Goal: Task Accomplishment & Management: Manage account settings

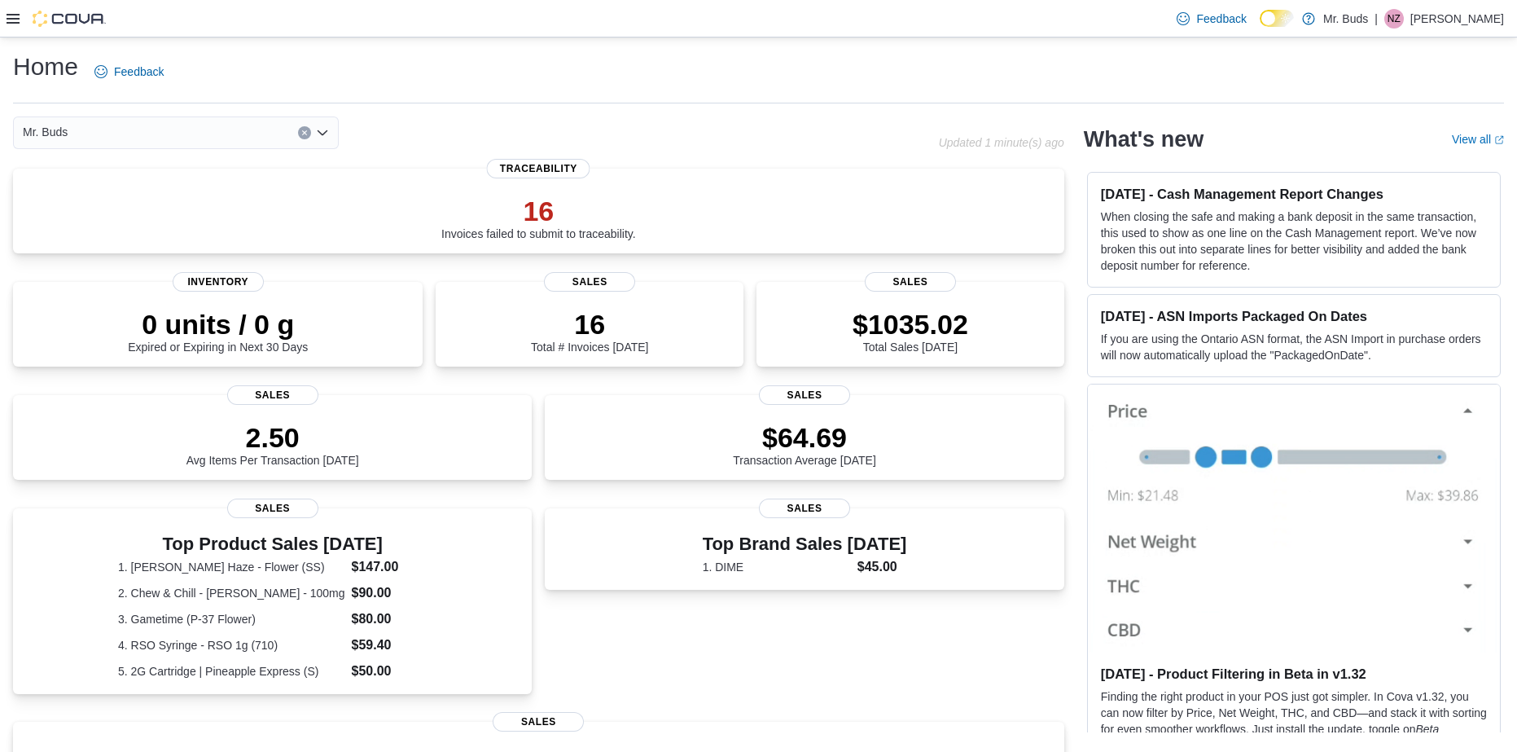
click at [15, 20] on icon at bounding box center [13, 18] width 13 height 13
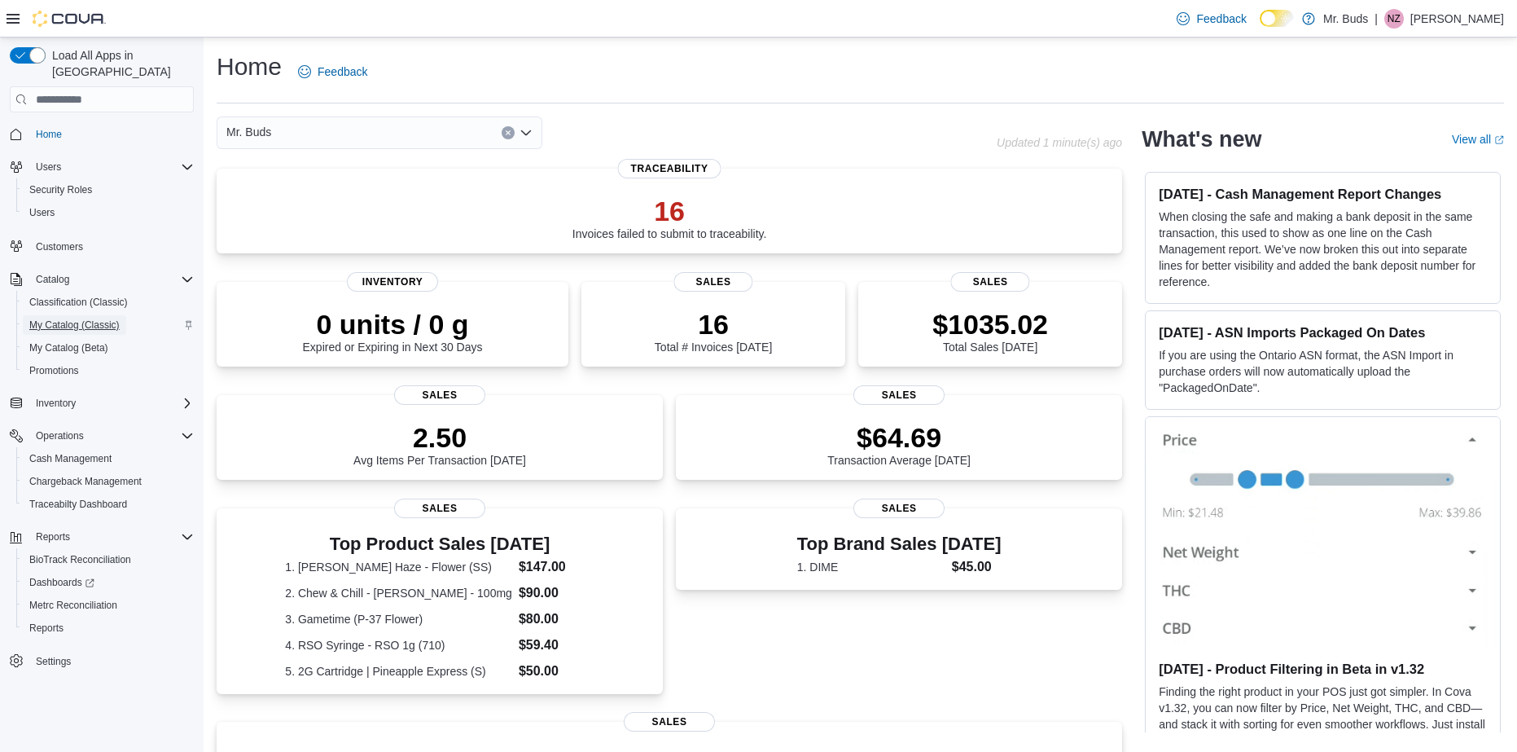
click at [77, 318] on span "My Catalog (Classic)" at bounding box center [74, 324] width 90 height 13
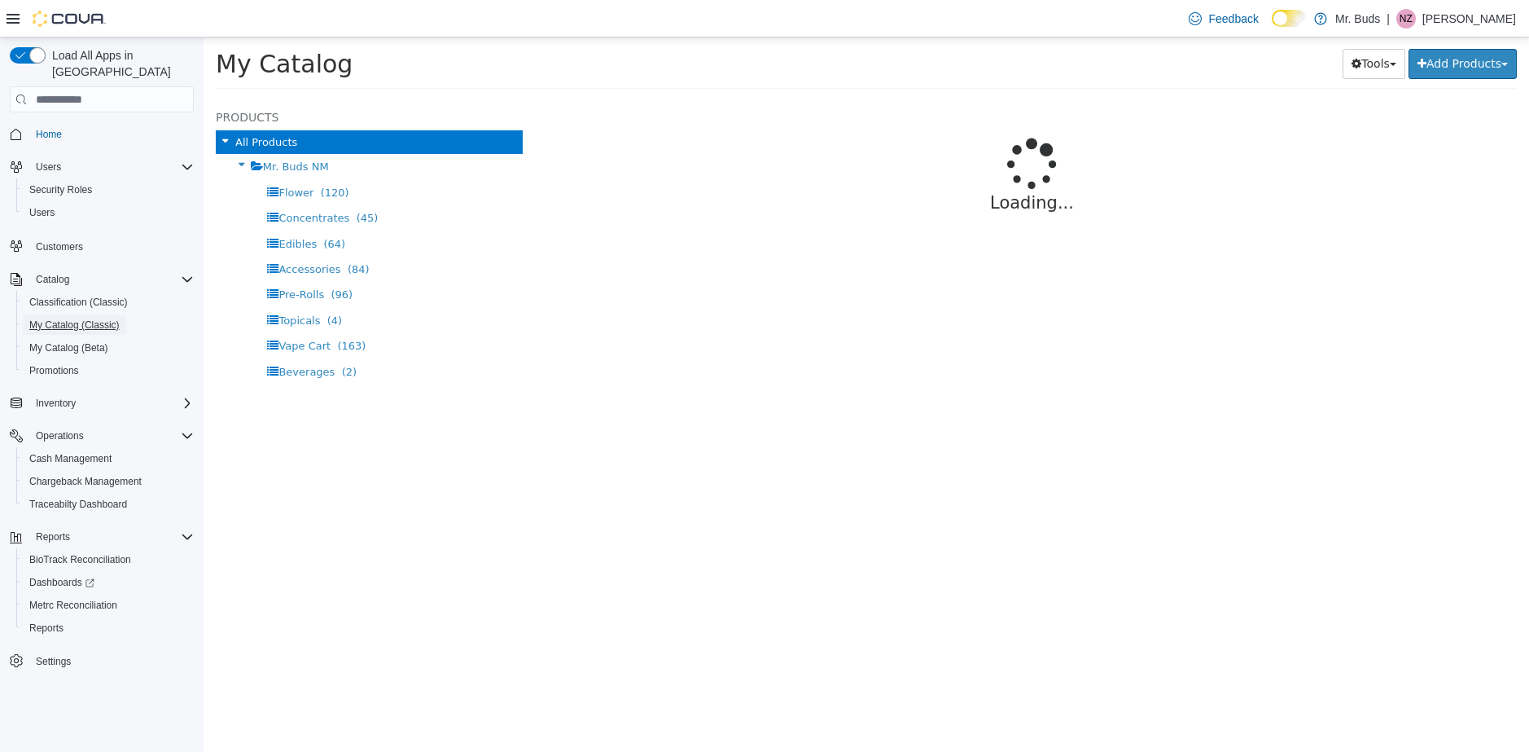
select select "**********"
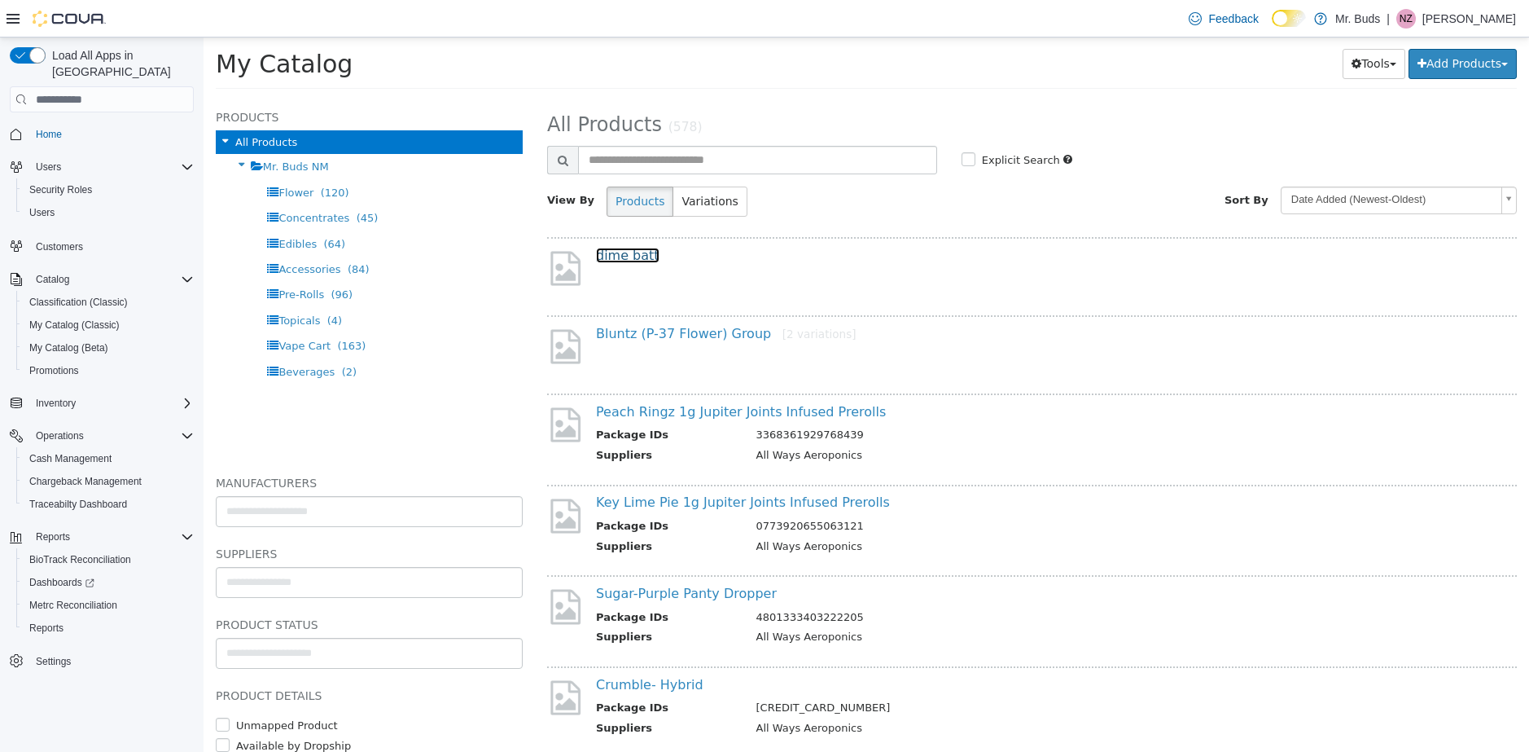
click at [623, 256] on link "dime batt" at bounding box center [628, 255] width 64 height 15
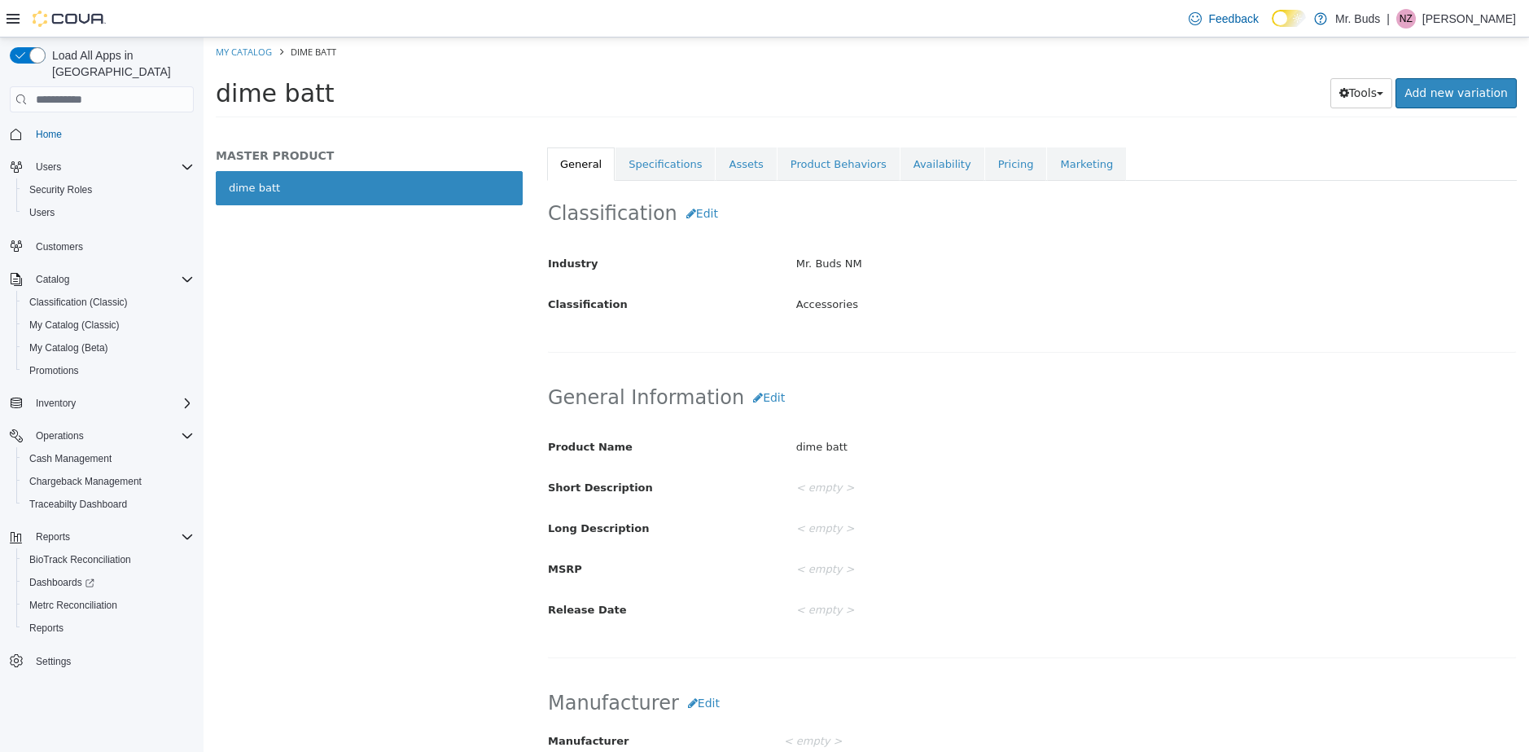
scroll to position [244, 0]
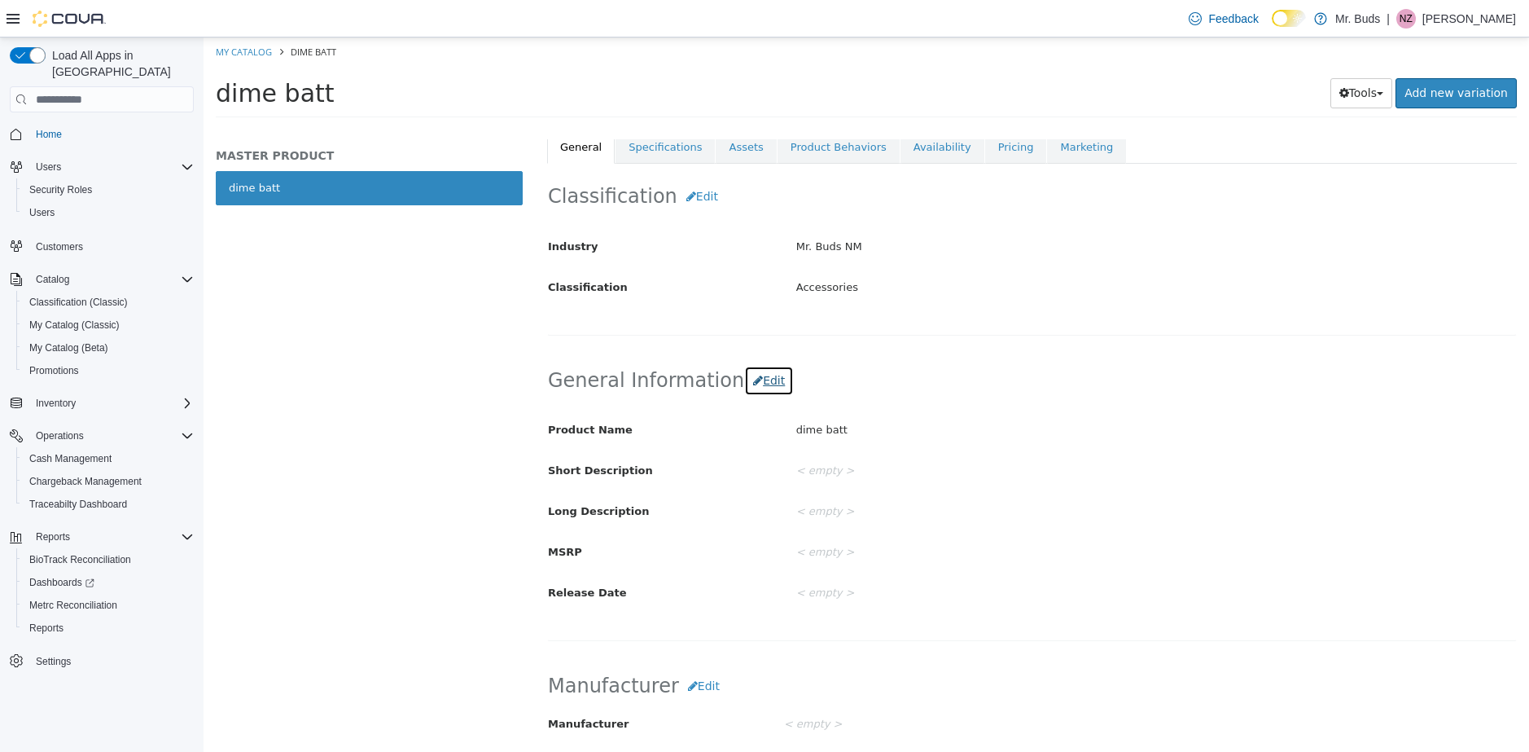
click at [762, 377] on button "Edit" at bounding box center [769, 381] width 50 height 30
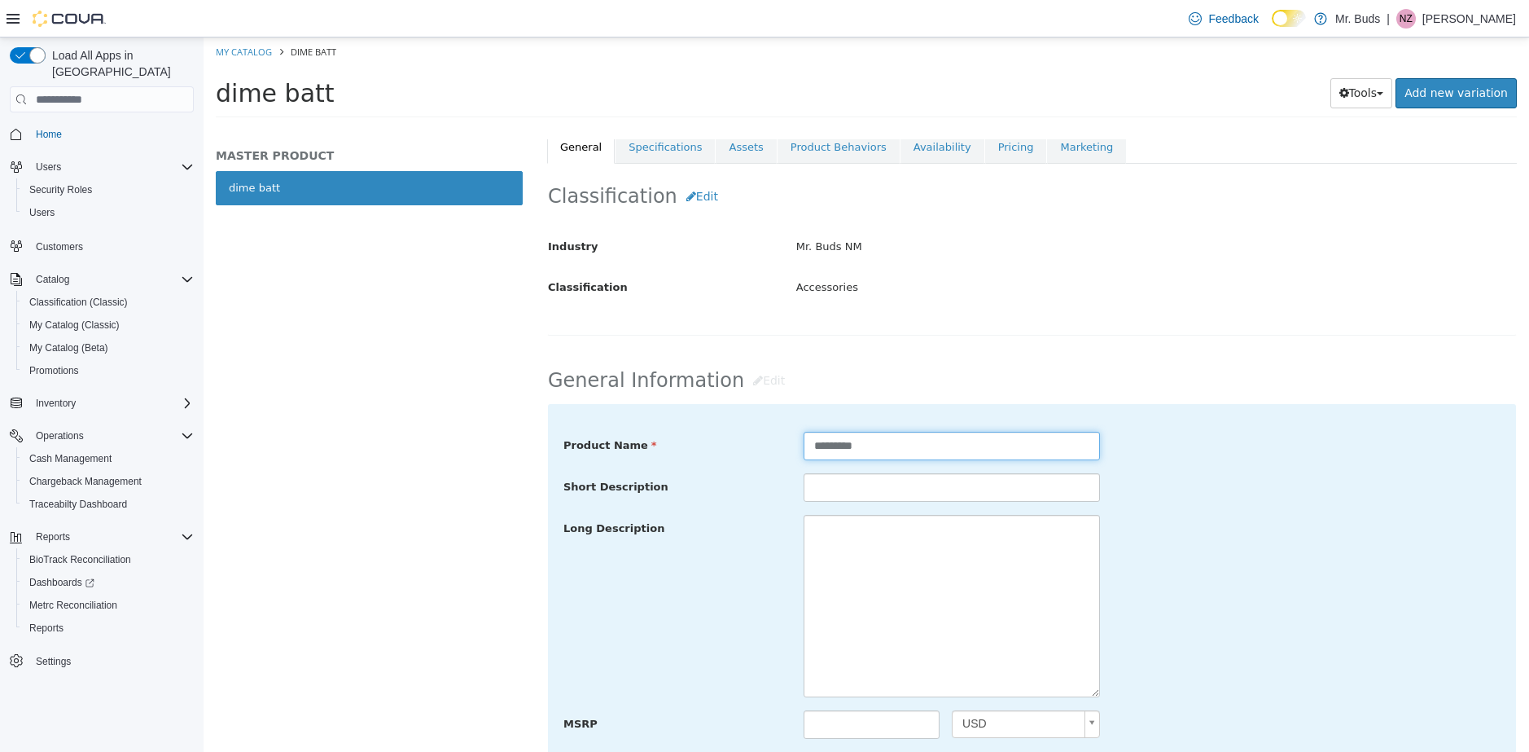
drag, startPoint x: 865, startPoint y: 444, endPoint x: 748, endPoint y: 448, distance: 117.3
click at [747, 447] on div "Product Name *********" at bounding box center [1032, 446] width 962 height 29
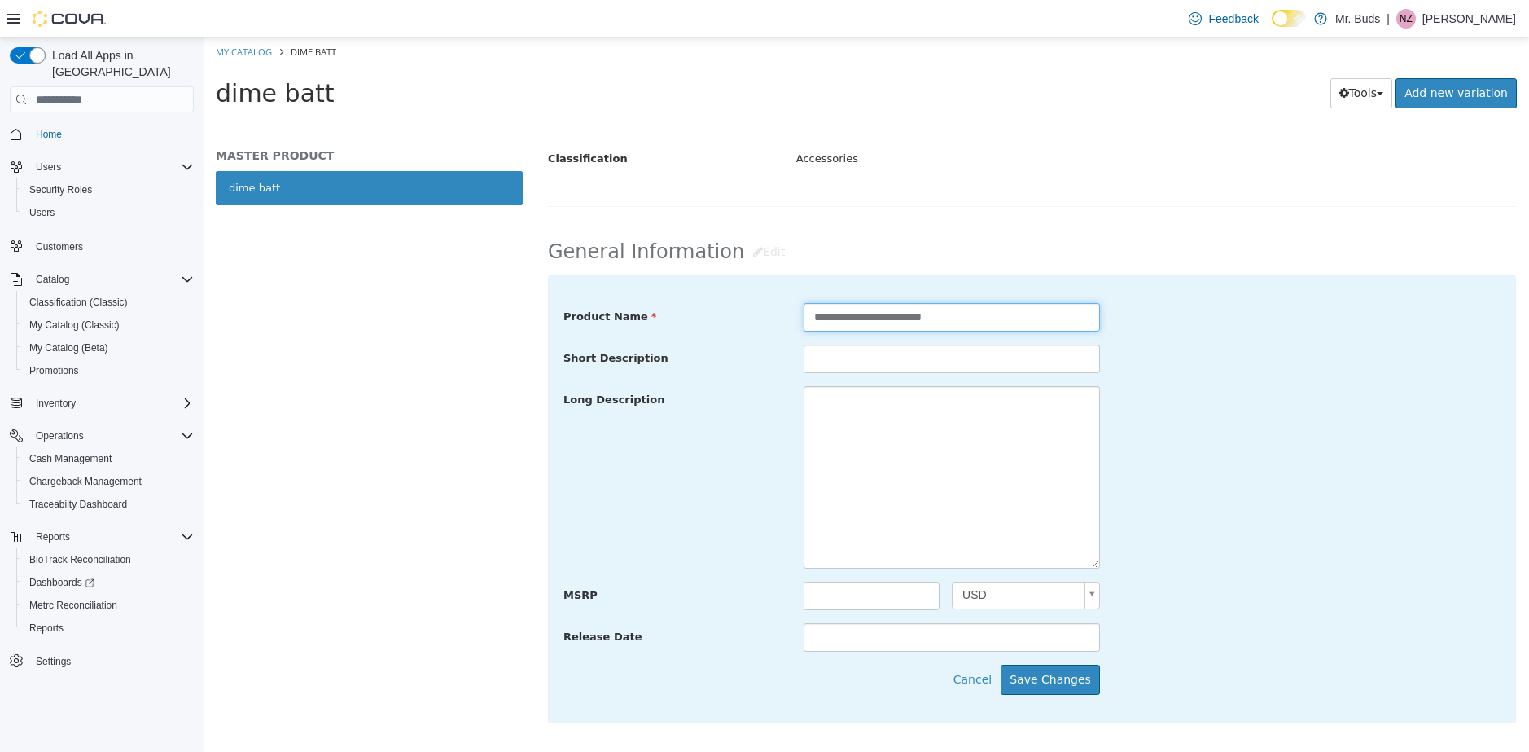
scroll to position [375, 0]
type input "**********"
click at [1041, 687] on button "Save Changes" at bounding box center [1050, 678] width 99 height 30
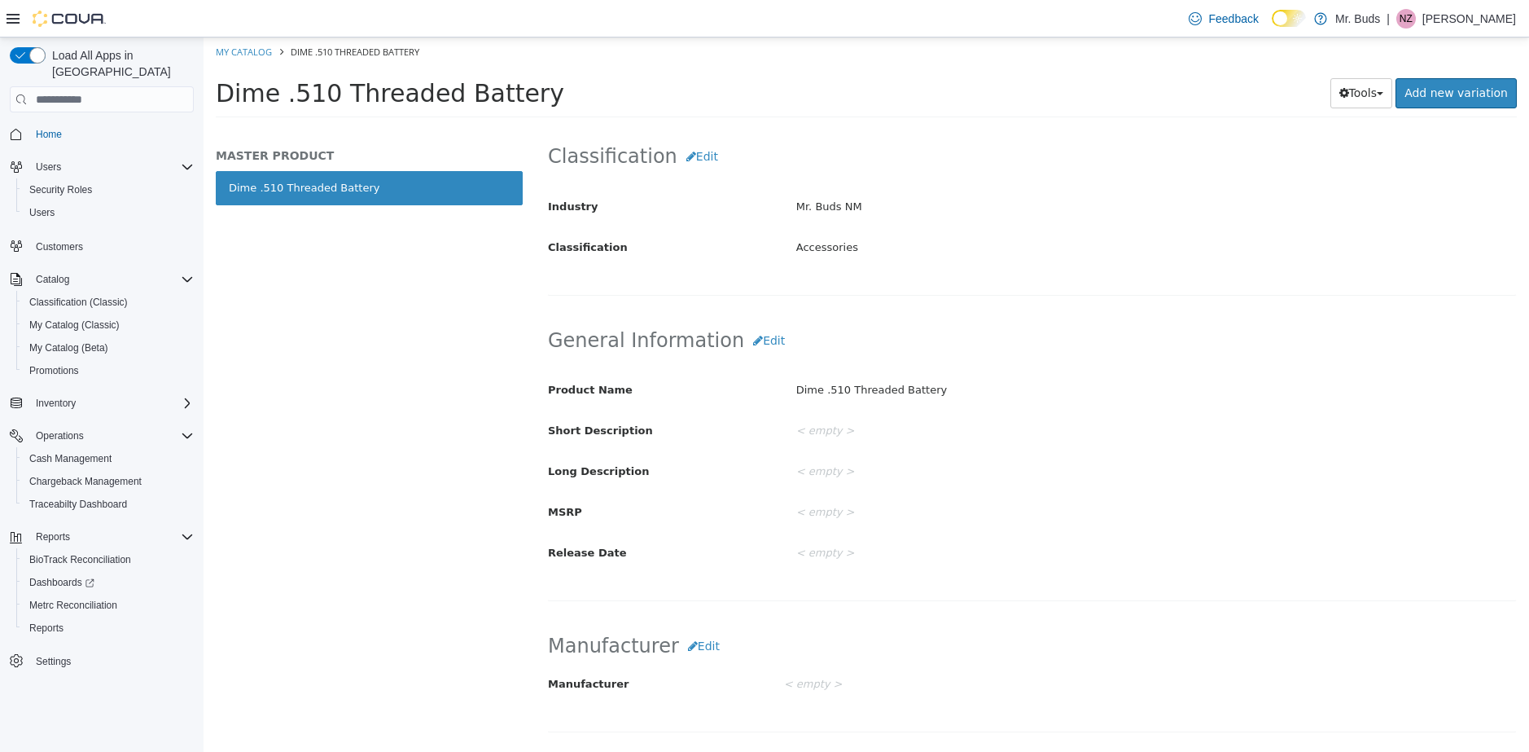
scroll to position [130, 0]
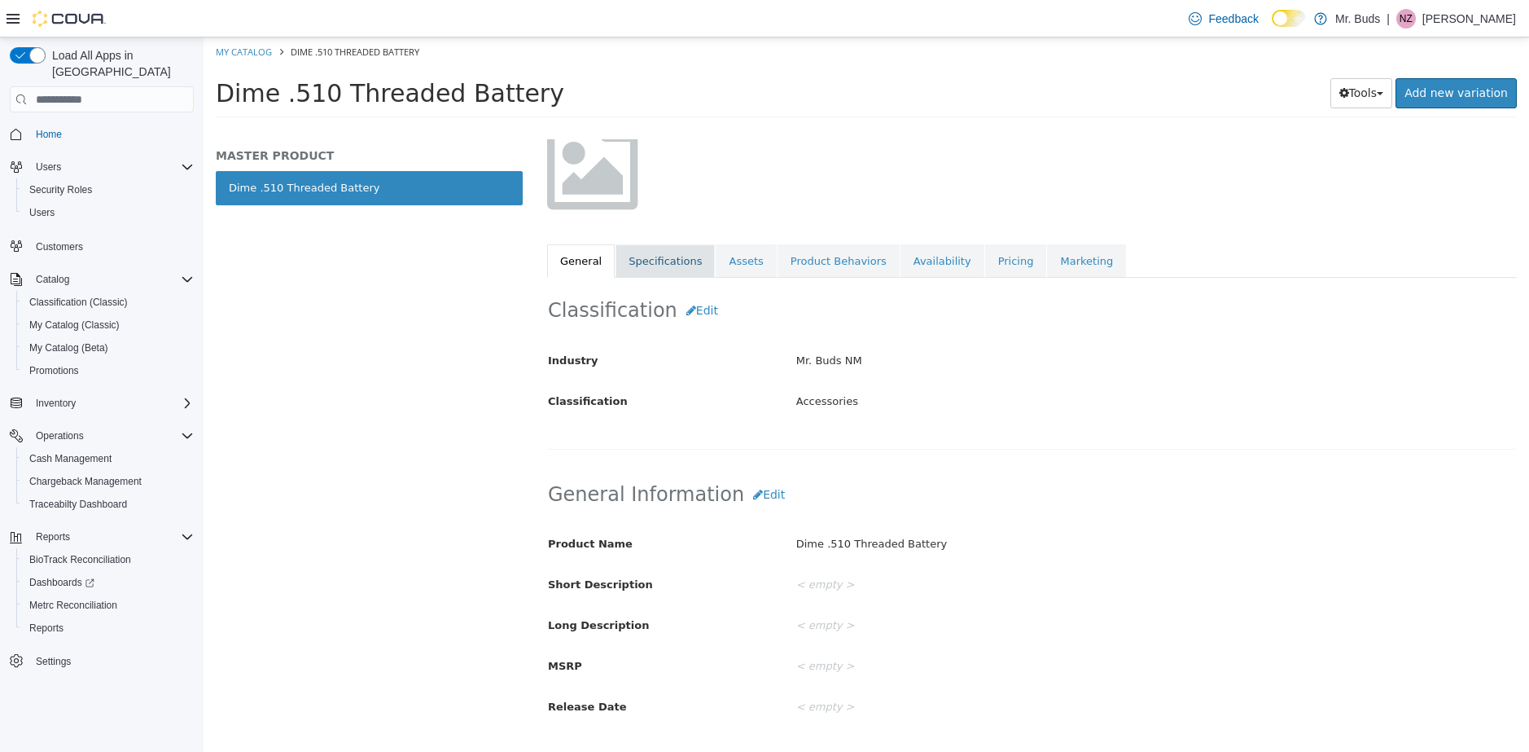
click at [673, 261] on link "Specifications" at bounding box center [665, 261] width 99 height 34
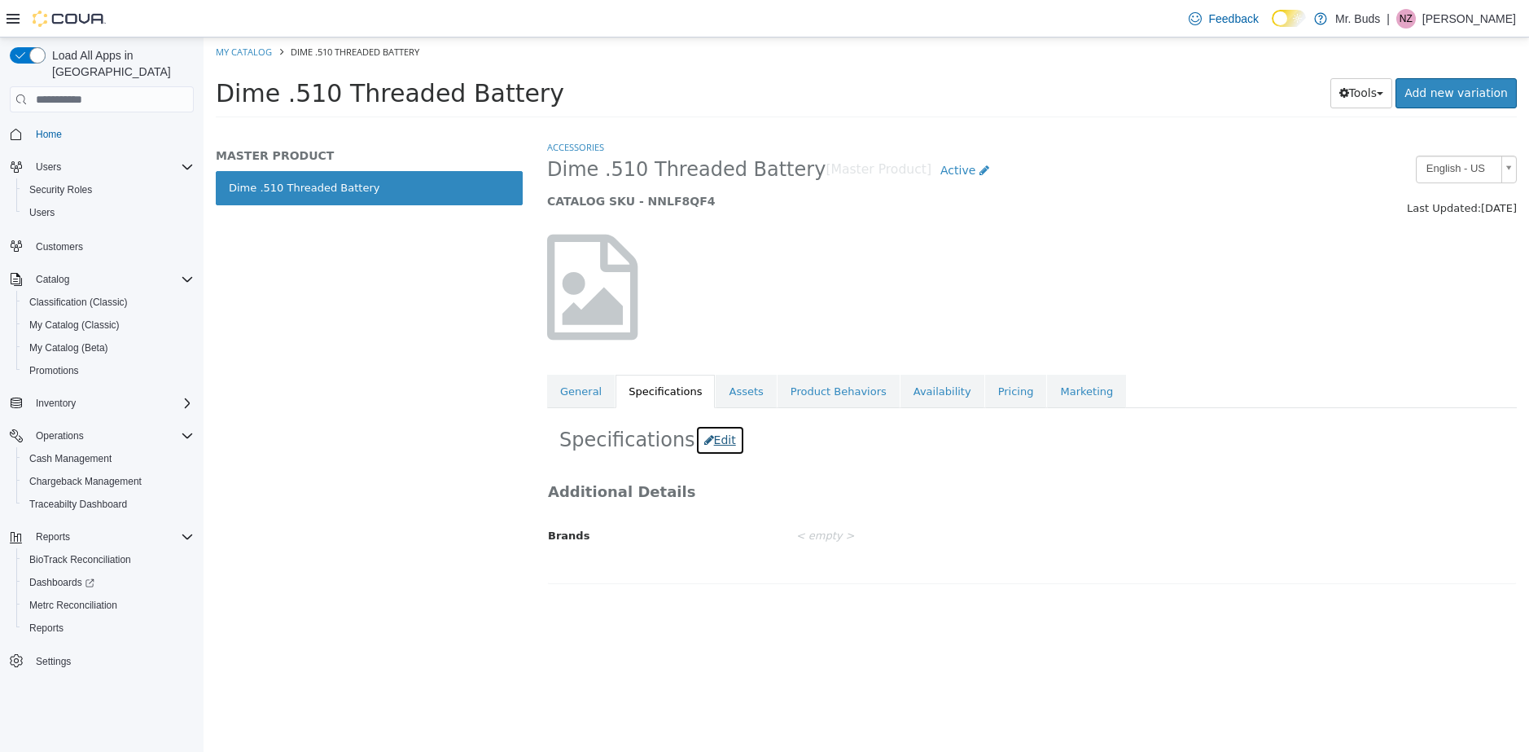
click at [722, 443] on button "Edit" at bounding box center [720, 440] width 50 height 30
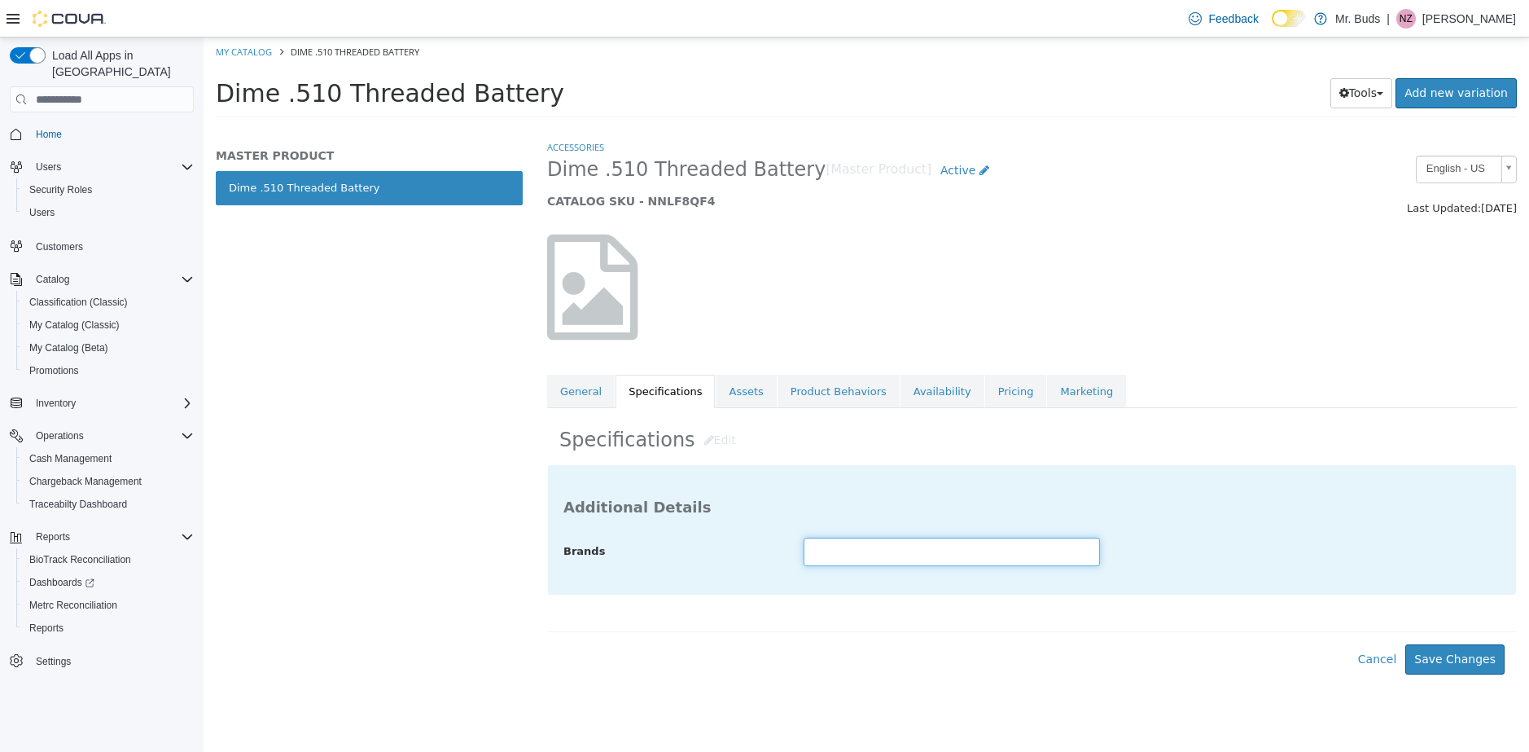
click at [854, 555] on input "text" at bounding box center [952, 551] width 296 height 28
type input "****"
click at [1455, 647] on button "Save Changes" at bounding box center [1454, 659] width 99 height 30
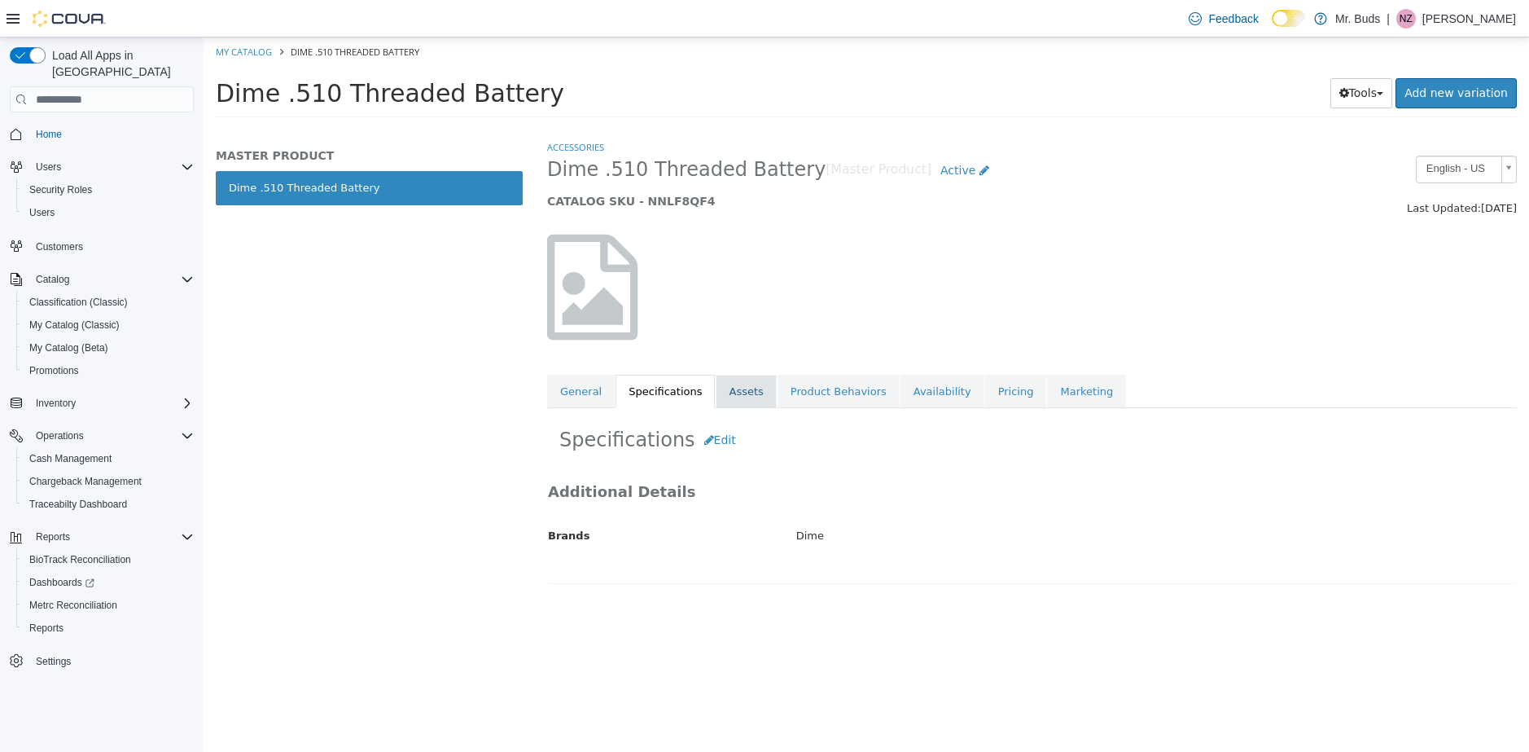
click at [739, 388] on link "Assets" at bounding box center [746, 392] width 60 height 34
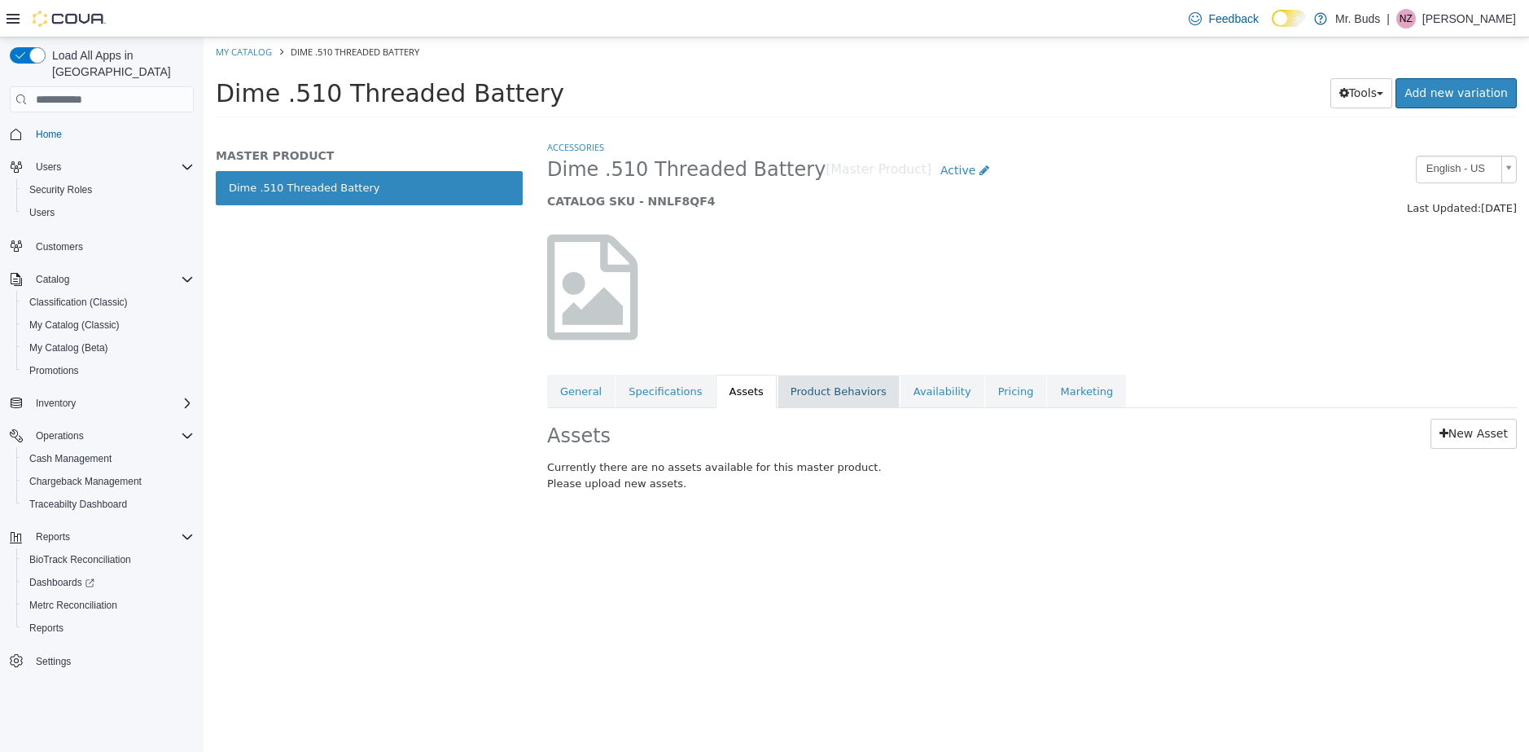
click at [821, 401] on link "Product Behaviors" at bounding box center [839, 392] width 122 height 34
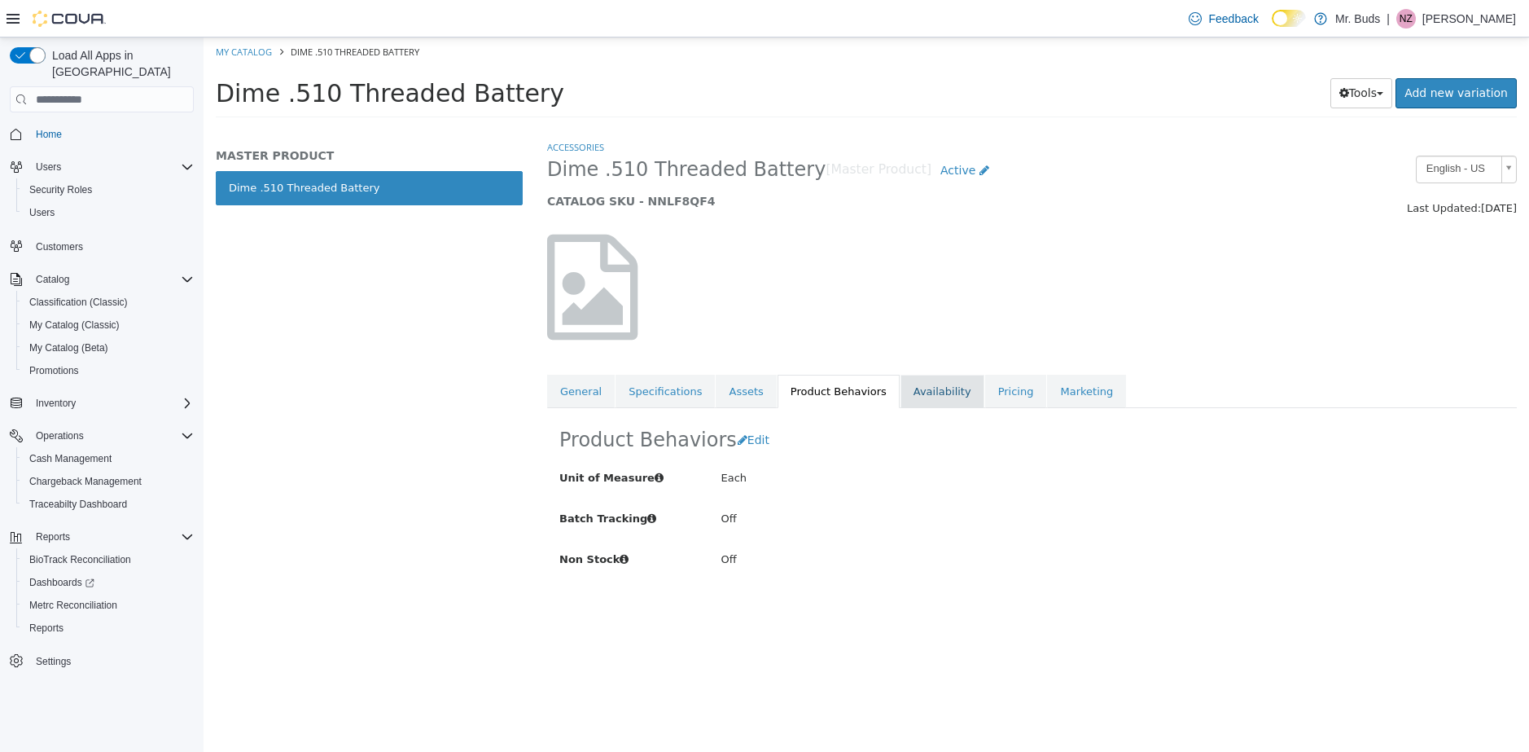
click at [937, 395] on link "Availability" at bounding box center [943, 392] width 84 height 34
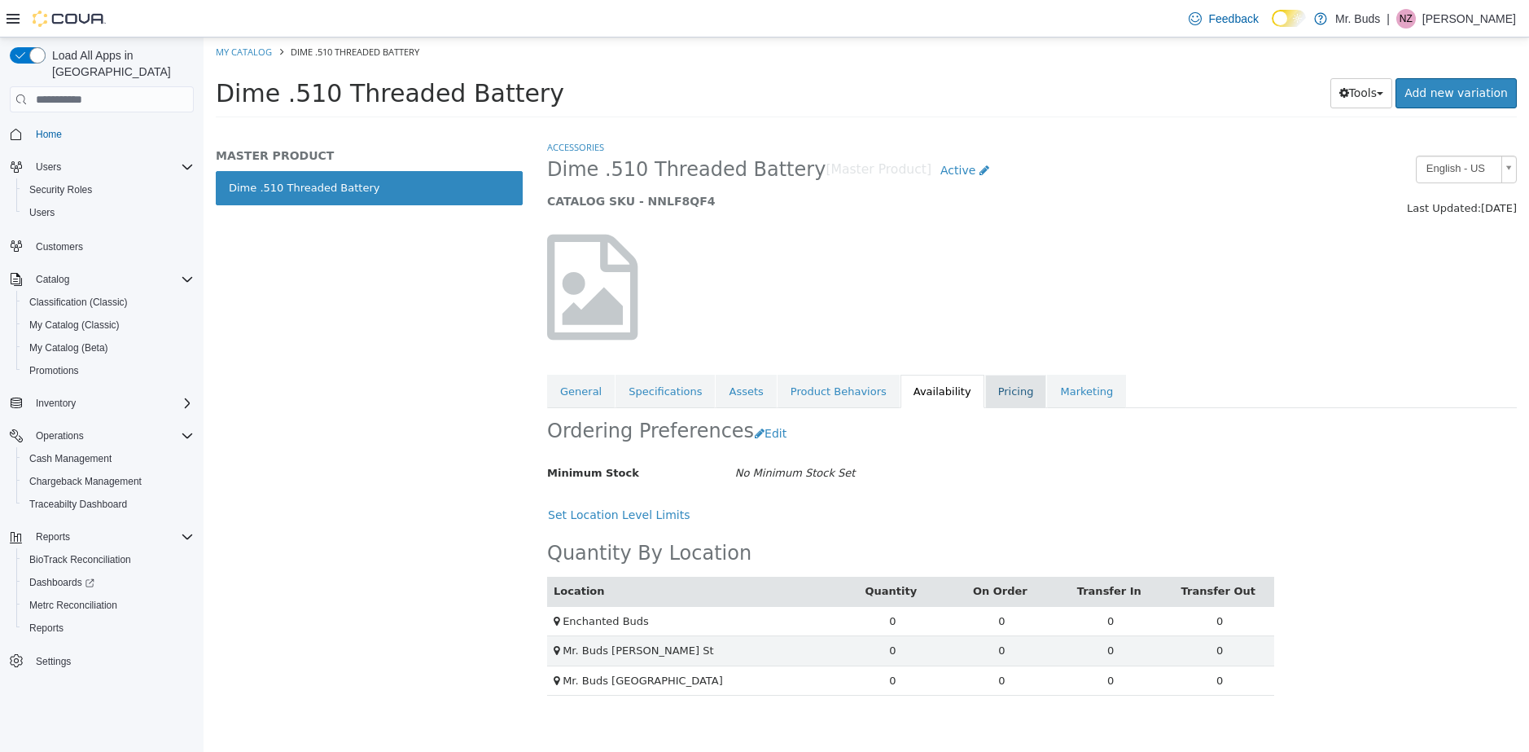
click at [997, 395] on link "Pricing" at bounding box center [1016, 392] width 62 height 34
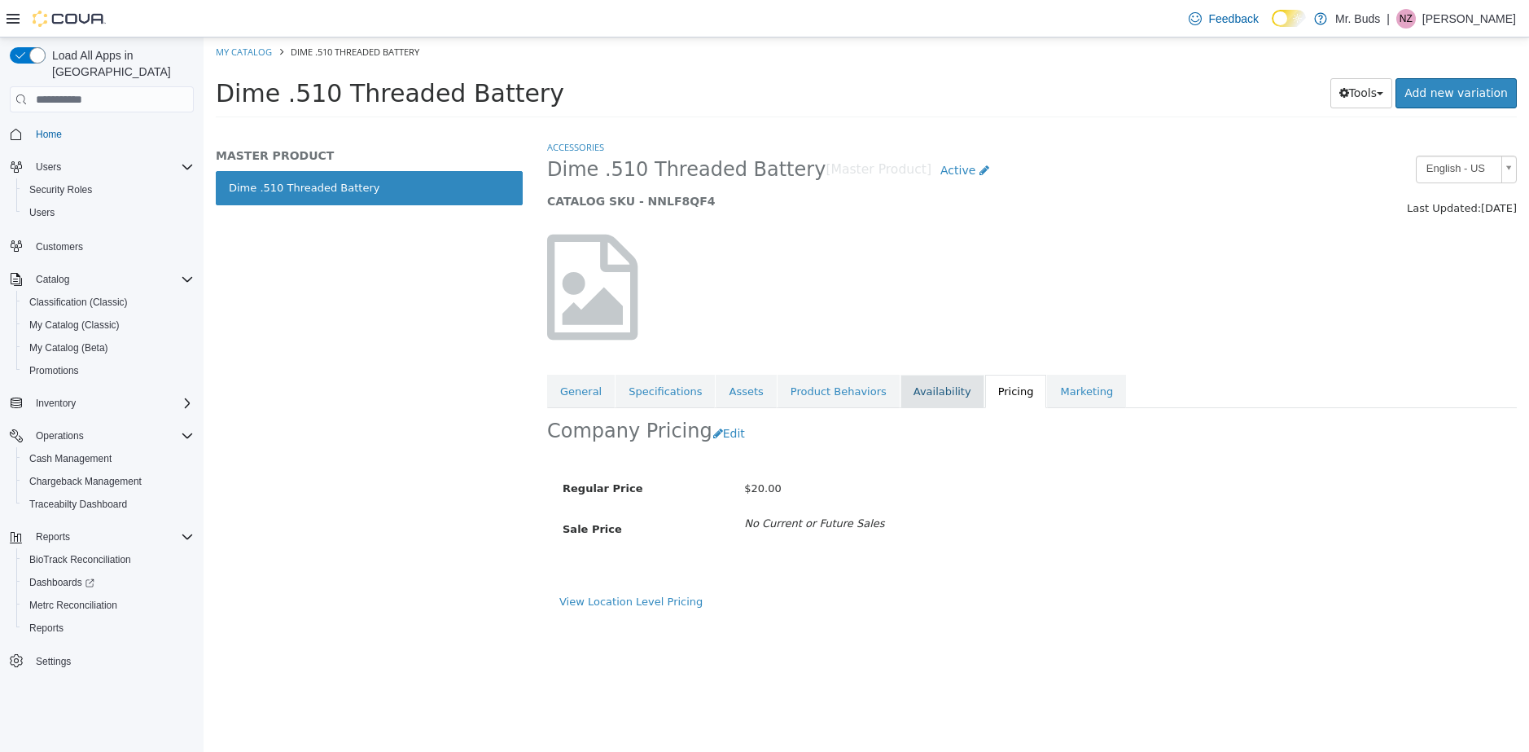
click at [936, 392] on link "Availability" at bounding box center [943, 392] width 84 height 34
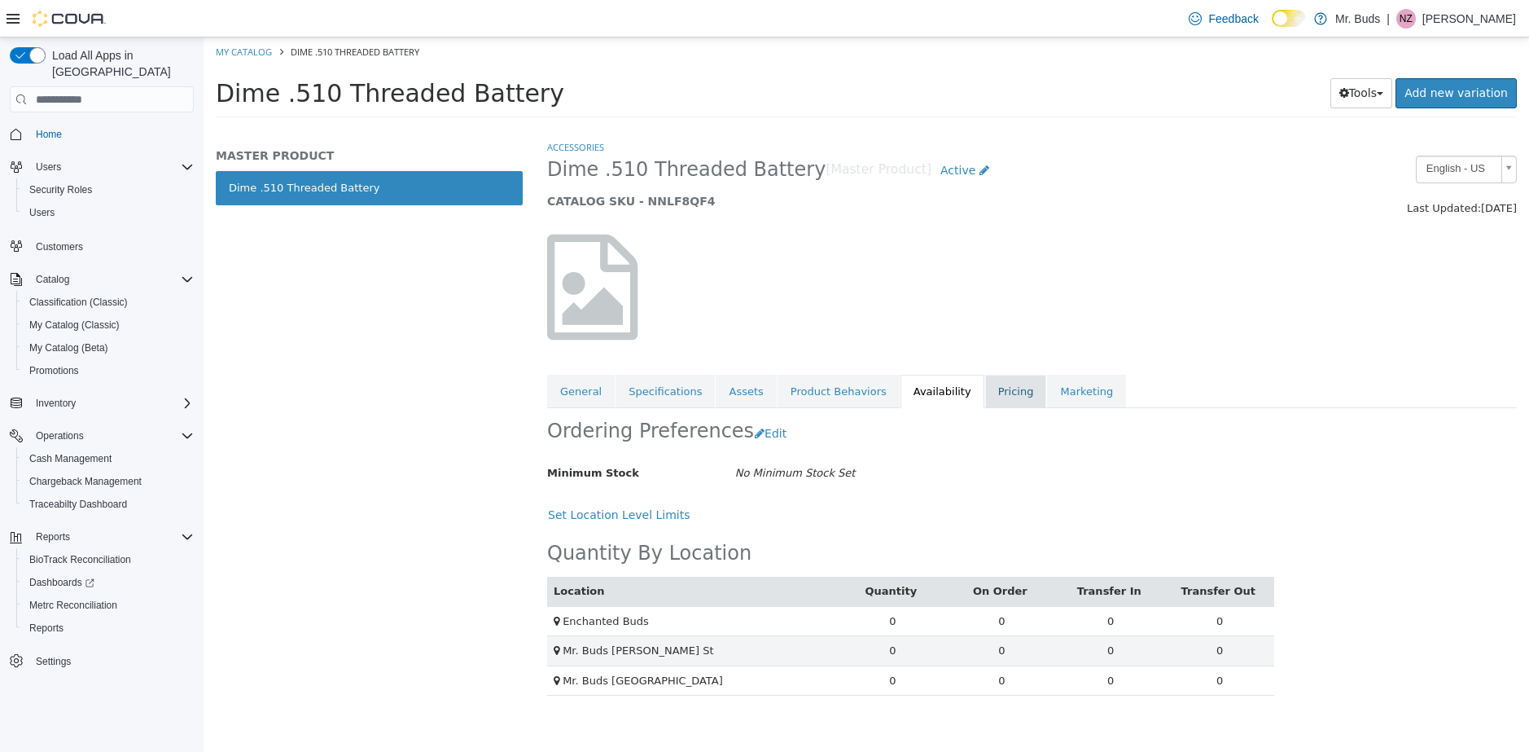
click at [1008, 393] on link "Pricing" at bounding box center [1016, 392] width 62 height 34
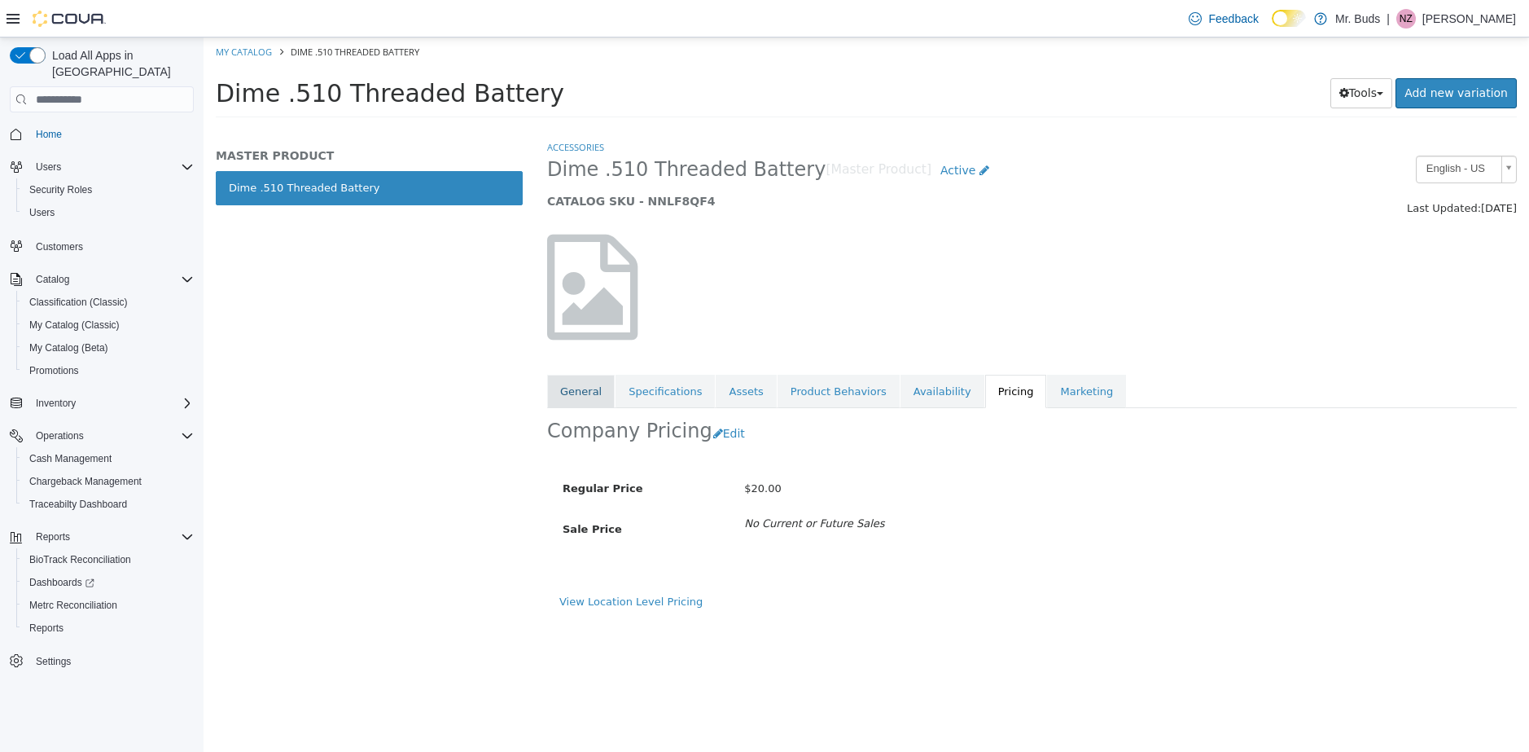
click at [580, 392] on link "General" at bounding box center [581, 392] width 68 height 34
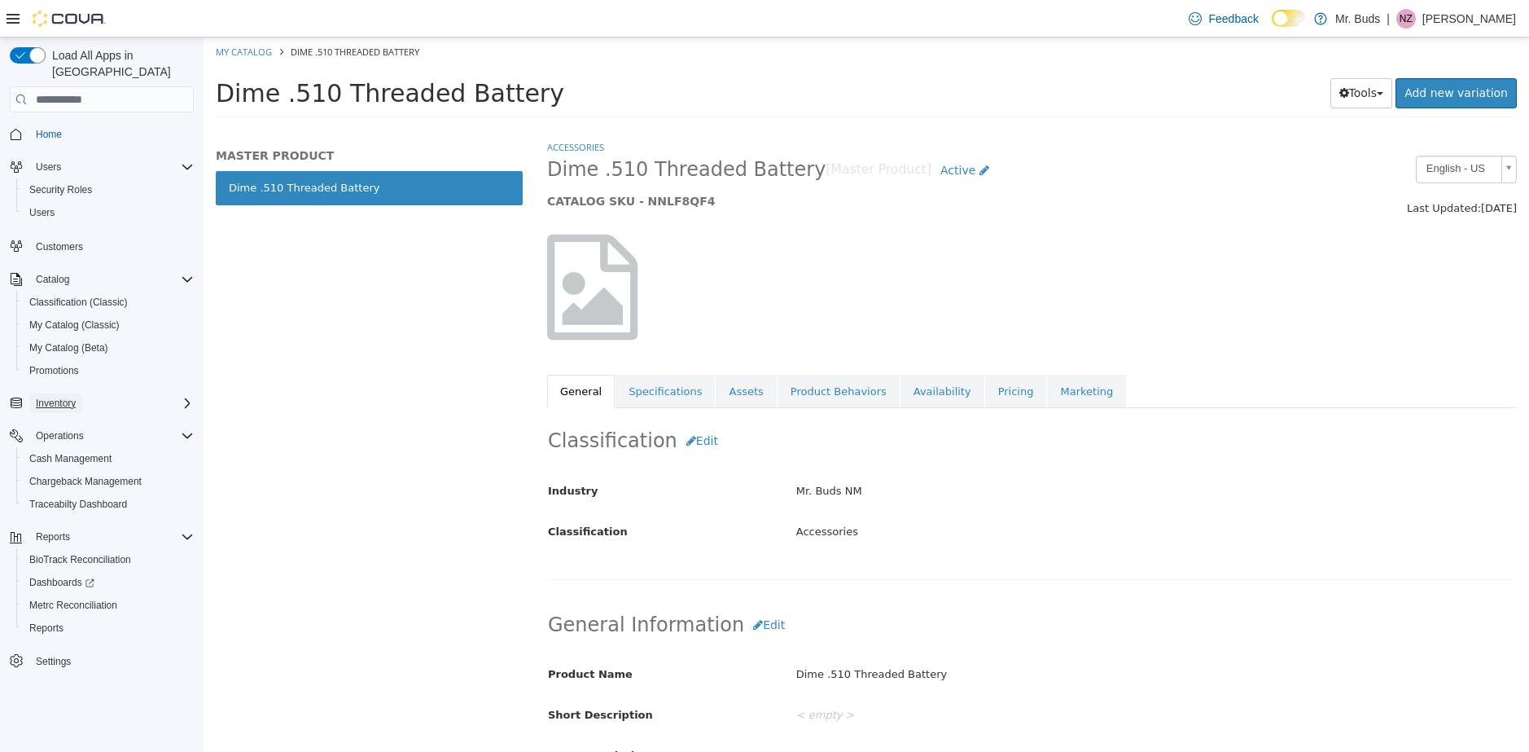
click at [56, 393] on span "Inventory" at bounding box center [56, 403] width 40 height 20
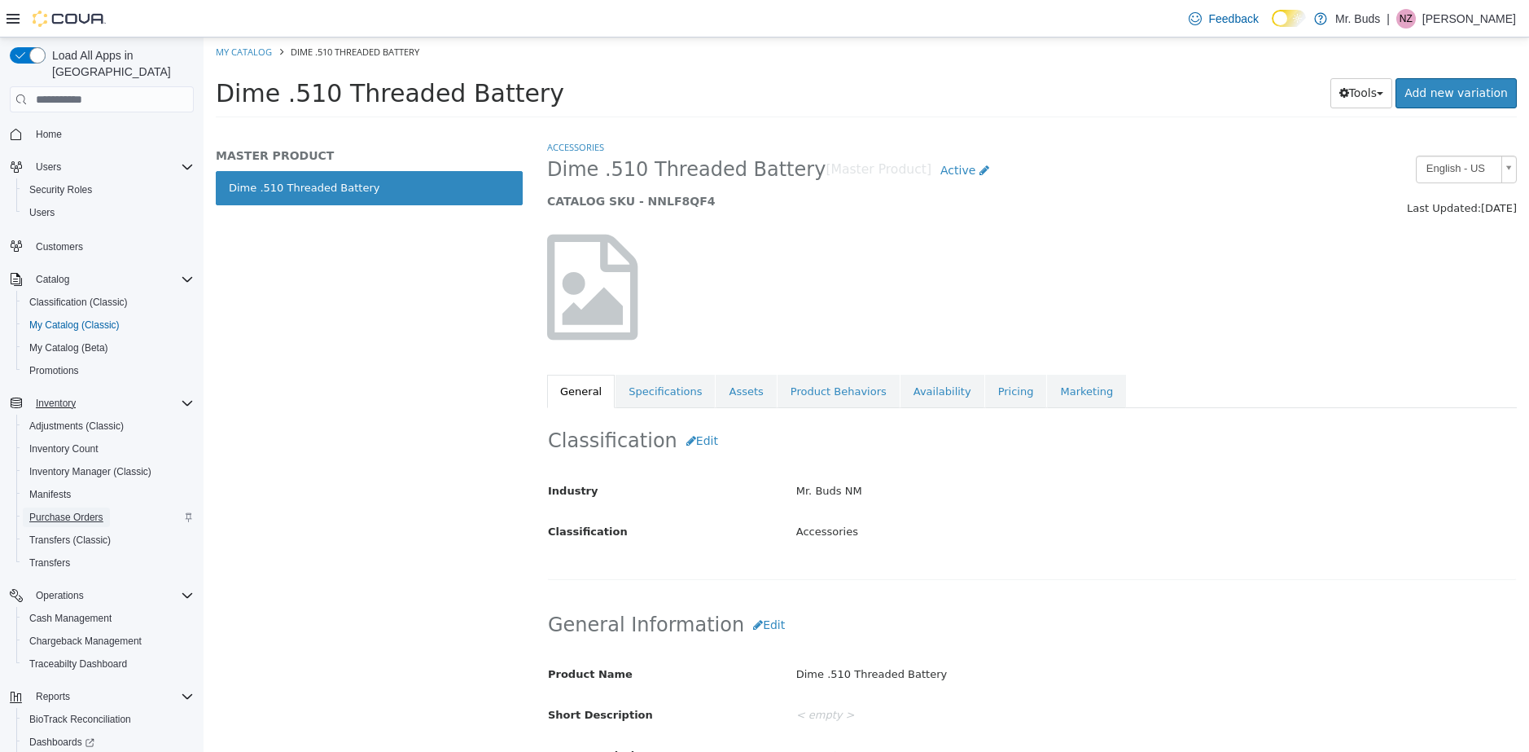
click at [75, 511] on span "Purchase Orders" at bounding box center [66, 517] width 74 height 13
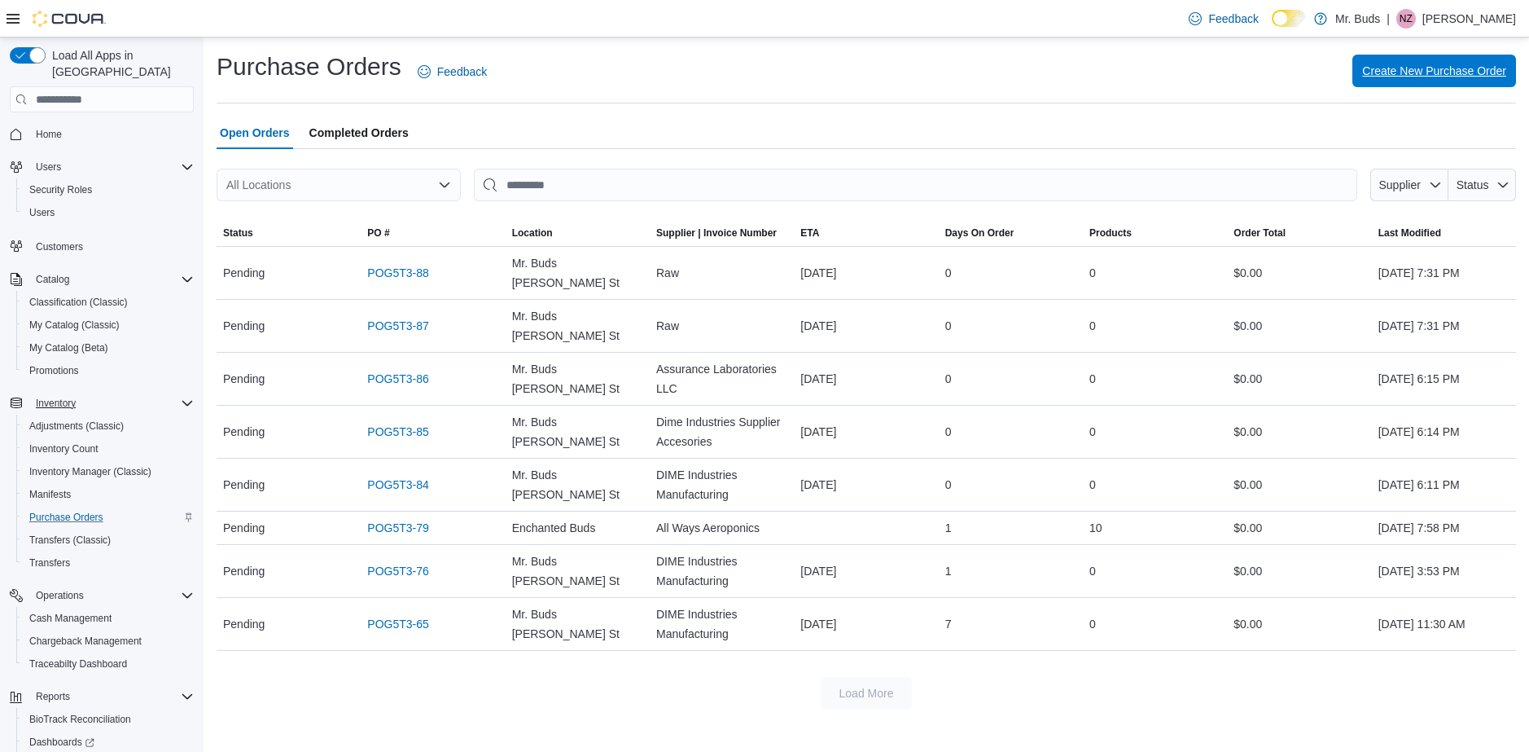
click at [1448, 68] on span "Create New Purchase Order" at bounding box center [1434, 71] width 144 height 16
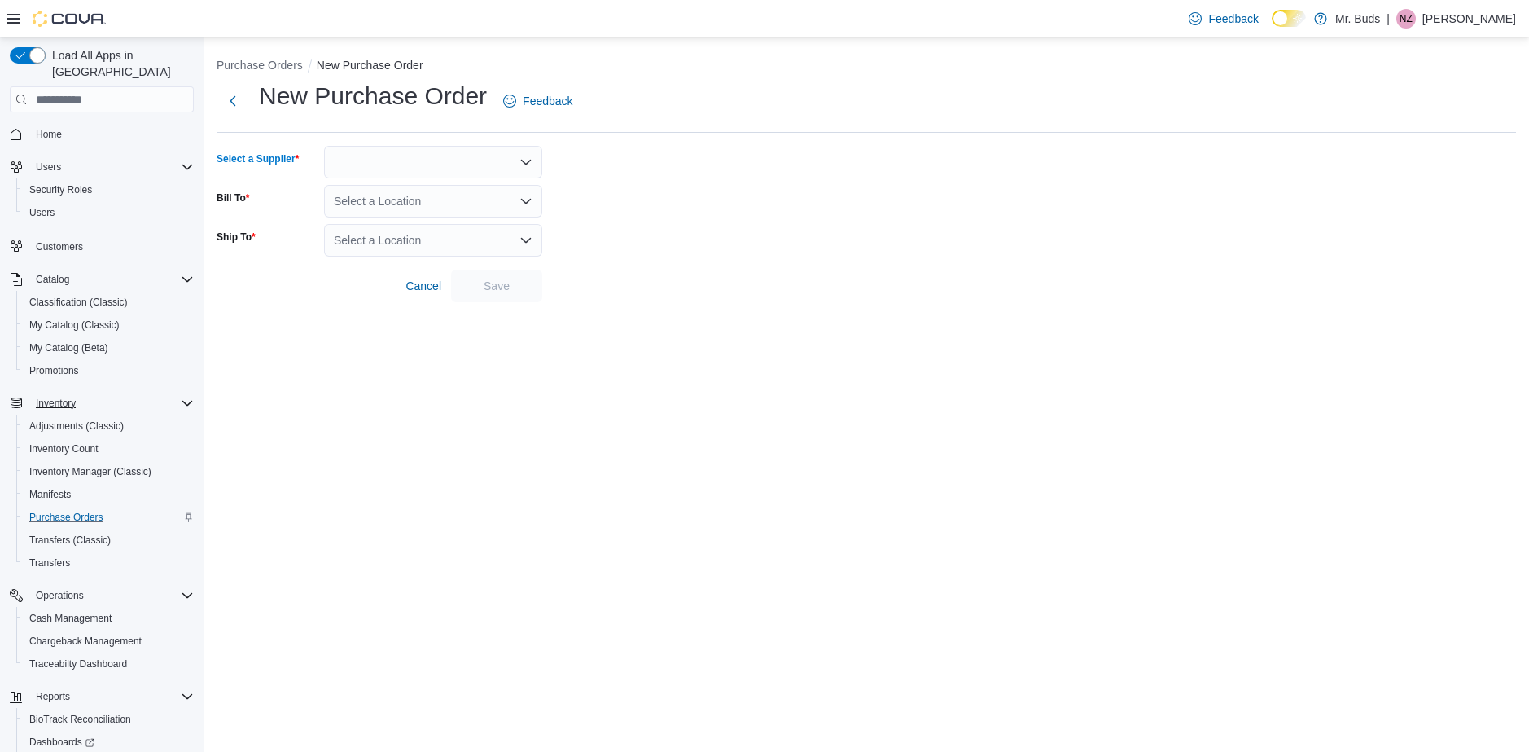
click at [426, 164] on div at bounding box center [433, 162] width 218 height 33
type input "****"
click at [417, 213] on span "Dime Industries Supplier Acc… Dime Industries Supplier Accesories" at bounding box center [442, 213] width 179 height 16
click at [410, 204] on div "Select a Location" at bounding box center [433, 201] width 218 height 33
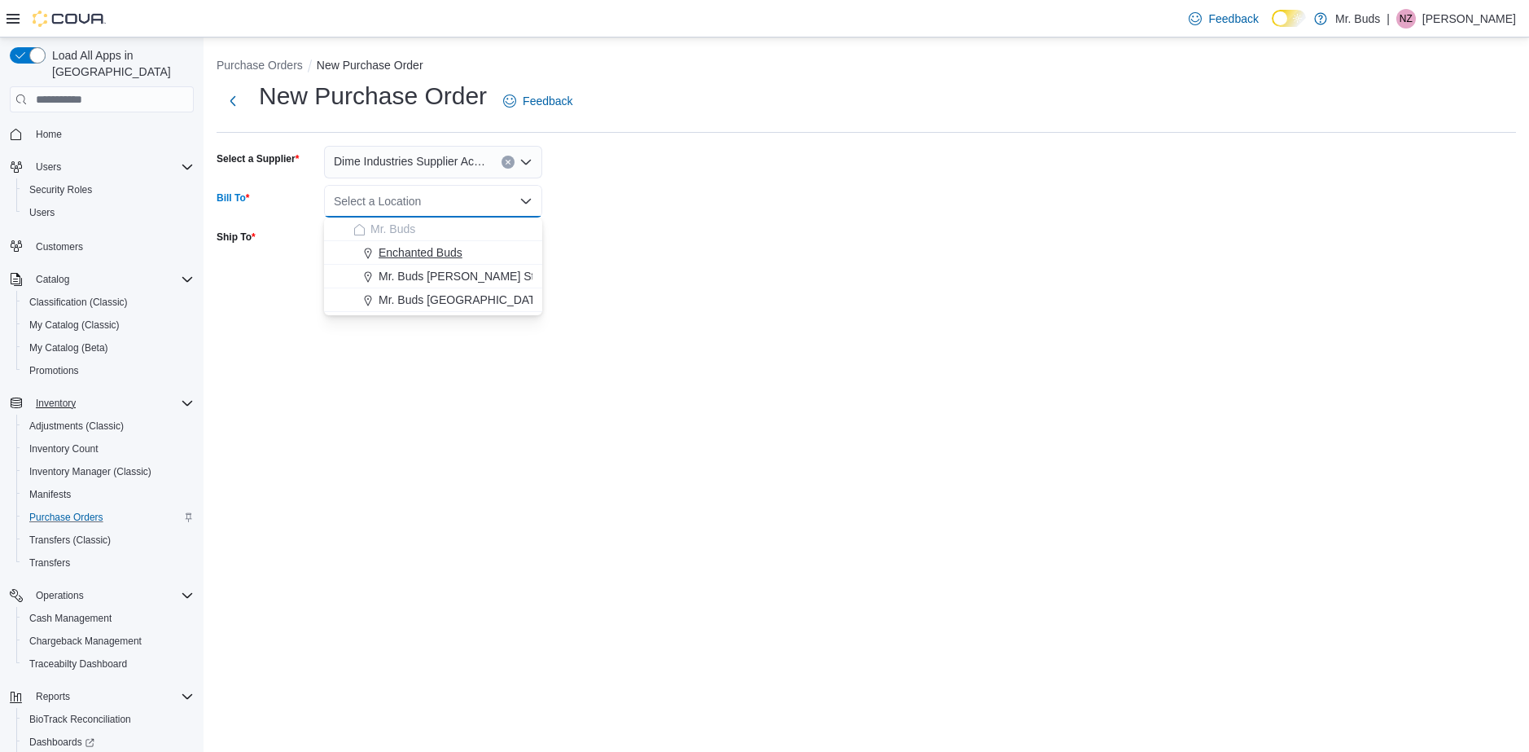
click at [414, 246] on span "Enchanted Buds" at bounding box center [421, 252] width 84 height 16
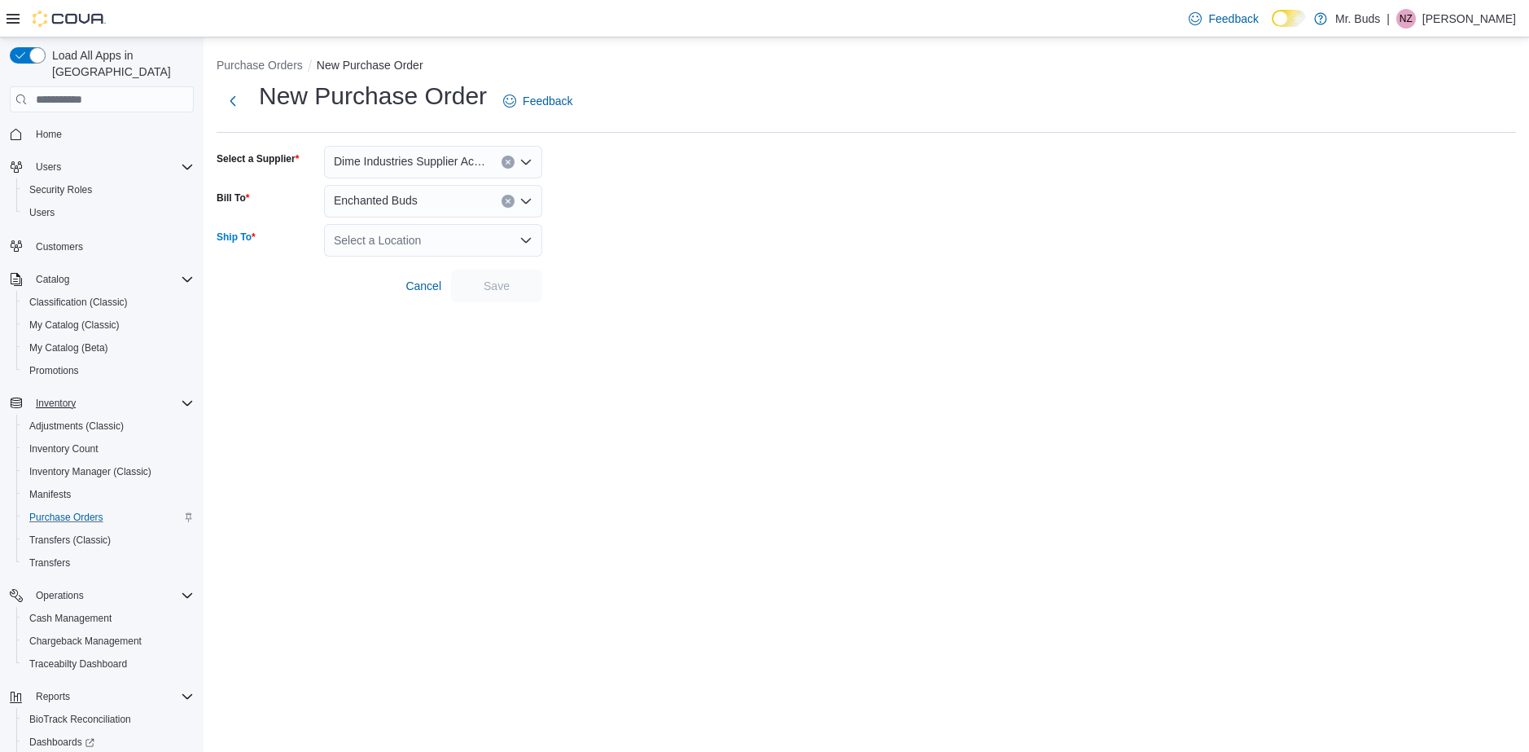
click at [428, 239] on div "Select a Location" at bounding box center [433, 240] width 218 height 33
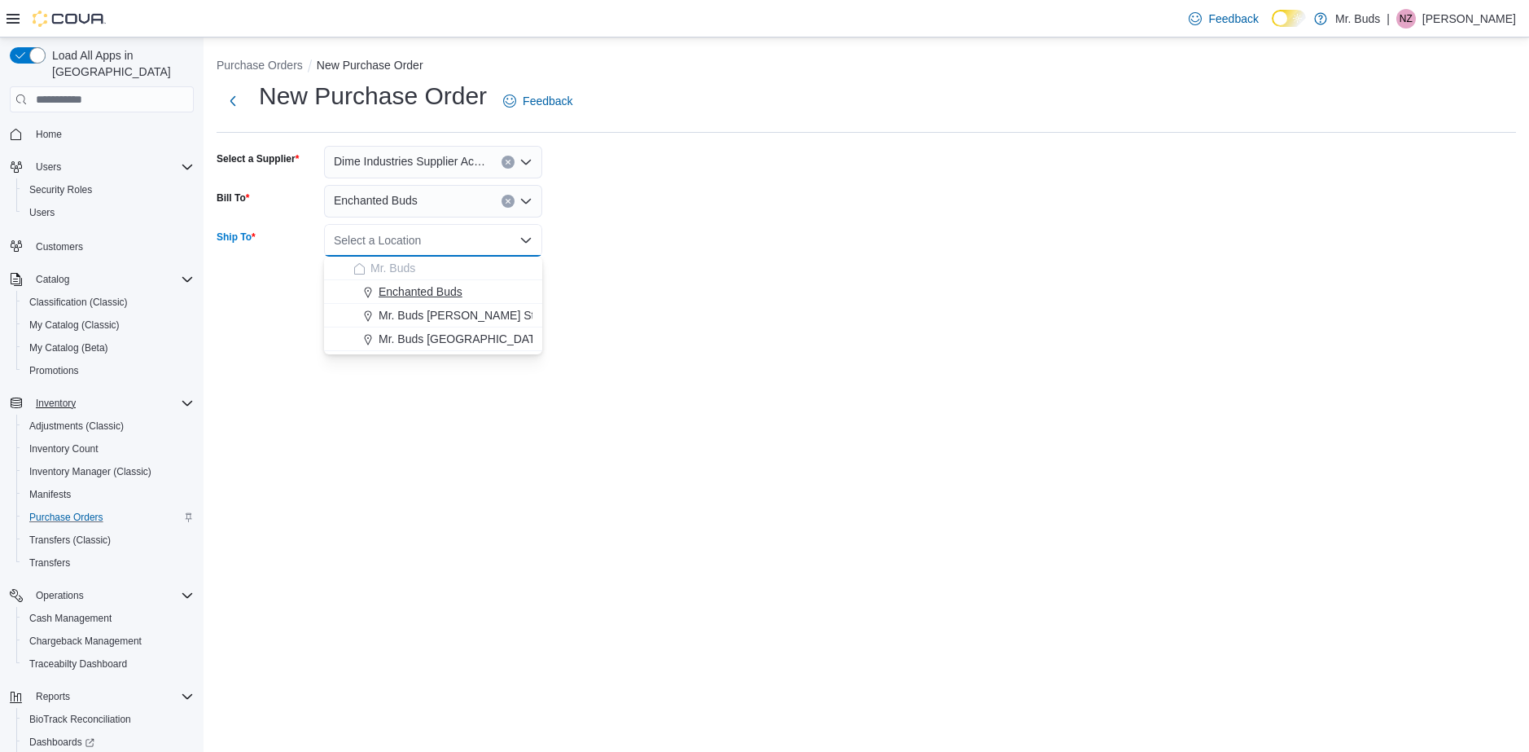
click at [424, 288] on span "Enchanted Buds" at bounding box center [421, 291] width 84 height 16
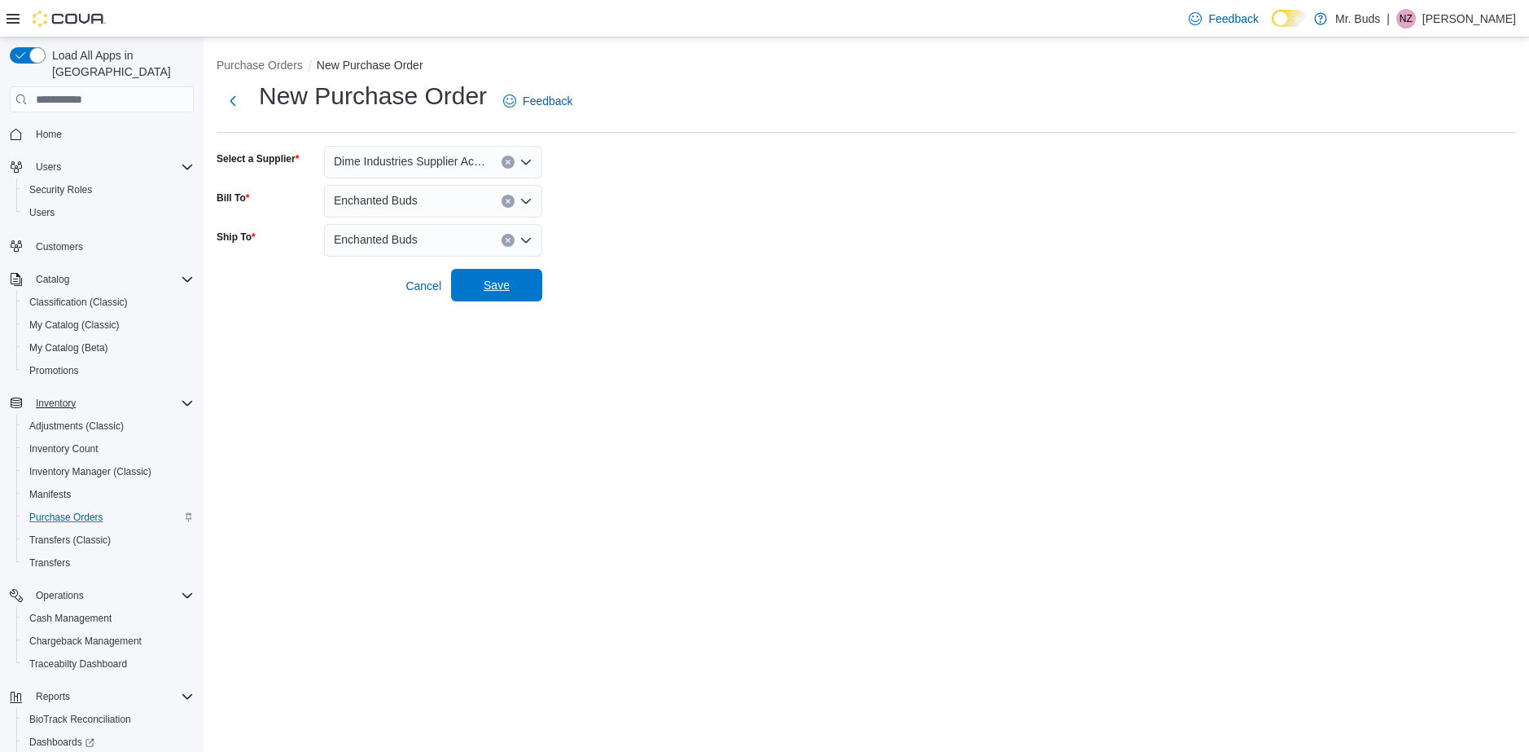
click at [494, 288] on span "Save" at bounding box center [497, 285] width 26 height 16
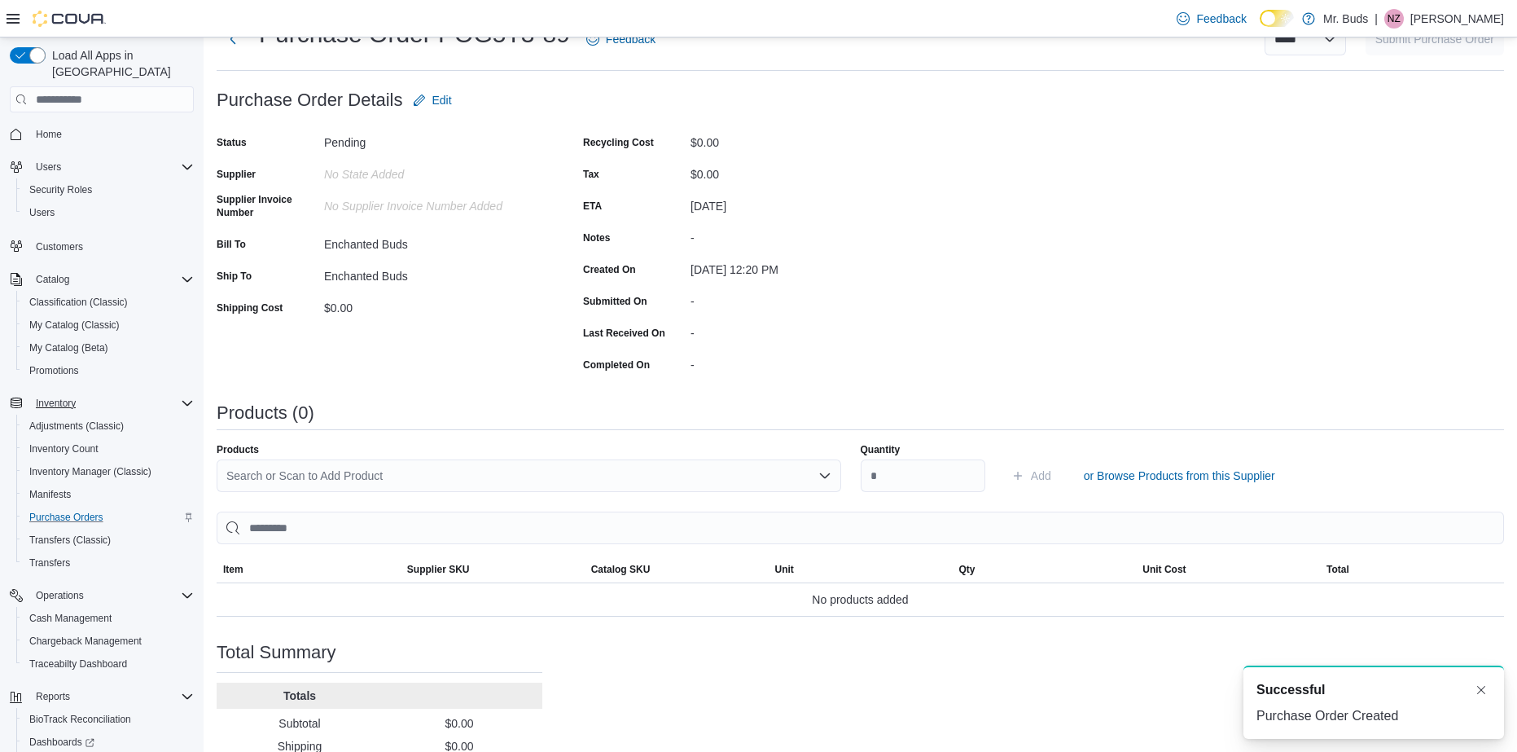
scroll to position [160, 0]
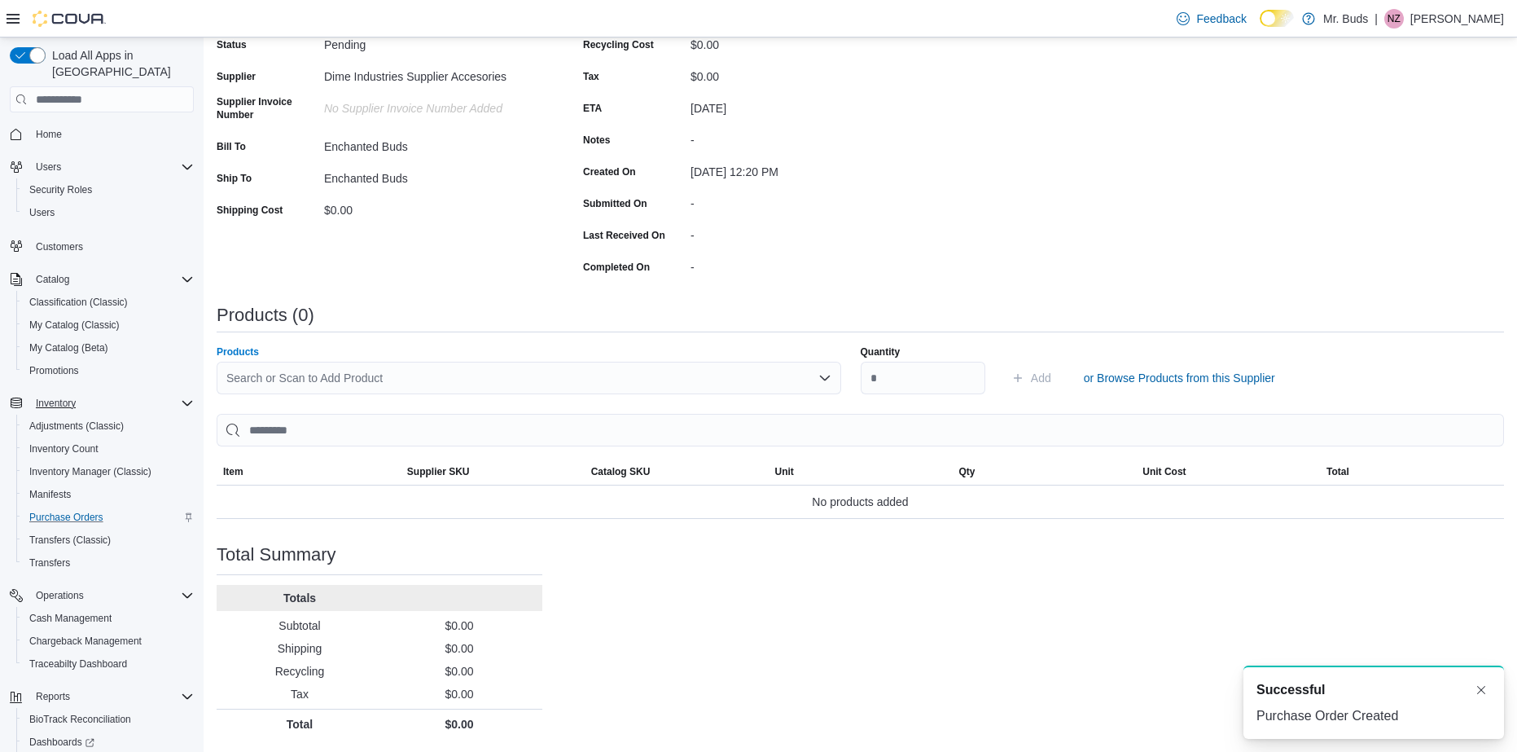
click at [391, 369] on div "Search or Scan to Add Product" at bounding box center [529, 378] width 625 height 33
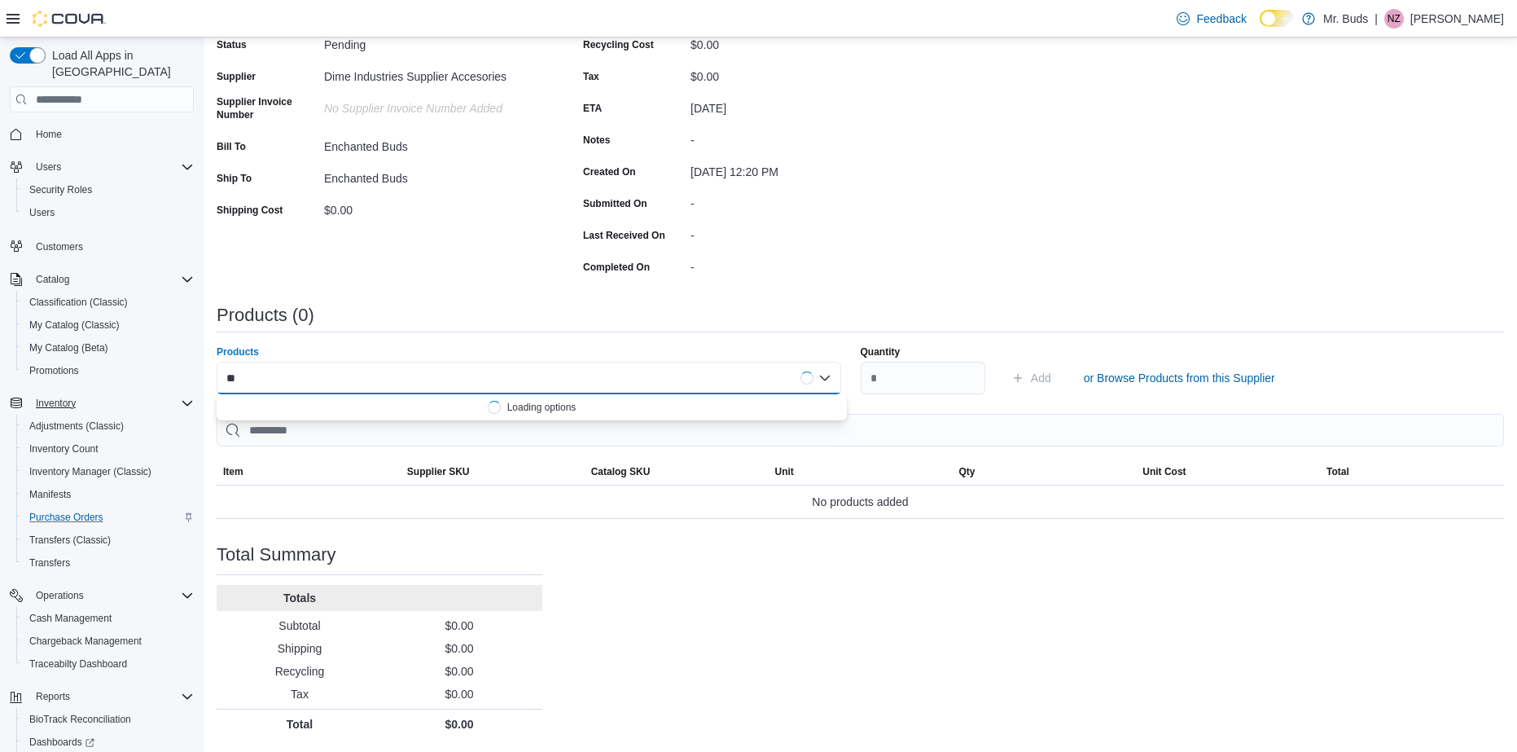
type input "*"
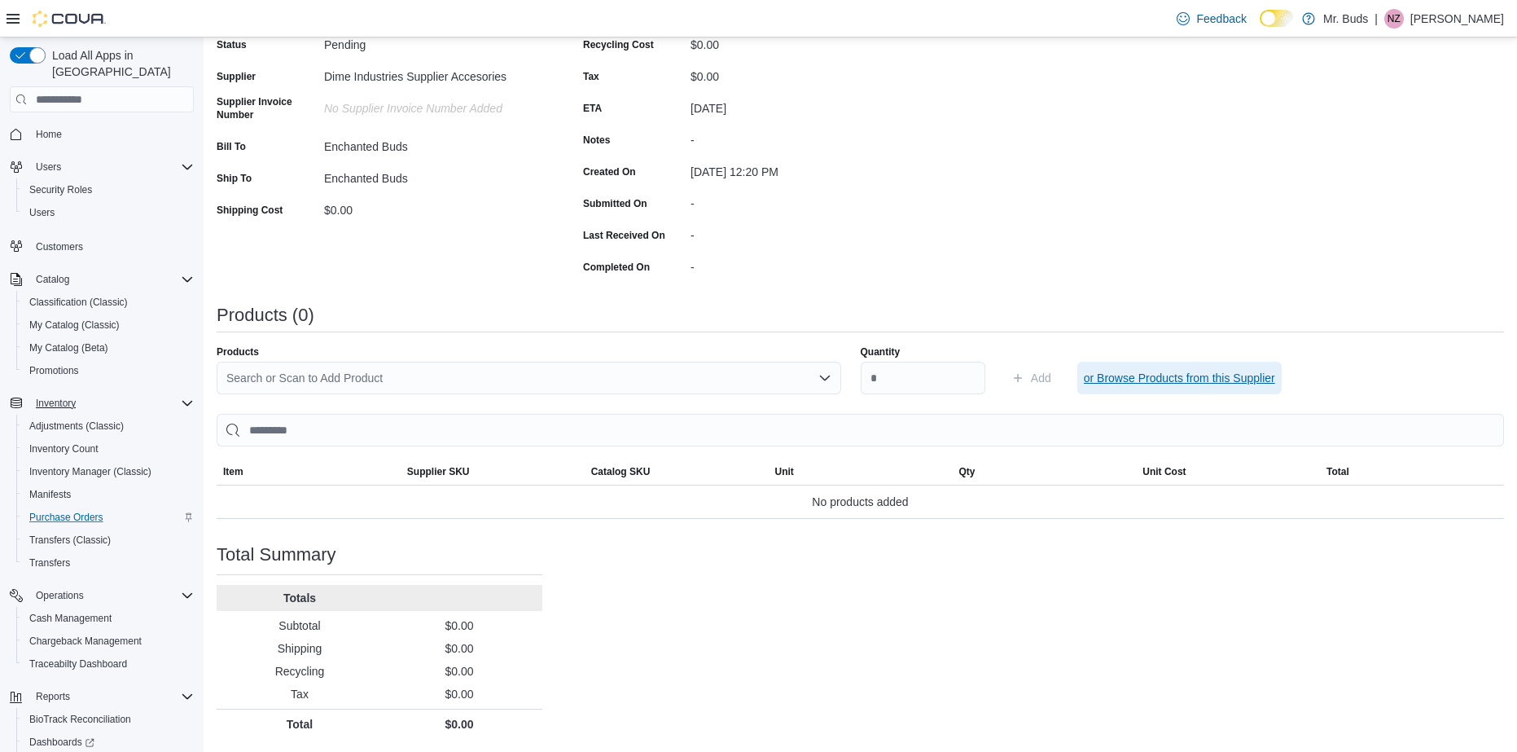
click at [1114, 382] on span "or Browse Products from this Supplier" at bounding box center [1179, 378] width 191 height 16
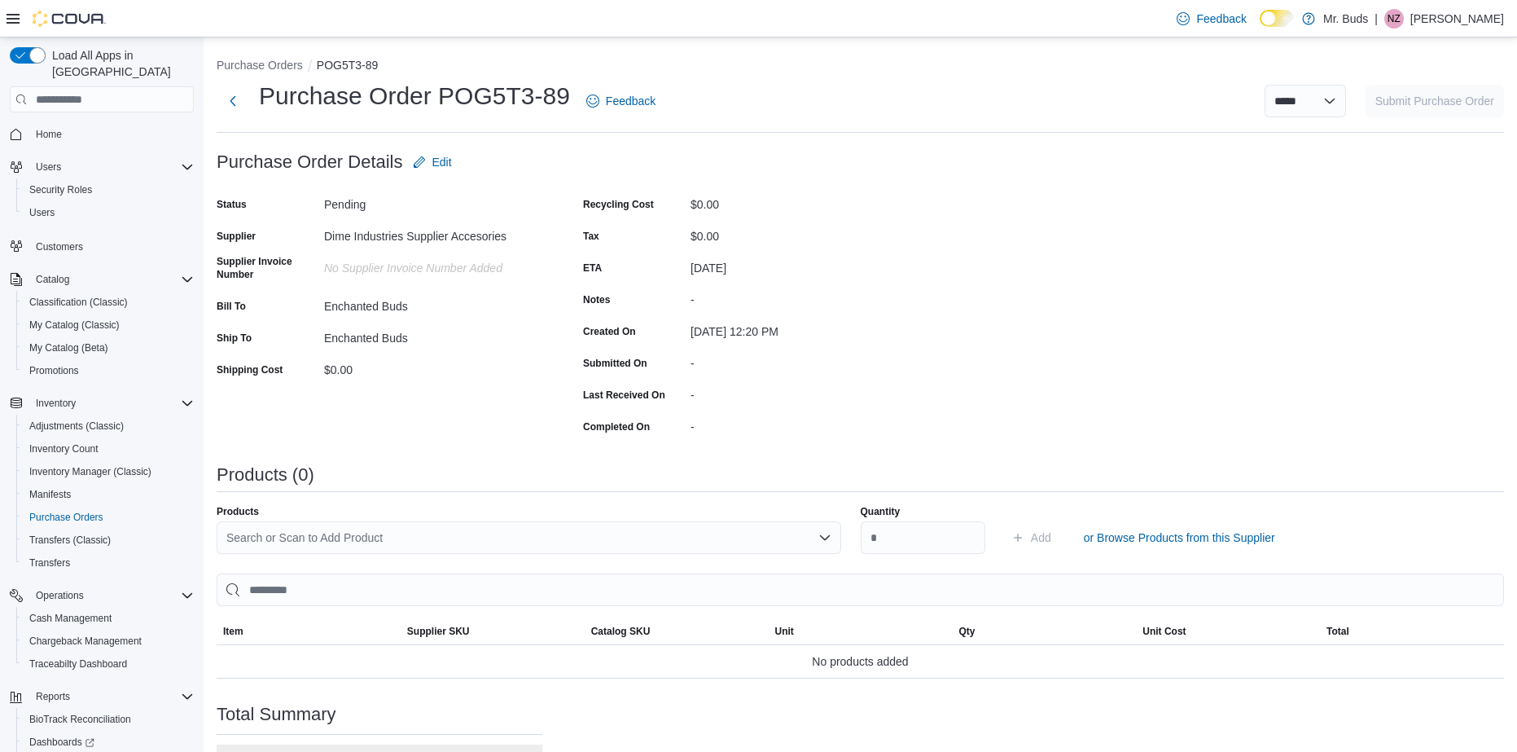
scroll to position [160, 0]
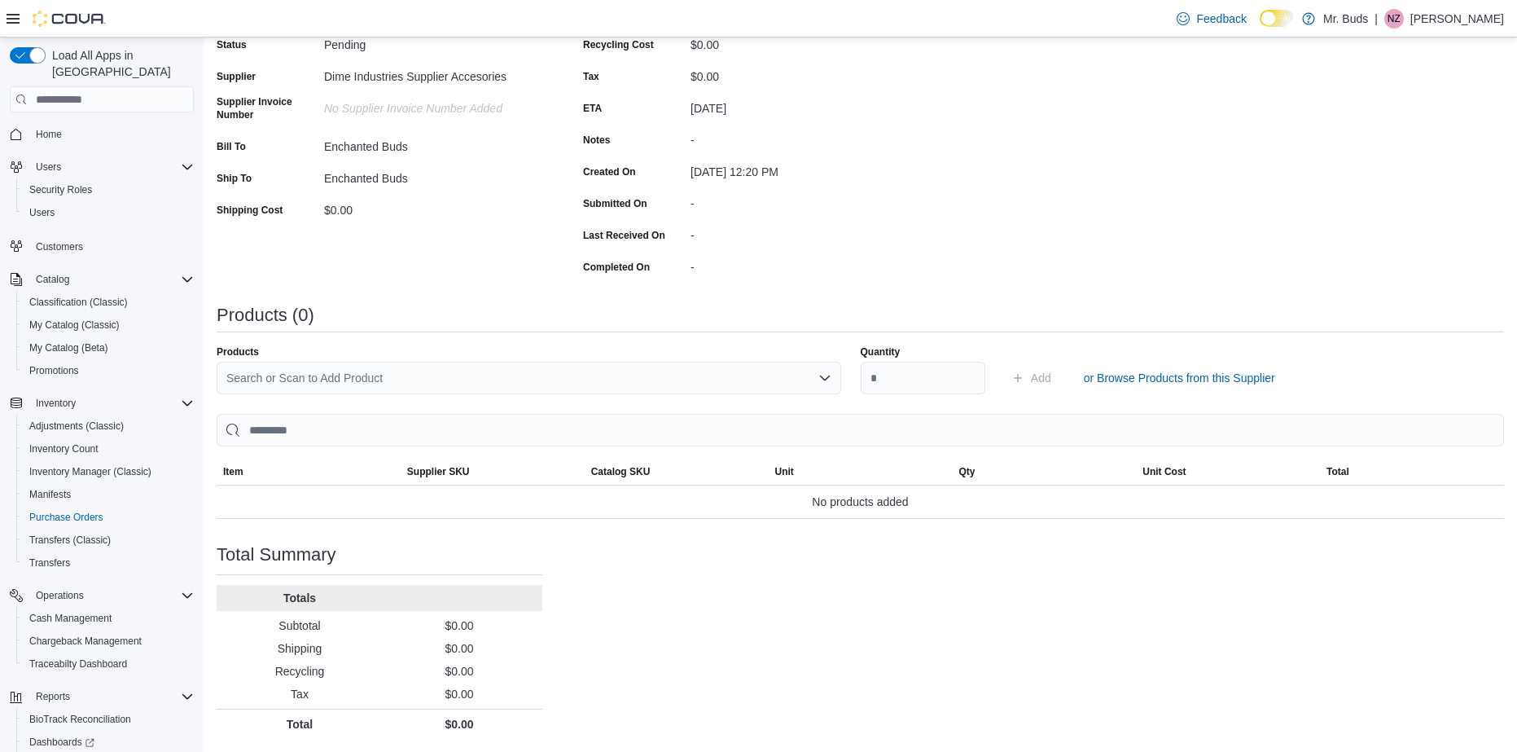
click at [720, 379] on div "Search or Scan to Add Product" at bounding box center [529, 378] width 625 height 33
click at [721, 379] on div "Search or Scan to Add Product" at bounding box center [529, 378] width 625 height 33
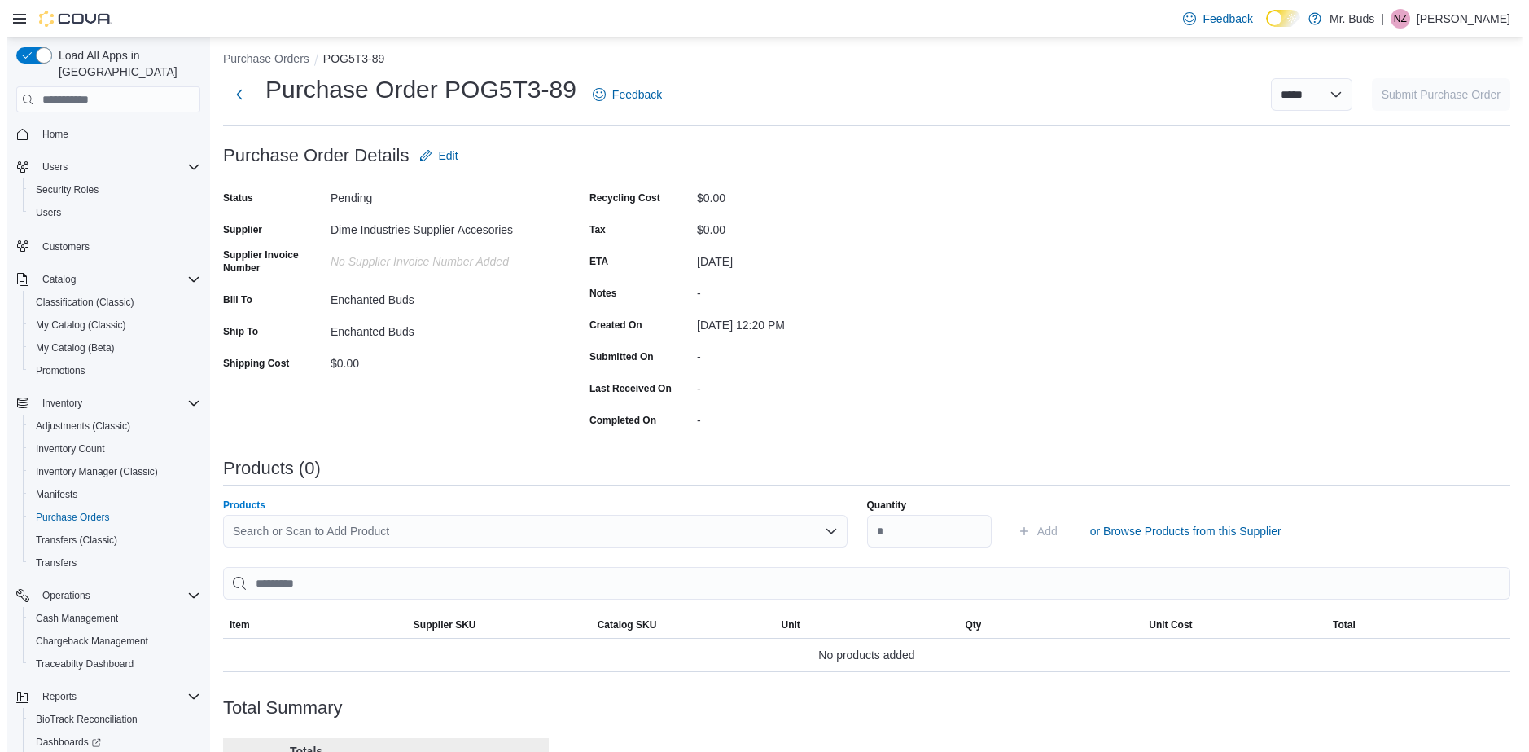
scroll to position [0, 0]
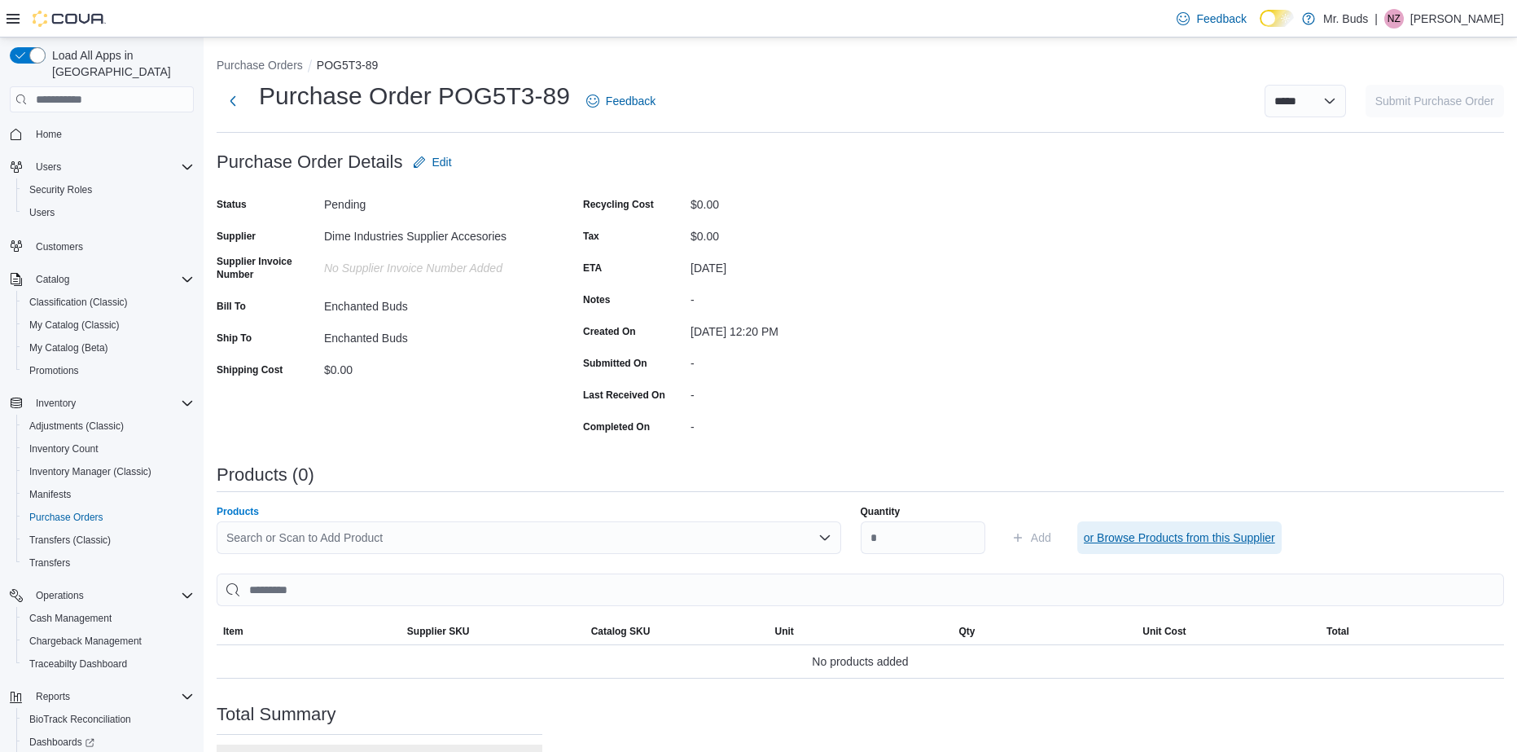
click at [1145, 537] on span "or Browse Products from this Supplier" at bounding box center [1179, 537] width 191 height 16
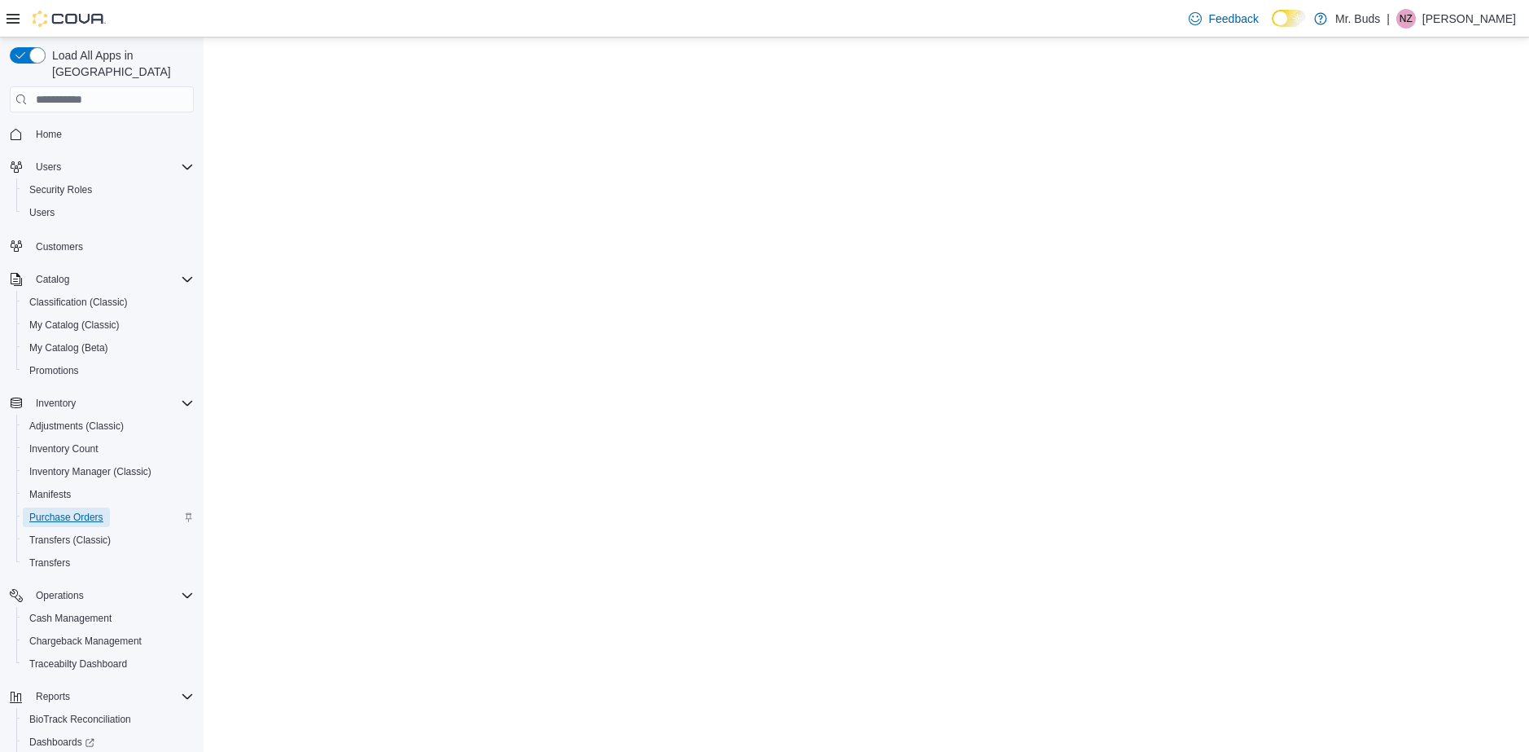
click at [71, 511] on span "Purchase Orders" at bounding box center [66, 517] width 74 height 13
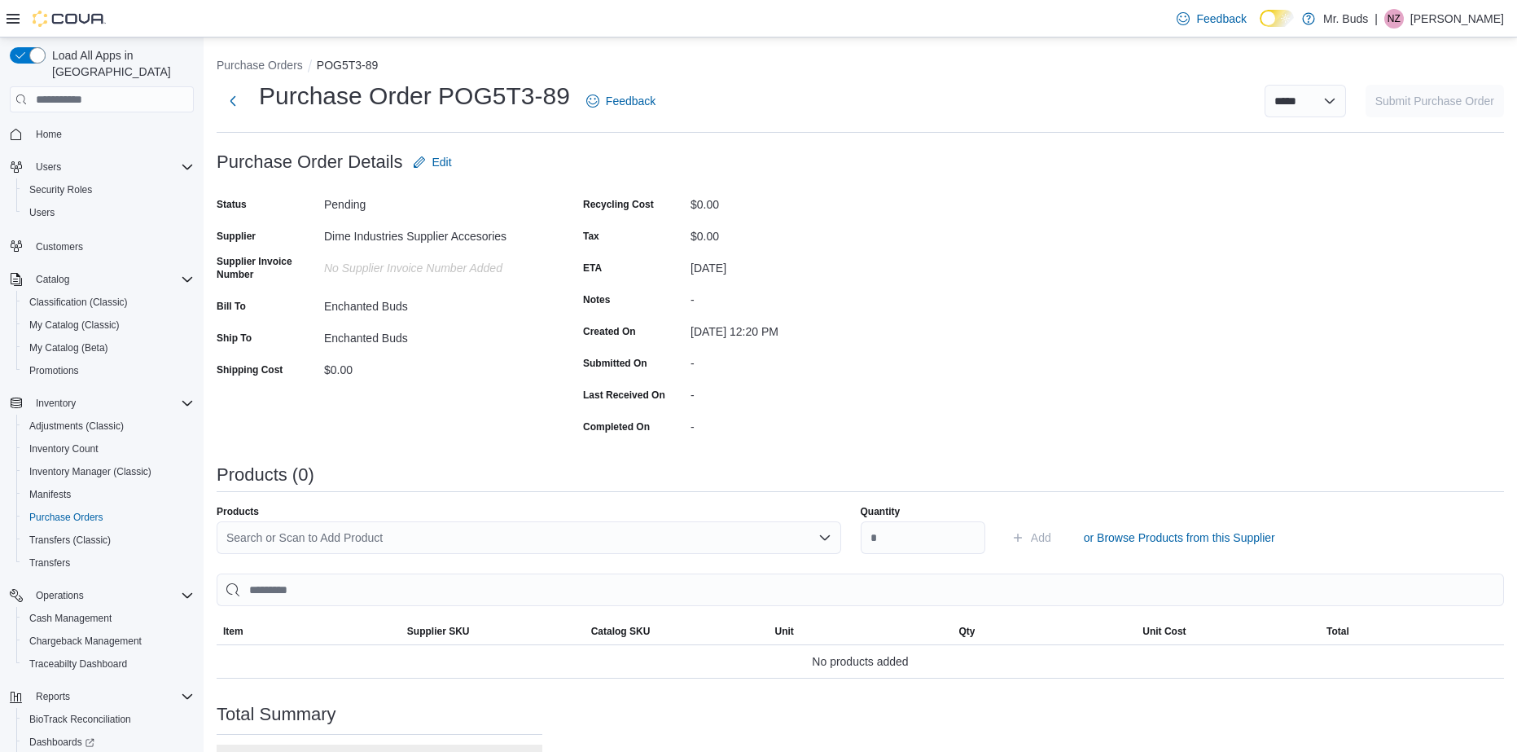
click at [456, 537] on div "Search or Scan to Add Product" at bounding box center [529, 537] width 625 height 33
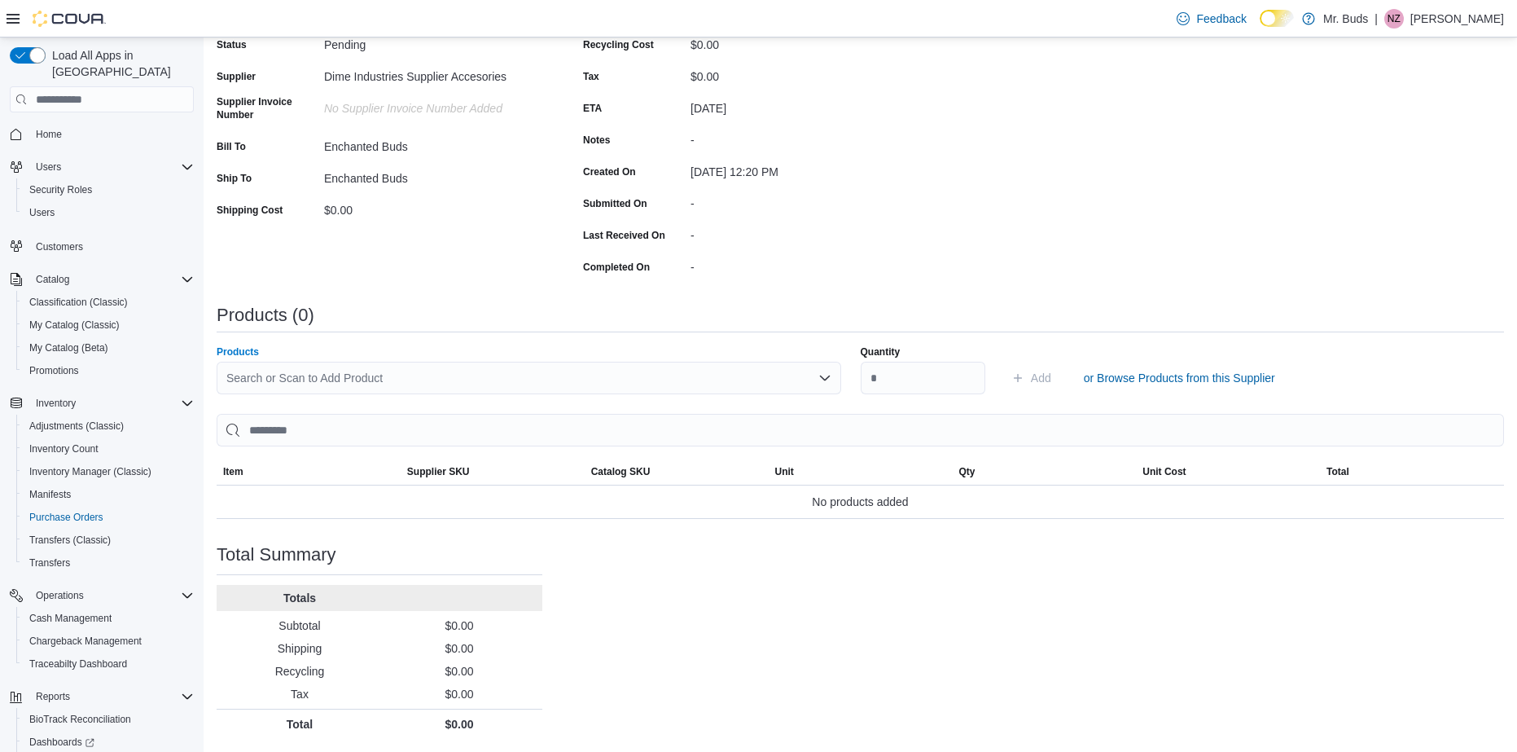
click at [238, 350] on label "Products" at bounding box center [238, 351] width 42 height 13
click at [228, 368] on input "Products" at bounding box center [227, 378] width 2 height 20
click at [311, 377] on div "Search or Scan to Add Product" at bounding box center [529, 378] width 625 height 33
type input "*"
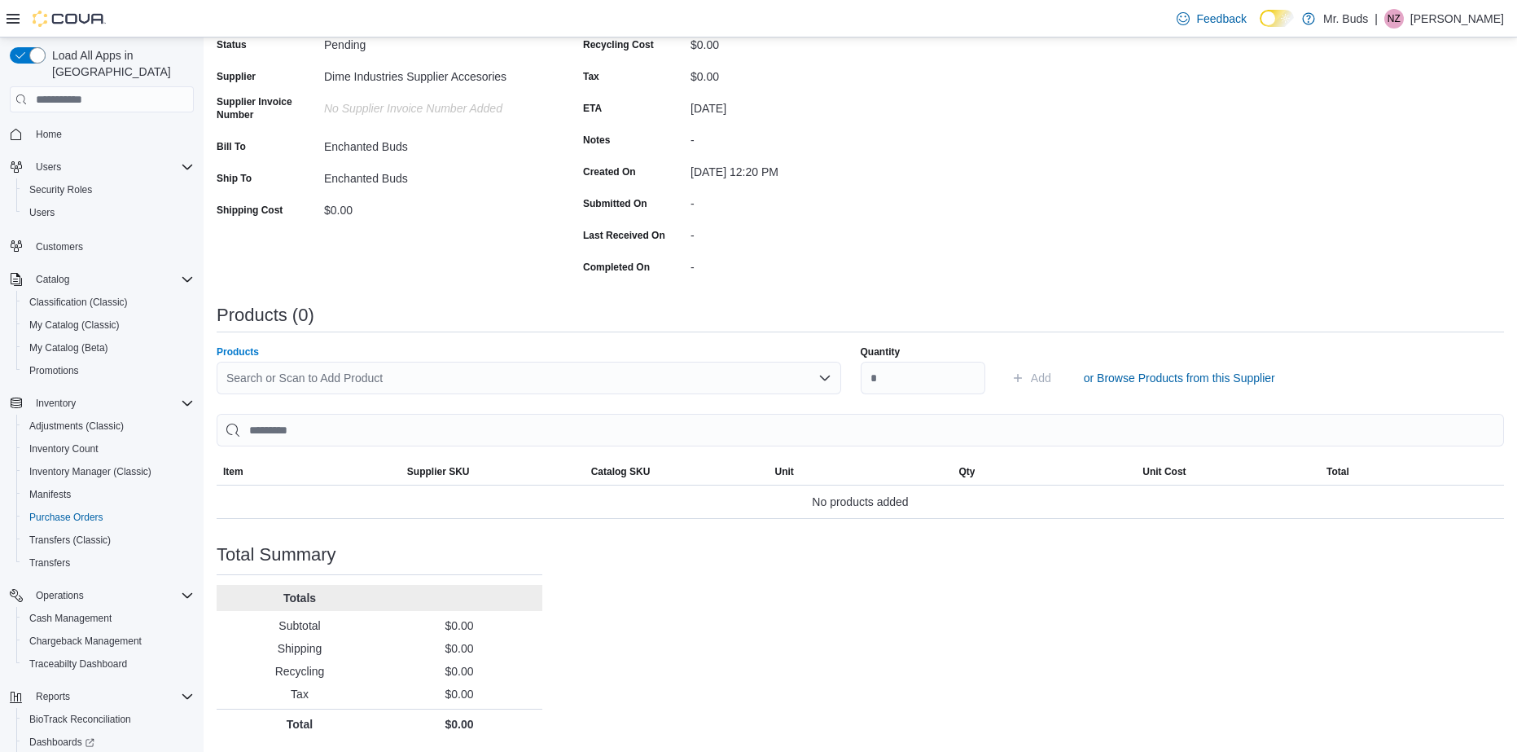
scroll to position [0, 0]
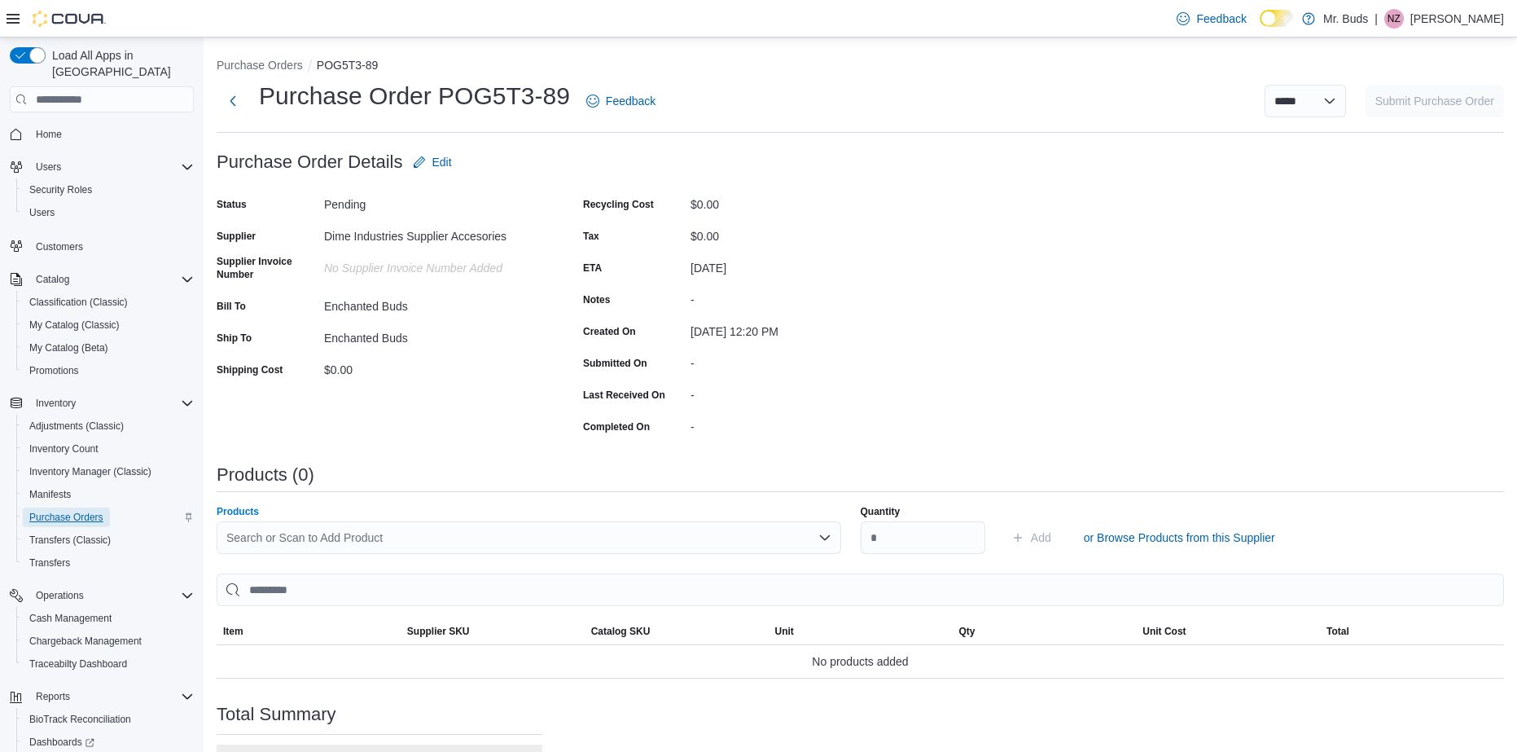
click at [64, 511] on span "Purchase Orders" at bounding box center [66, 517] width 74 height 13
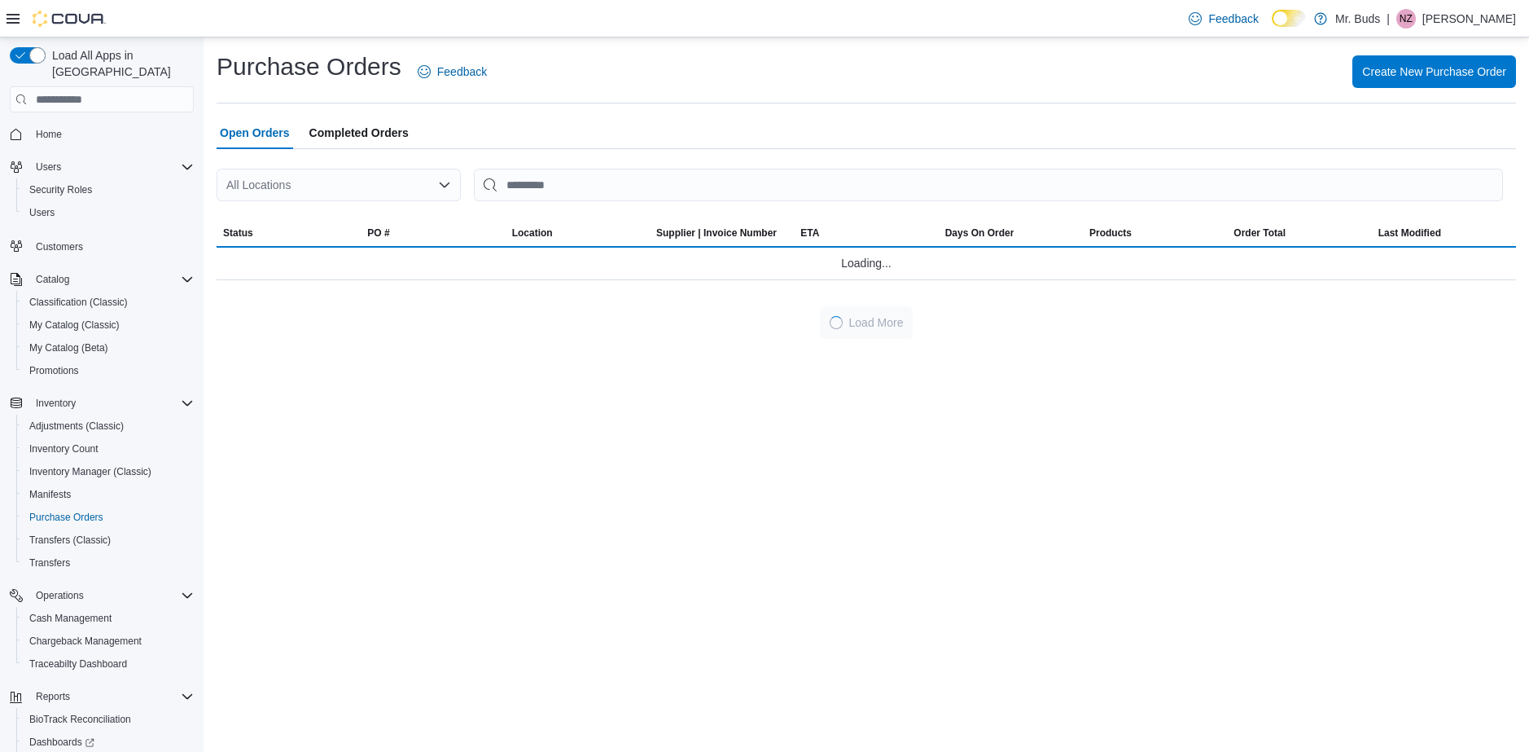
click at [353, 133] on span "Completed Orders" at bounding box center [358, 132] width 99 height 33
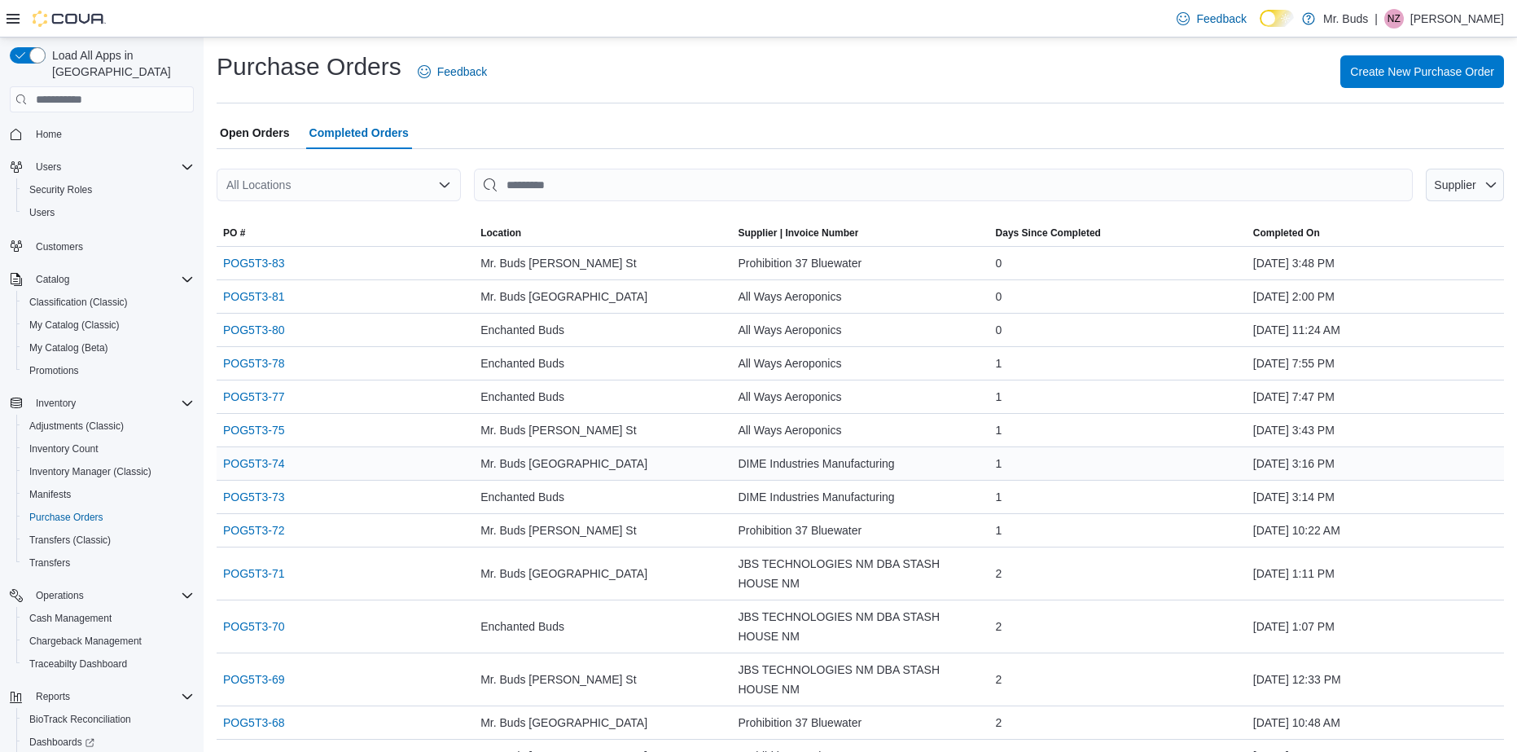
click at [651, 458] on div "Mr. Buds Prince Street" at bounding box center [602, 463] width 257 height 33
click at [258, 467] on link "POG5T3-74" at bounding box center [253, 464] width 61 height 20
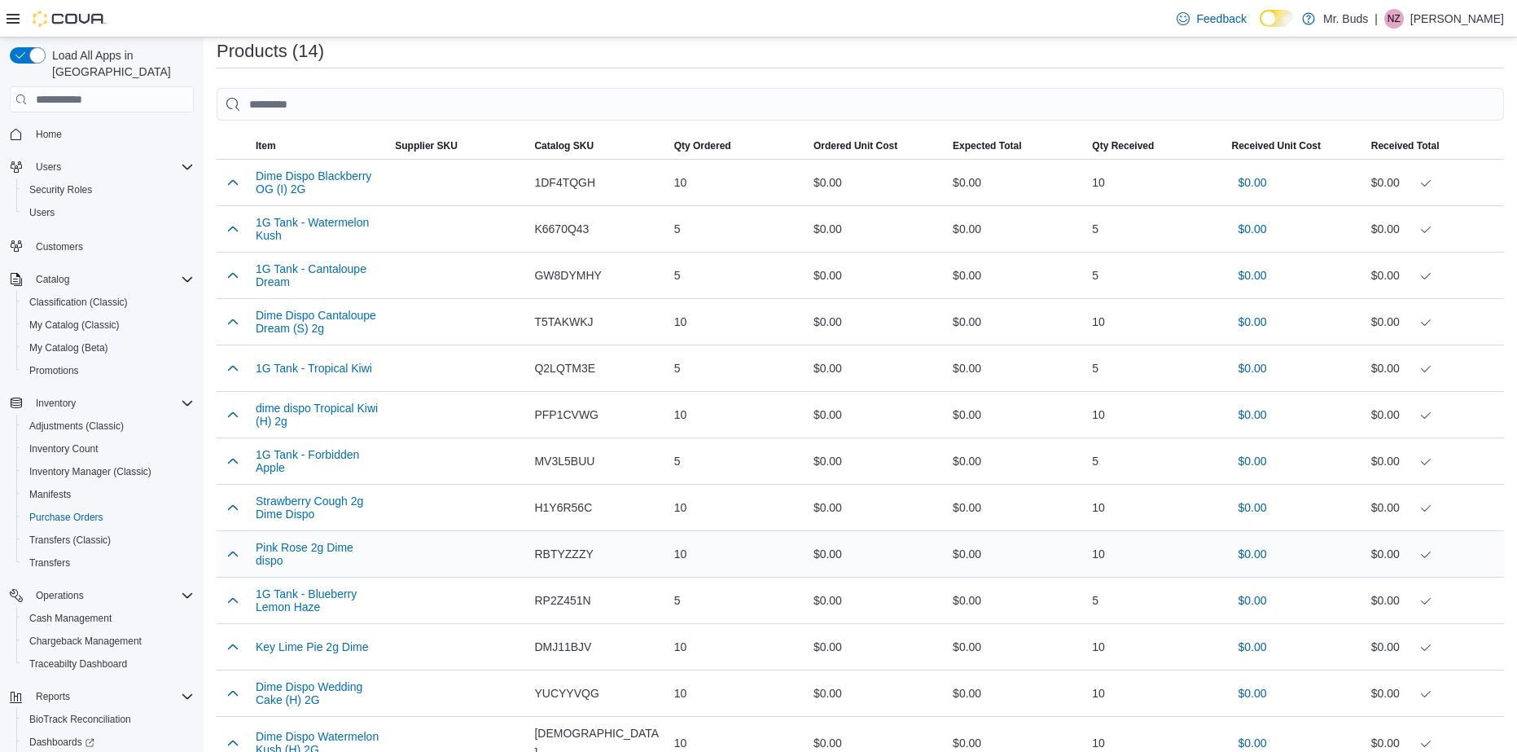
scroll to position [310, 0]
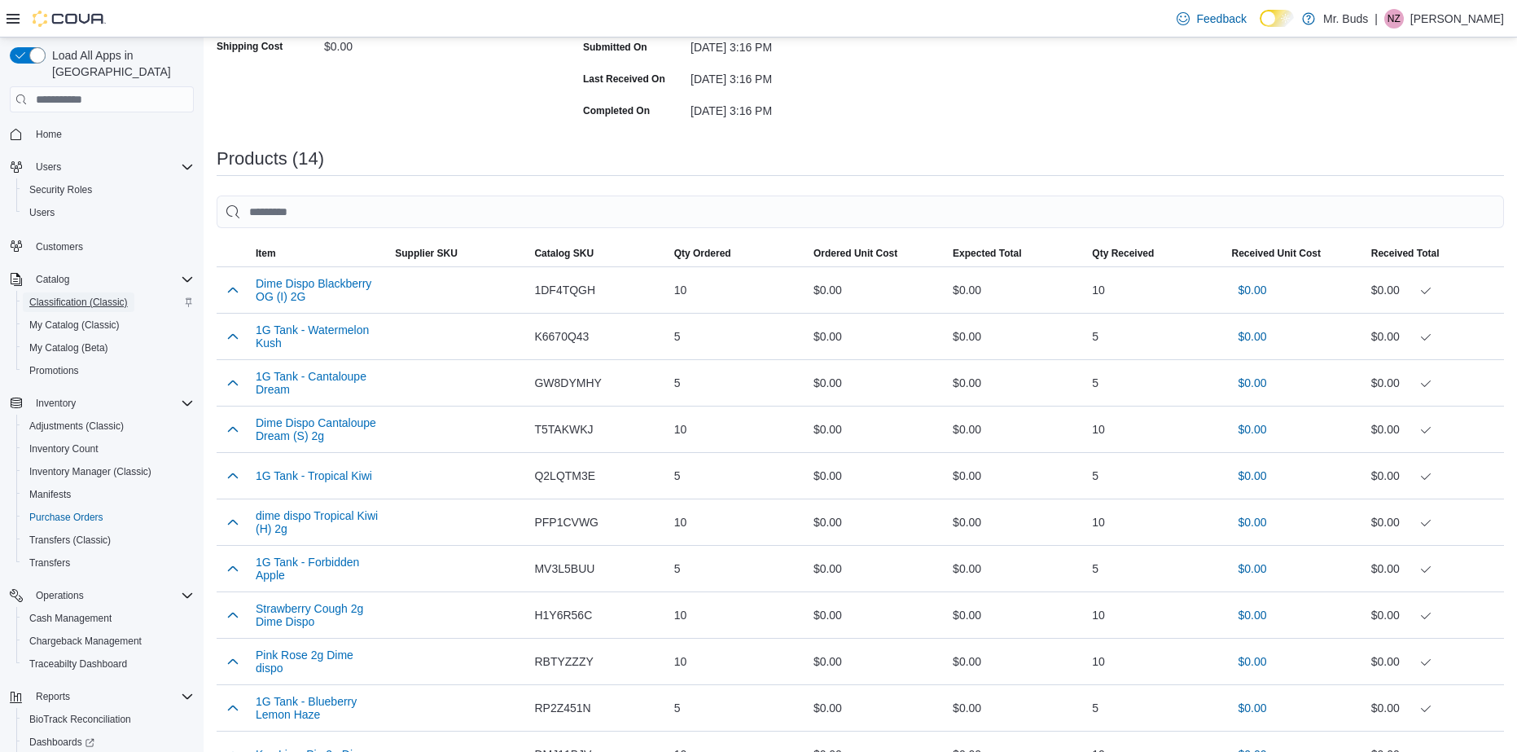
click at [79, 296] on span "Classification (Classic)" at bounding box center [78, 302] width 99 height 13
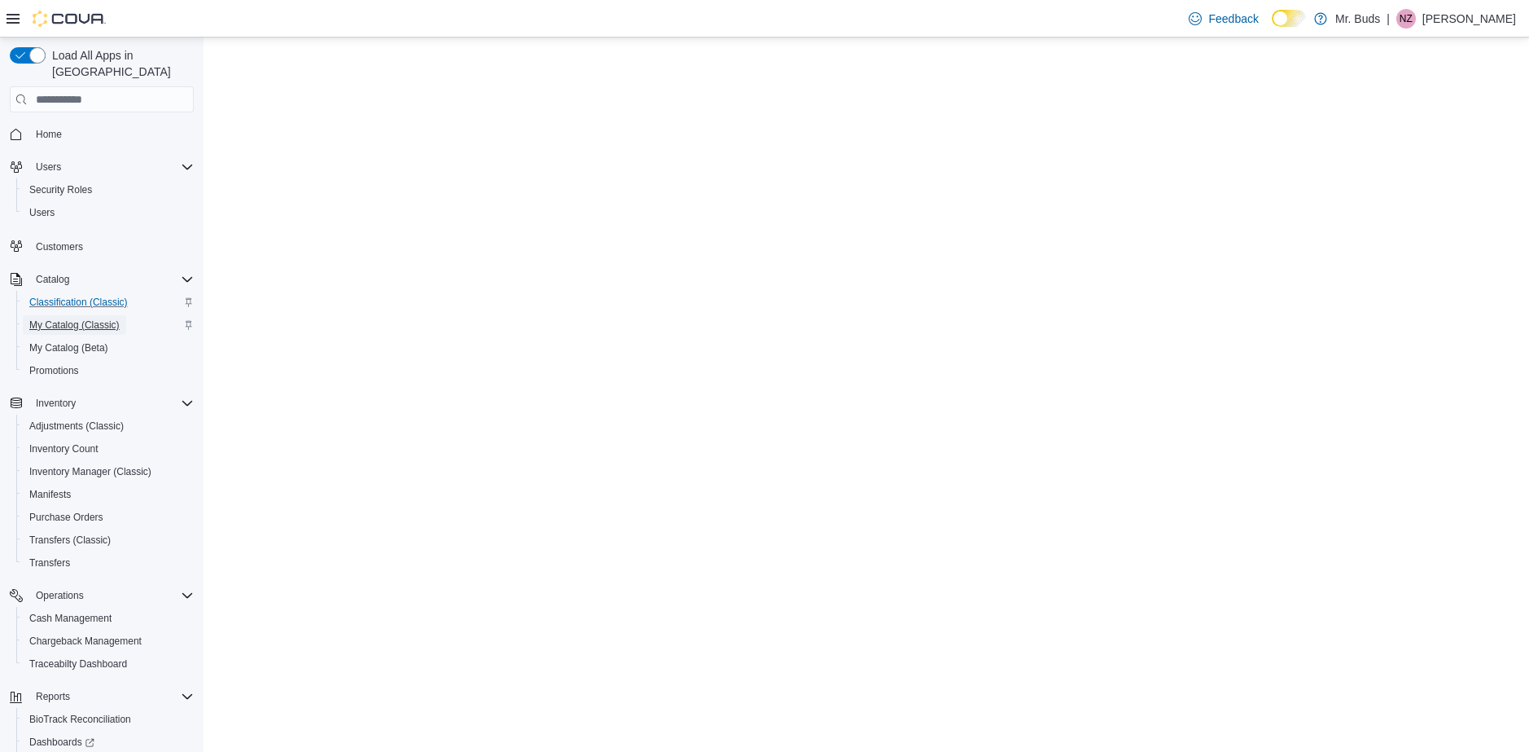
click at [75, 318] on span "My Catalog (Classic)" at bounding box center [74, 324] width 90 height 13
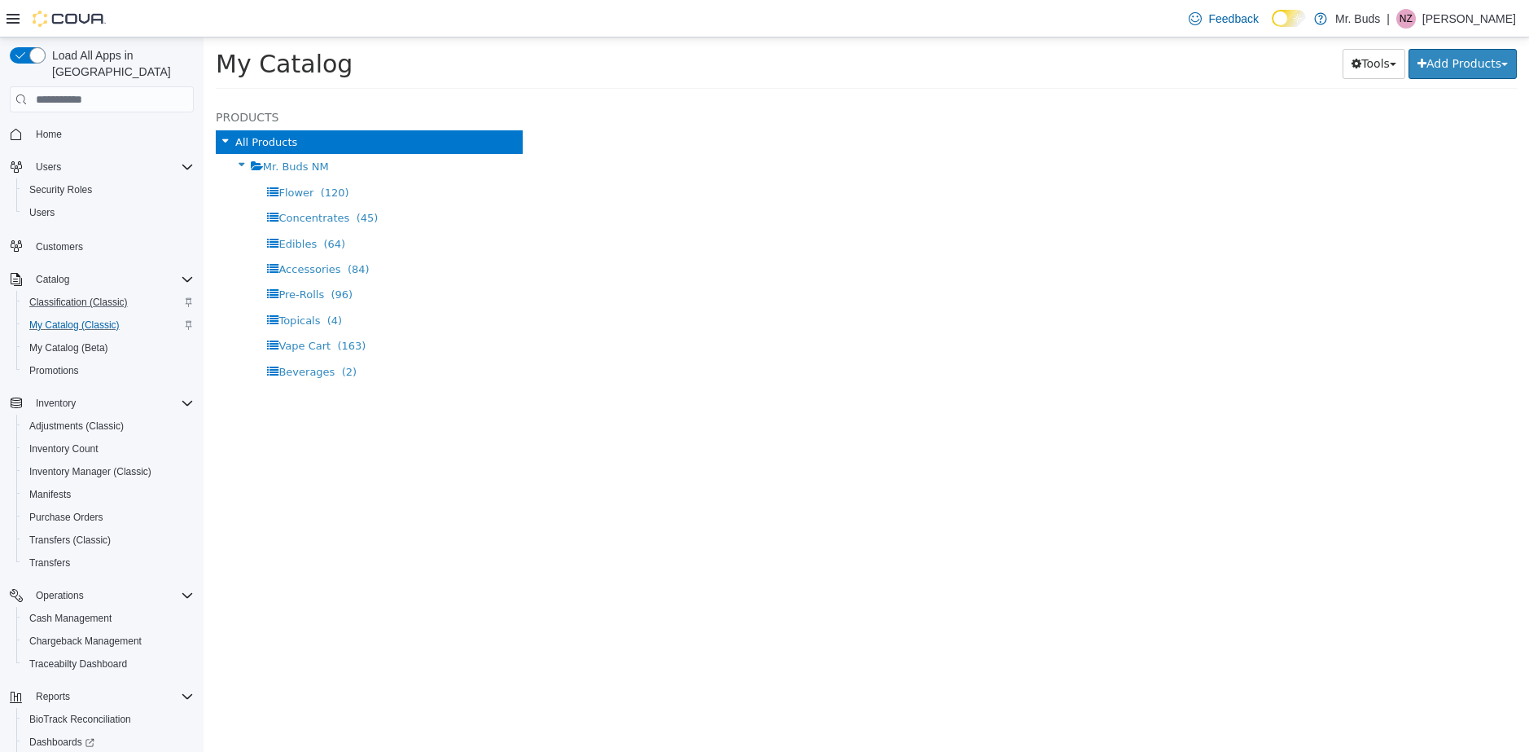
select select "**********"
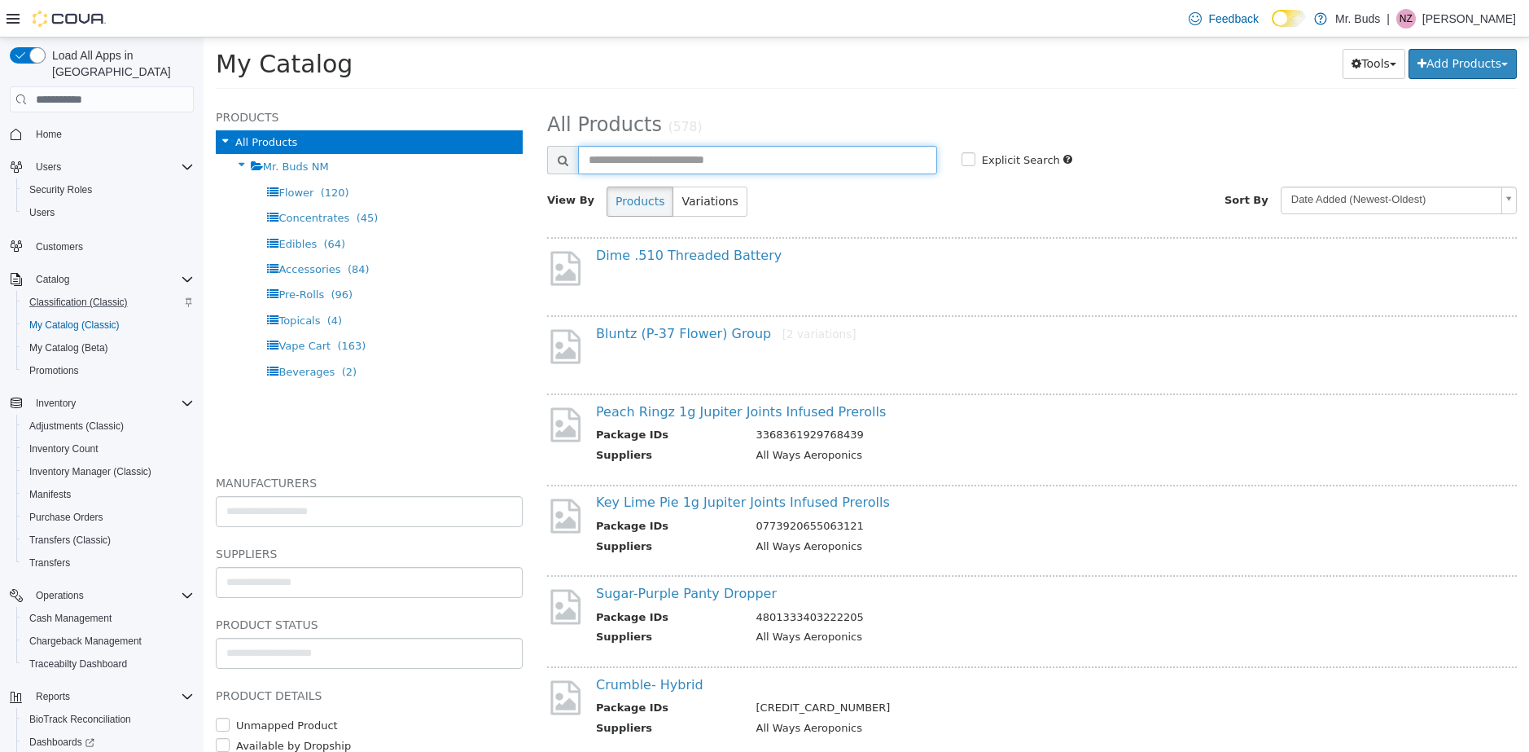
click at [712, 160] on input "text" at bounding box center [757, 160] width 359 height 28
click at [695, 252] on link "Dime .510 Threaded Battery" at bounding box center [689, 255] width 186 height 15
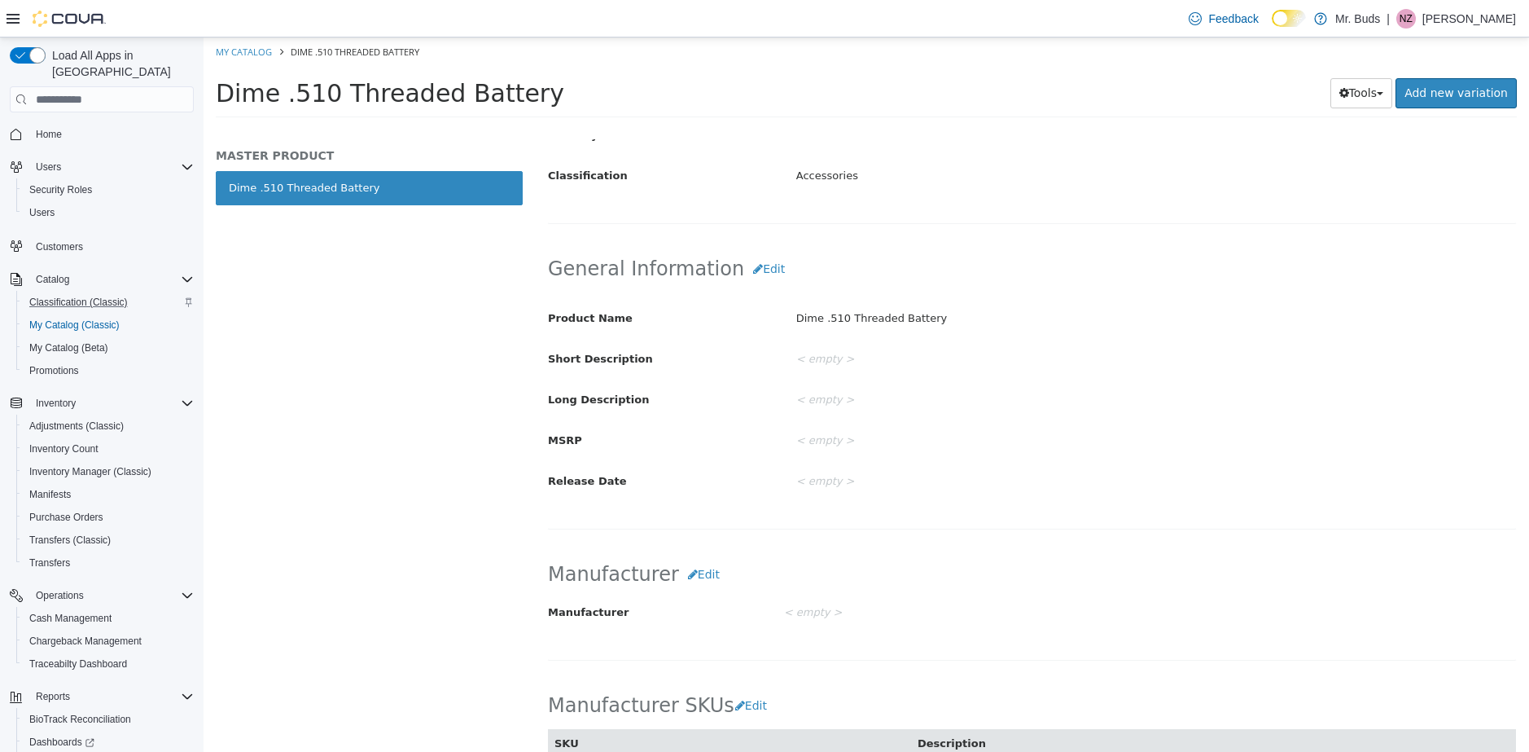
scroll to position [407, 0]
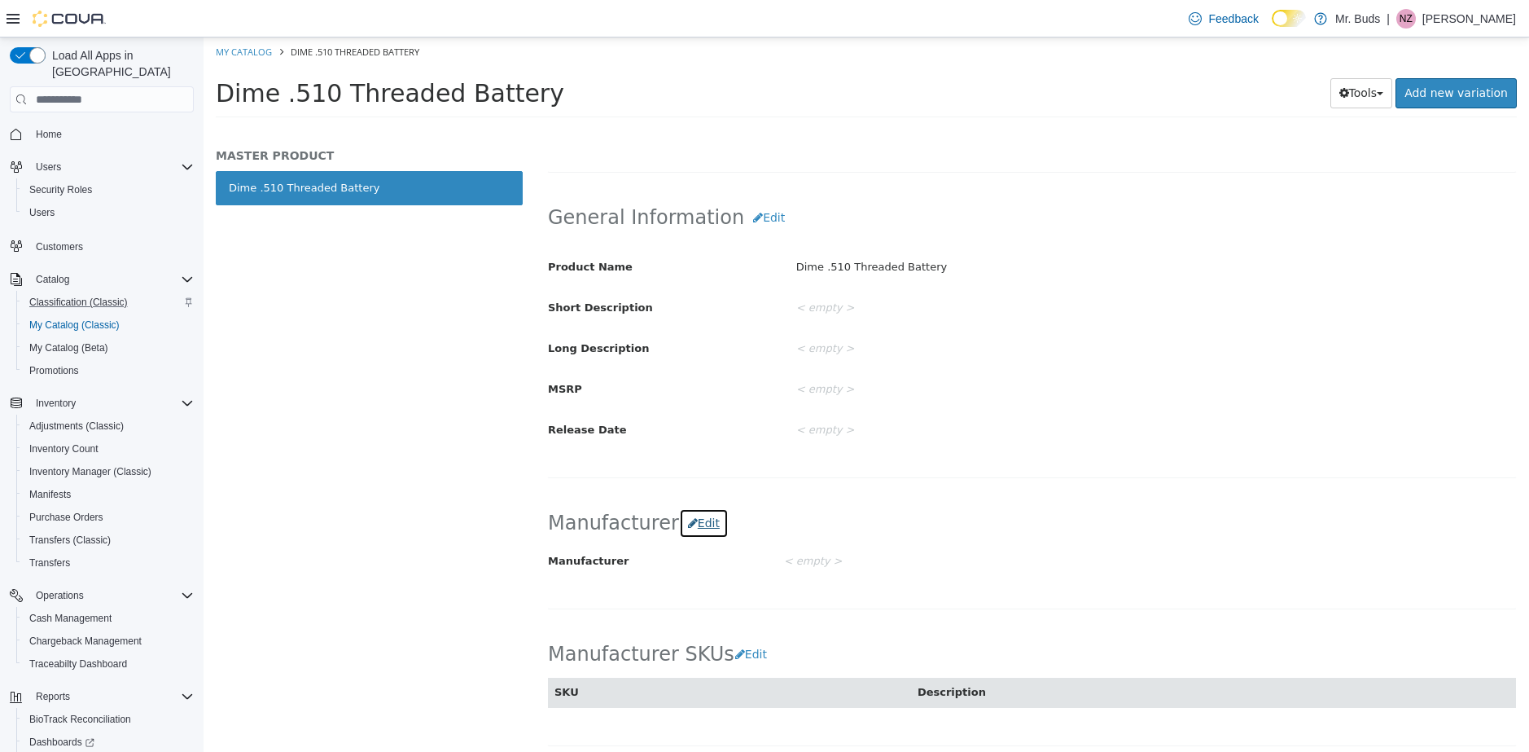
click at [713, 524] on button "Edit" at bounding box center [704, 523] width 50 height 30
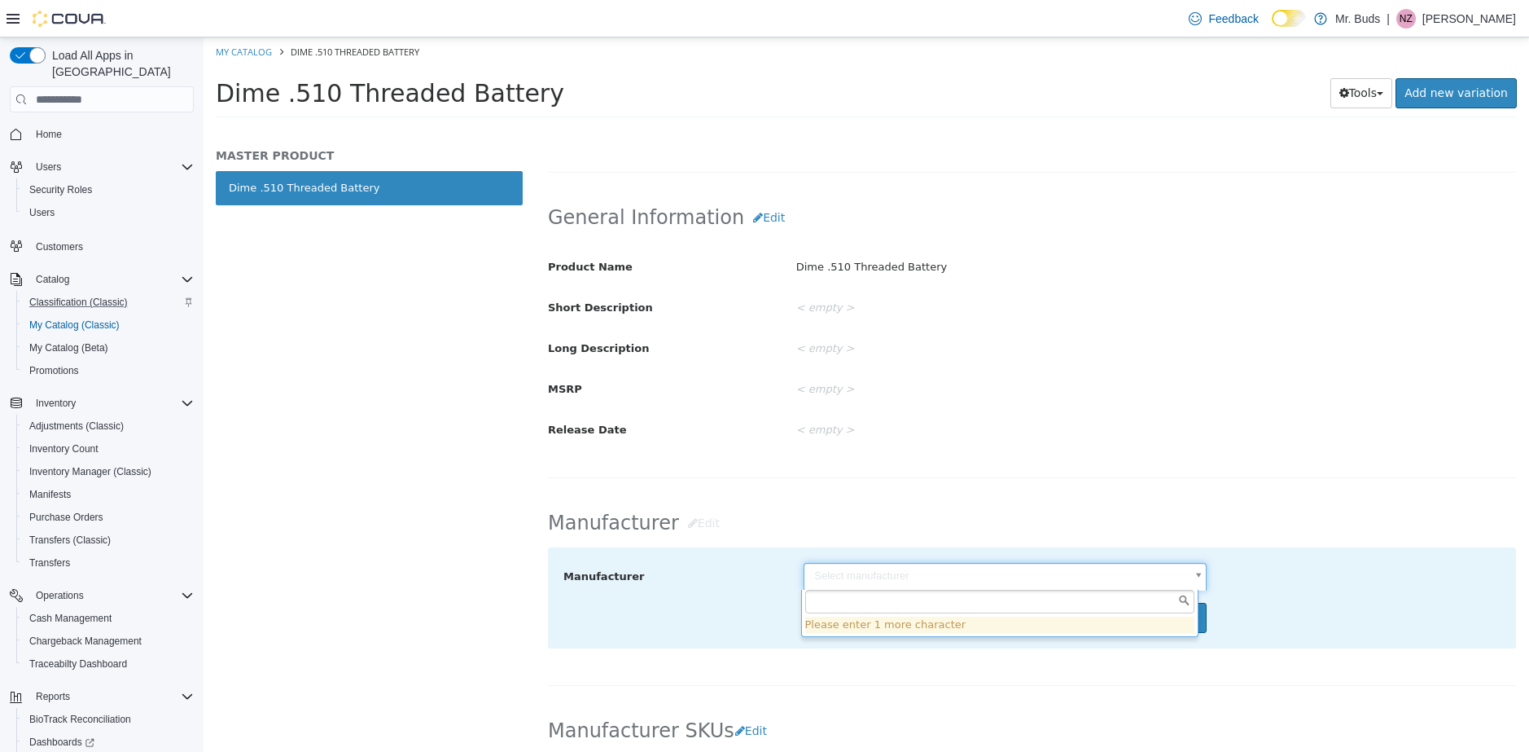
click at [892, 128] on body "Saving Bulk Changes... × My Catalog Dime .510 Threaded Battery Dime .510 Thread…" at bounding box center [867, 82] width 1326 height 90
type input "*"
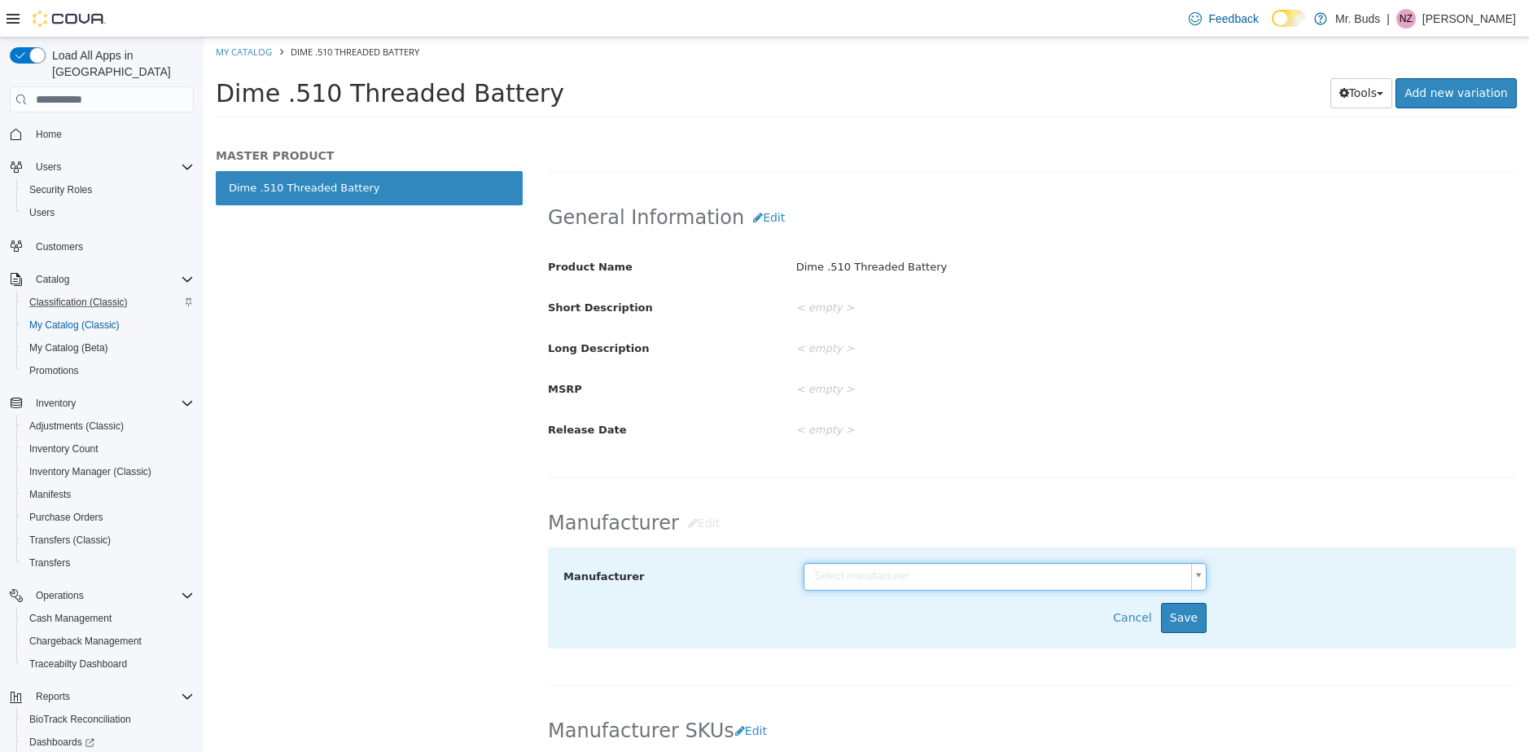
click at [1090, 128] on body "Saving Bulk Changes... × My Catalog Dime .510 Threaded Battery Dime .510 Thread…" at bounding box center [867, 82] width 1326 height 90
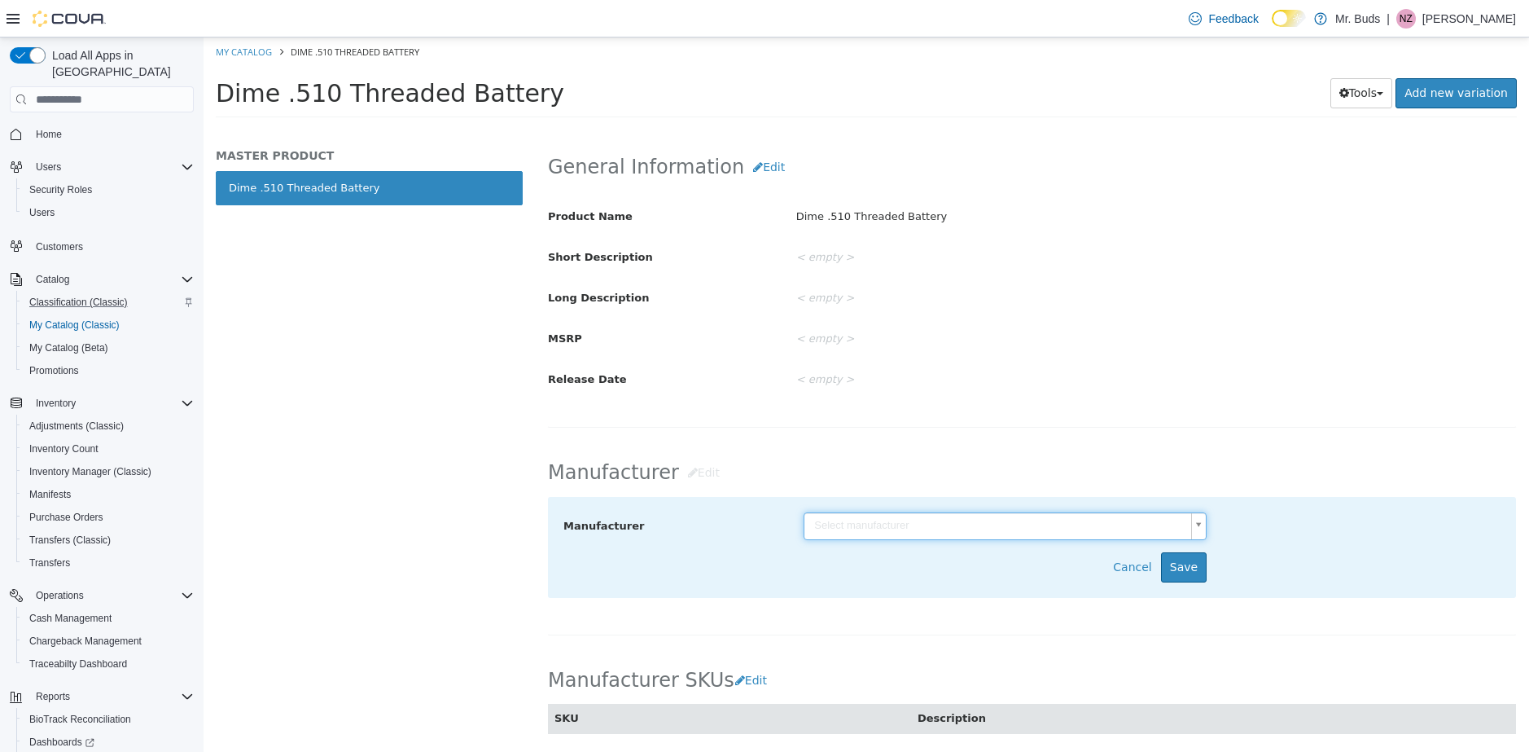
scroll to position [651, 0]
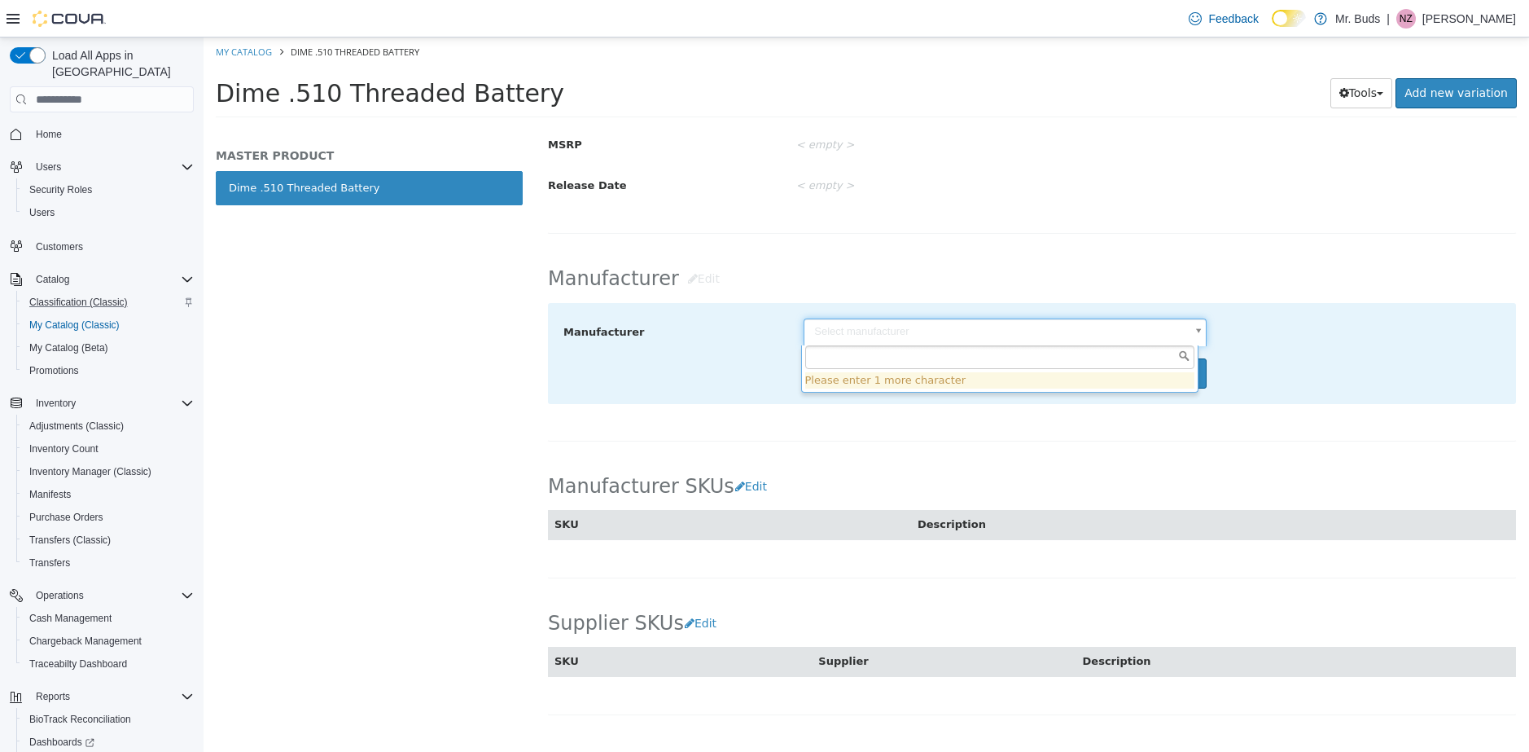
click at [1190, 128] on body "Saving Bulk Changes... × My Catalog Dime .510 Threaded Battery Dime .510 Thread…" at bounding box center [867, 82] width 1326 height 90
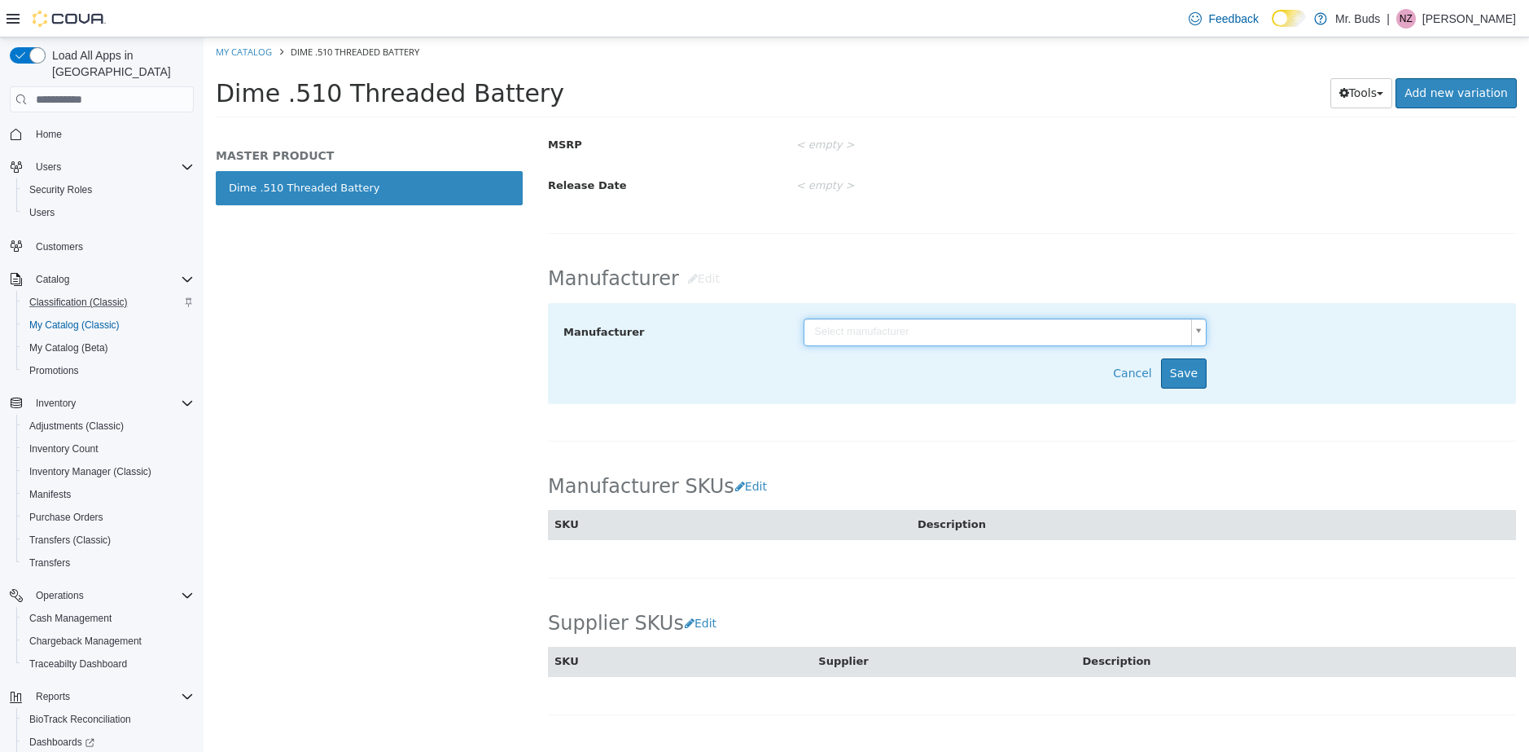
click at [1190, 128] on body "Saving Bulk Changes... × My Catalog Dime .510 Threaded Battery Dime .510 Thread…" at bounding box center [867, 82] width 1326 height 90
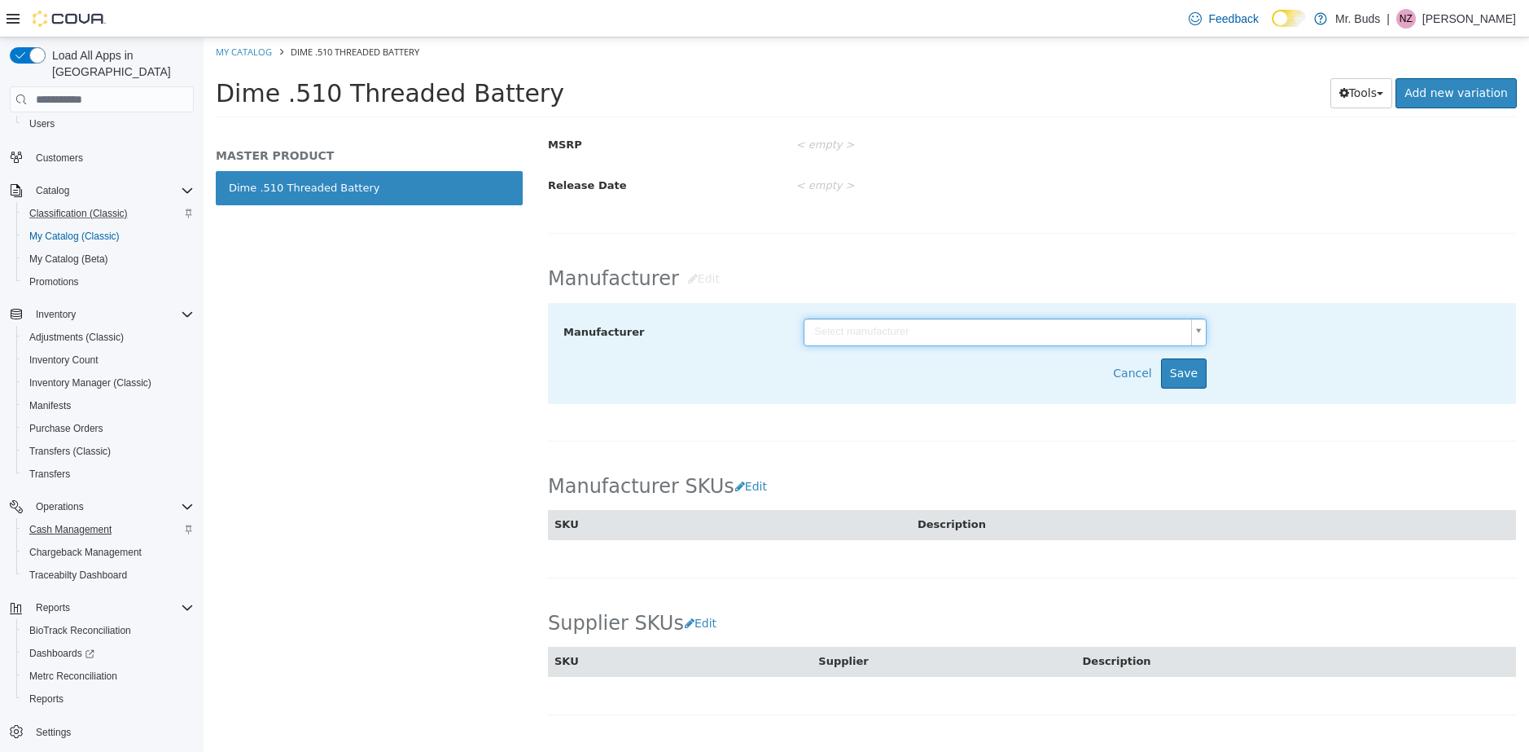
scroll to position [90, 0]
click at [901, 128] on body "Saving Bulk Changes... × My Catalog Dime .510 Threaded Battery Dime .510 Thread…" at bounding box center [867, 82] width 1326 height 90
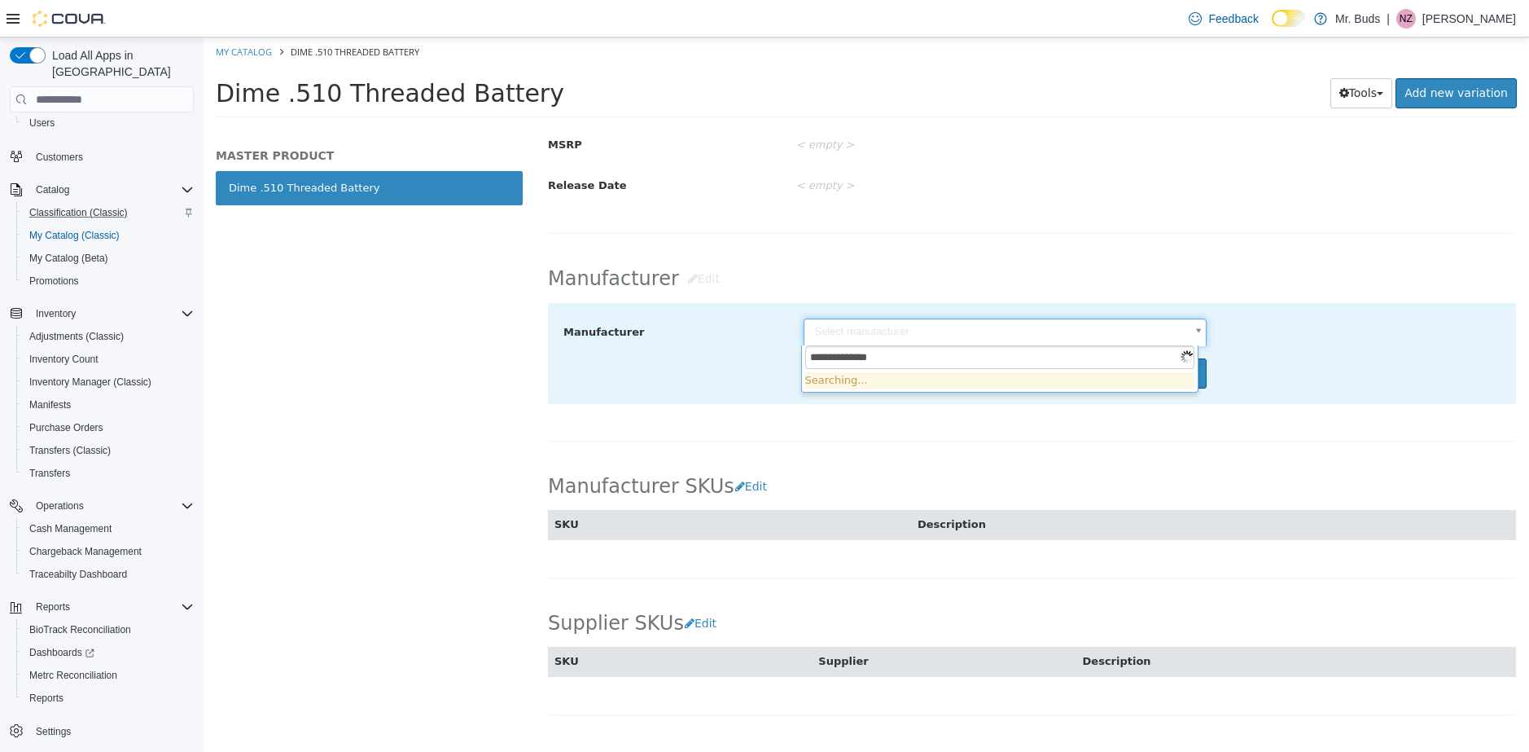
type input "**********"
click at [699, 128] on body "Saving Bulk Changes... × My Catalog Dime .510 Threaded Battery Dime .510 Thread…" at bounding box center [867, 82] width 1326 height 90
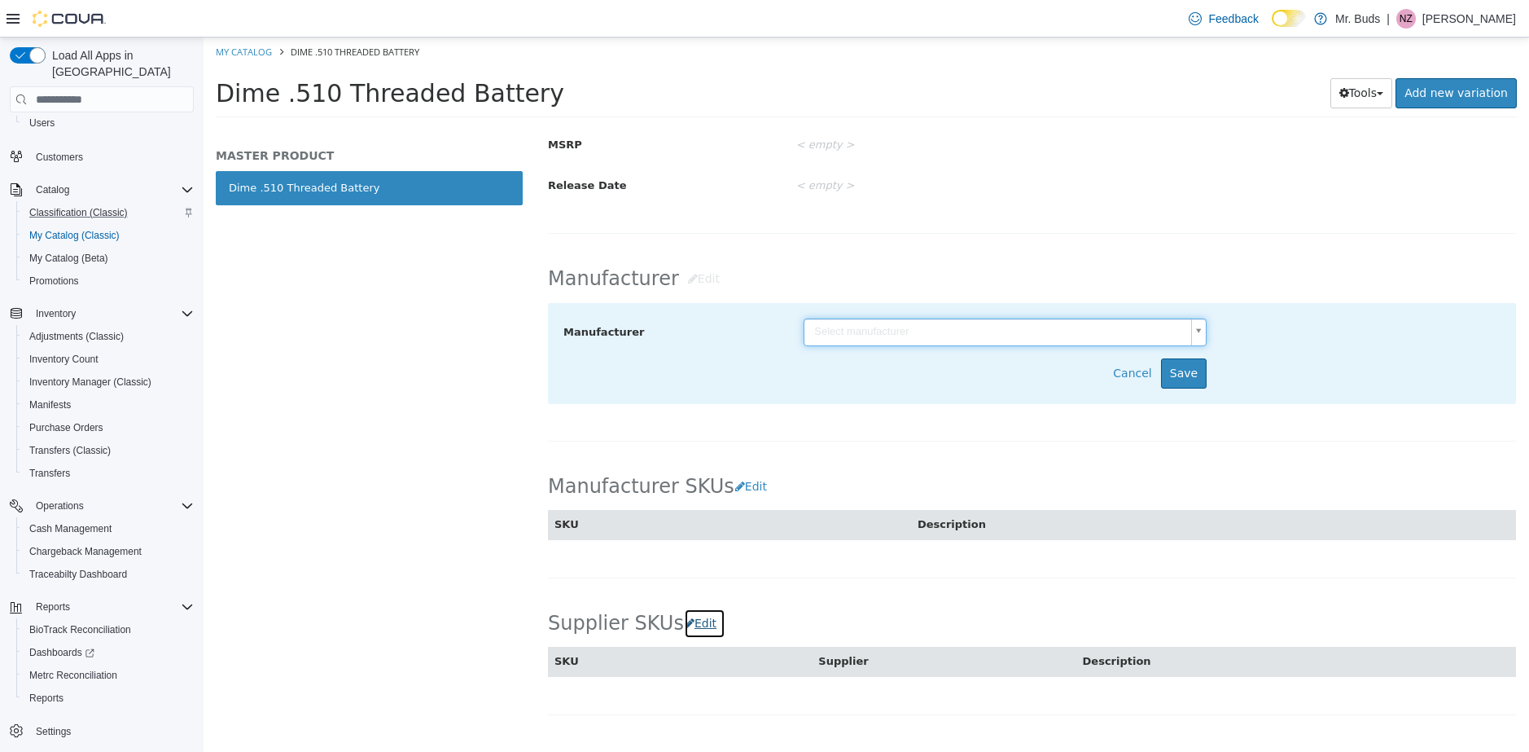
click at [703, 624] on button "Edit" at bounding box center [705, 623] width 42 height 30
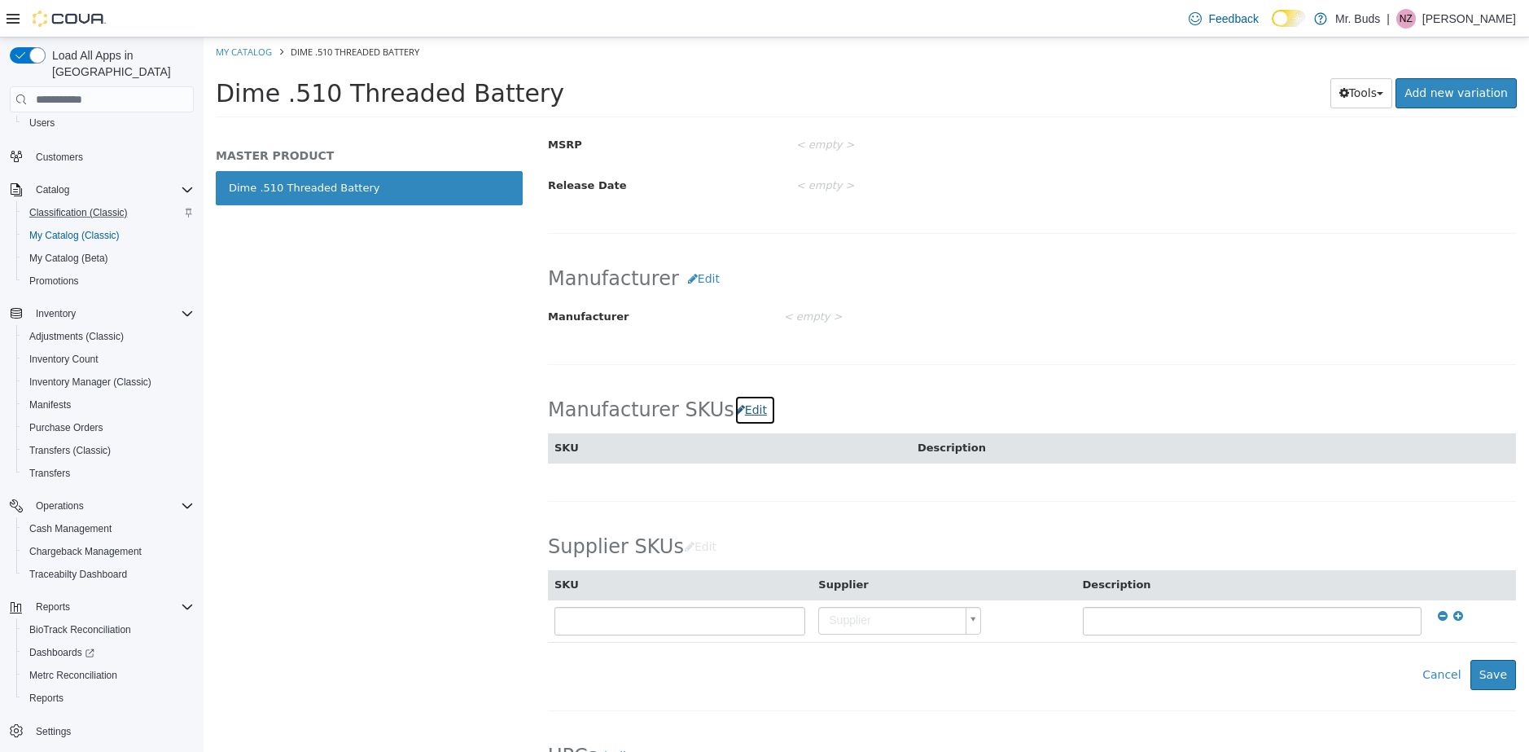
click at [743, 407] on button "Edit" at bounding box center [755, 410] width 42 height 30
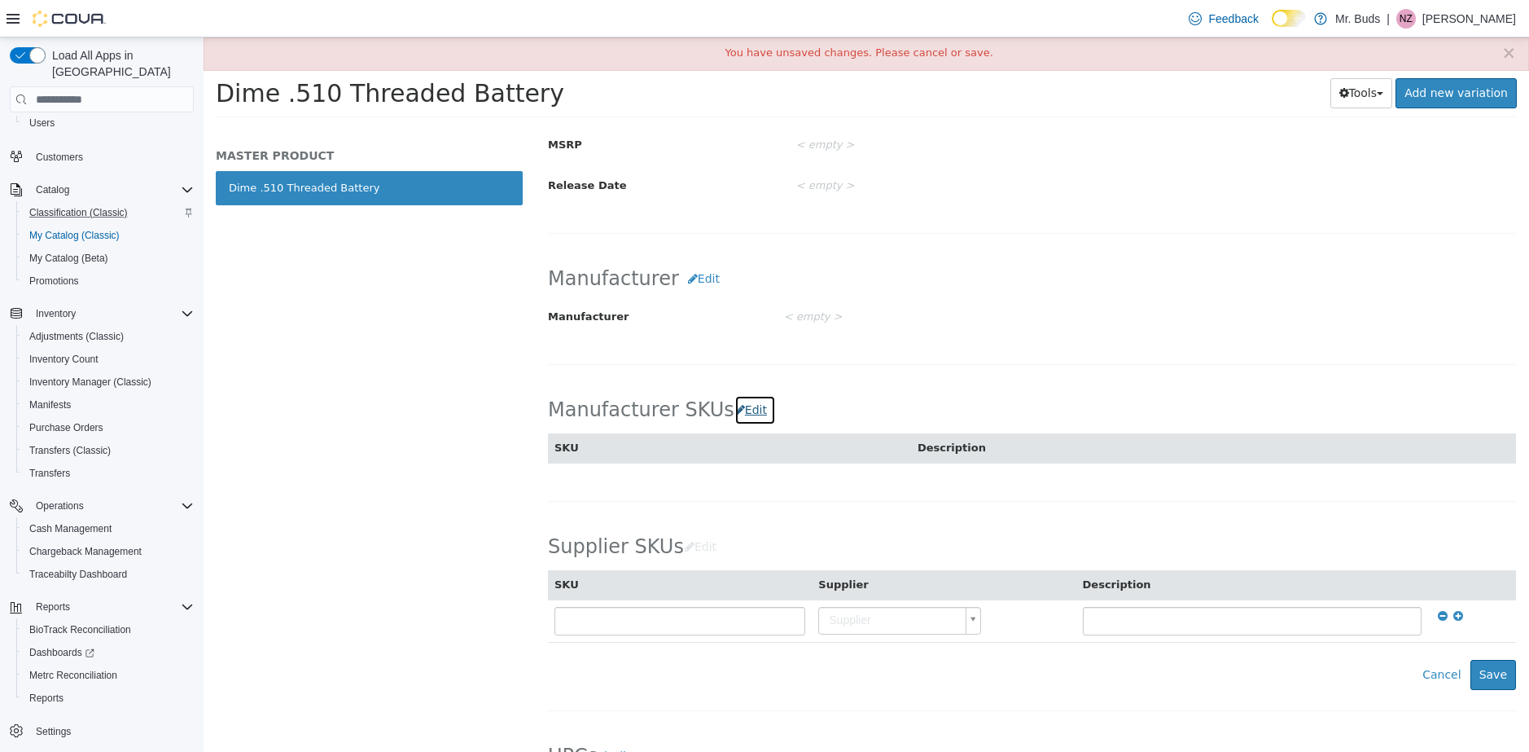
click at [753, 409] on button "Edit" at bounding box center [755, 410] width 42 height 30
click at [647, 620] on input "text" at bounding box center [680, 621] width 251 height 28
click at [941, 128] on body "Saving Bulk Changes... × You have unsaved changes. Please cancel or save. My Ca…" at bounding box center [867, 82] width 1326 height 90
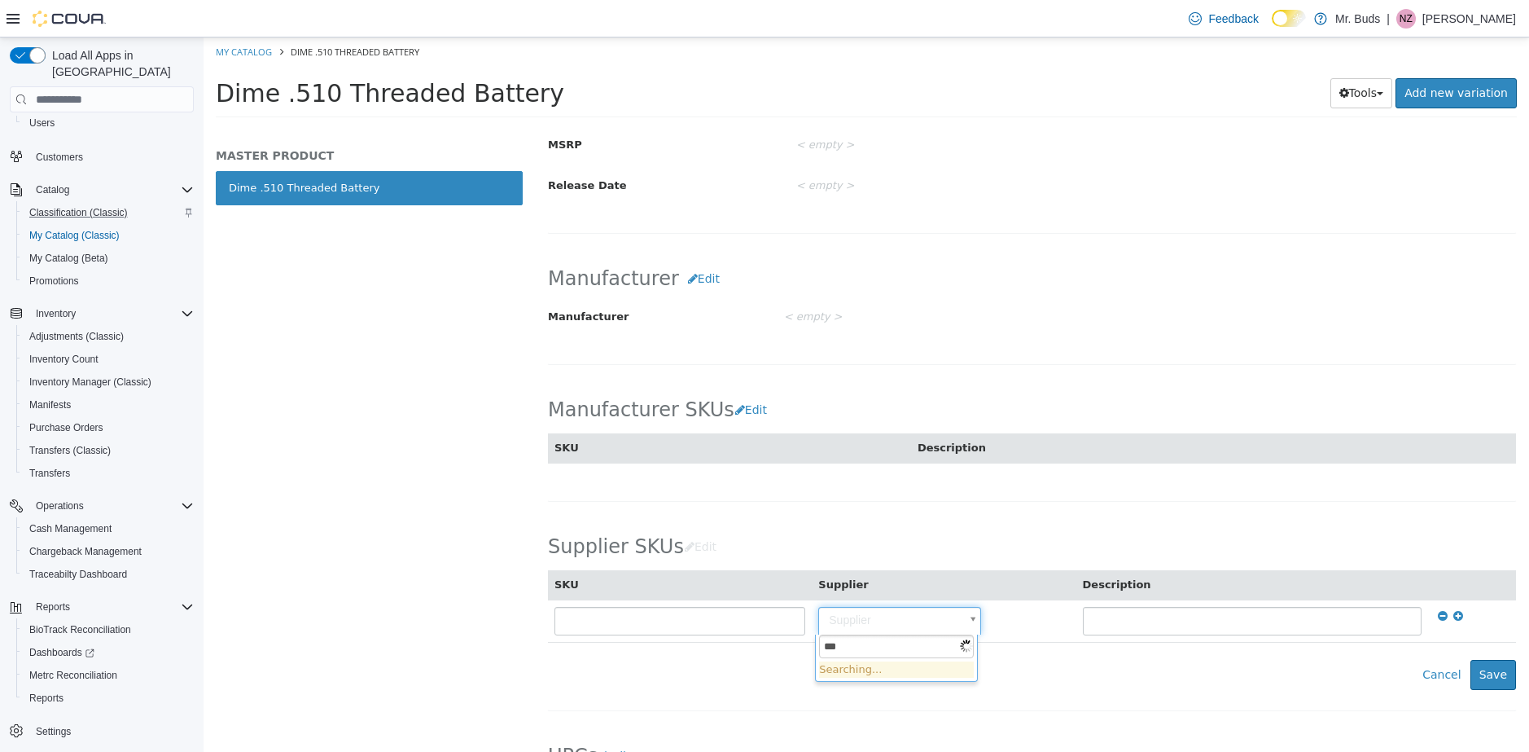
type input "****"
click at [716, 128] on body "Saving Bulk Changes... × You have unsaved changes. Please cancel or save. My Ca…" at bounding box center [867, 82] width 1326 height 90
click at [716, 617] on input "text" at bounding box center [680, 621] width 251 height 28
type input "**********"
click at [935, 128] on body "Saving Bulk Changes... × You have unsaved changes. Please cancel or save. My Ca…" at bounding box center [867, 82] width 1326 height 90
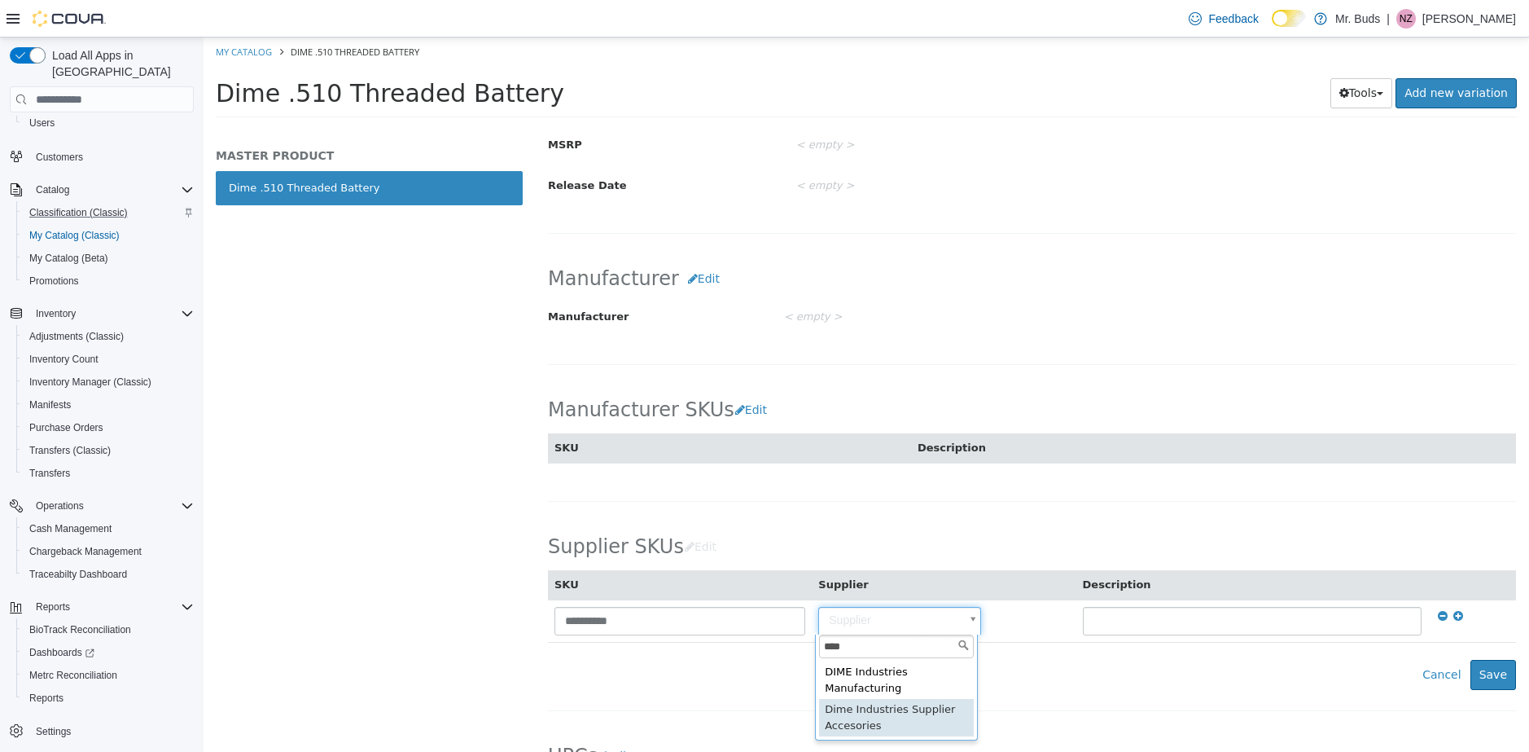
type input "****"
type input "**********"
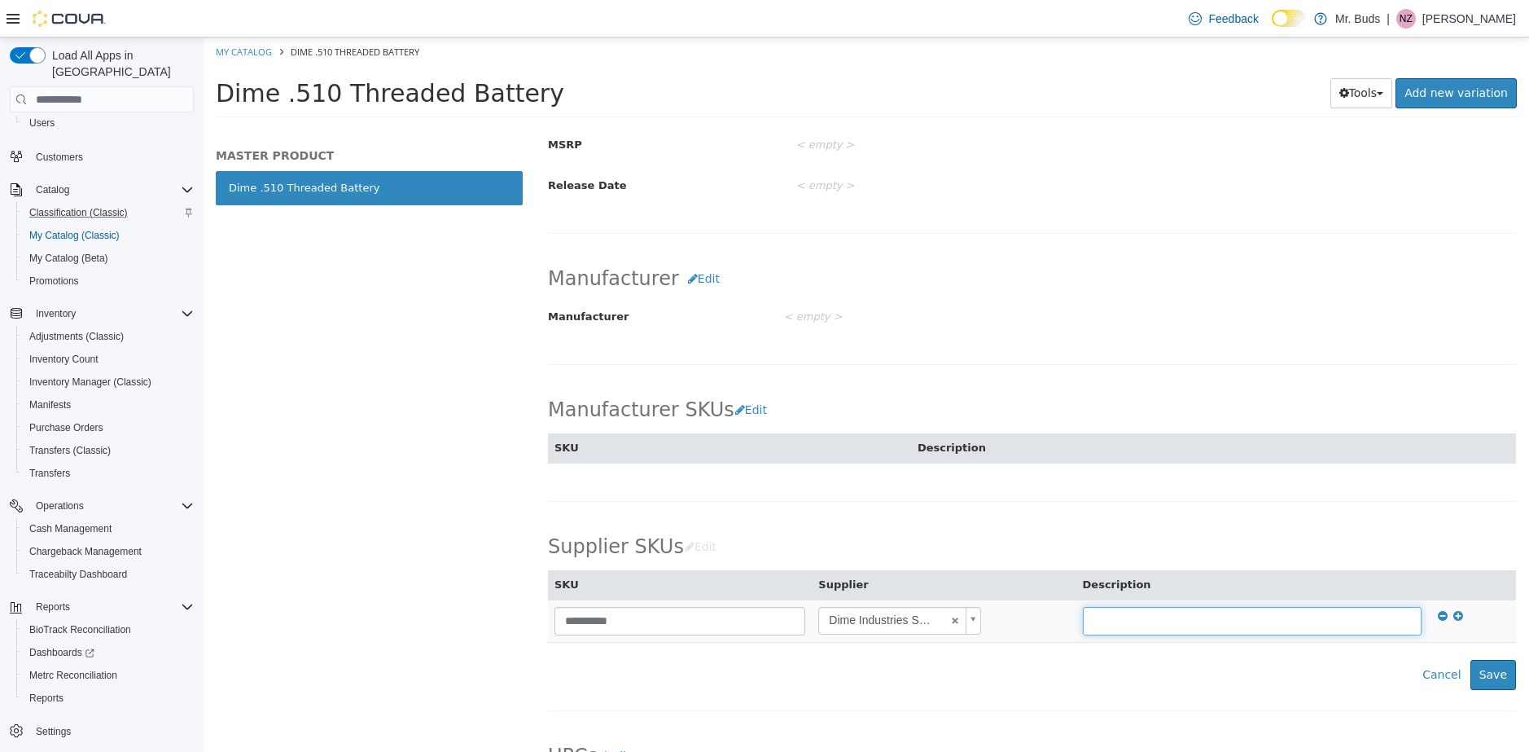
click at [1155, 616] on input "text" at bounding box center [1252, 621] width 339 height 28
type input "*"
click at [1180, 618] on input "**********" at bounding box center [1252, 621] width 339 height 28
type input "**********"
click at [1481, 679] on button "Save" at bounding box center [1494, 675] width 46 height 30
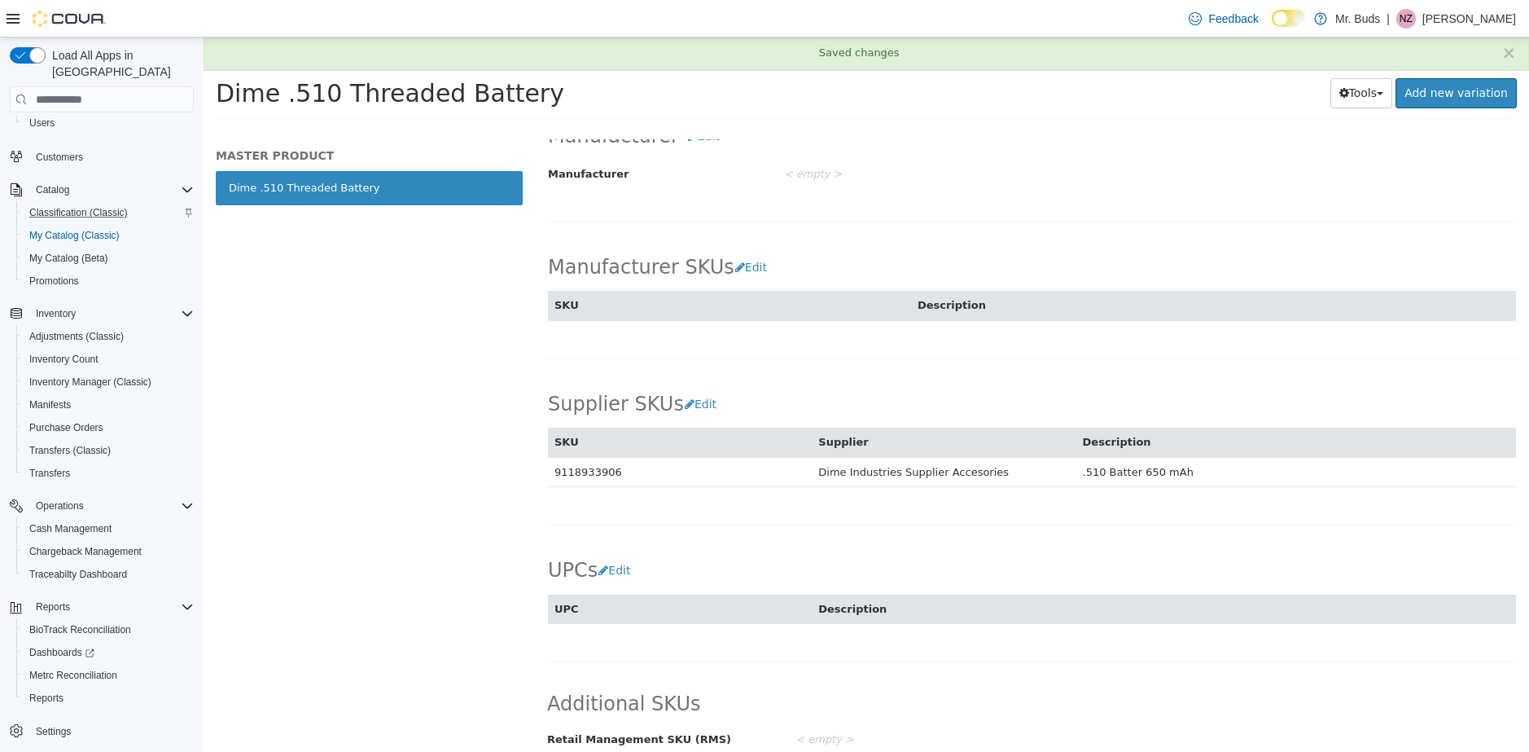
scroll to position [809, 0]
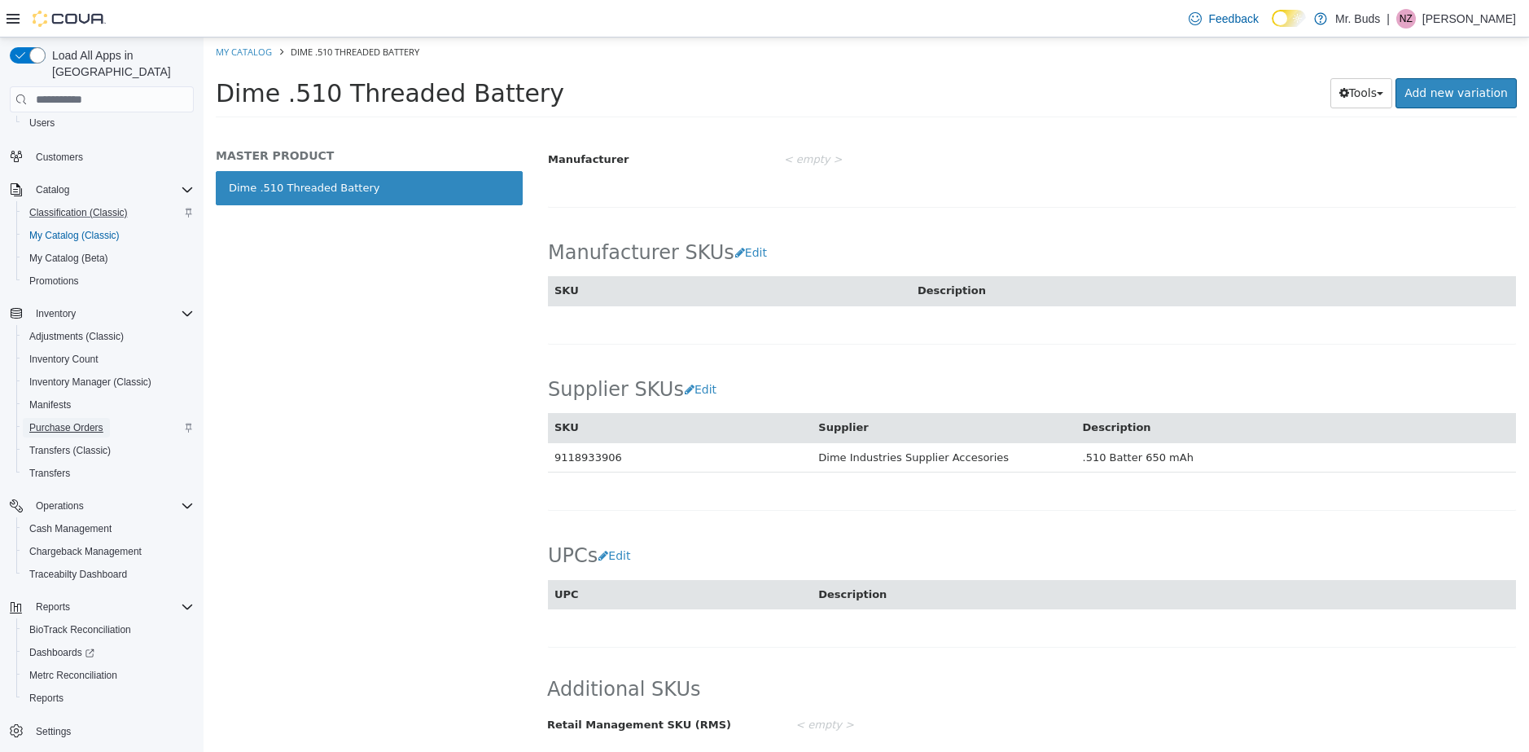
click at [85, 421] on span "Purchase Orders" at bounding box center [66, 427] width 74 height 13
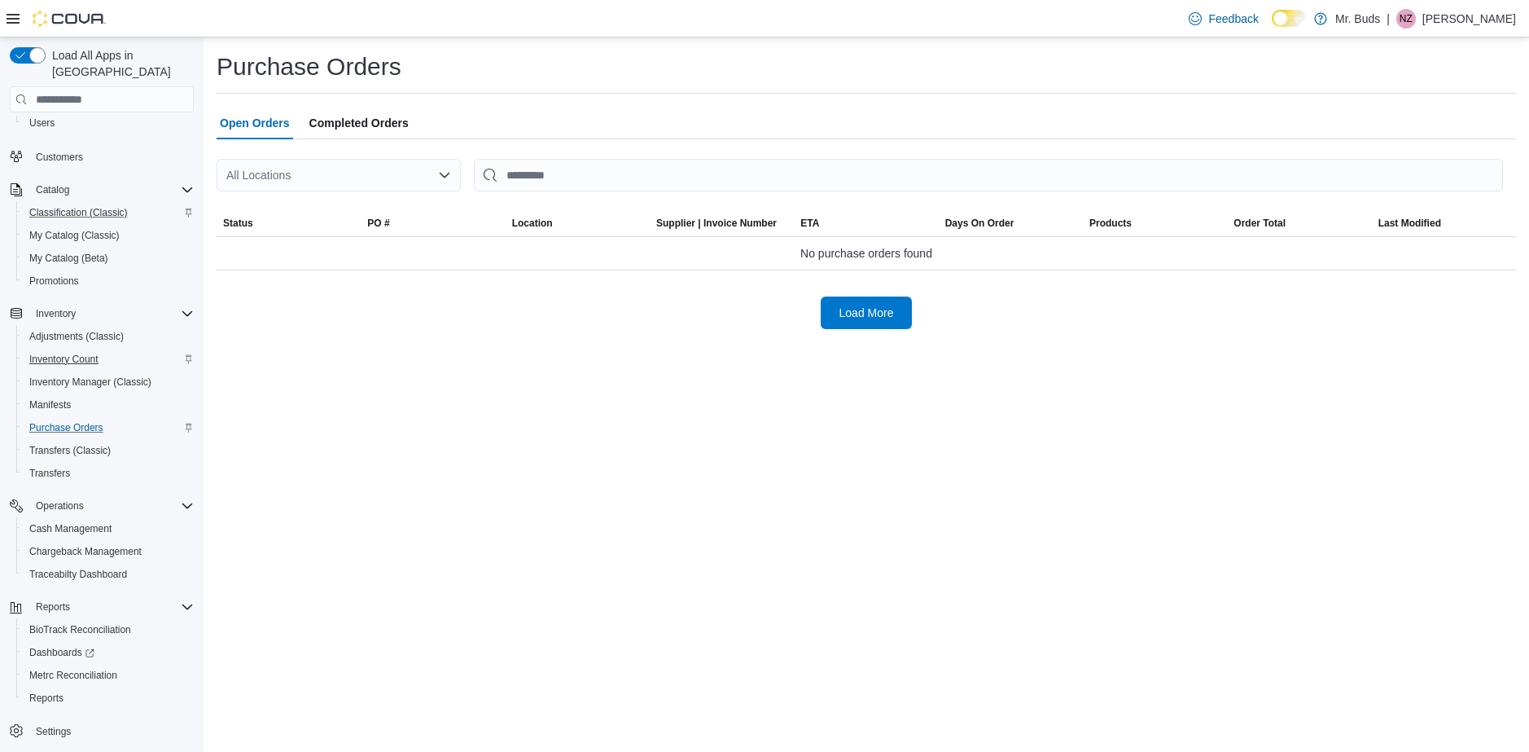
scroll to position [44, 0]
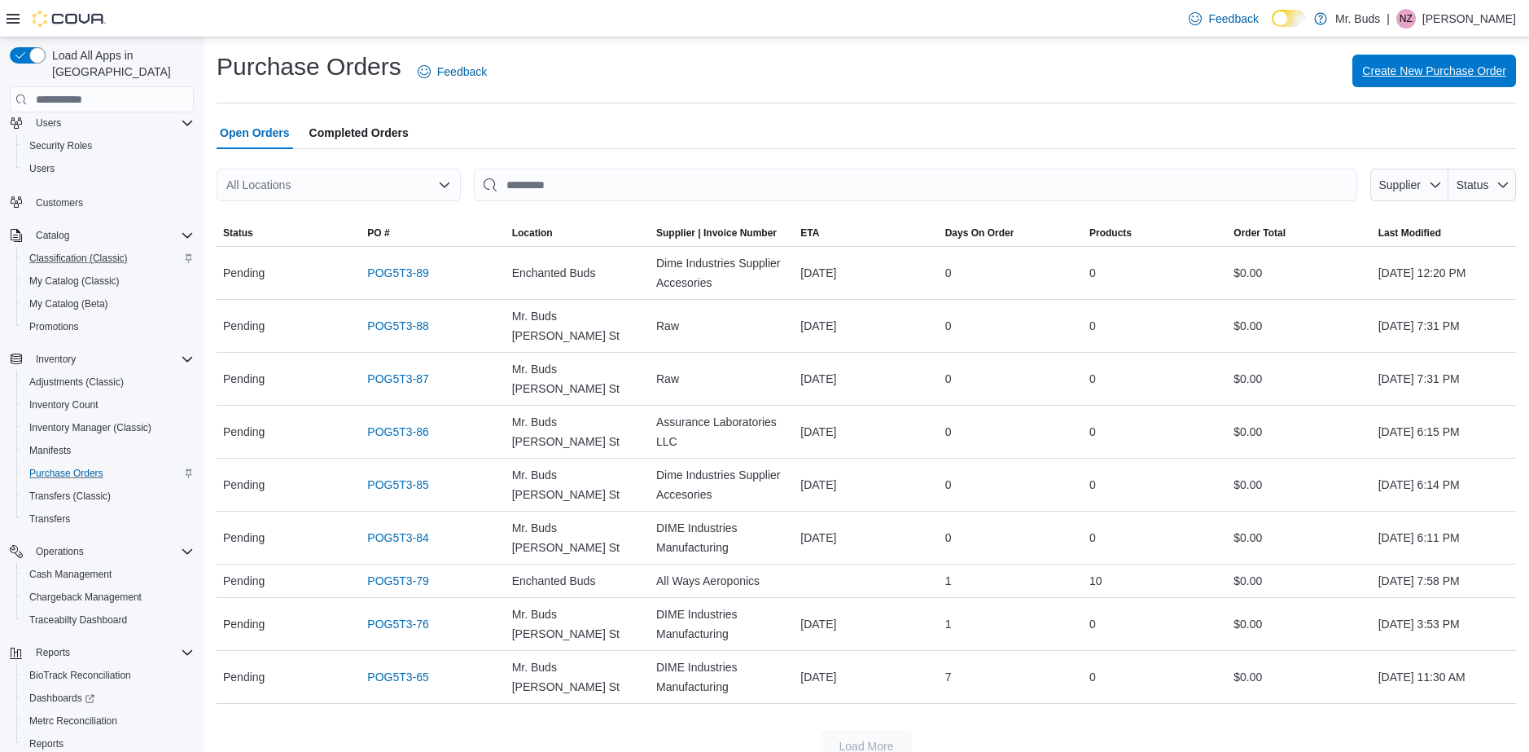
click at [1401, 79] on span "Create New Purchase Order" at bounding box center [1434, 71] width 144 height 16
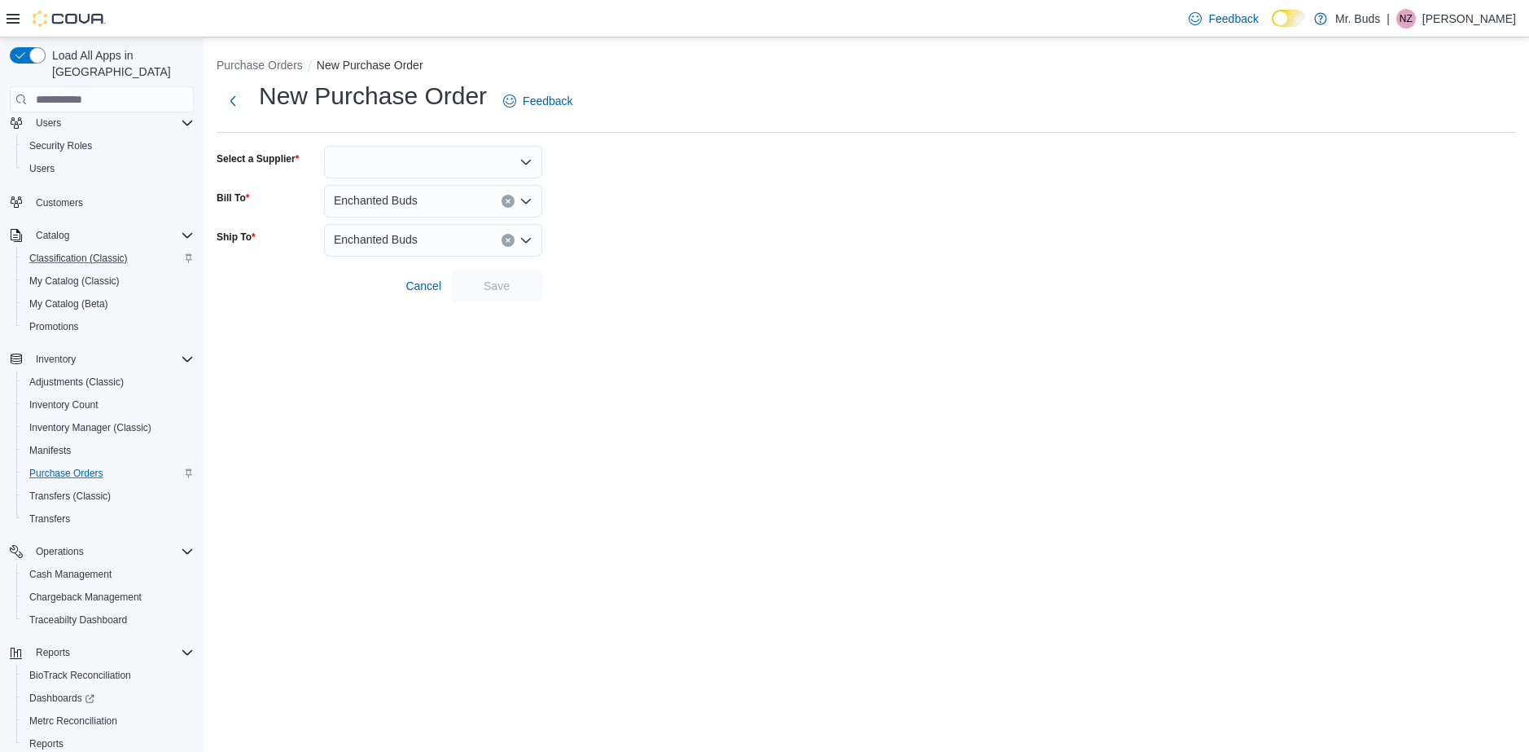
click at [426, 158] on div at bounding box center [433, 162] width 218 height 33
type input "****"
click at [469, 213] on span "Dime Industries Supplier Acc… Dime Industries Supplier Accesories" at bounding box center [442, 213] width 179 height 16
click at [506, 292] on span "Save" at bounding box center [497, 285] width 26 height 16
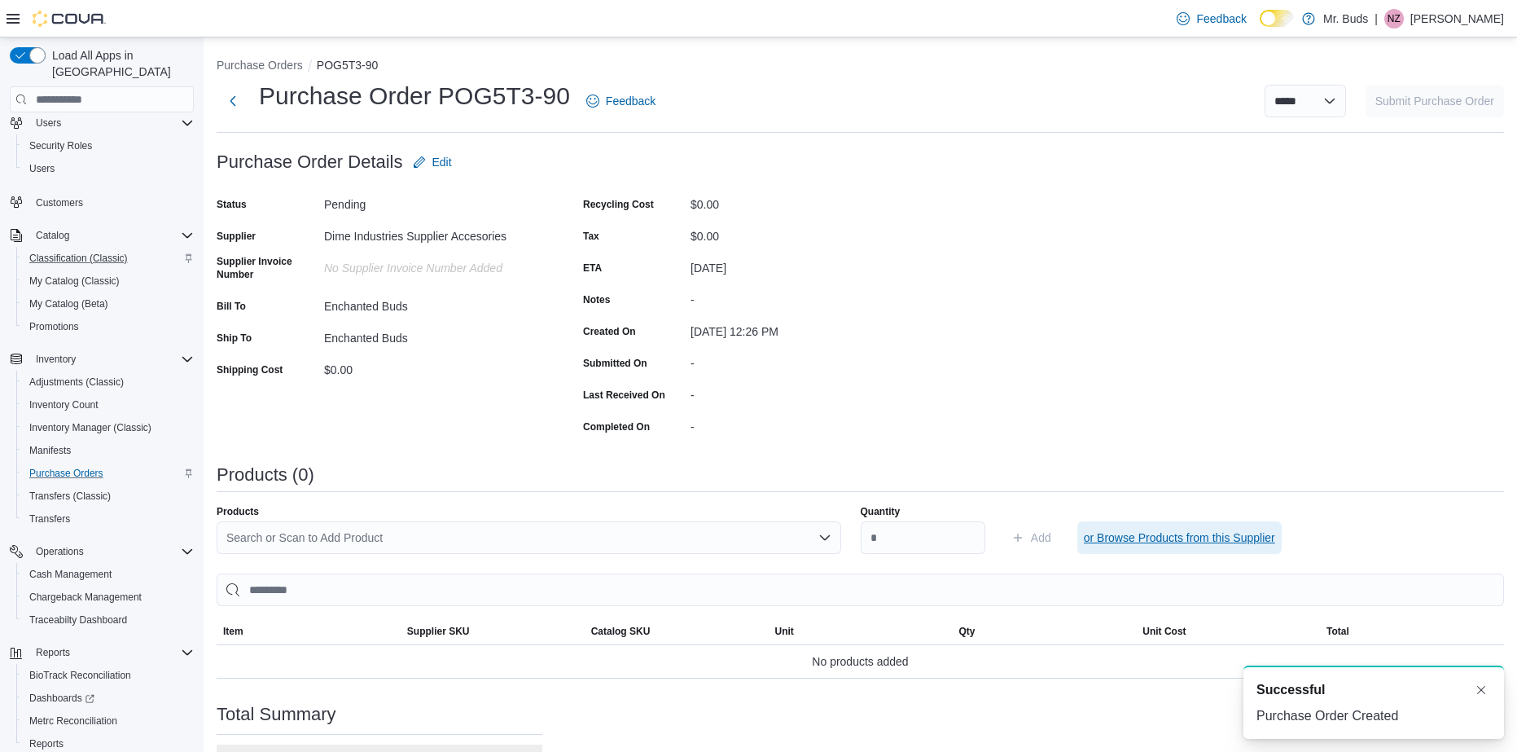
click at [1138, 536] on span "or Browse Products from this Supplier" at bounding box center [1179, 537] width 191 height 16
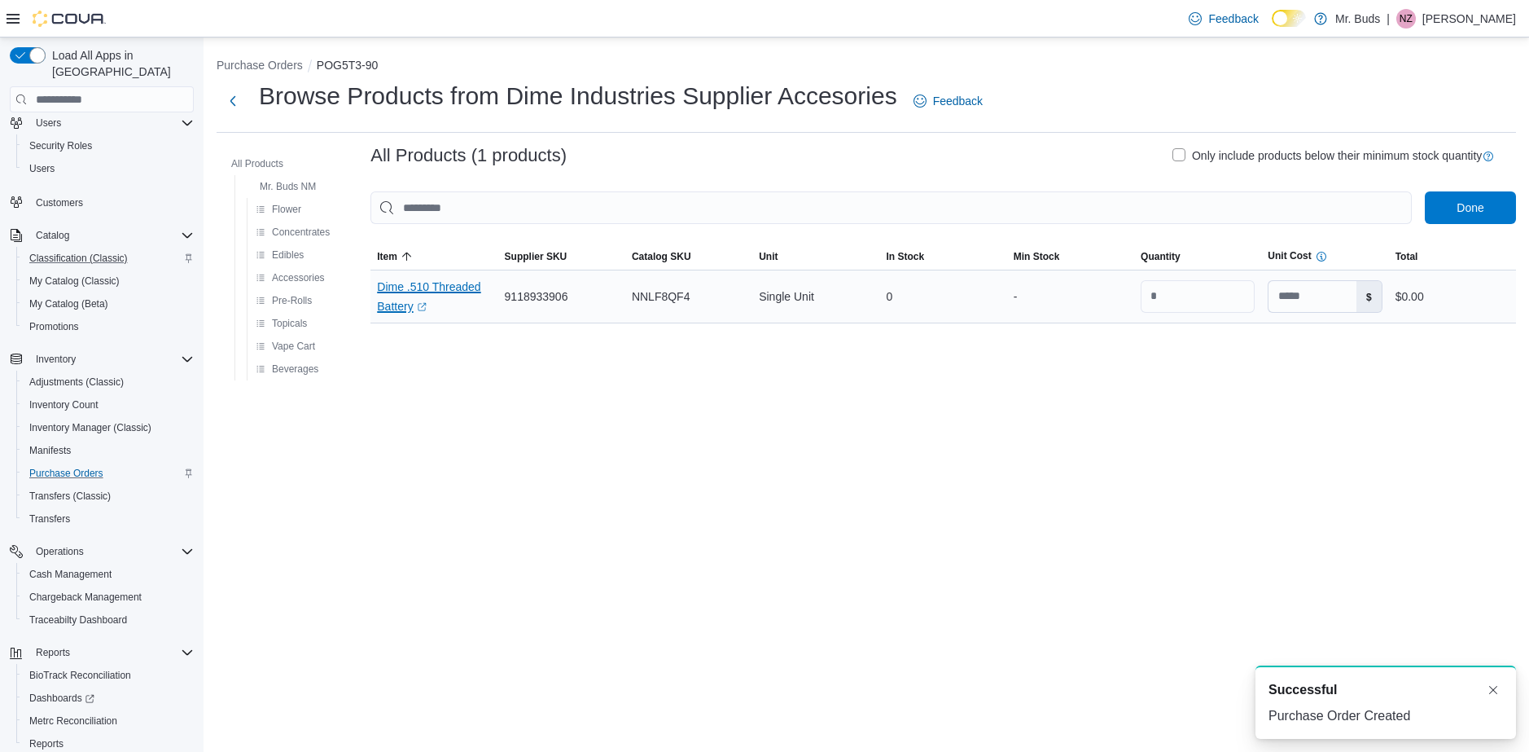
click at [420, 310] on link "Dime .510 Threaded Battery (opens in a new tab or window)" at bounding box center [434, 296] width 114 height 39
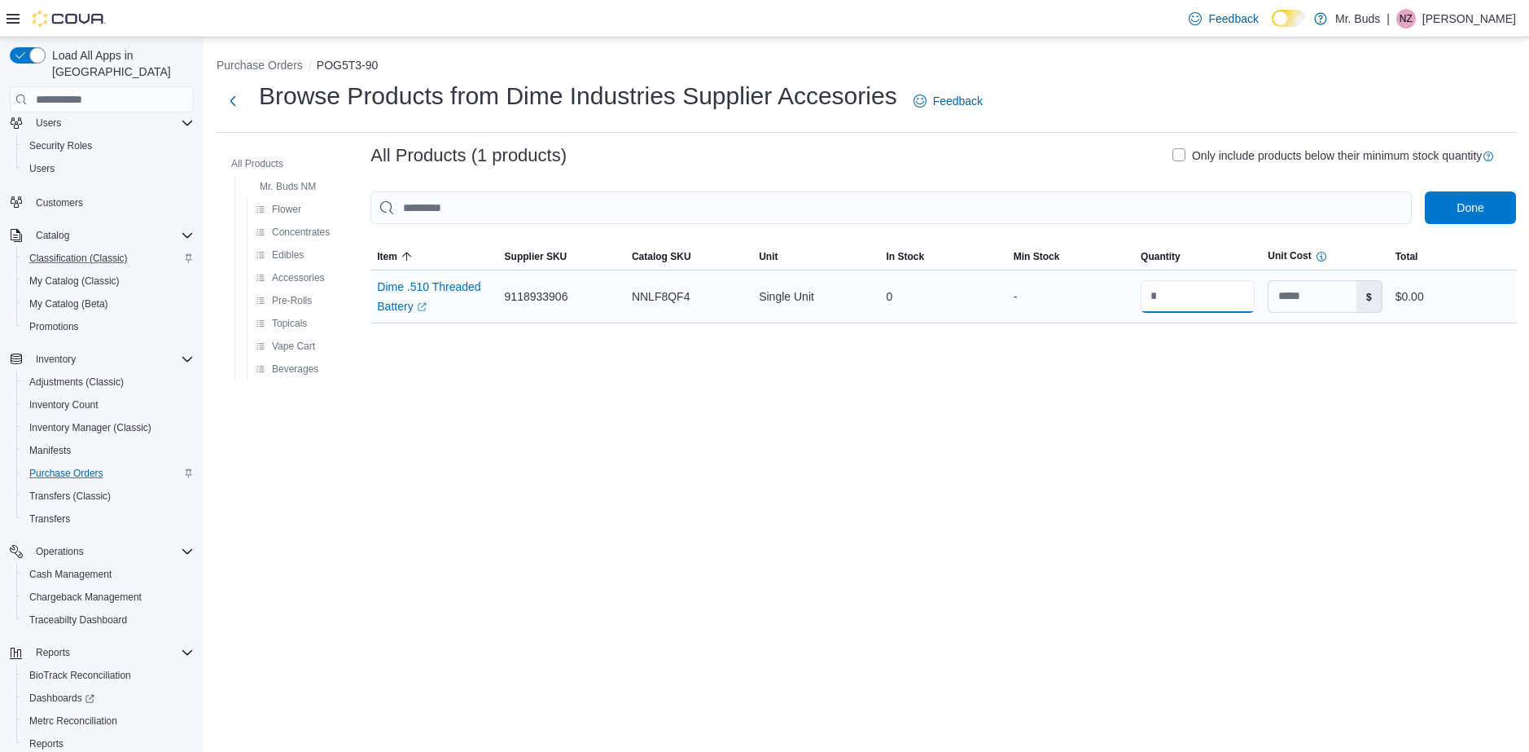
drag, startPoint x: 1212, startPoint y: 318, endPoint x: 1112, endPoint y: 322, distance: 99.5
click at [1112, 322] on tr "Item Dime .510 Threaded Battery (opens in a new tab or window) Supplier SKU 911…" at bounding box center [943, 296] width 1146 height 53
type input "*"
click at [1466, 215] on span "Done" at bounding box center [1470, 207] width 27 height 16
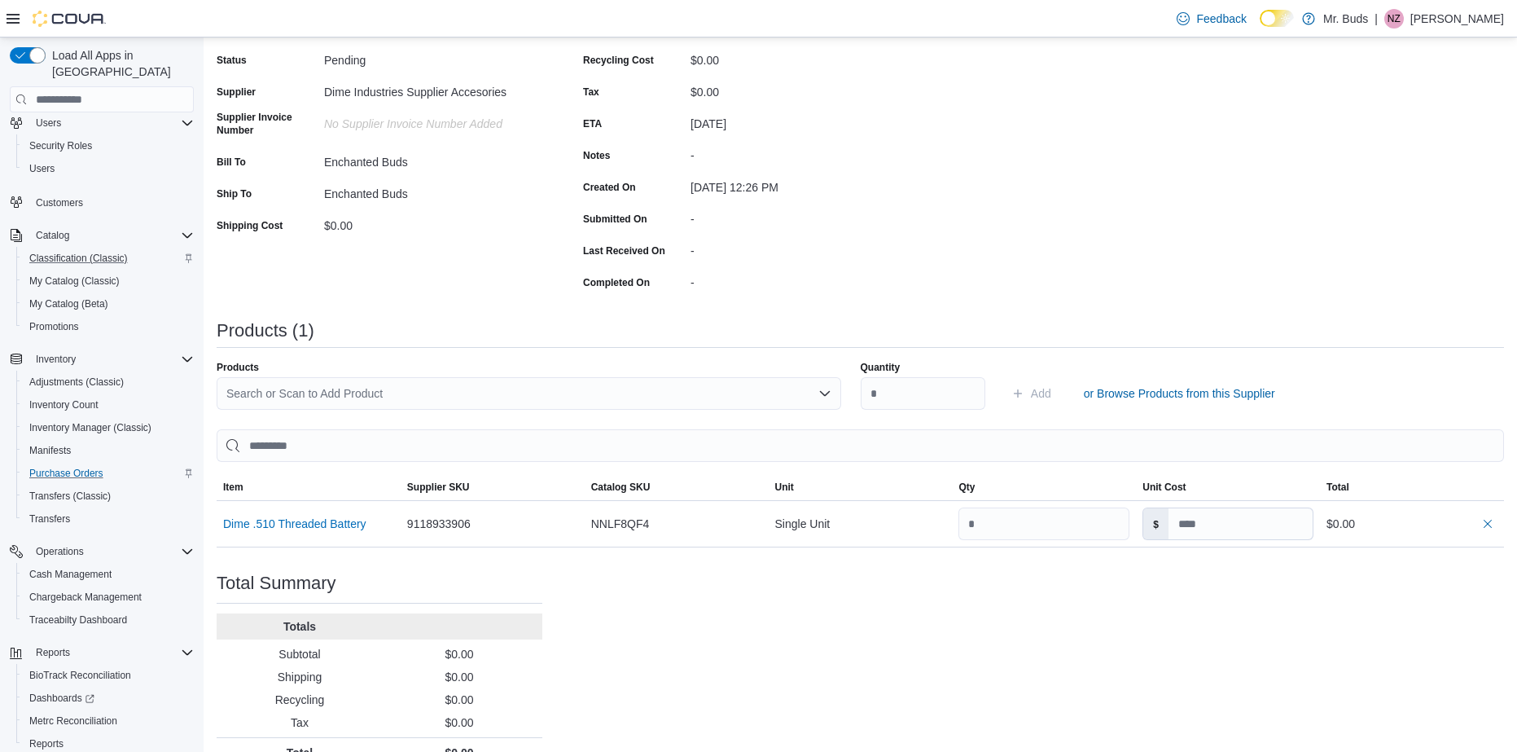
scroll to position [163, 0]
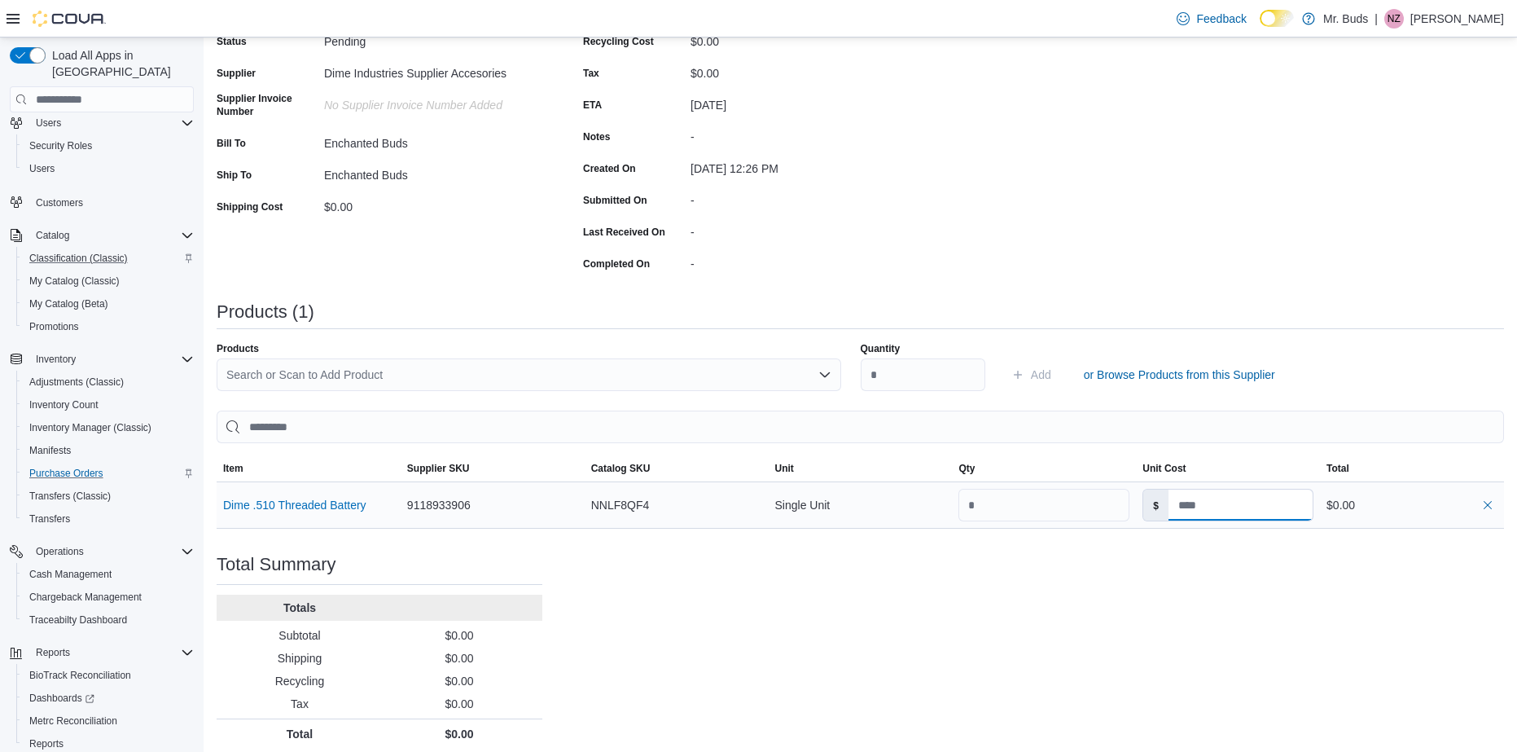
drag, startPoint x: 1226, startPoint y: 507, endPoint x: 1114, endPoint y: 508, distance: 112.4
click at [1114, 508] on tr "Dime .510 Threaded Battery Supplier SKU 9118933906 Catalog SKU NNLF8QF4 Unit Si…" at bounding box center [860, 505] width 1287 height 46
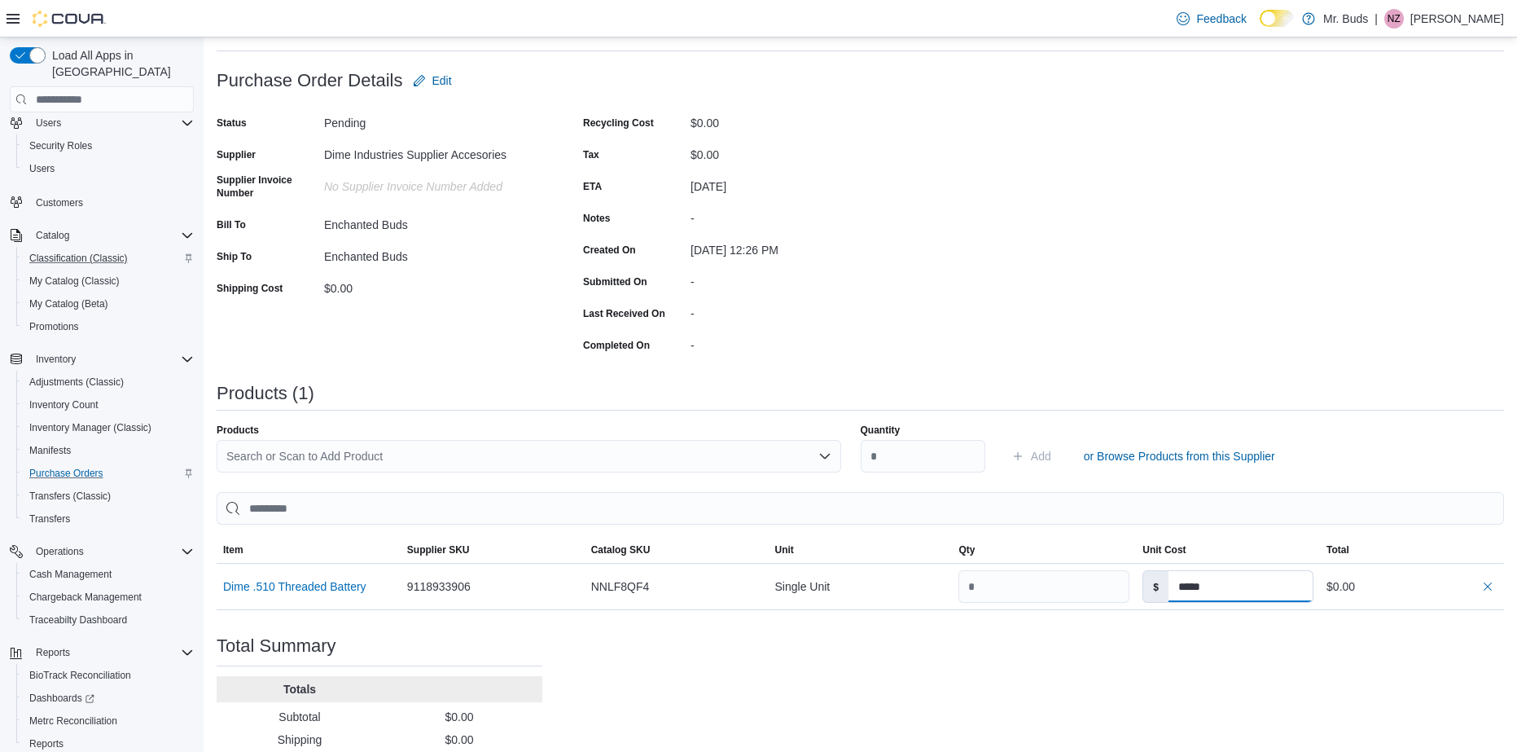
scroll to position [0, 0]
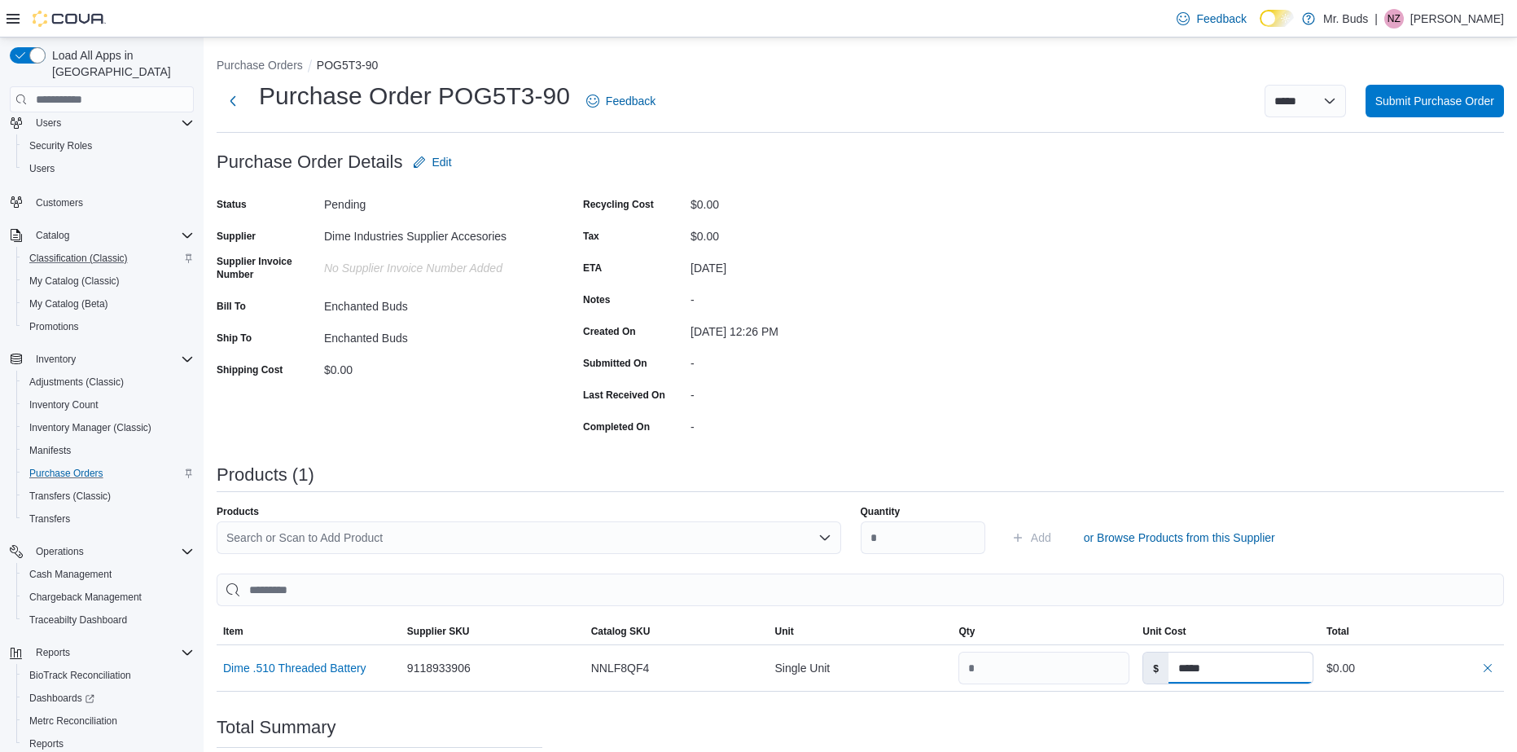
type input "*****"
click at [621, 531] on div "Search or Scan to Add Product" at bounding box center [529, 537] width 625 height 33
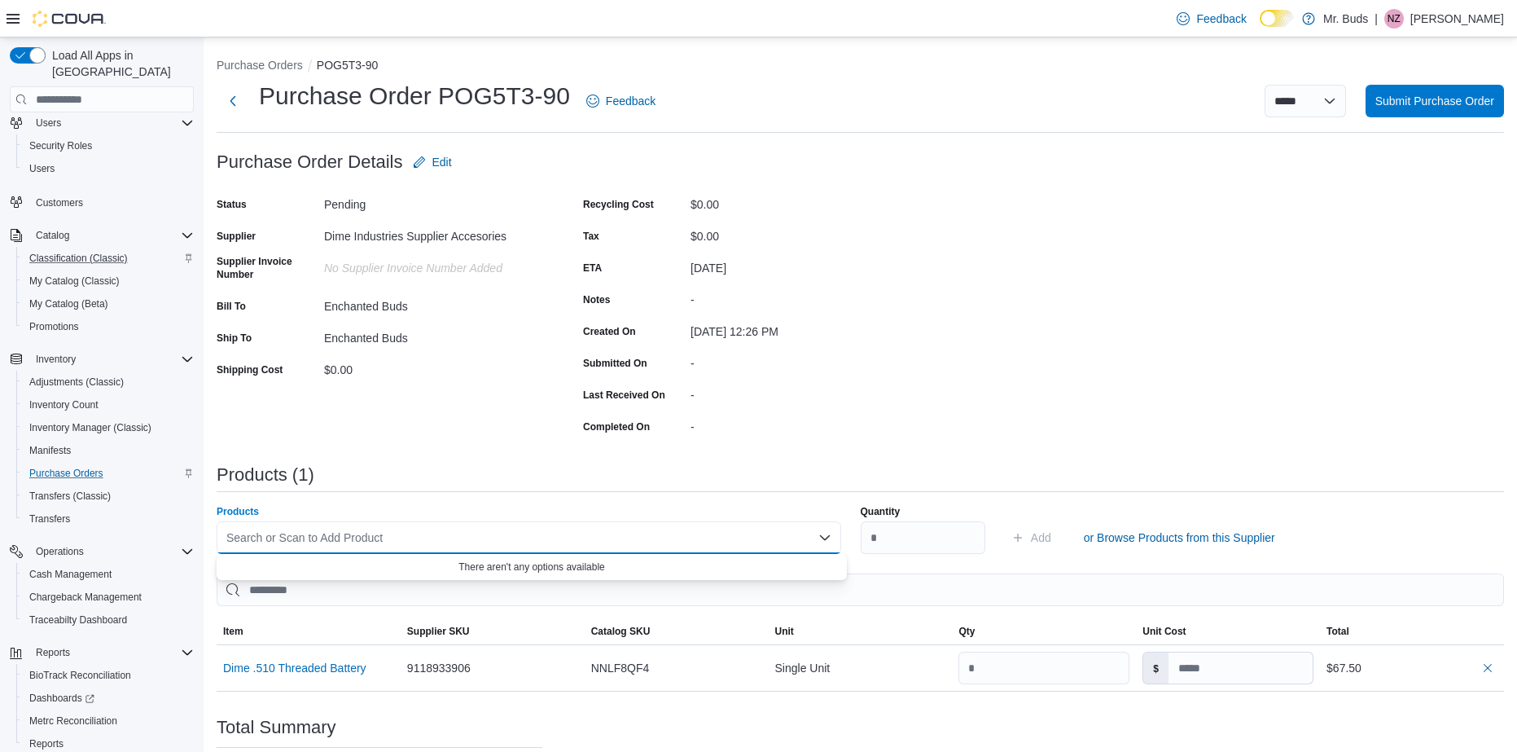
click at [607, 533] on div "Search or Scan to Add Product Combo box. Selected. Combo box input. Search or S…" at bounding box center [529, 537] width 625 height 33
type input "*"
type input "****"
click at [1497, 666] on button "button" at bounding box center [1488, 667] width 20 height 20
type input "*****"
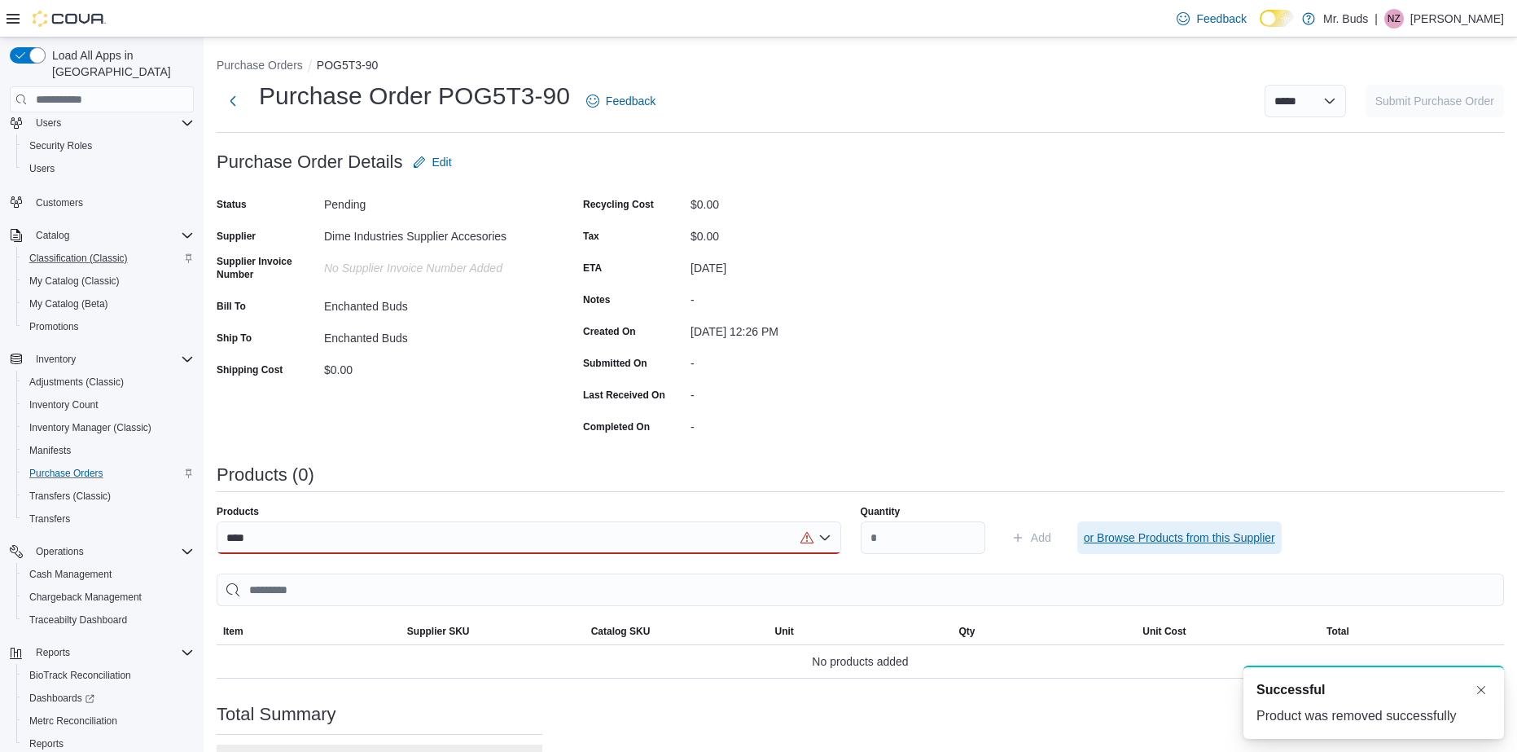
click at [1168, 540] on span "or Browse Products from this Supplier" at bounding box center [1179, 537] width 191 height 16
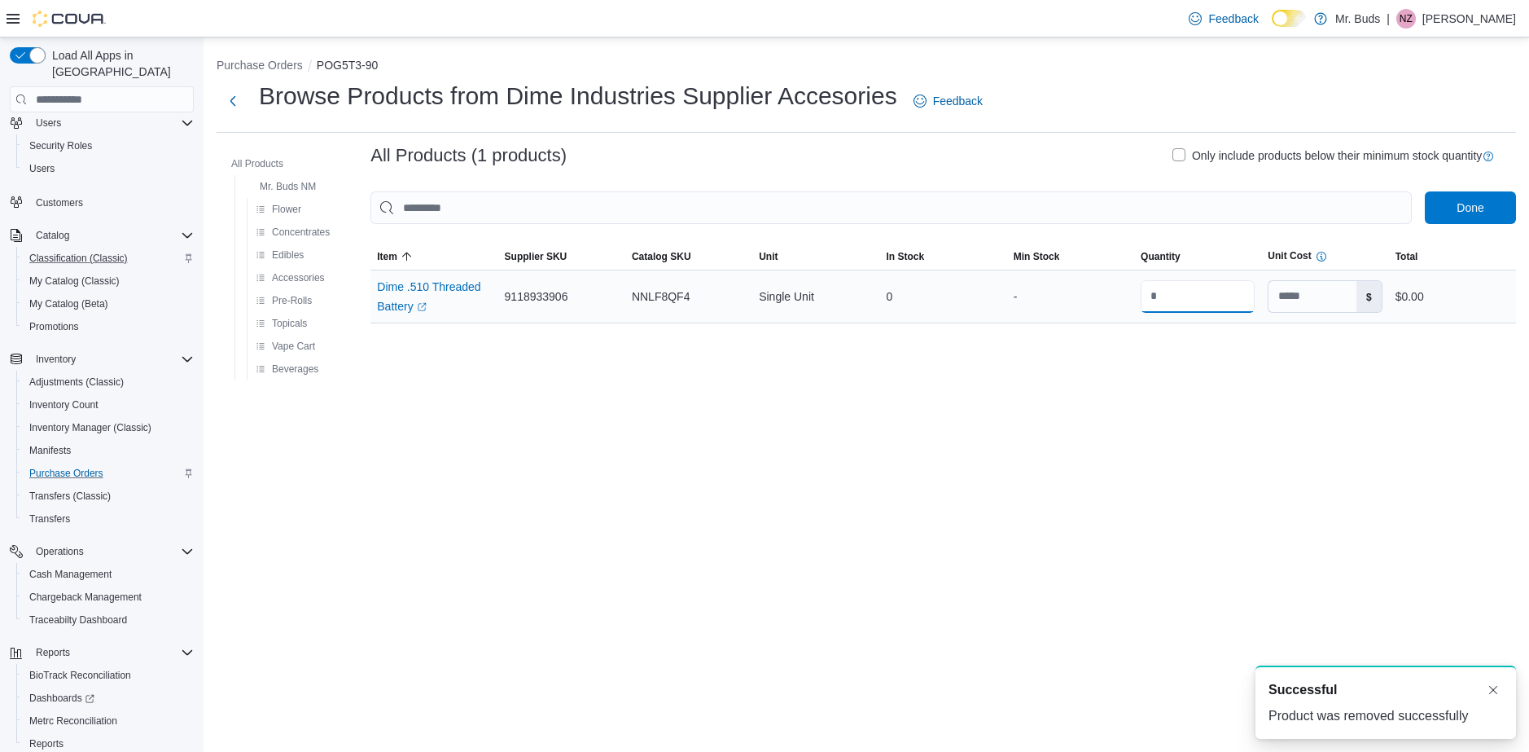
drag, startPoint x: 1195, startPoint y: 313, endPoint x: 1142, endPoint y: 317, distance: 53.0
click at [1142, 313] on input "number" at bounding box center [1198, 296] width 114 height 33
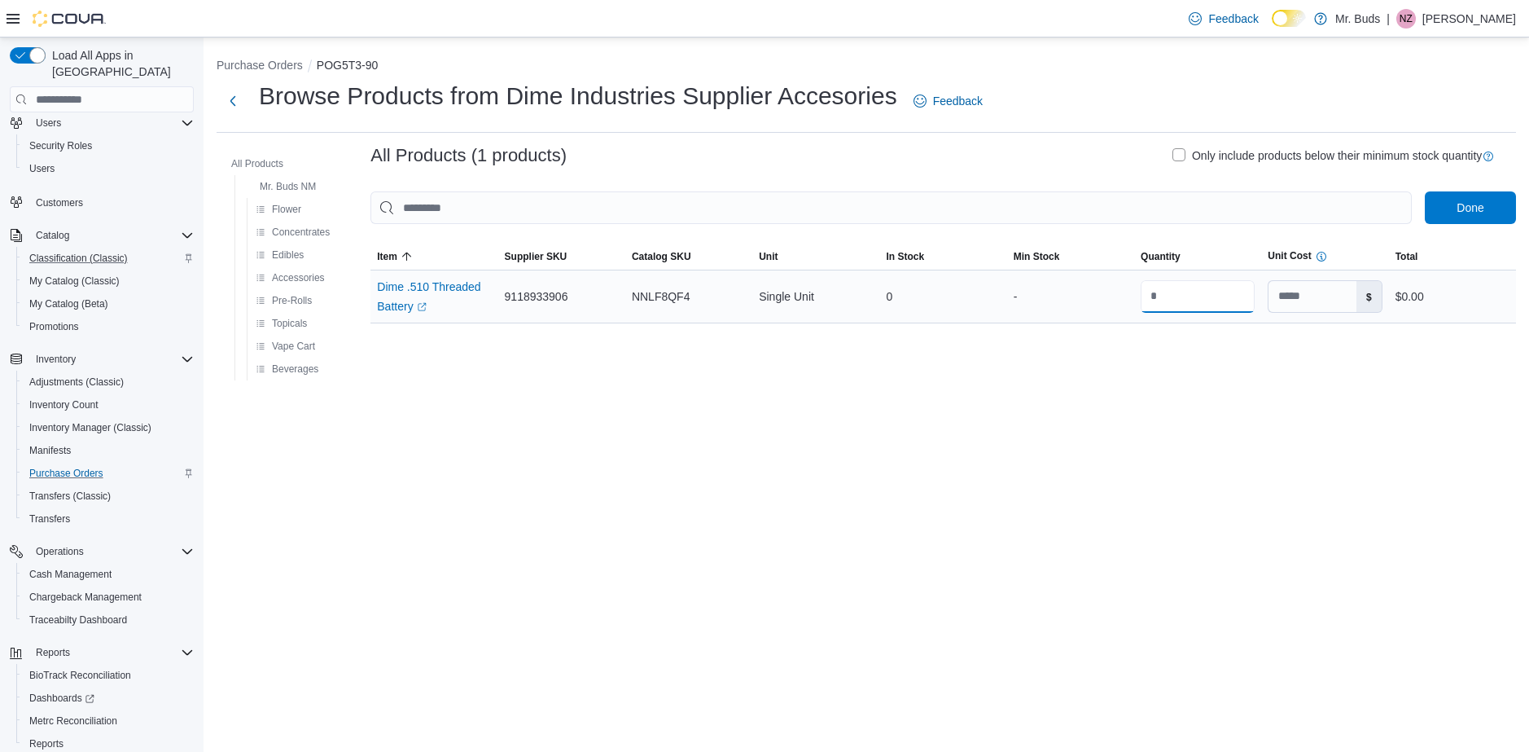
type input "**"
drag, startPoint x: 1309, startPoint y: 313, endPoint x: 1199, endPoint y: 310, distance: 110.8
click at [1199, 310] on tr "Item Dime .510 Threaded Battery (opens in a new tab or window) Supplier SKU 911…" at bounding box center [943, 296] width 1146 height 53
type input "*****"
click at [1473, 219] on span "Done" at bounding box center [1471, 207] width 72 height 33
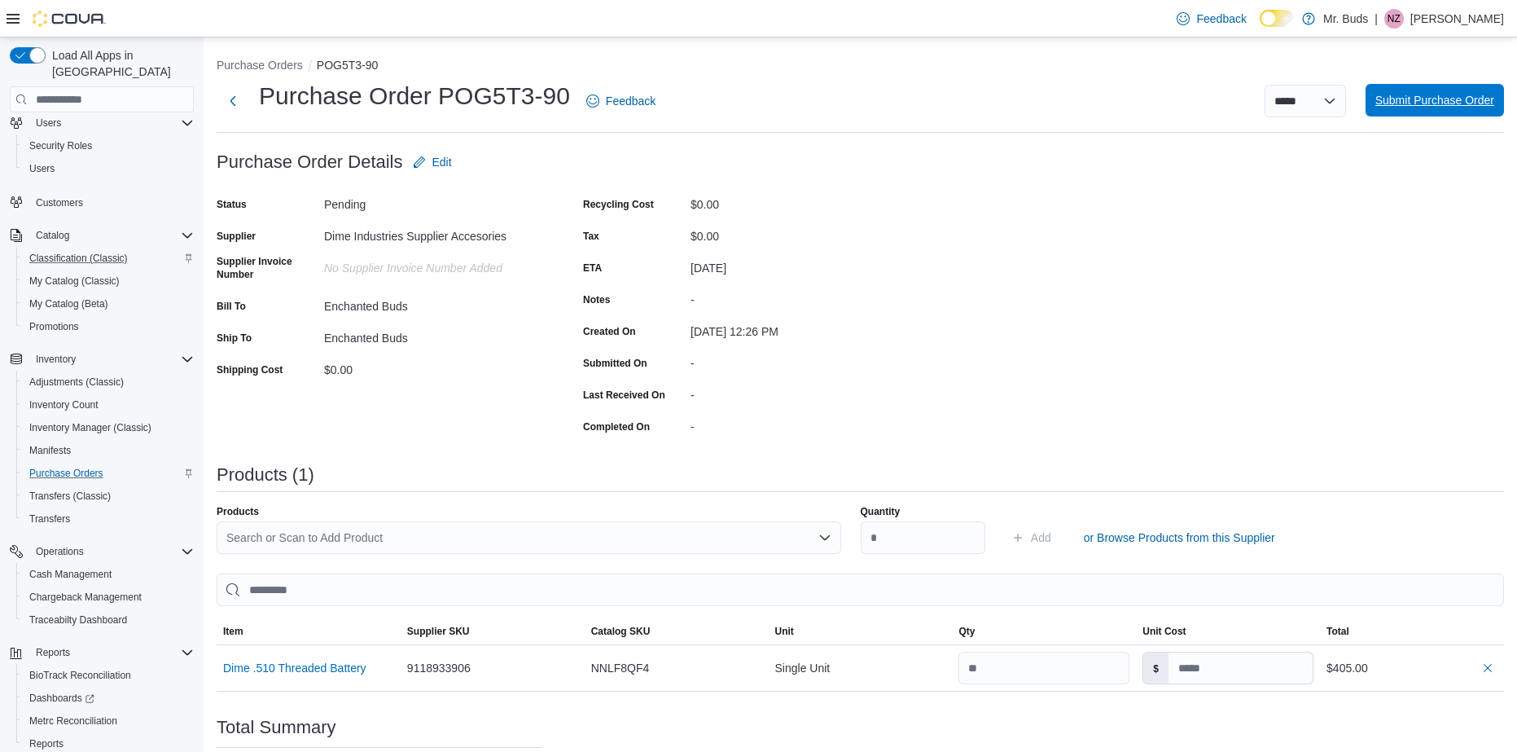
click at [1457, 99] on span "Submit Purchase Order" at bounding box center [1434, 100] width 119 height 16
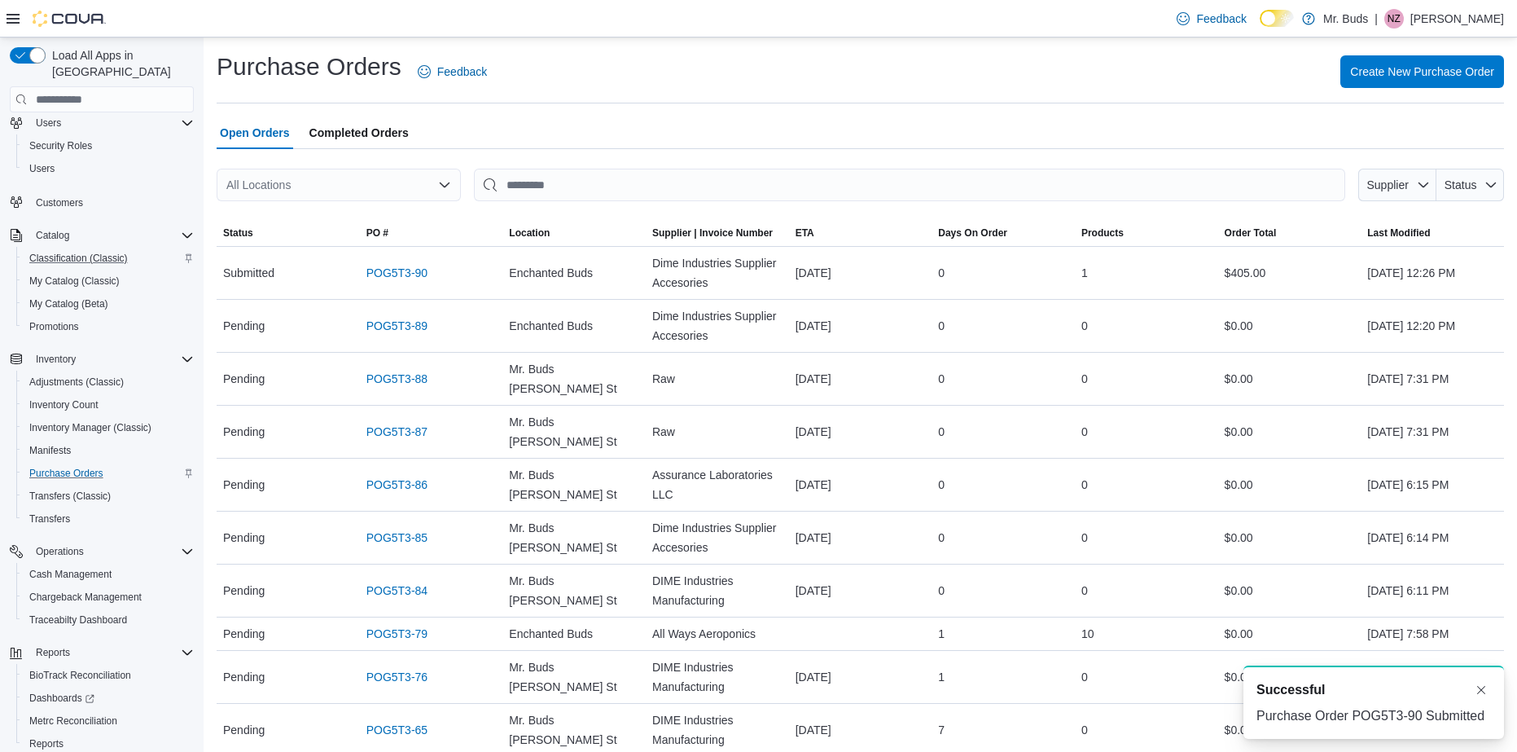
click at [357, 133] on span "Completed Orders" at bounding box center [358, 132] width 99 height 33
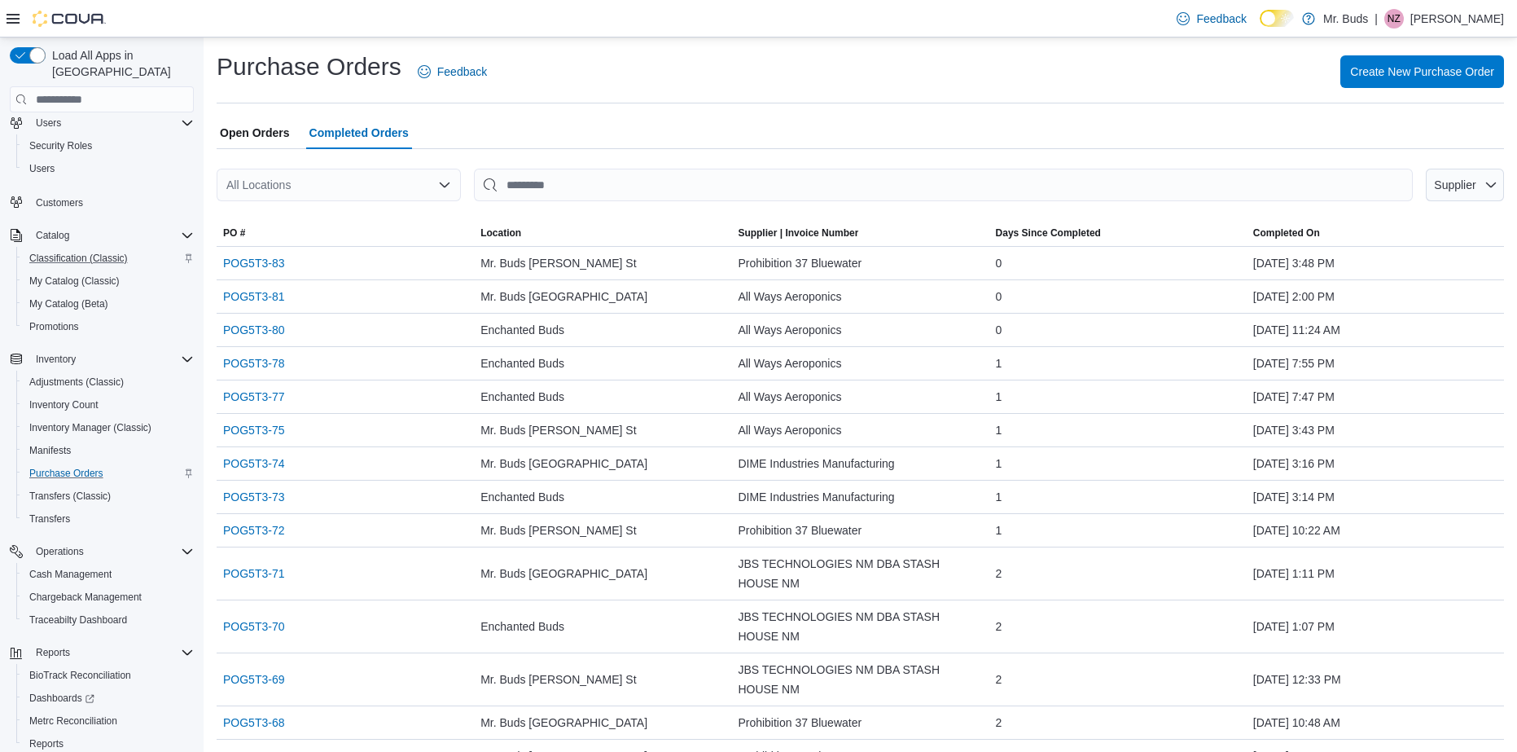
click at [270, 134] on span "Open Orders" at bounding box center [255, 132] width 70 height 33
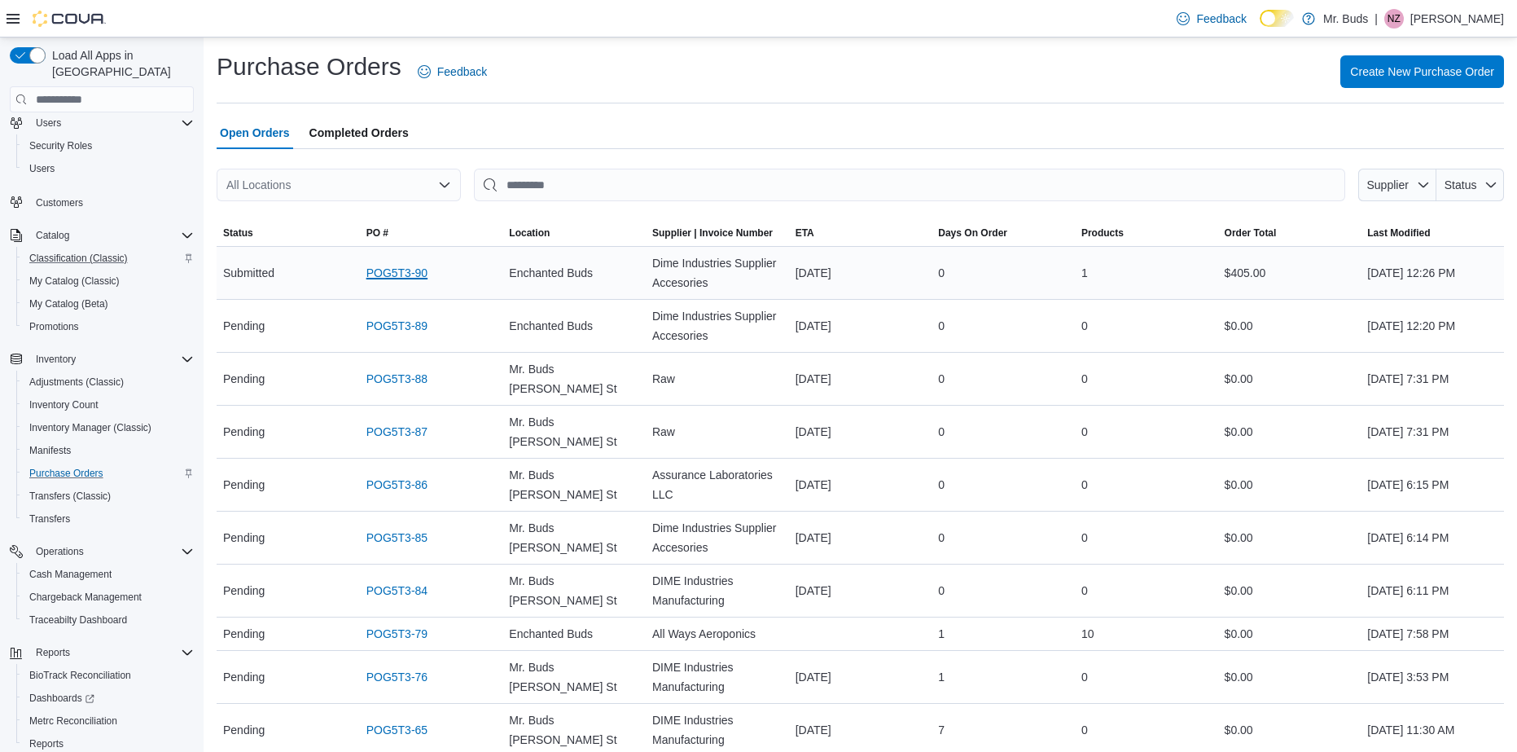
click at [389, 270] on link "POG5T3-90" at bounding box center [396, 273] width 61 height 20
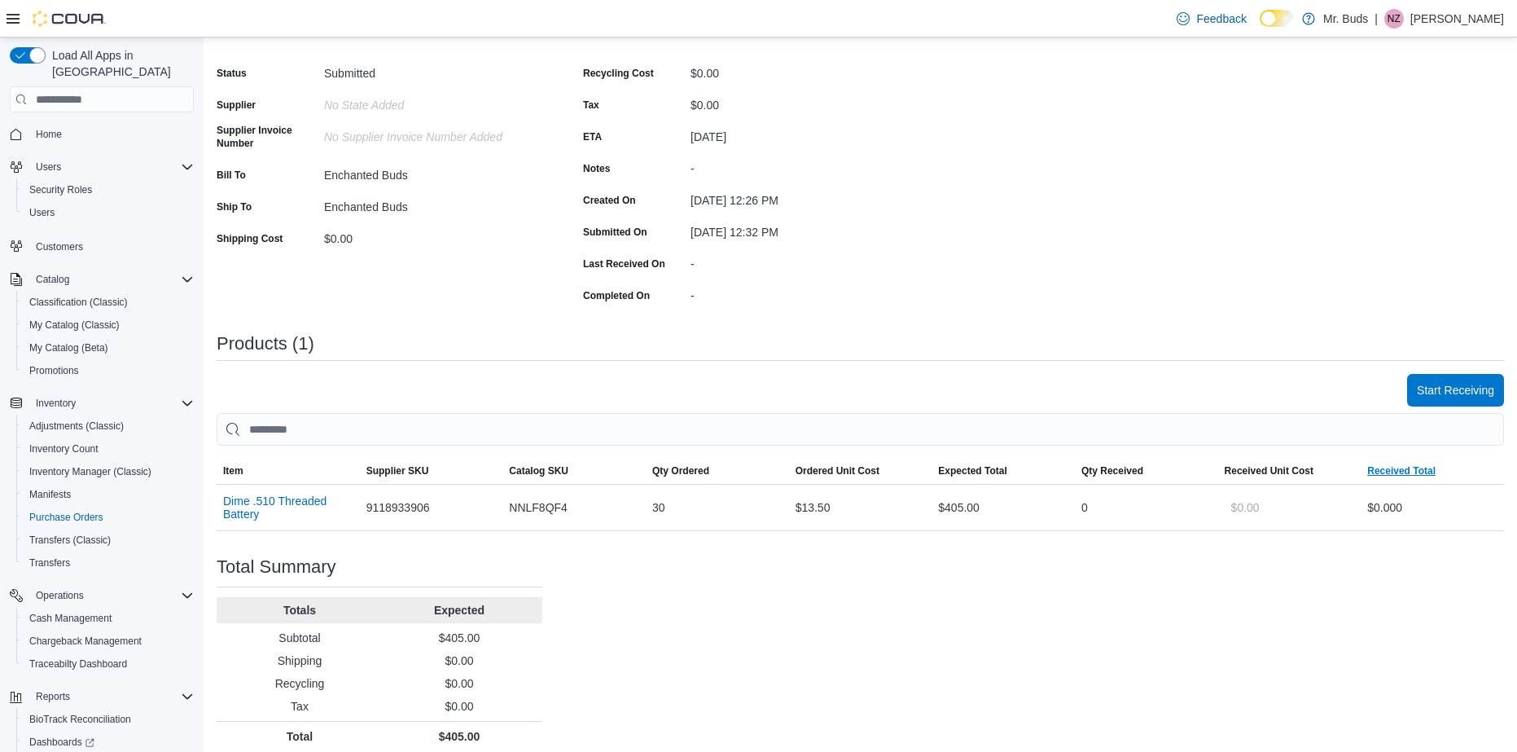
scroll to position [143, 0]
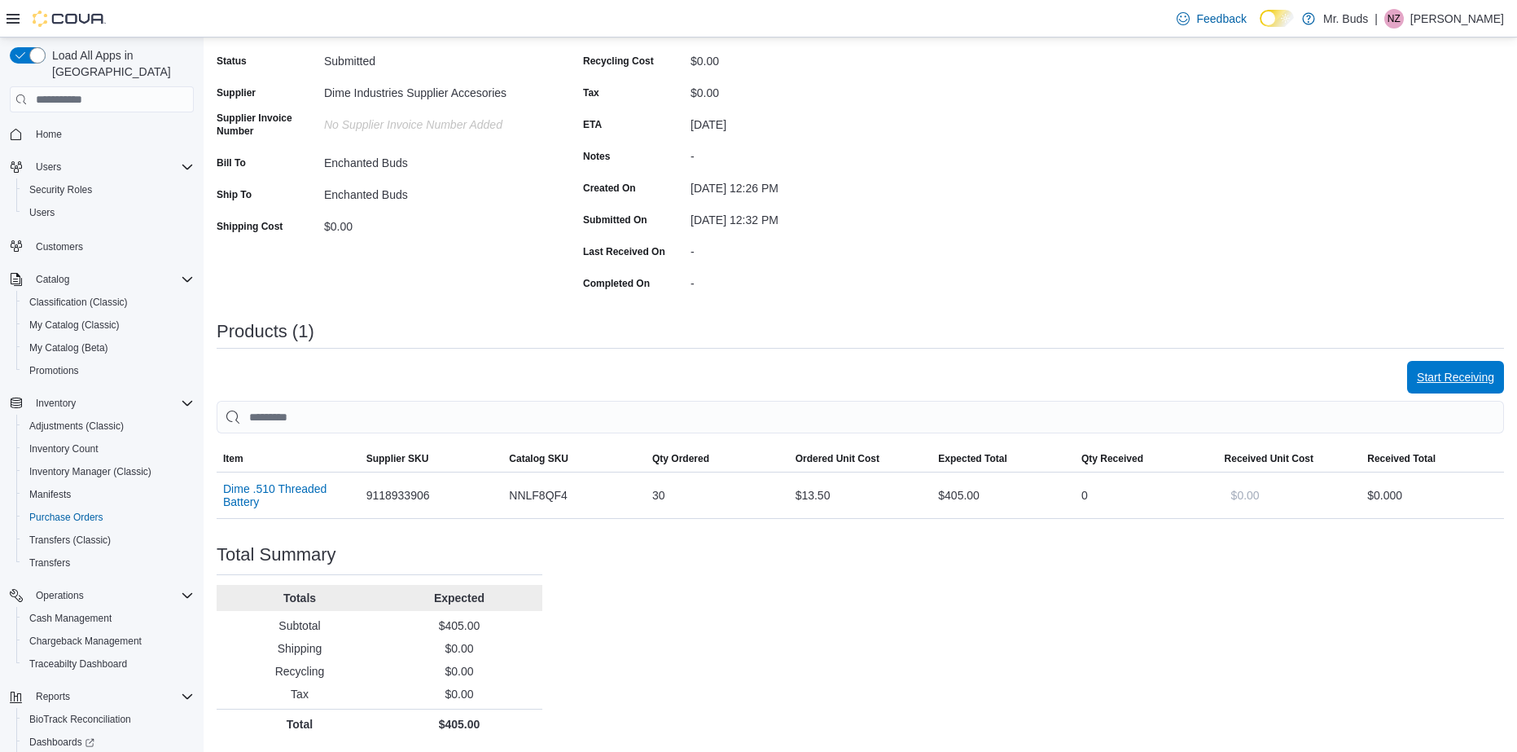
click at [1458, 371] on span "Start Receiving" at bounding box center [1455, 377] width 77 height 16
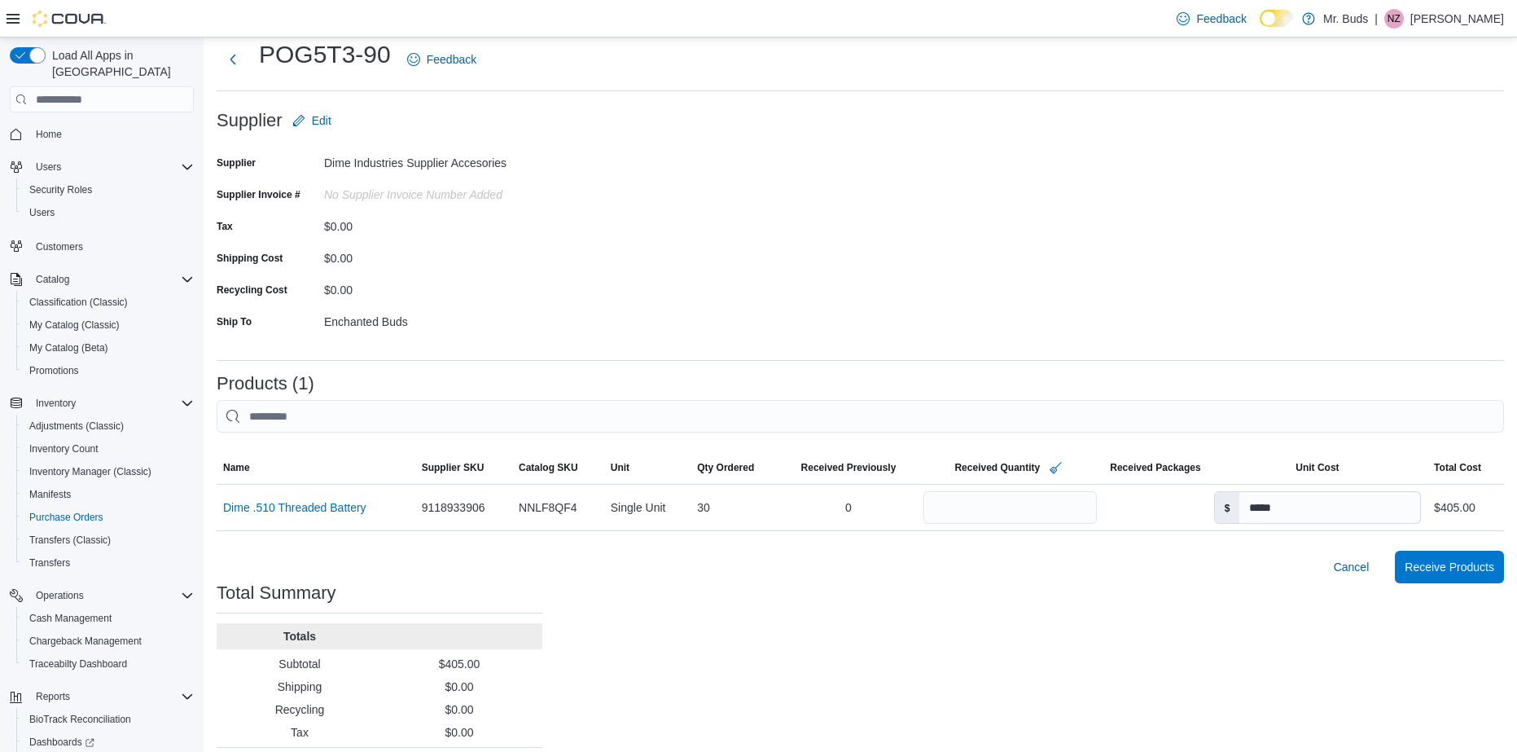
scroll to position [80, 0]
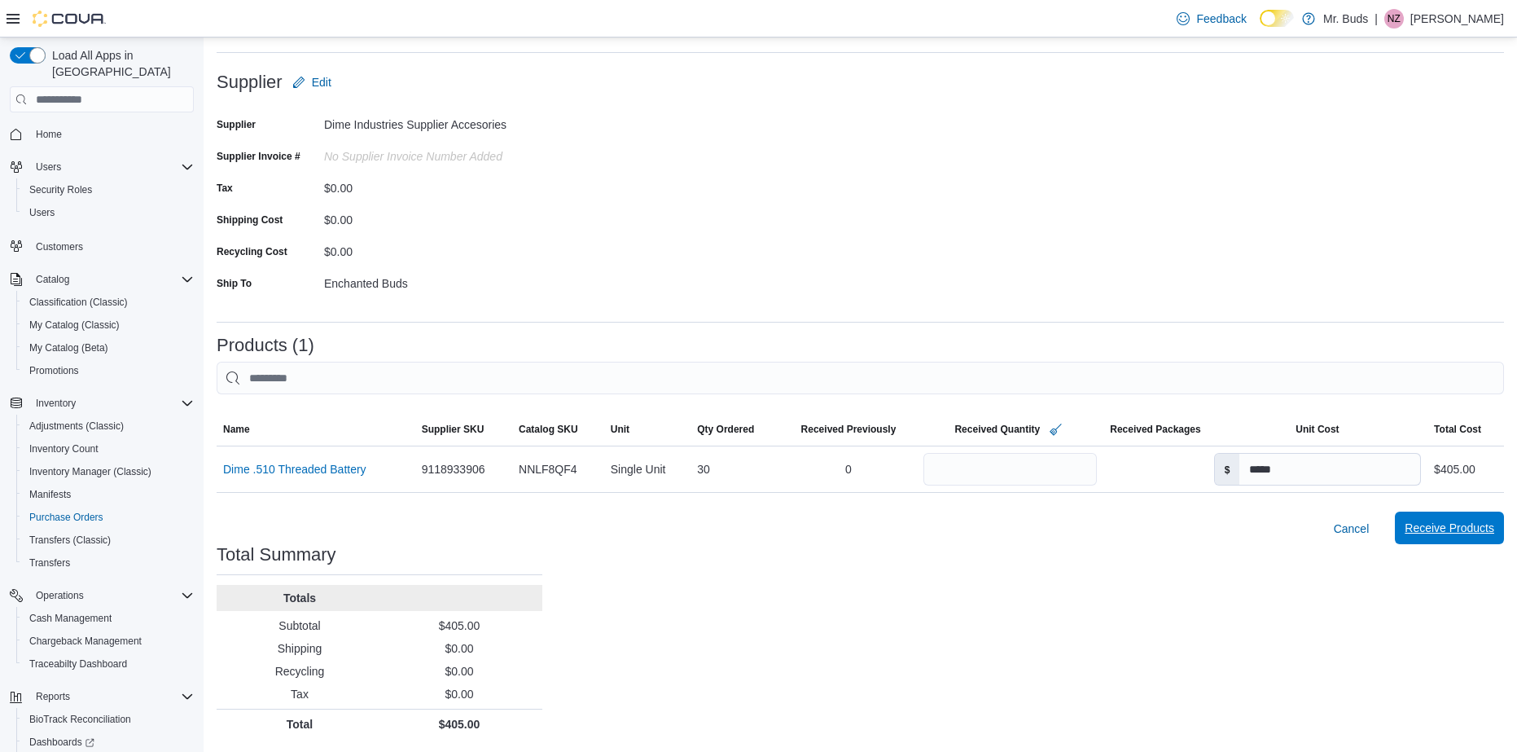
click at [1483, 533] on span "Receive Products" at bounding box center [1450, 528] width 90 height 16
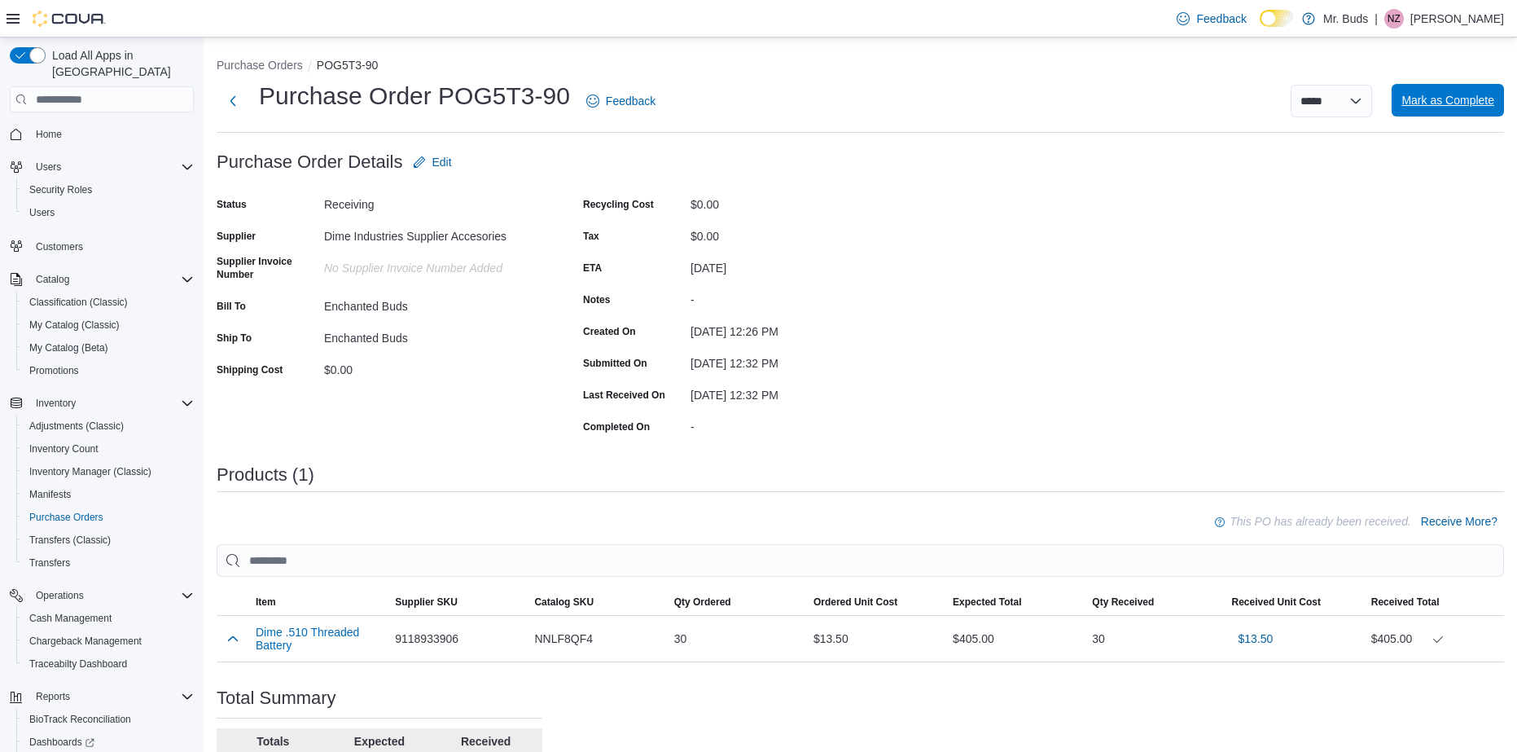
click at [1461, 101] on span "Mark as Complete" at bounding box center [1447, 100] width 93 height 16
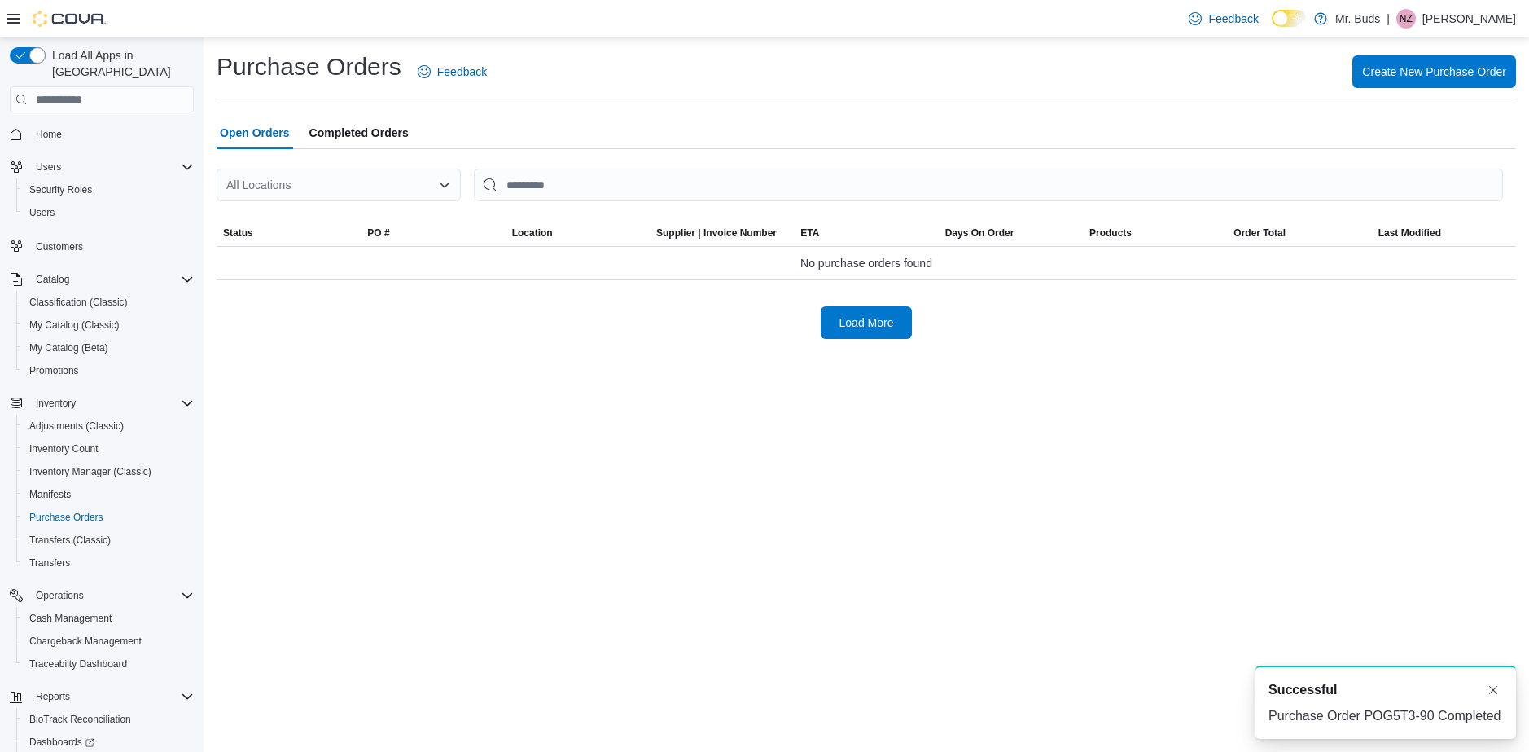
click at [353, 131] on span "Completed Orders" at bounding box center [358, 132] width 99 height 33
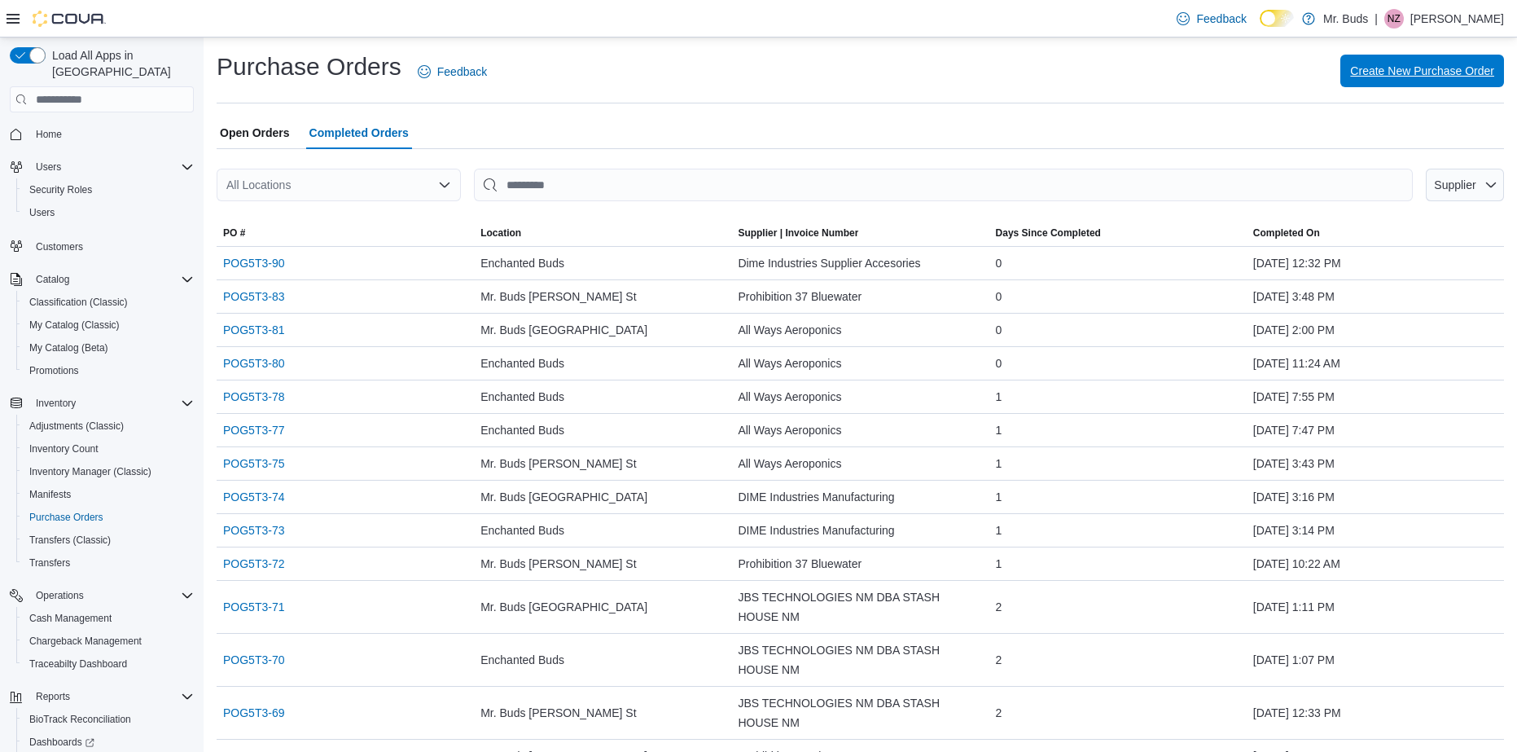
click at [1417, 68] on span "Create New Purchase Order" at bounding box center [1422, 71] width 144 height 16
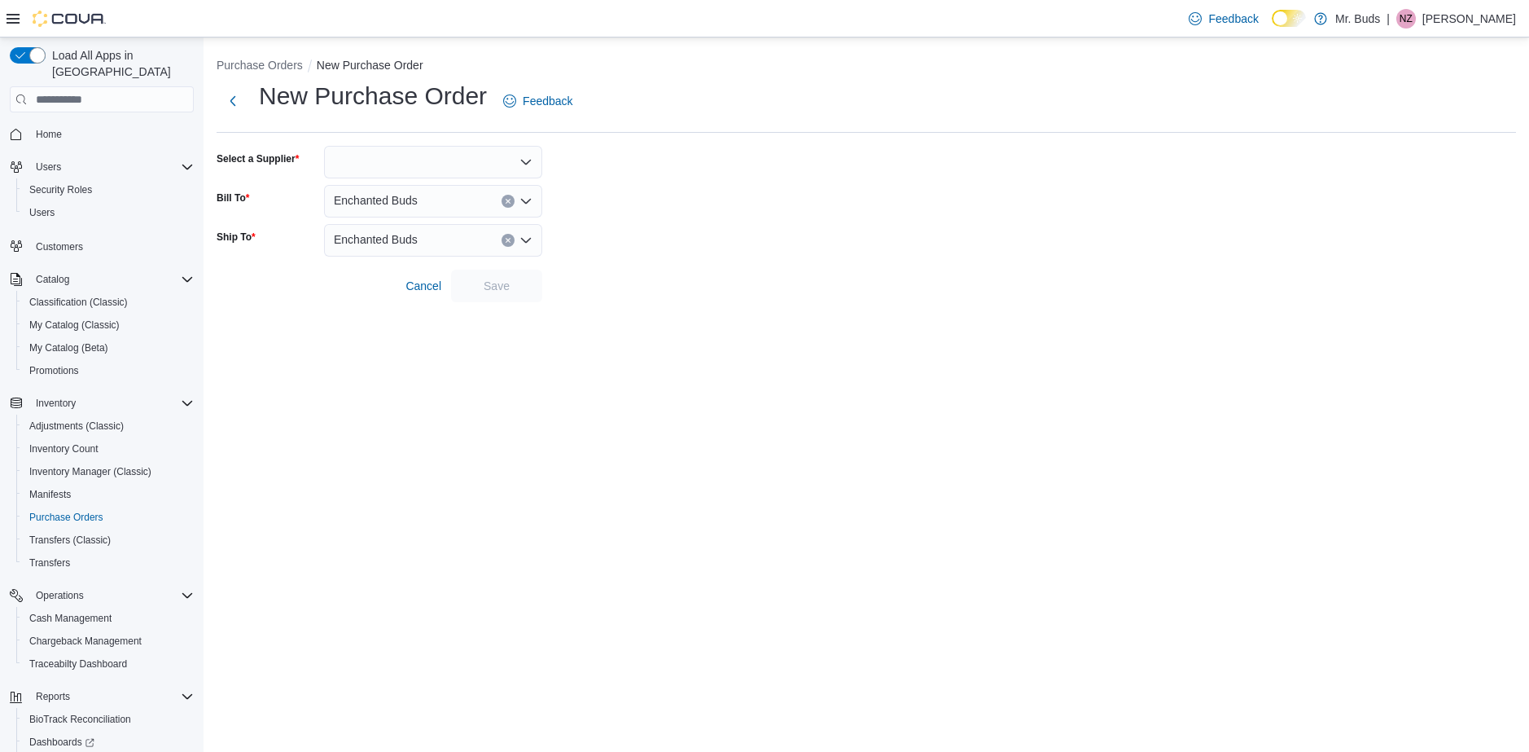
click at [450, 205] on div "Enchanted Buds" at bounding box center [433, 201] width 218 height 33
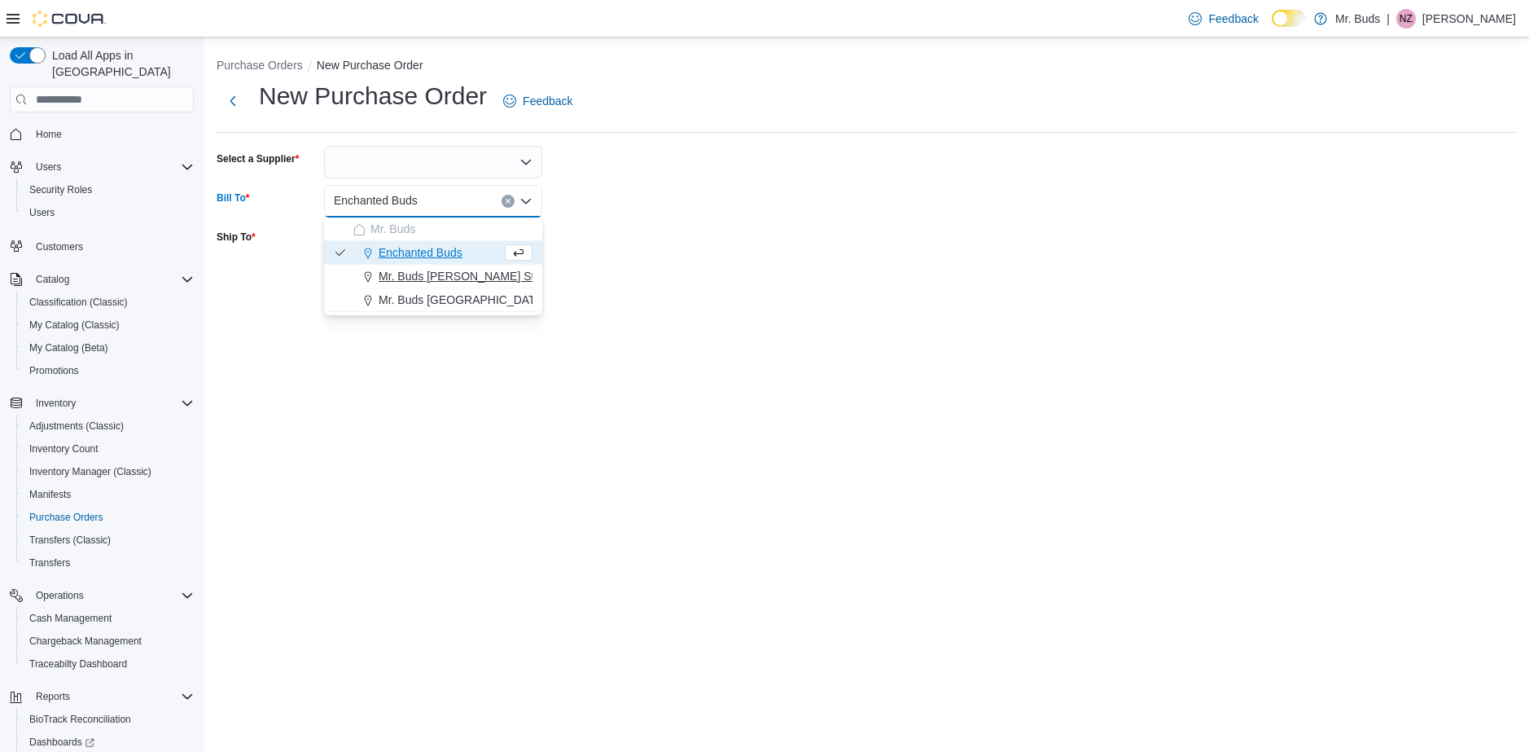
click at [435, 276] on span "Mr. Buds [PERSON_NAME] St" at bounding box center [457, 276] width 156 height 16
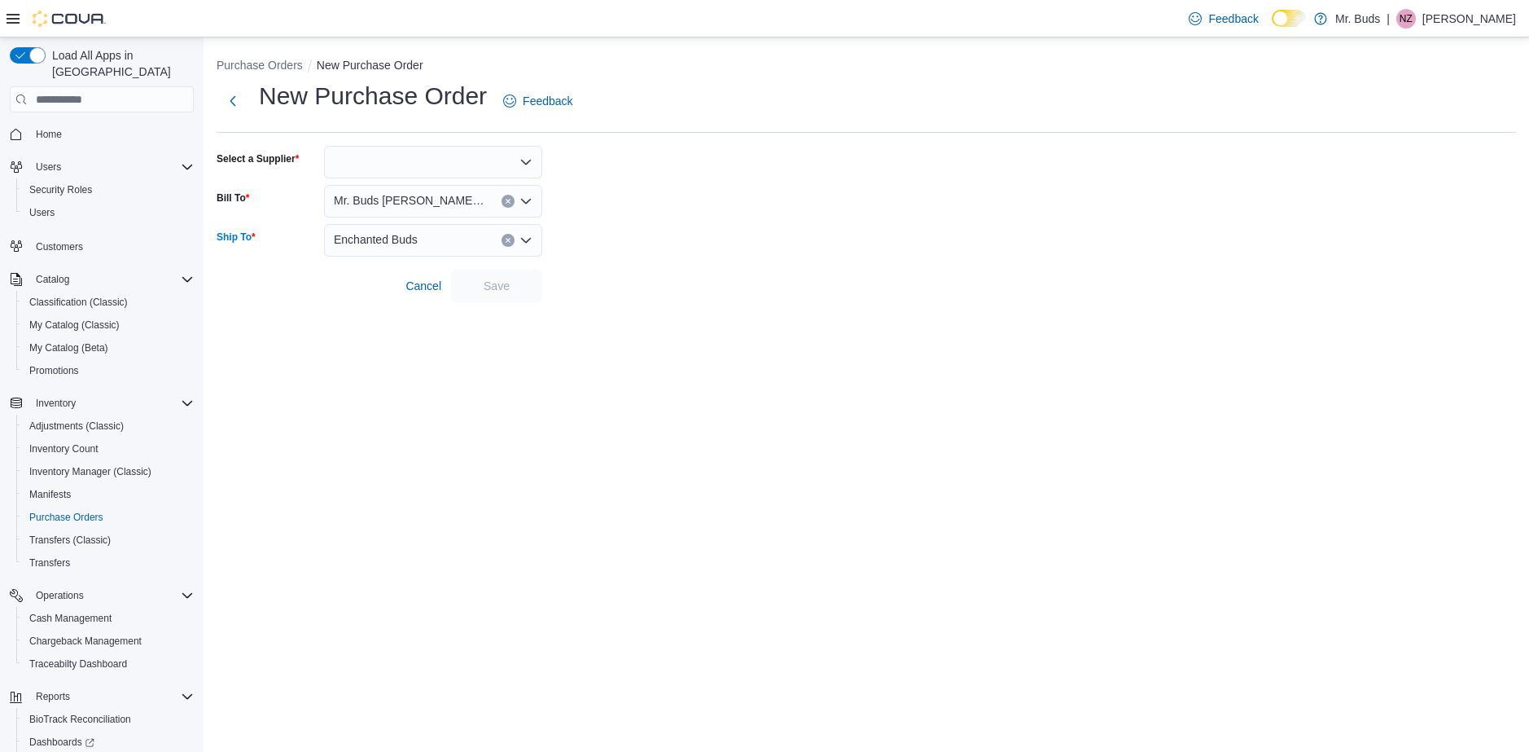
click at [442, 243] on div "Enchanted Buds" at bounding box center [433, 240] width 218 height 33
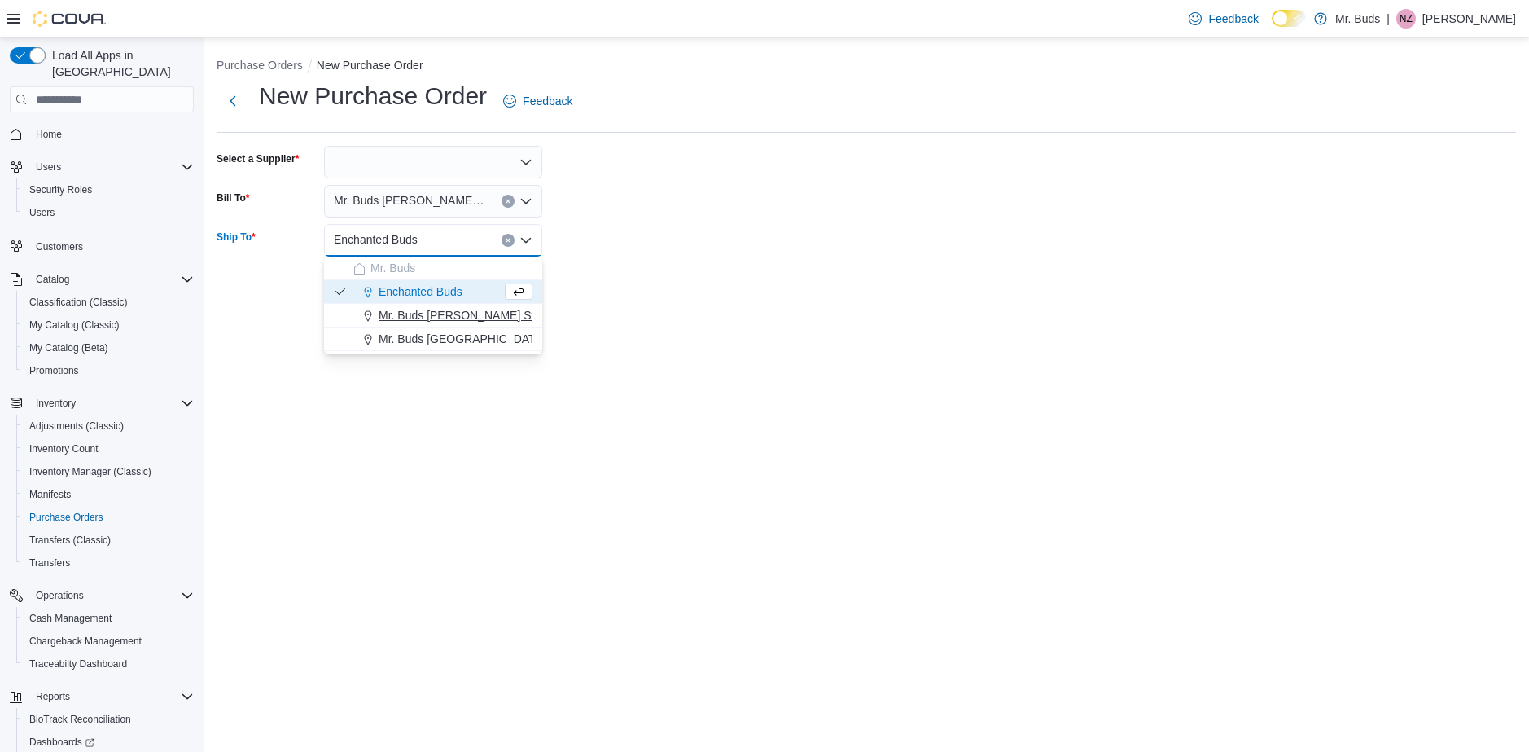
click at [439, 313] on span "Mr. Buds [PERSON_NAME] St" at bounding box center [457, 315] width 156 height 16
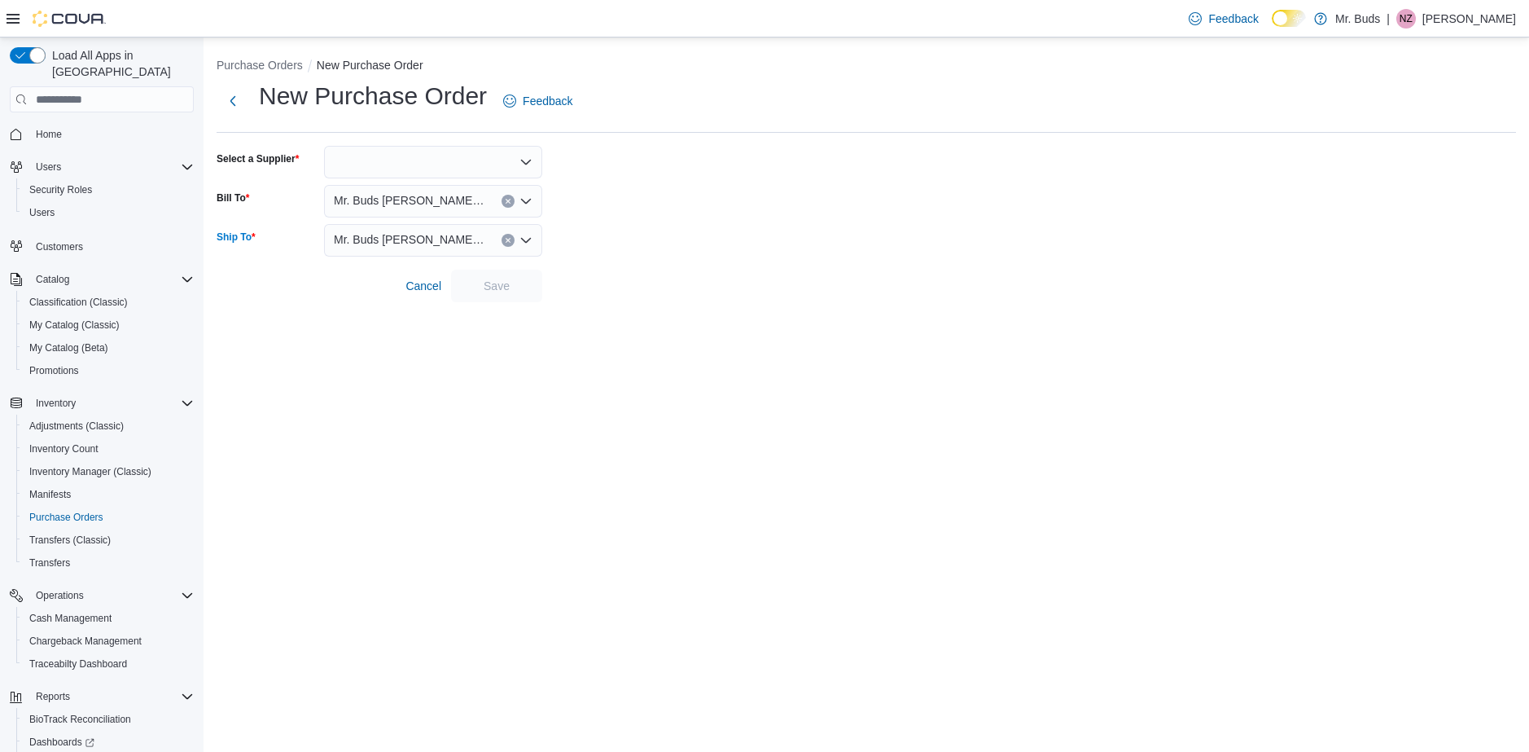
click at [378, 160] on div at bounding box center [433, 162] width 218 height 33
type input "****"
click at [430, 208] on span "Dime Industries Supplier Acc… Dime Industries Supplier Accesories" at bounding box center [442, 213] width 179 height 16
click at [508, 283] on span "Save" at bounding box center [497, 285] width 26 height 16
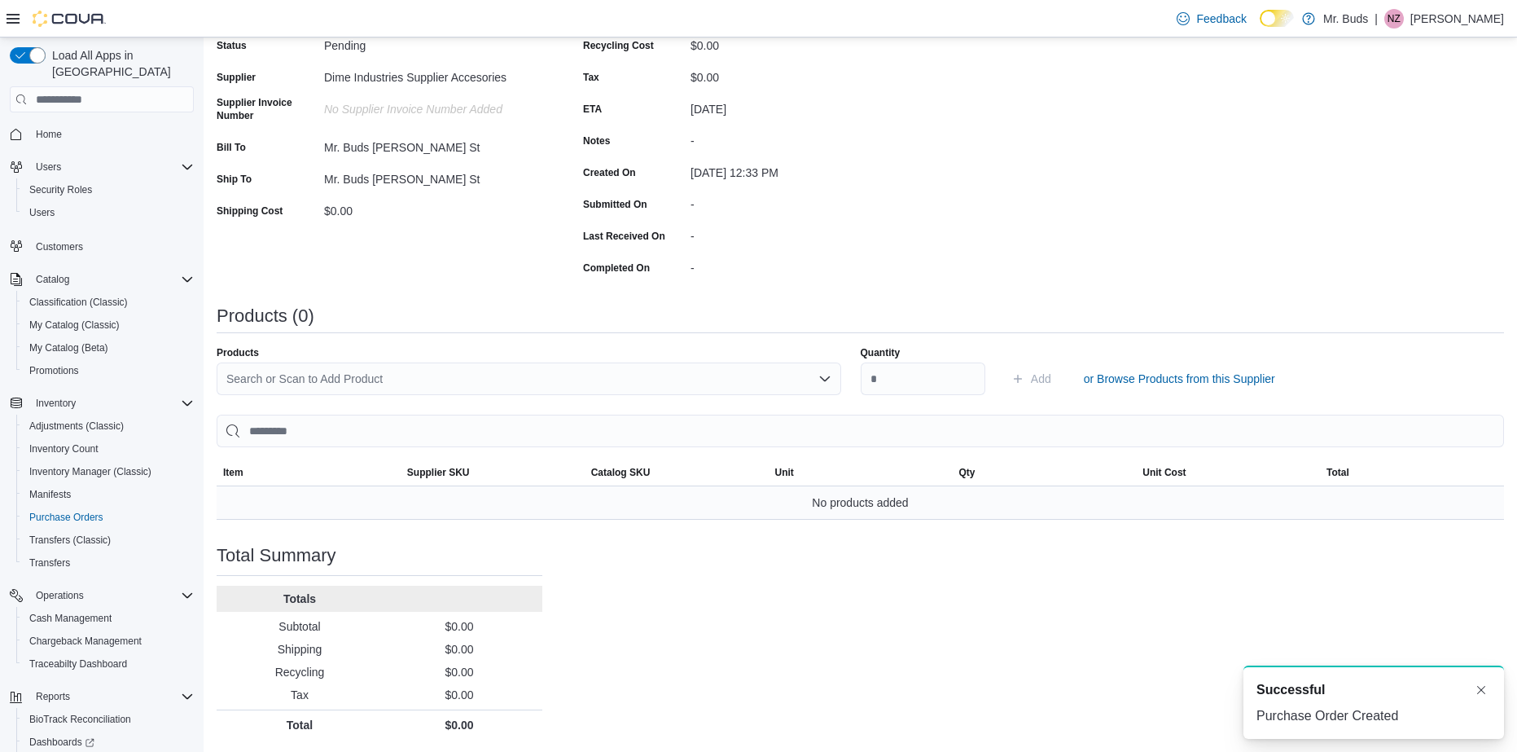
scroll to position [160, 0]
click at [1213, 376] on span "or Browse Products from this Supplier" at bounding box center [1179, 378] width 191 height 16
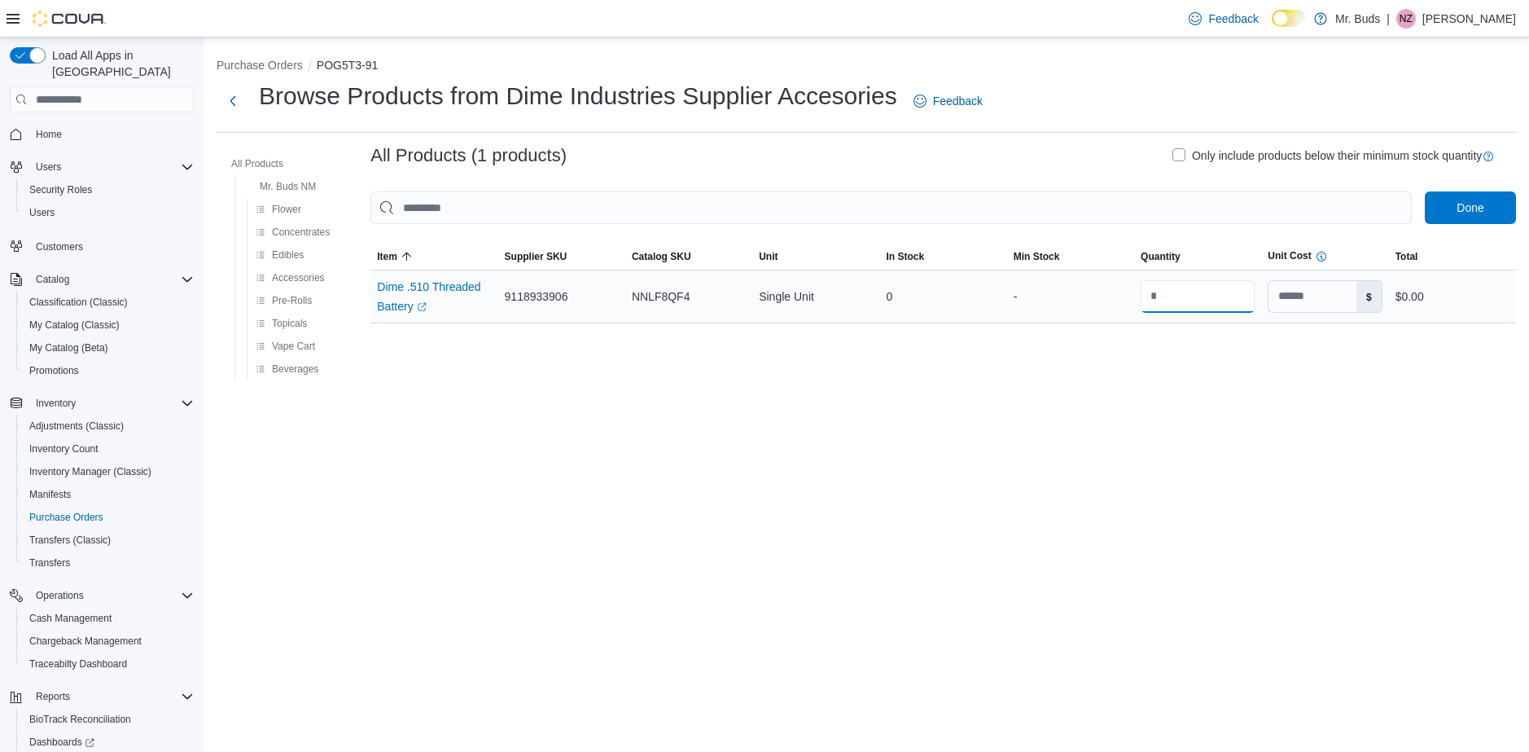
drag, startPoint x: 1207, startPoint y: 314, endPoint x: 1138, endPoint y: 322, distance: 68.8
click at [1138, 319] on div at bounding box center [1197, 297] width 127 height 46
type input "**"
click at [1460, 215] on span "Done" at bounding box center [1470, 207] width 27 height 16
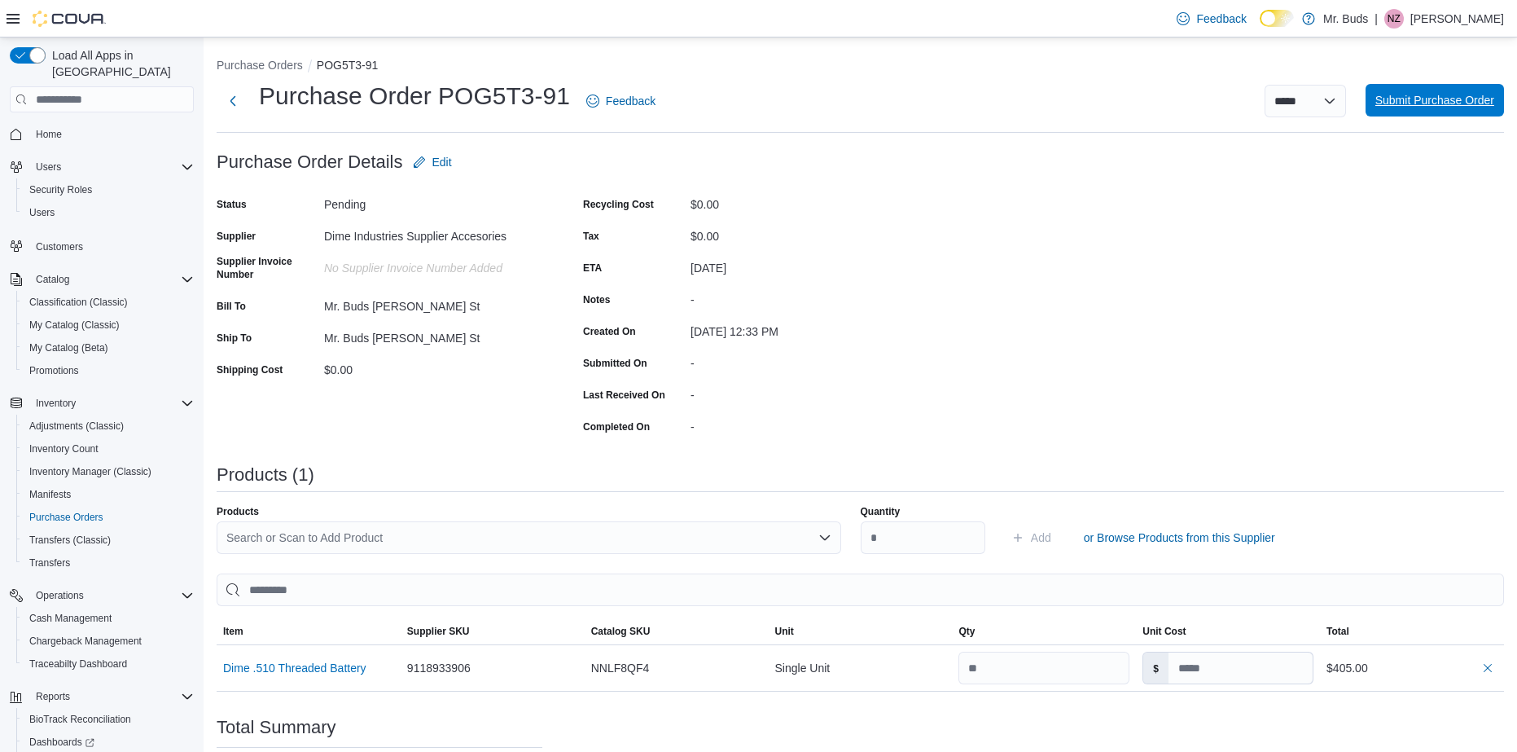
click at [1468, 99] on span "Submit Purchase Order" at bounding box center [1434, 100] width 119 height 16
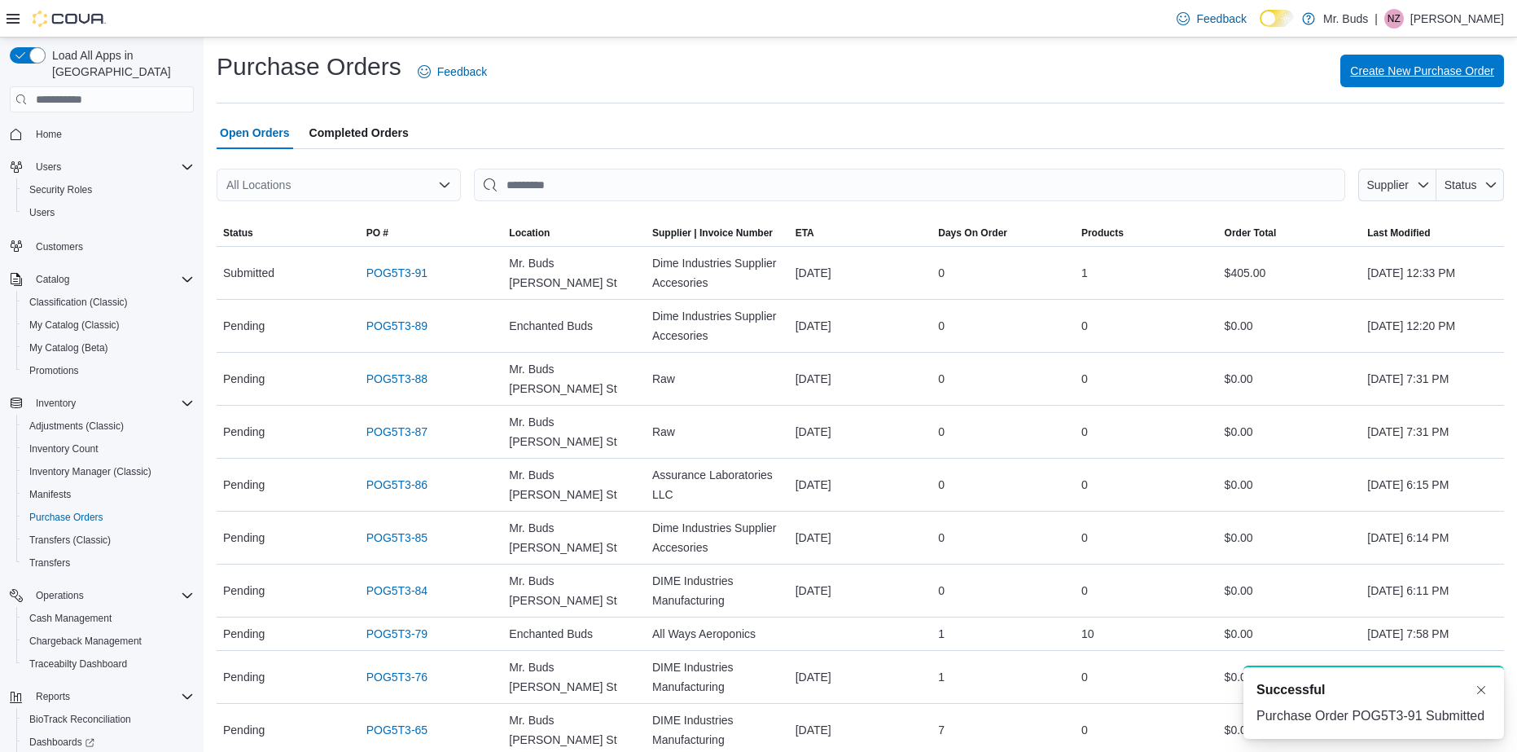
click at [1385, 80] on span "Create New Purchase Order" at bounding box center [1422, 71] width 144 height 33
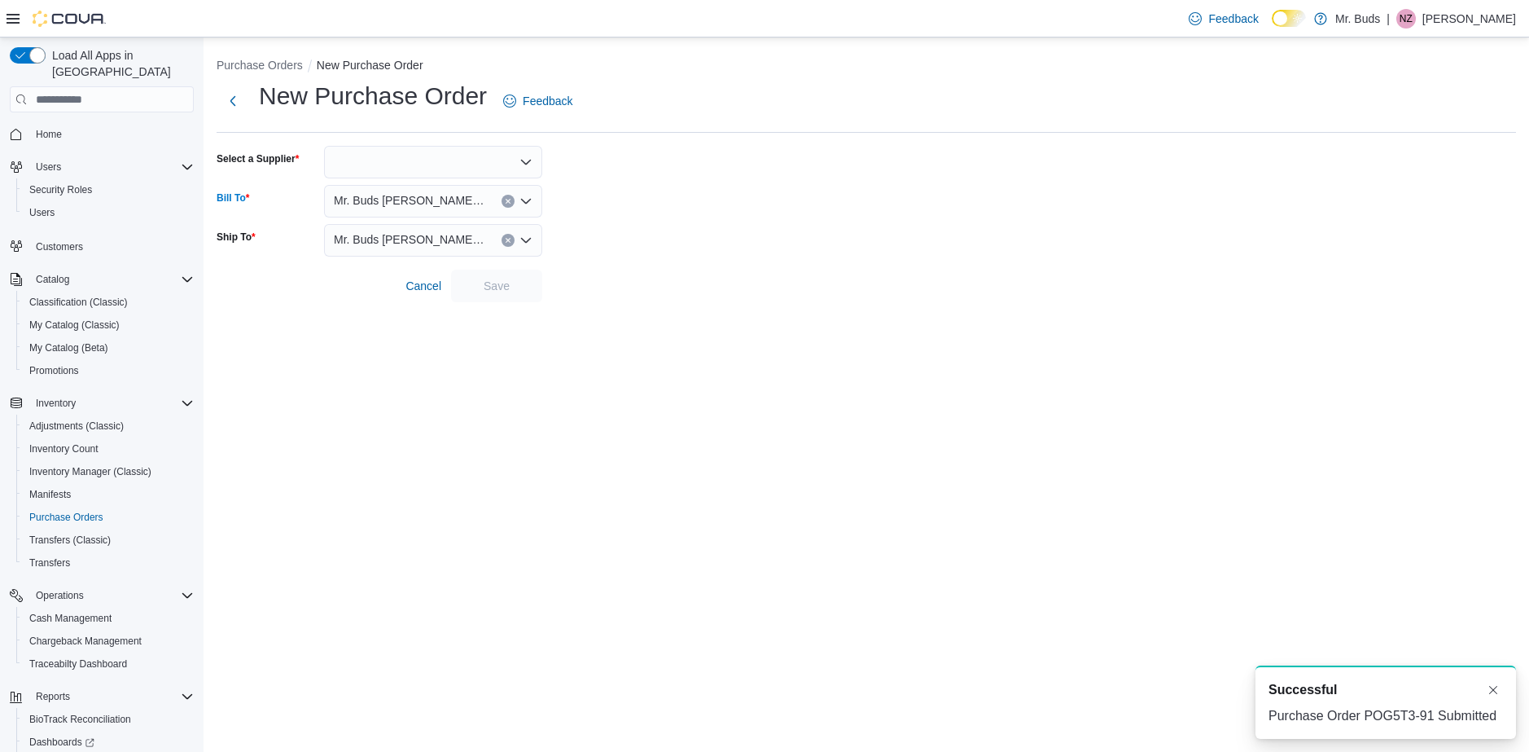
click at [427, 207] on div "Mr. Buds [PERSON_NAME] St" at bounding box center [433, 201] width 218 height 33
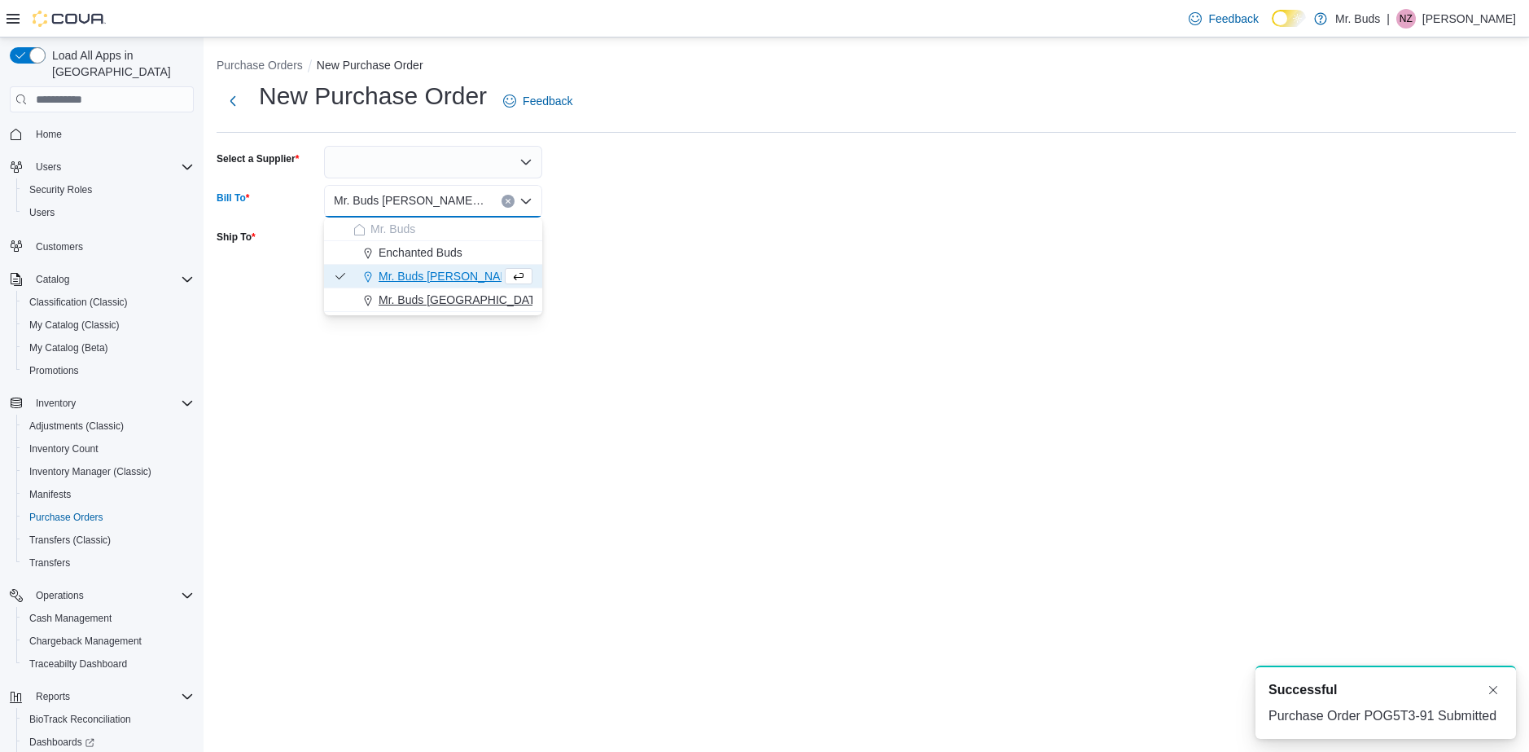
click at [461, 296] on span "Mr. Buds [GEOGRAPHIC_DATA]" at bounding box center [462, 300] width 167 height 16
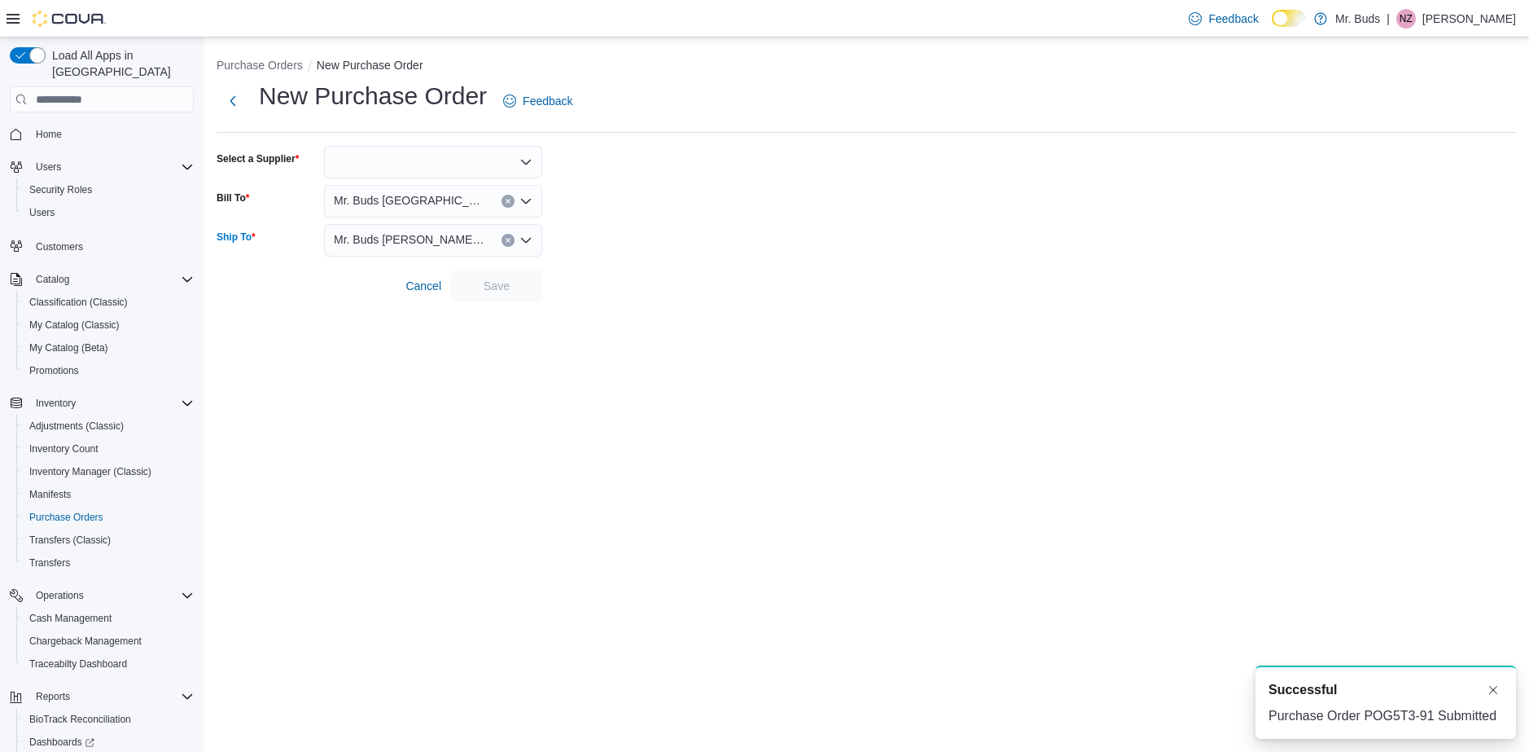
click at [447, 237] on div "Mr. Buds [PERSON_NAME] St" at bounding box center [433, 240] width 218 height 33
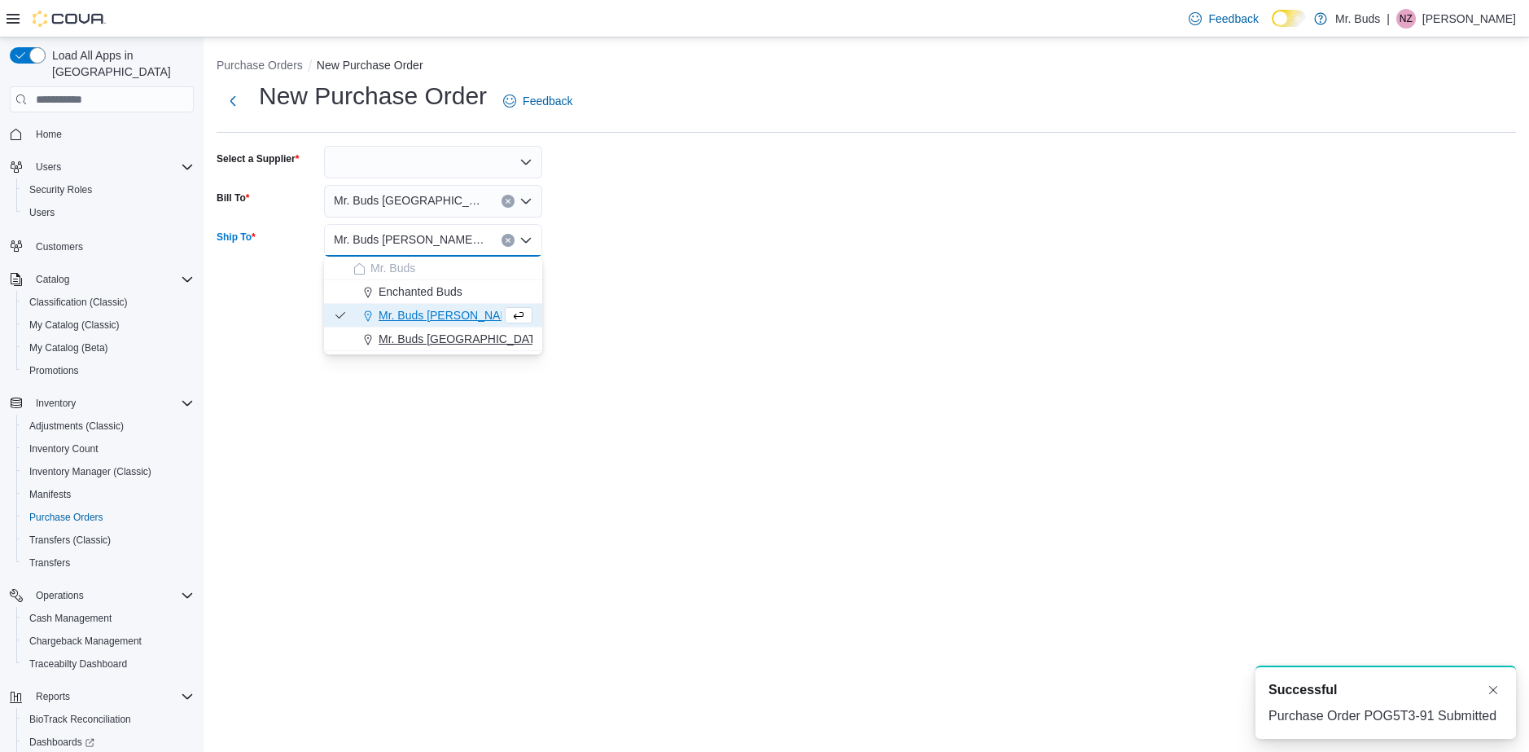
click at [466, 337] on span "Mr. Buds [GEOGRAPHIC_DATA]" at bounding box center [462, 339] width 167 height 16
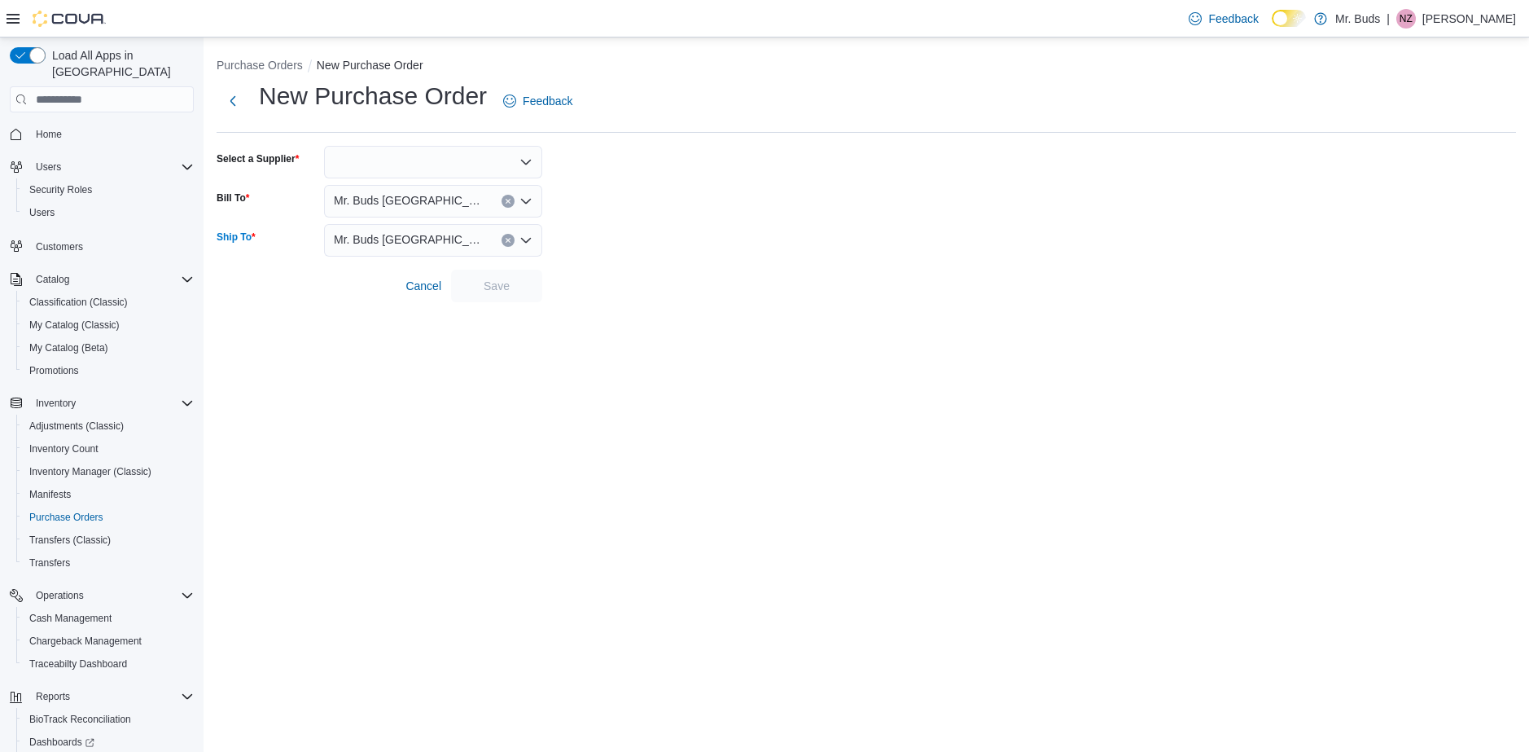
click at [412, 165] on div at bounding box center [433, 162] width 218 height 33
type input "****"
click at [463, 212] on span "Dime Industries Supplier Acc… Dime Industries Supplier Accesories" at bounding box center [442, 213] width 179 height 16
click at [525, 292] on span "Save" at bounding box center [497, 285] width 72 height 33
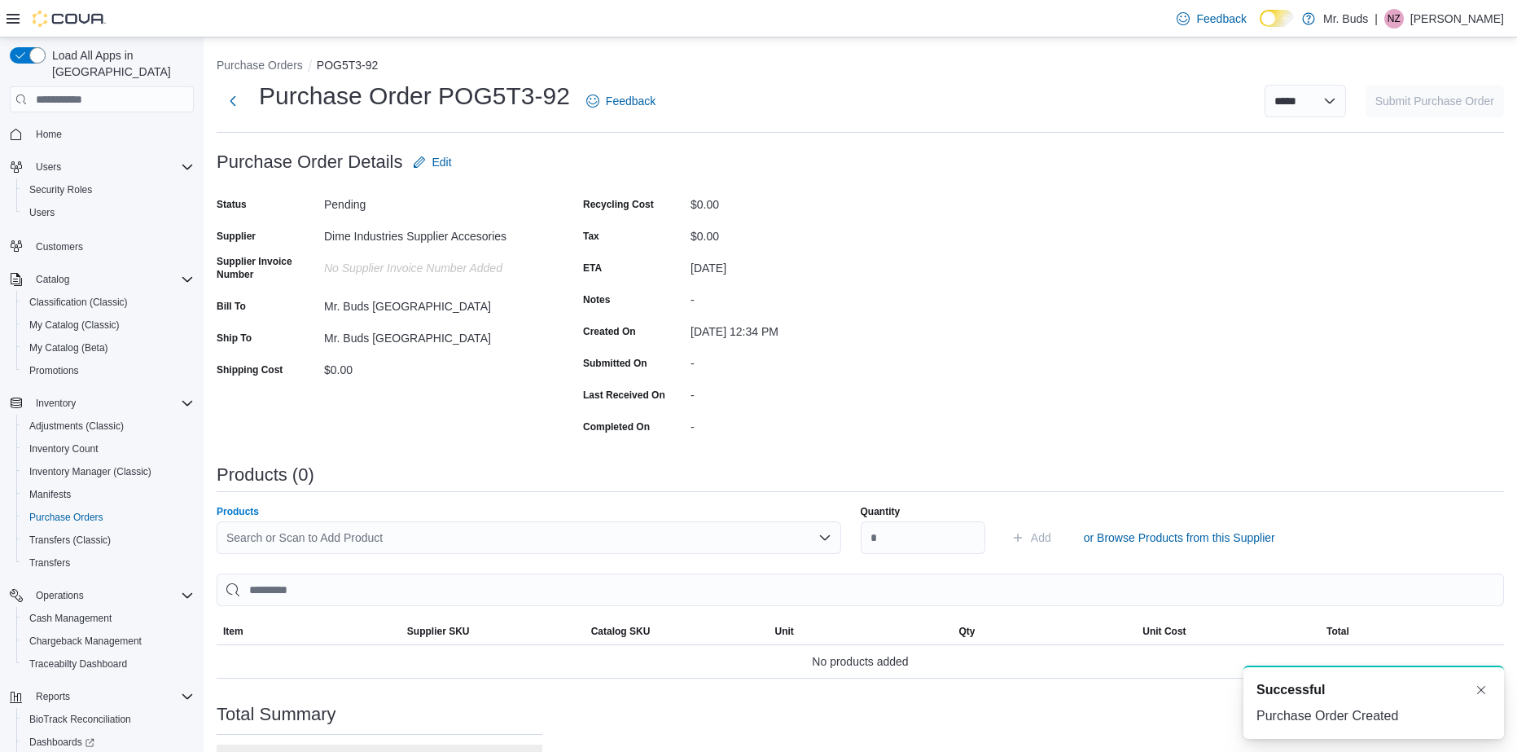
click at [828, 537] on icon "Open list of options" at bounding box center [824, 537] width 10 height 5
click at [686, 567] on span "Dime .510 Threaded Battery" at bounding box center [541, 565] width 591 height 16
drag, startPoint x: 913, startPoint y: 536, endPoint x: 828, endPoint y: 538, distance: 84.7
click at [828, 537] on div "Products Dime .510 Threaded Battery Quantity Add or Browse Products from this S…" at bounding box center [860, 529] width 1287 height 49
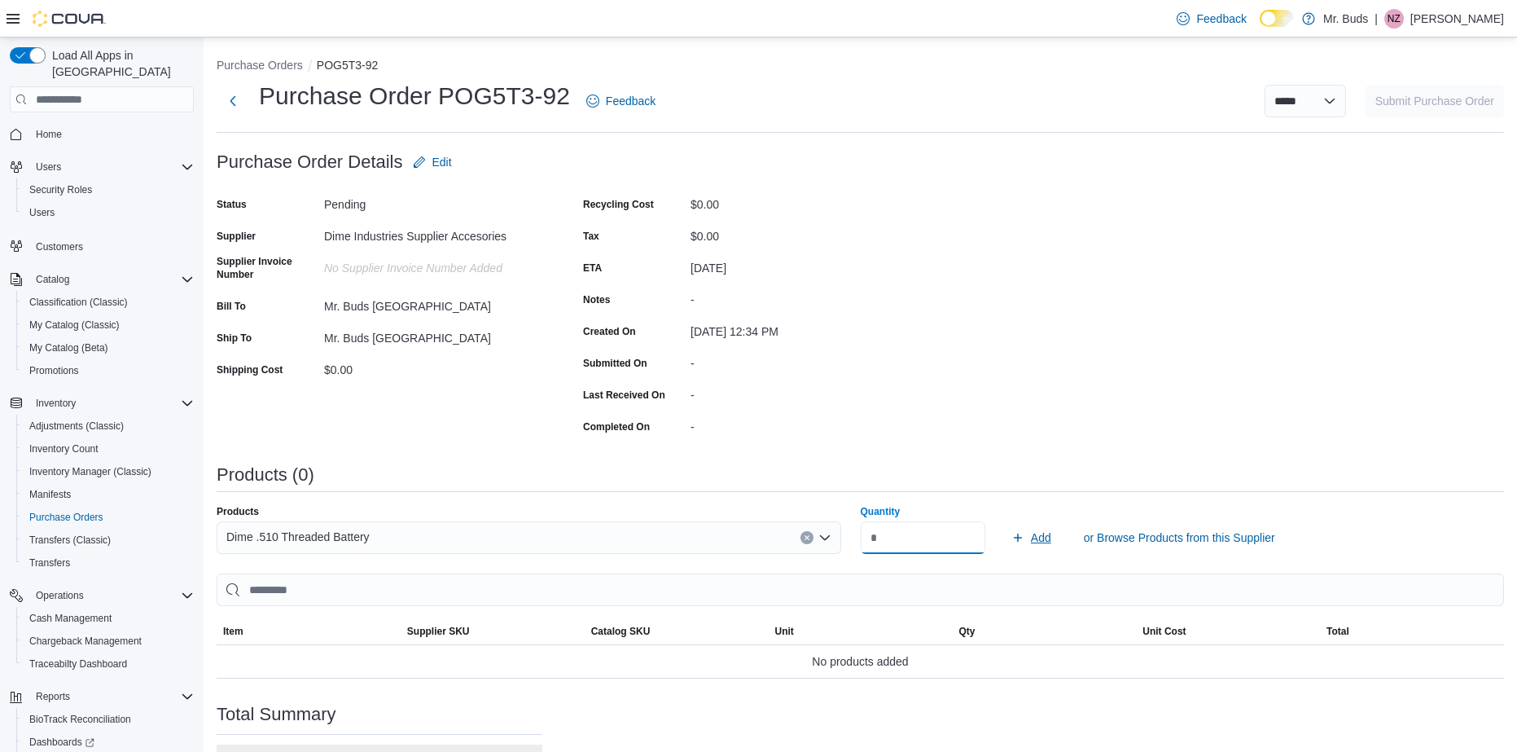
type input "**"
click at [1036, 532] on span "Add" at bounding box center [1031, 537] width 40 height 33
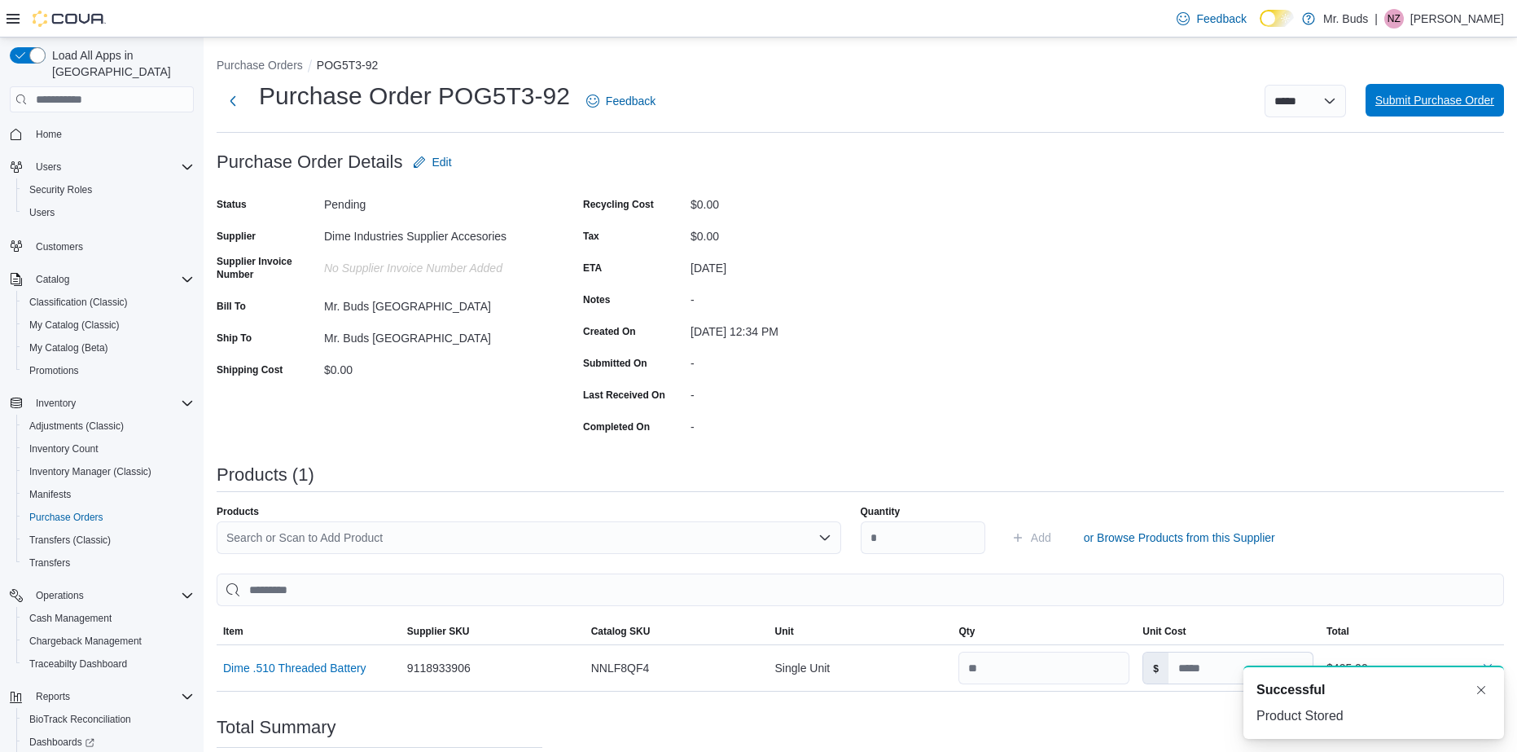
click at [1444, 106] on span "Submit Purchase Order" at bounding box center [1434, 100] width 119 height 16
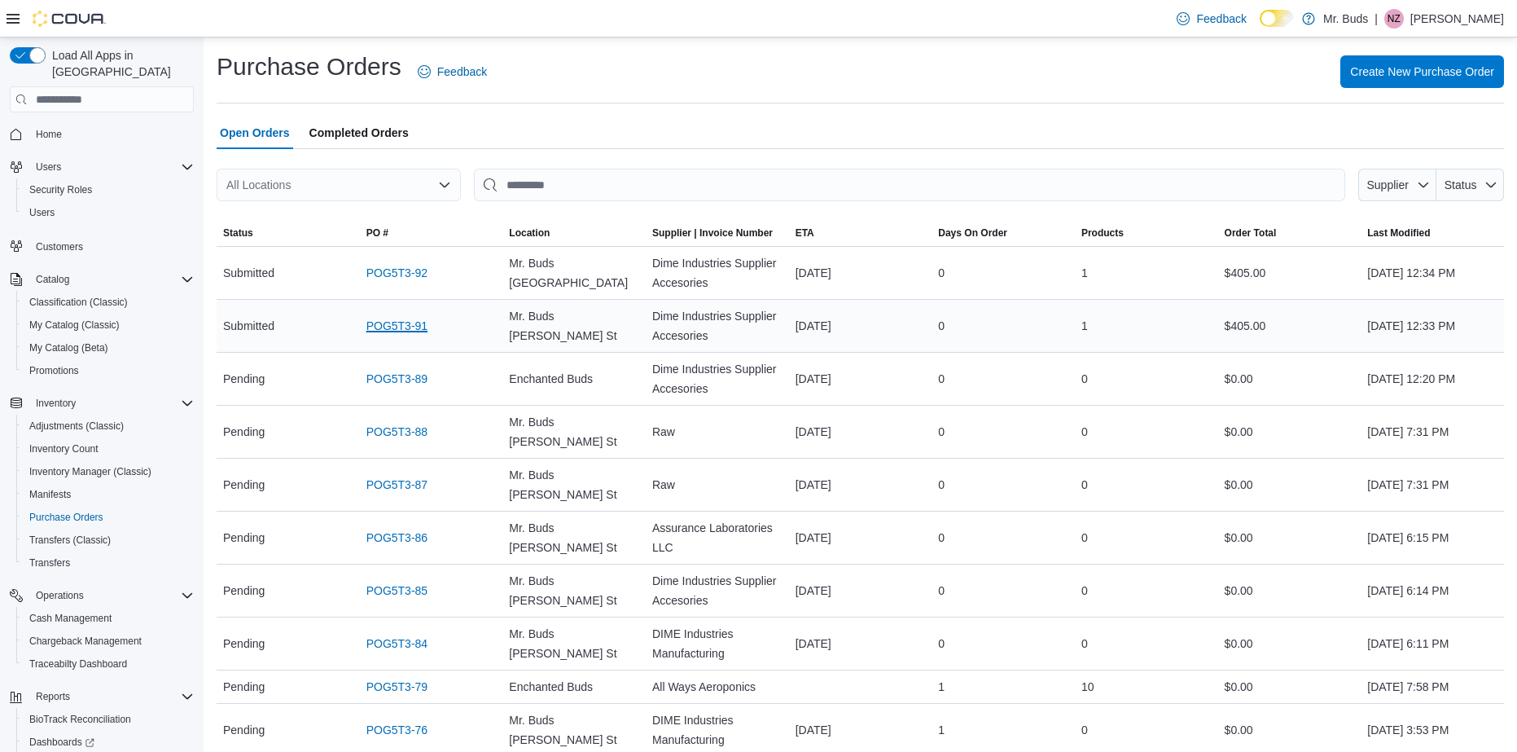
click at [387, 322] on link "POG5T3-91" at bounding box center [396, 326] width 61 height 20
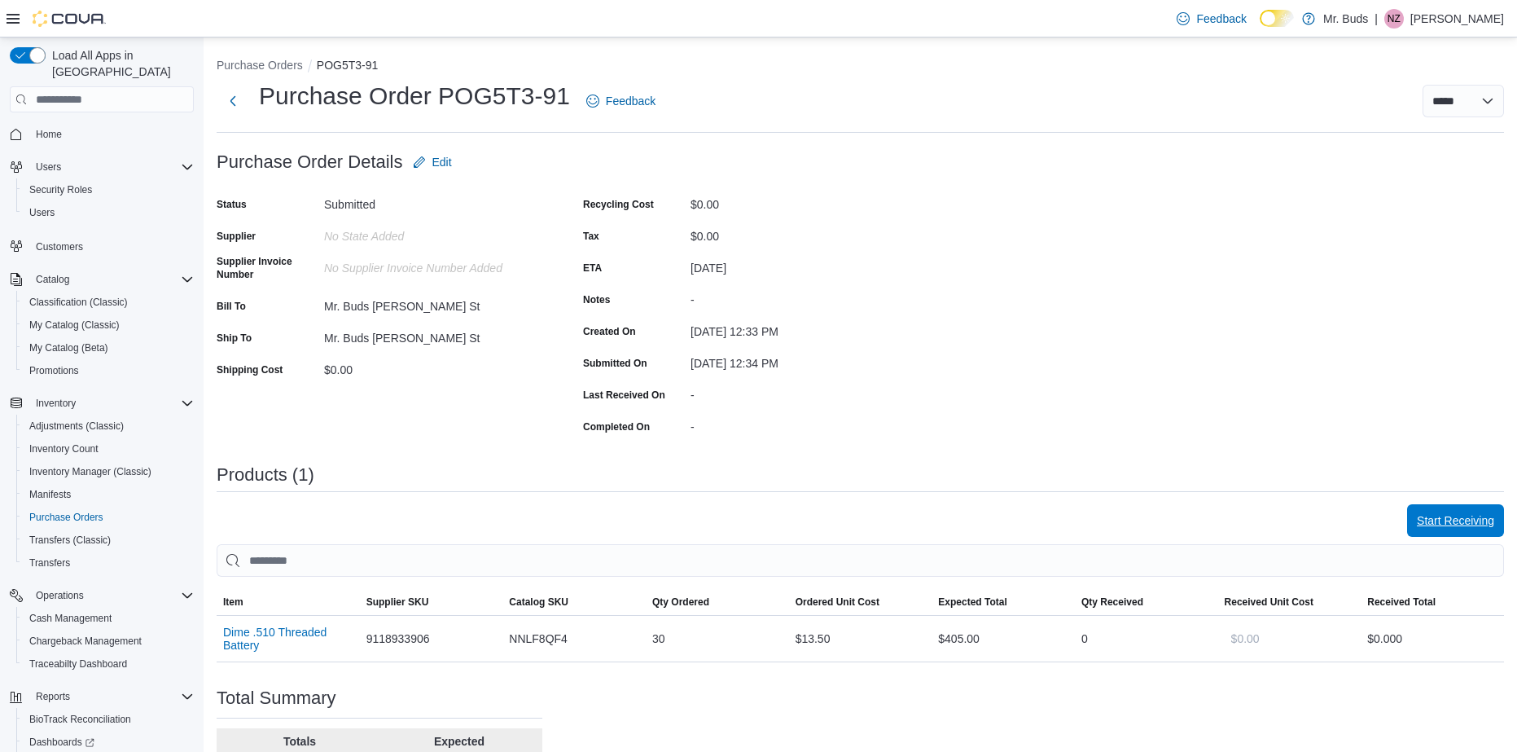
click at [1445, 520] on span "Start Receiving" at bounding box center [1455, 520] width 77 height 16
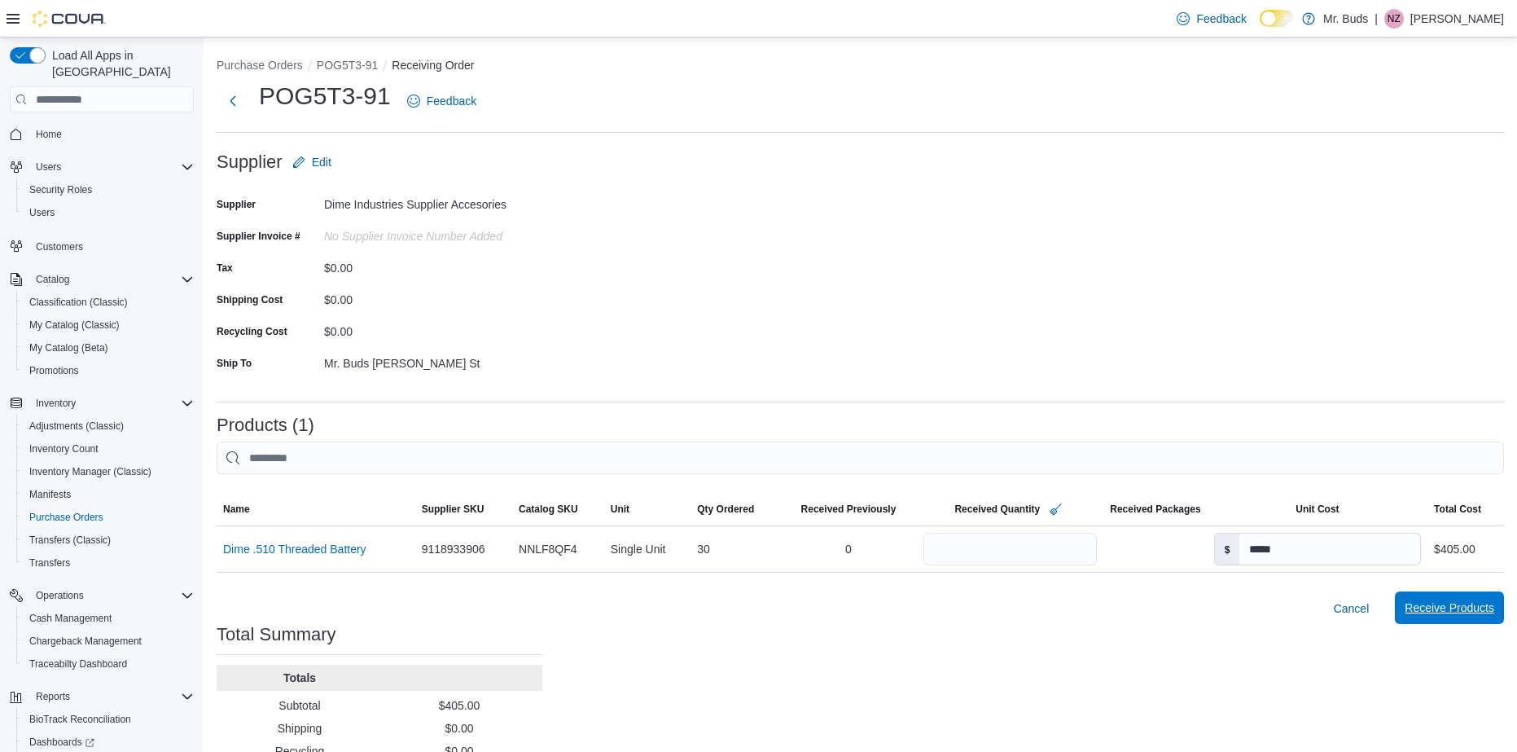
click at [1456, 607] on span "Receive Products" at bounding box center [1450, 607] width 90 height 16
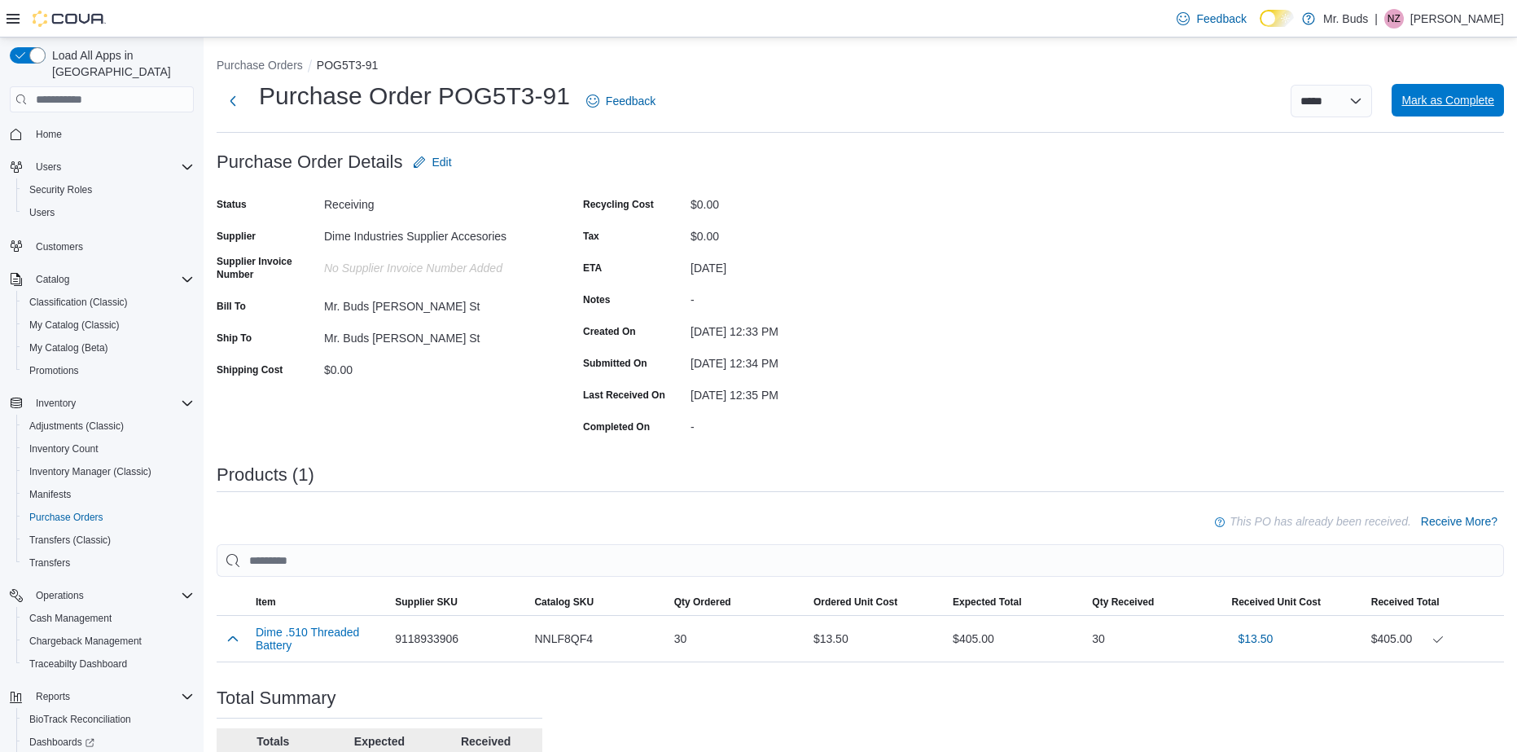
click at [1429, 101] on span "Mark as Complete" at bounding box center [1447, 100] width 93 height 16
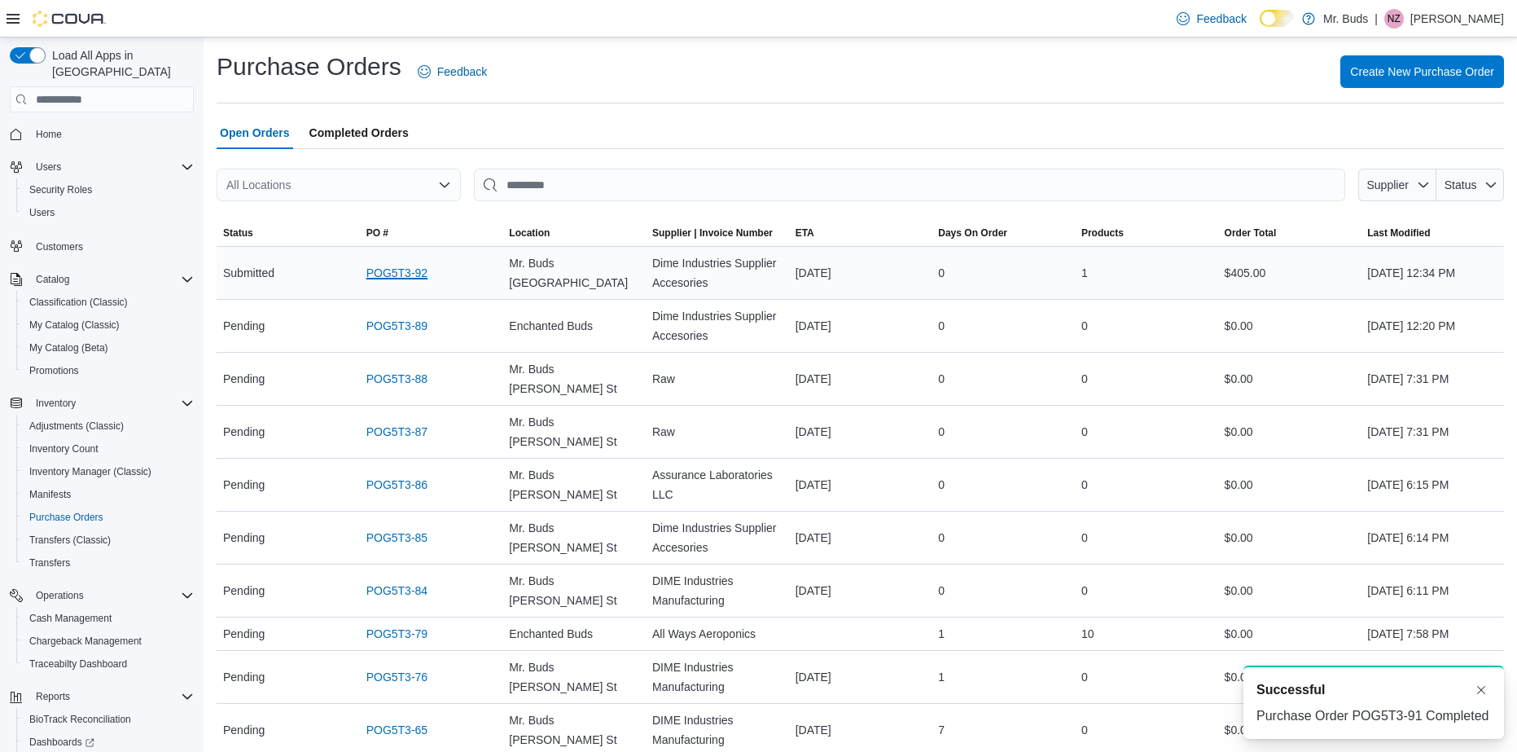
click at [388, 267] on link "POG5T3-92" at bounding box center [396, 273] width 61 height 20
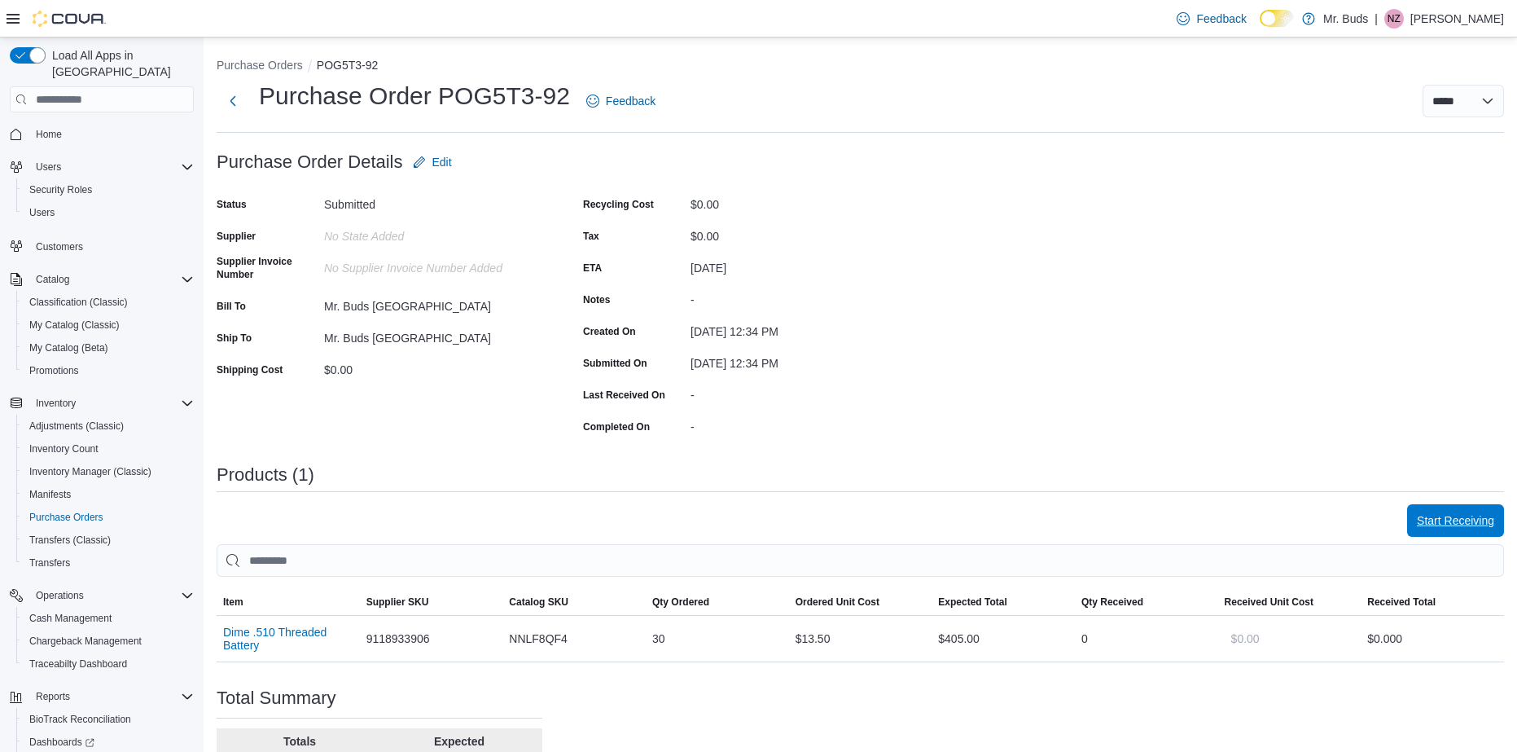
click at [1453, 528] on span "Start Receiving" at bounding box center [1455, 520] width 77 height 16
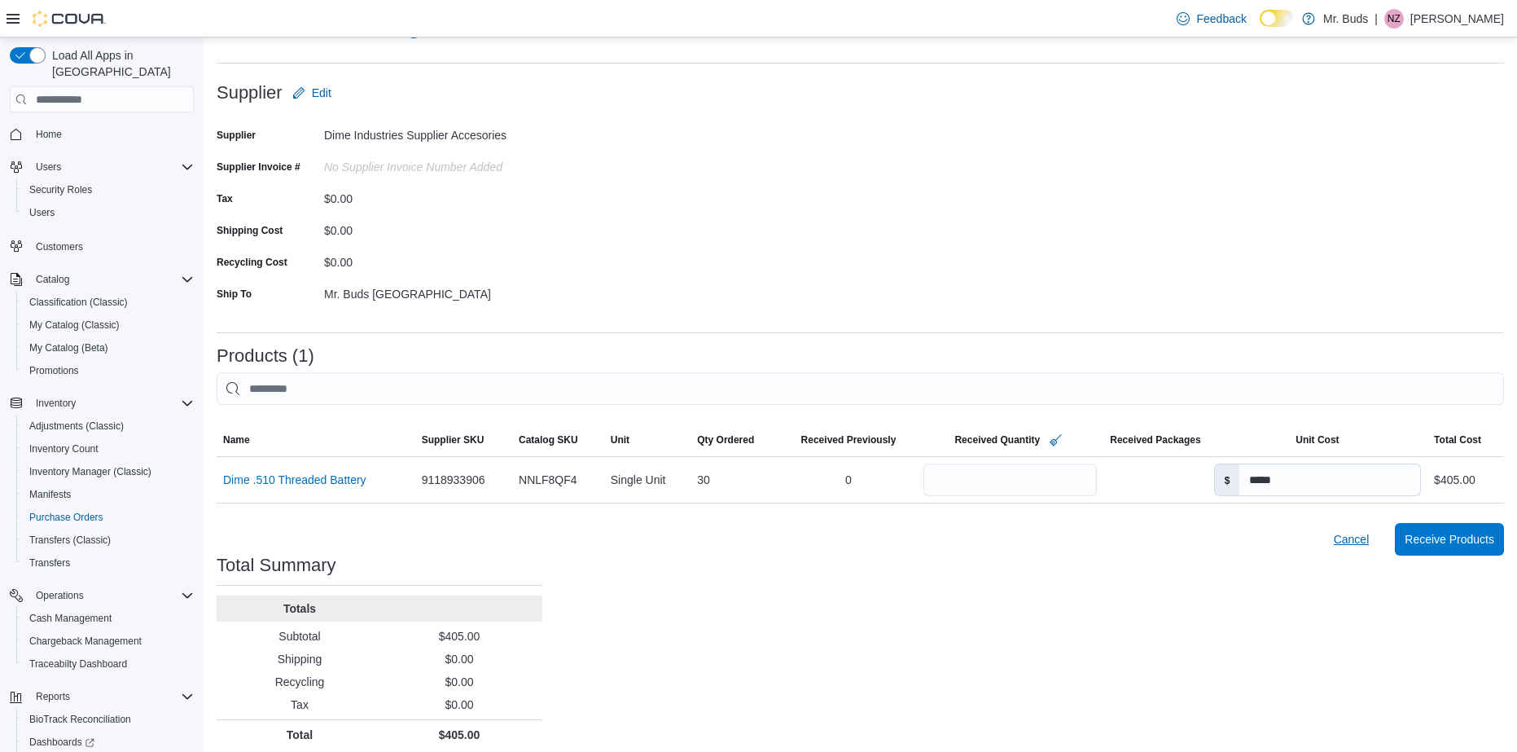
scroll to position [80, 0]
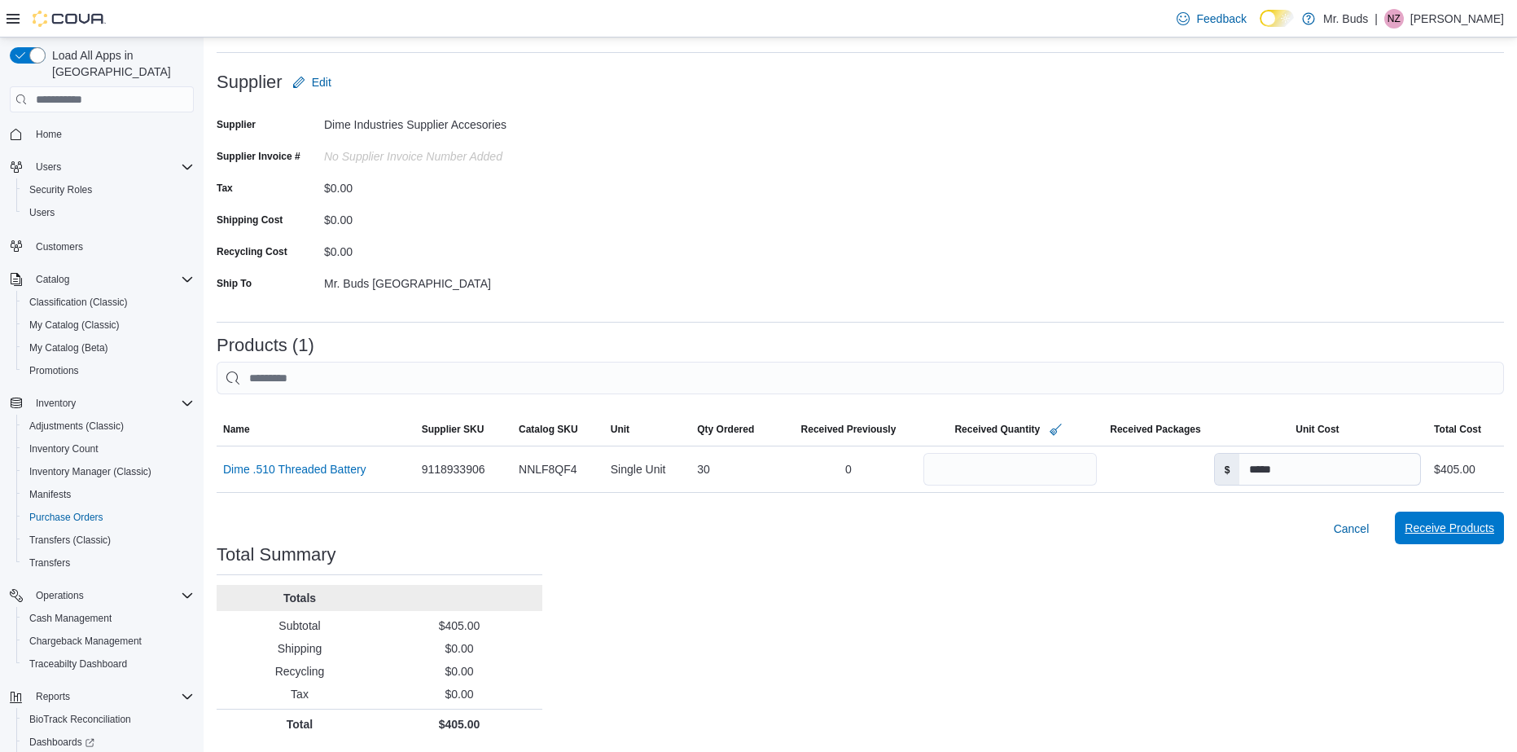
click at [1444, 536] on span "Receive Products" at bounding box center [1450, 528] width 90 height 16
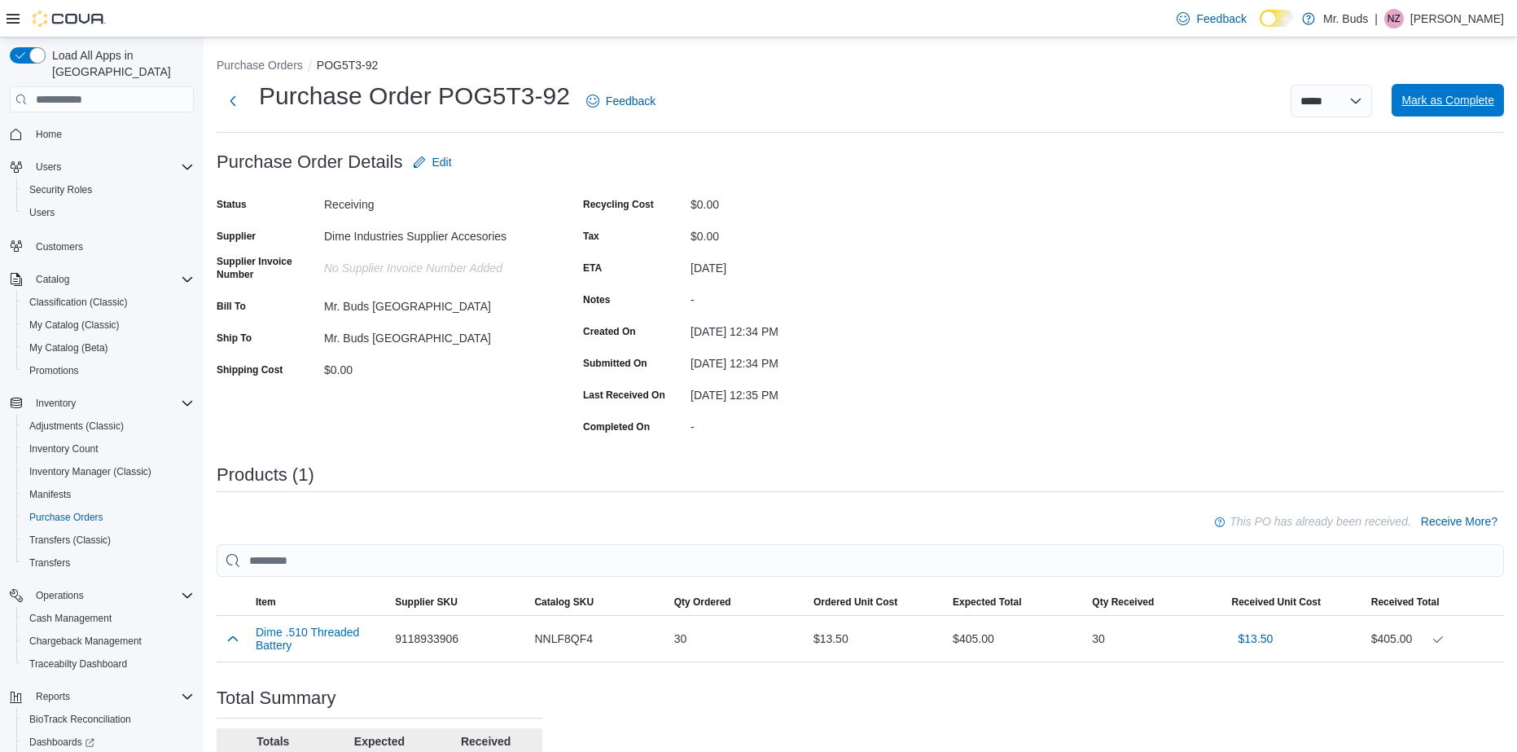
click at [1431, 97] on span "Mark as Complete" at bounding box center [1447, 100] width 93 height 16
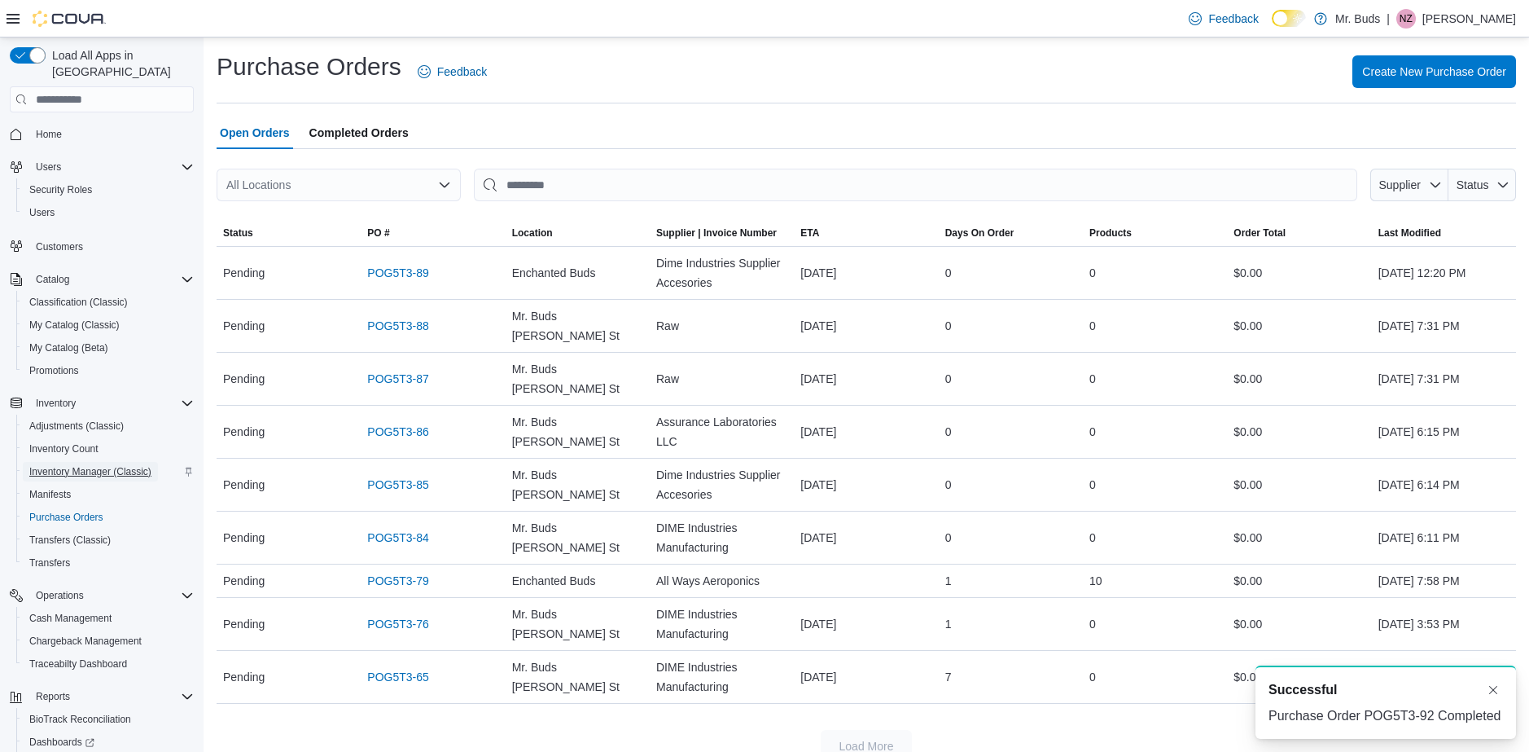
click at [83, 465] on span "Inventory Manager (Classic)" at bounding box center [90, 471] width 122 height 13
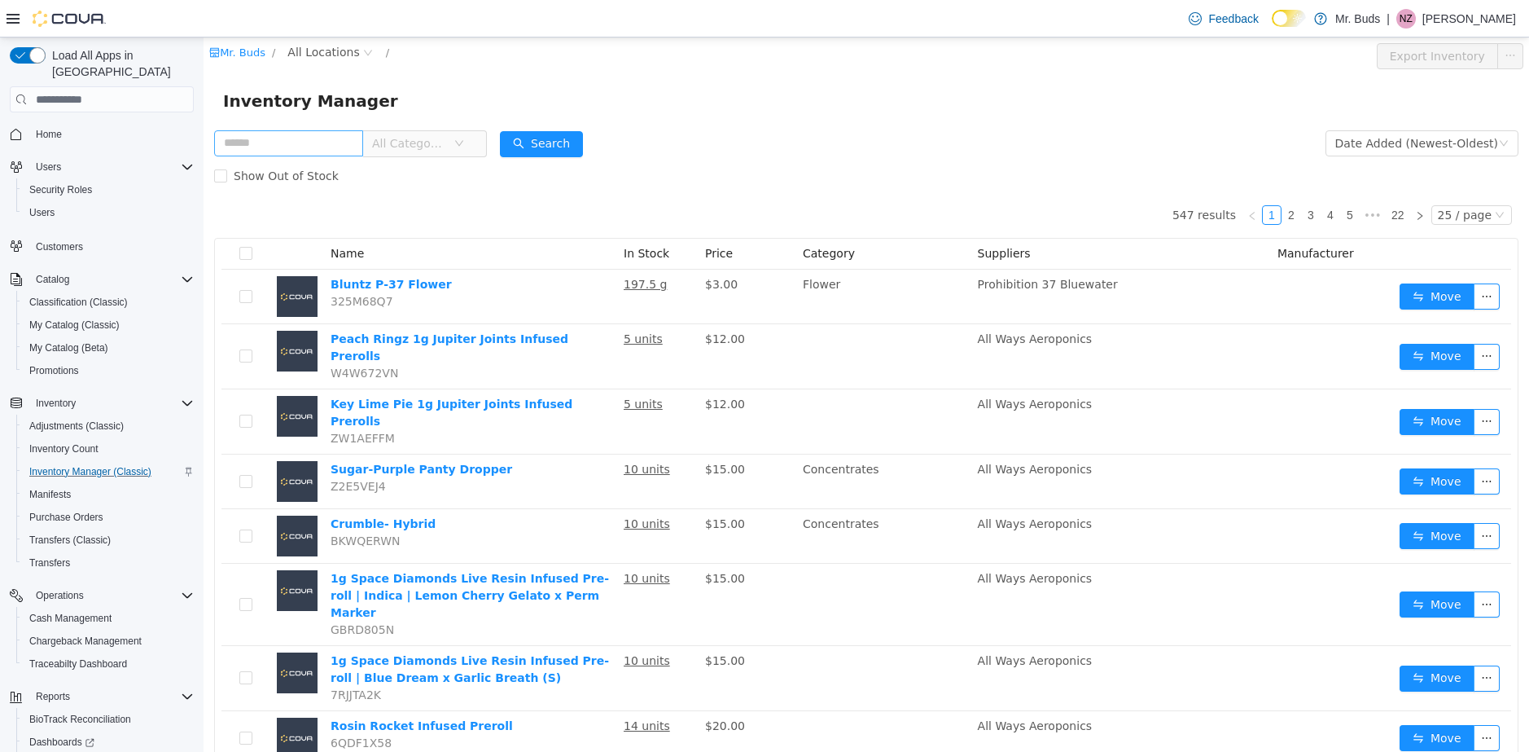
click at [331, 143] on input "text" at bounding box center [288, 143] width 149 height 26
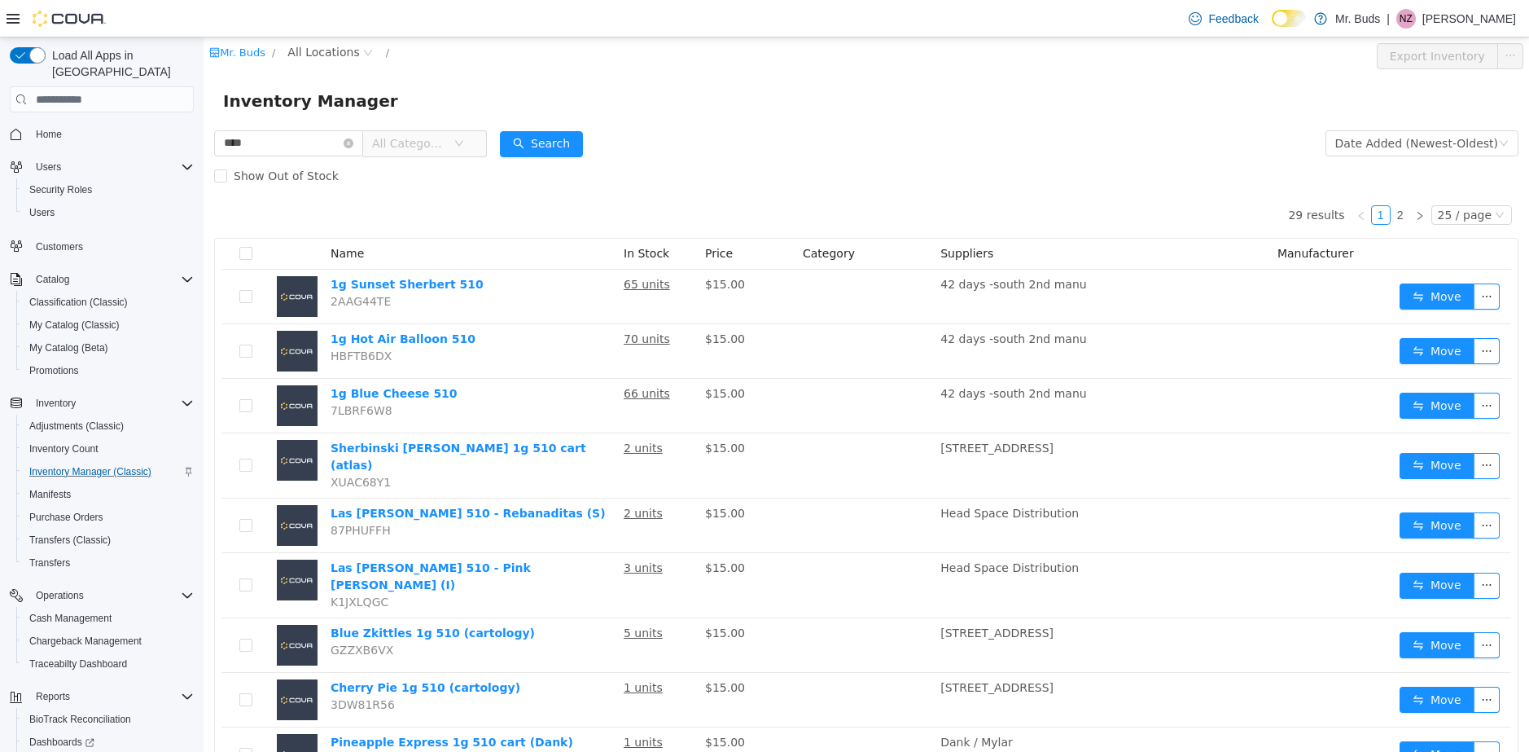
click at [487, 127] on div "**** All Categories" at bounding box center [350, 143] width 273 height 33
click at [474, 138] on span "All Categories" at bounding box center [418, 143] width 112 height 26
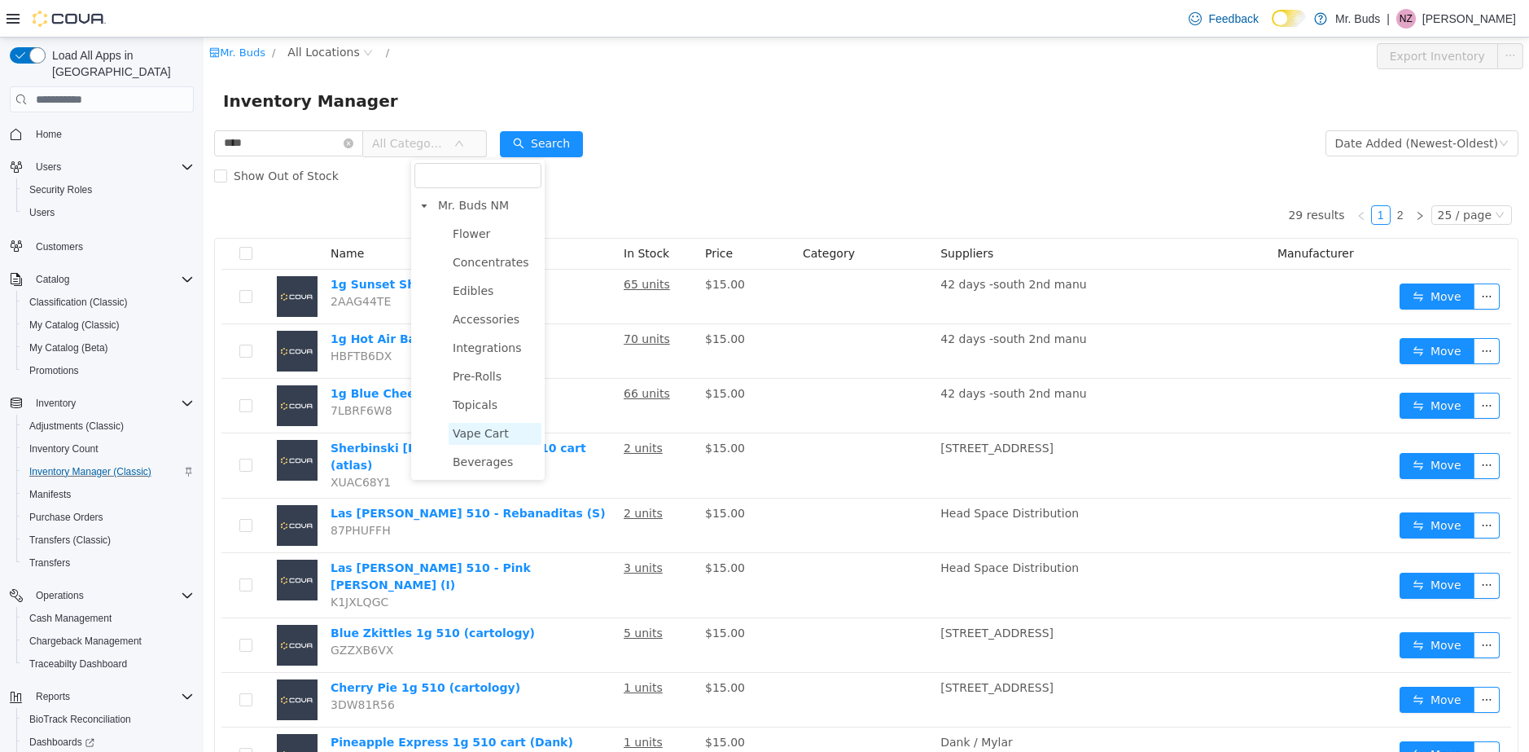
click at [489, 436] on span "Vape Cart" at bounding box center [481, 433] width 56 height 13
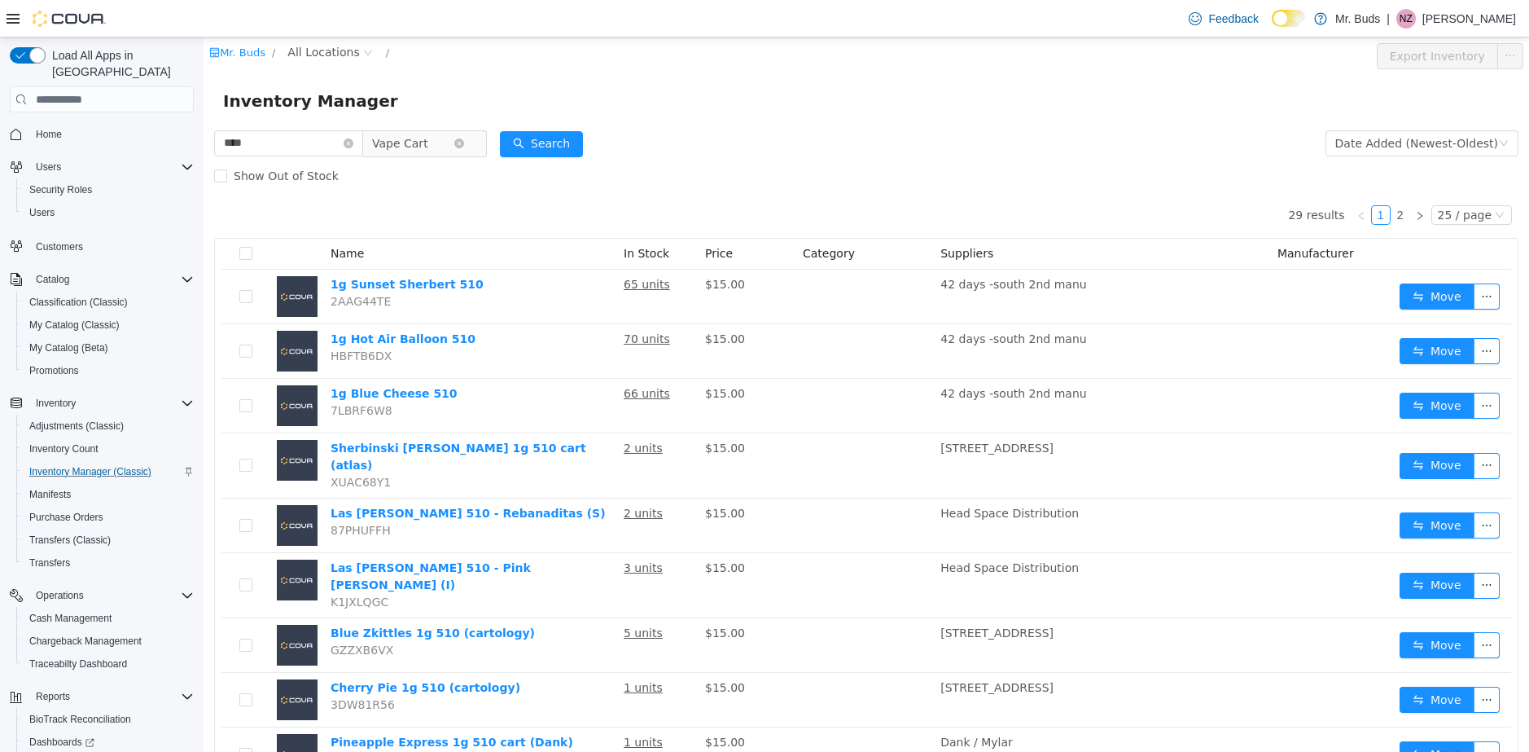
click at [464, 146] on icon "icon: close-circle" at bounding box center [459, 143] width 10 height 10
click at [474, 147] on span "All Categories" at bounding box center [418, 143] width 112 height 26
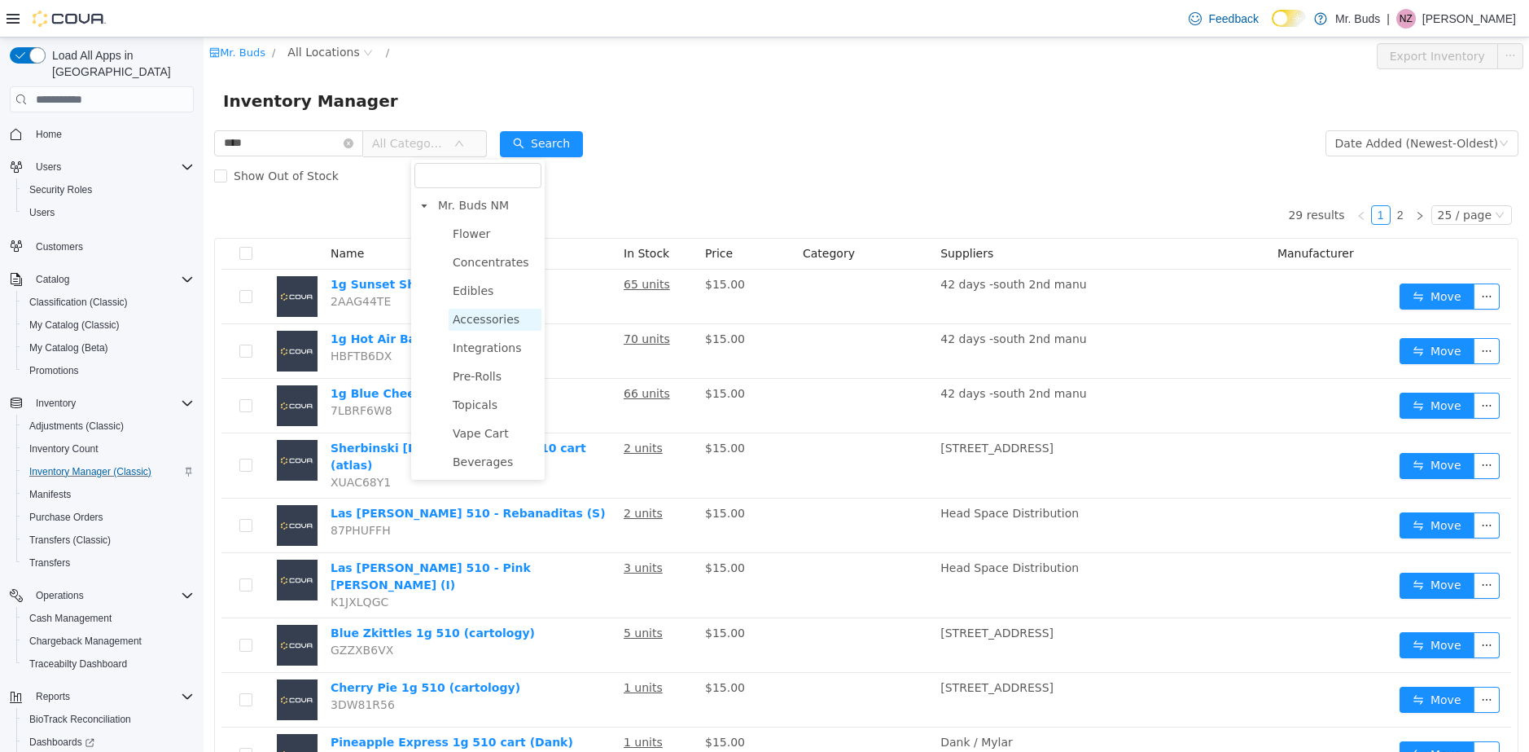
click at [512, 321] on span "Accessories" at bounding box center [486, 319] width 67 height 13
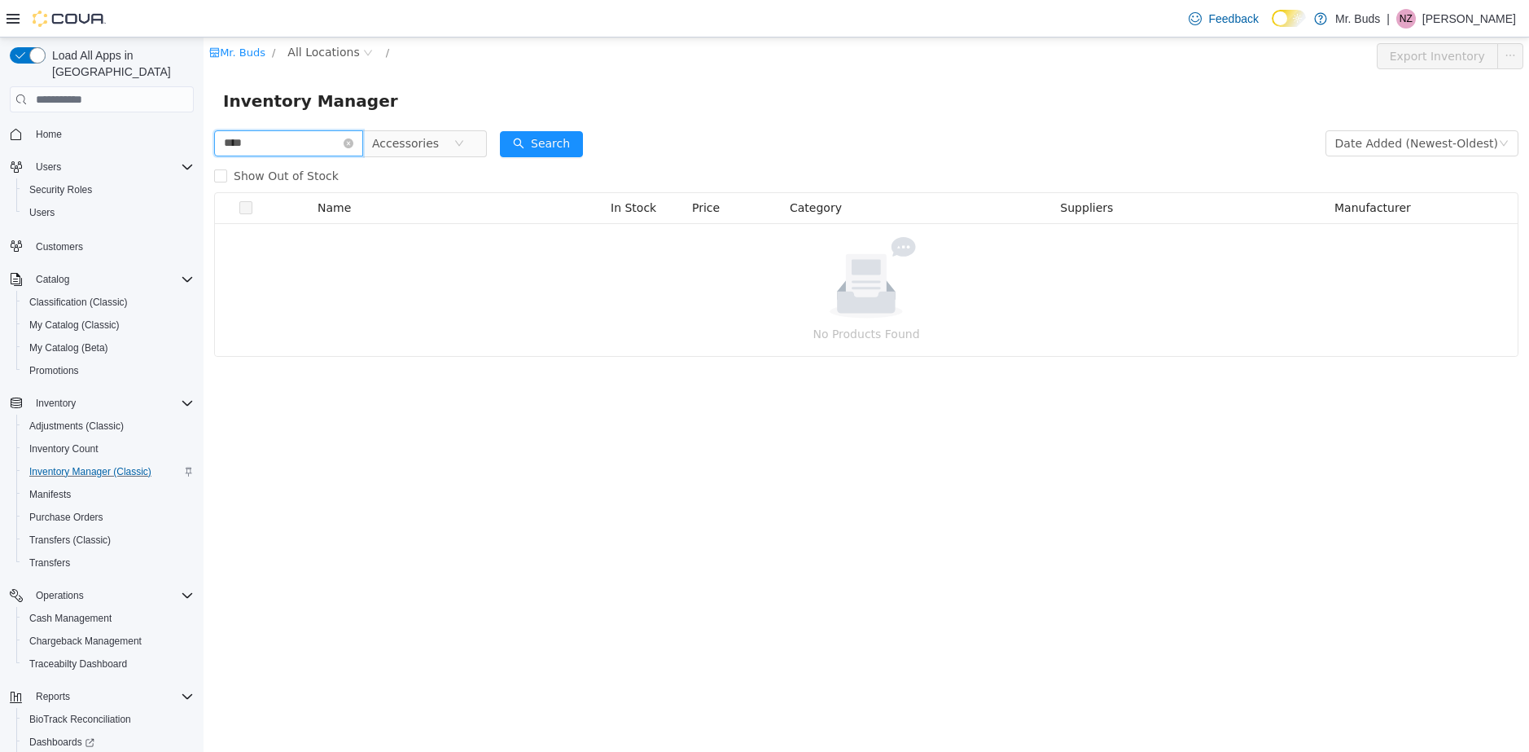
click at [265, 136] on input "****" at bounding box center [288, 143] width 149 height 26
type input "*"
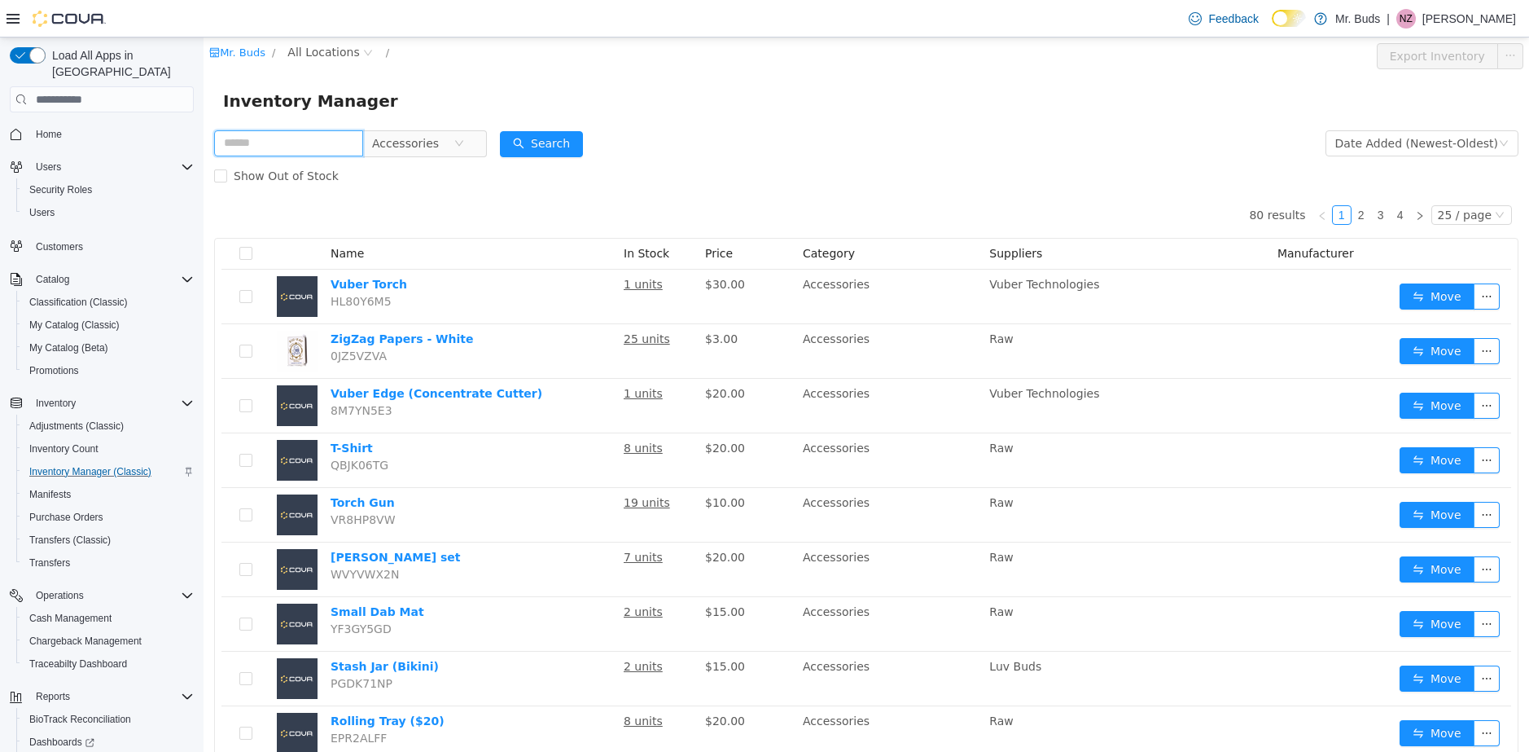
click at [350, 145] on input "text" at bounding box center [288, 143] width 149 height 26
type input "****"
click at [583, 143] on button "Search" at bounding box center [541, 144] width 83 height 26
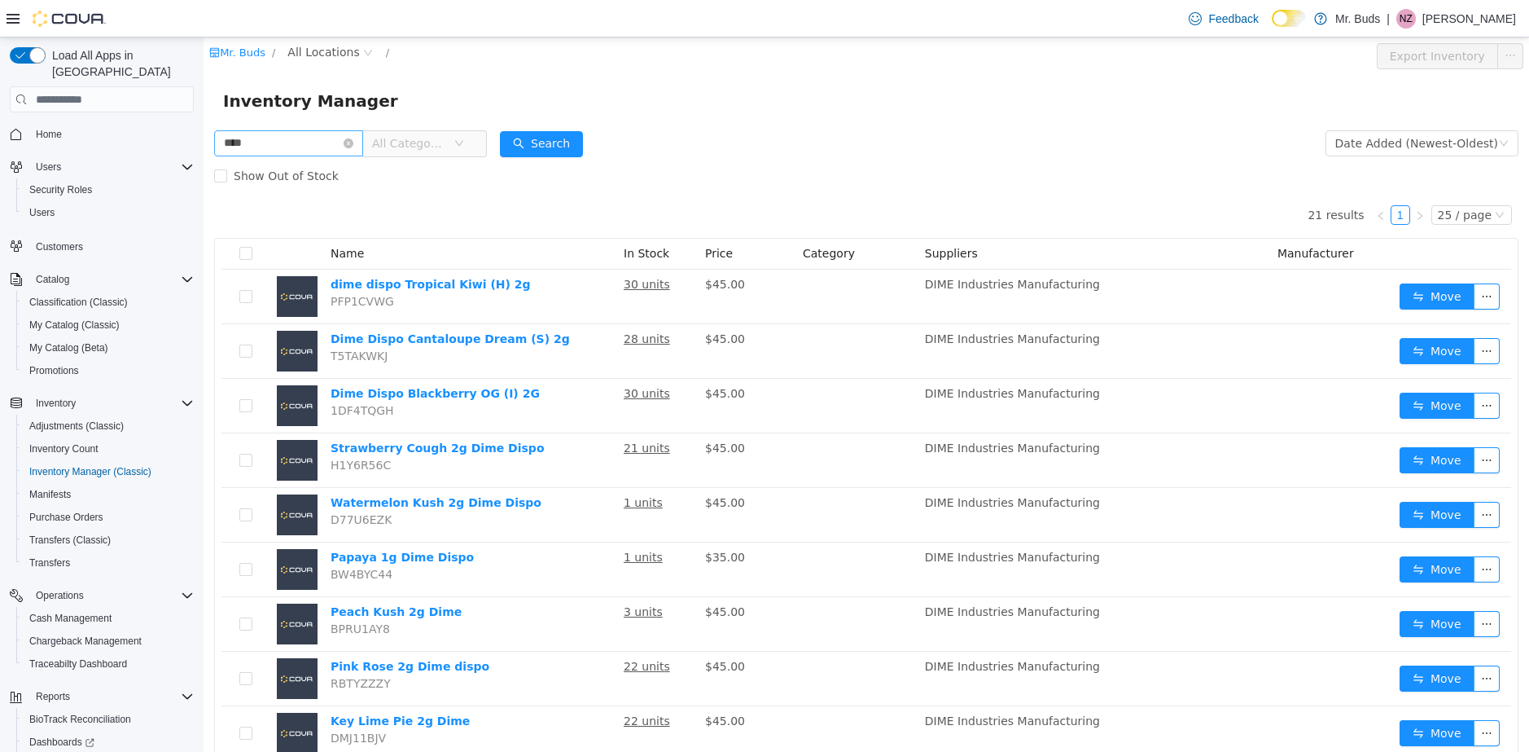
click at [338, 149] on input "****" at bounding box center [288, 143] width 149 height 26
type input "*"
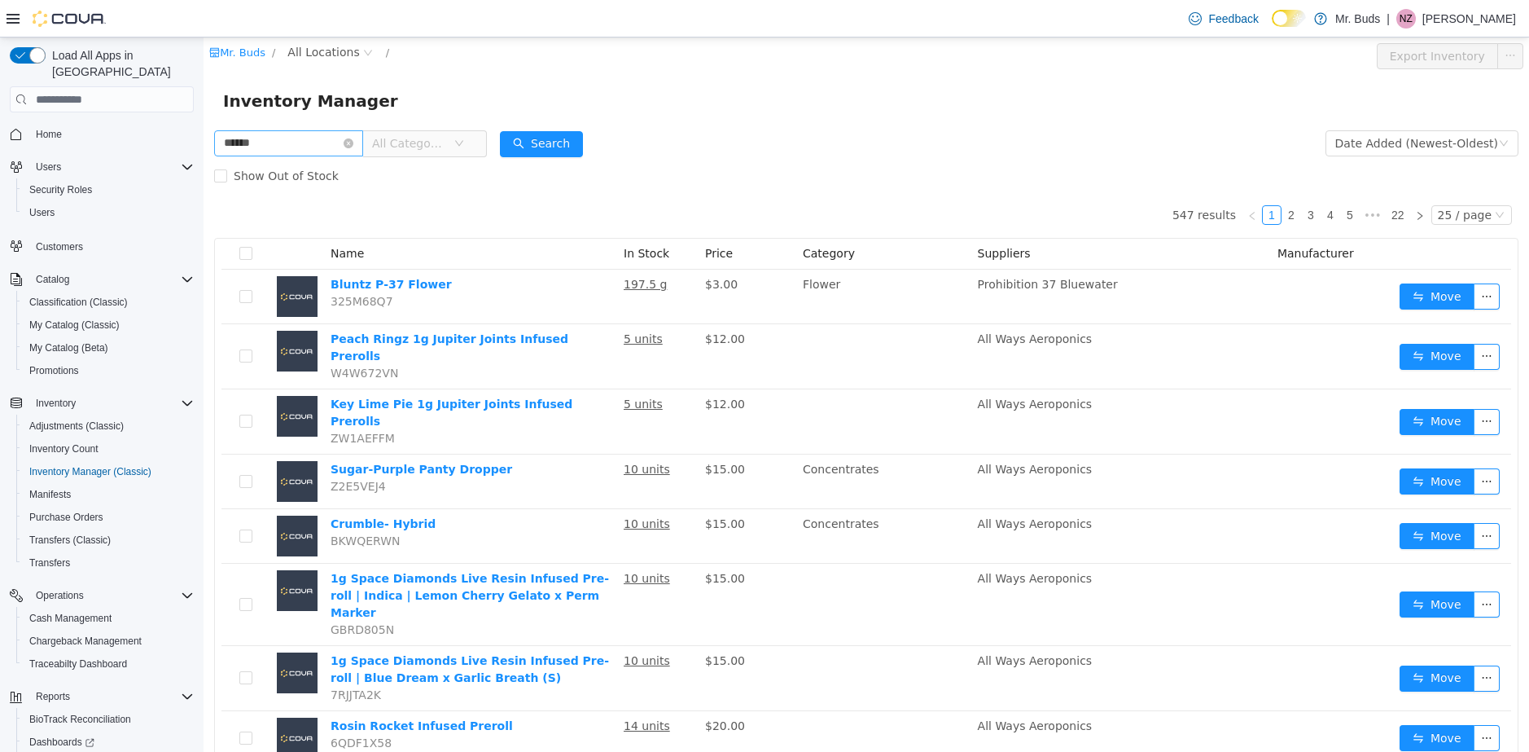
type input "******"
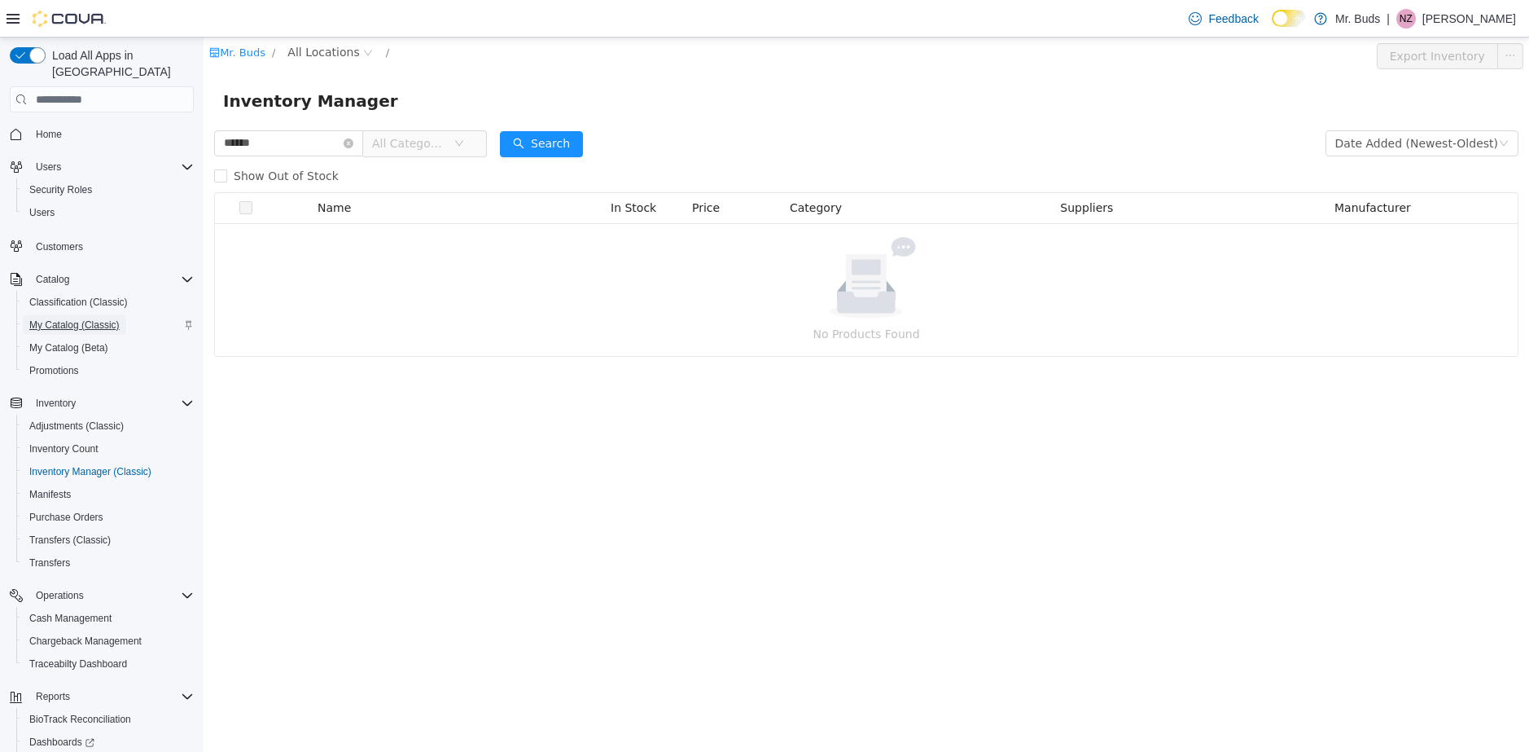
click at [116, 318] on span "My Catalog (Classic)" at bounding box center [74, 324] width 90 height 13
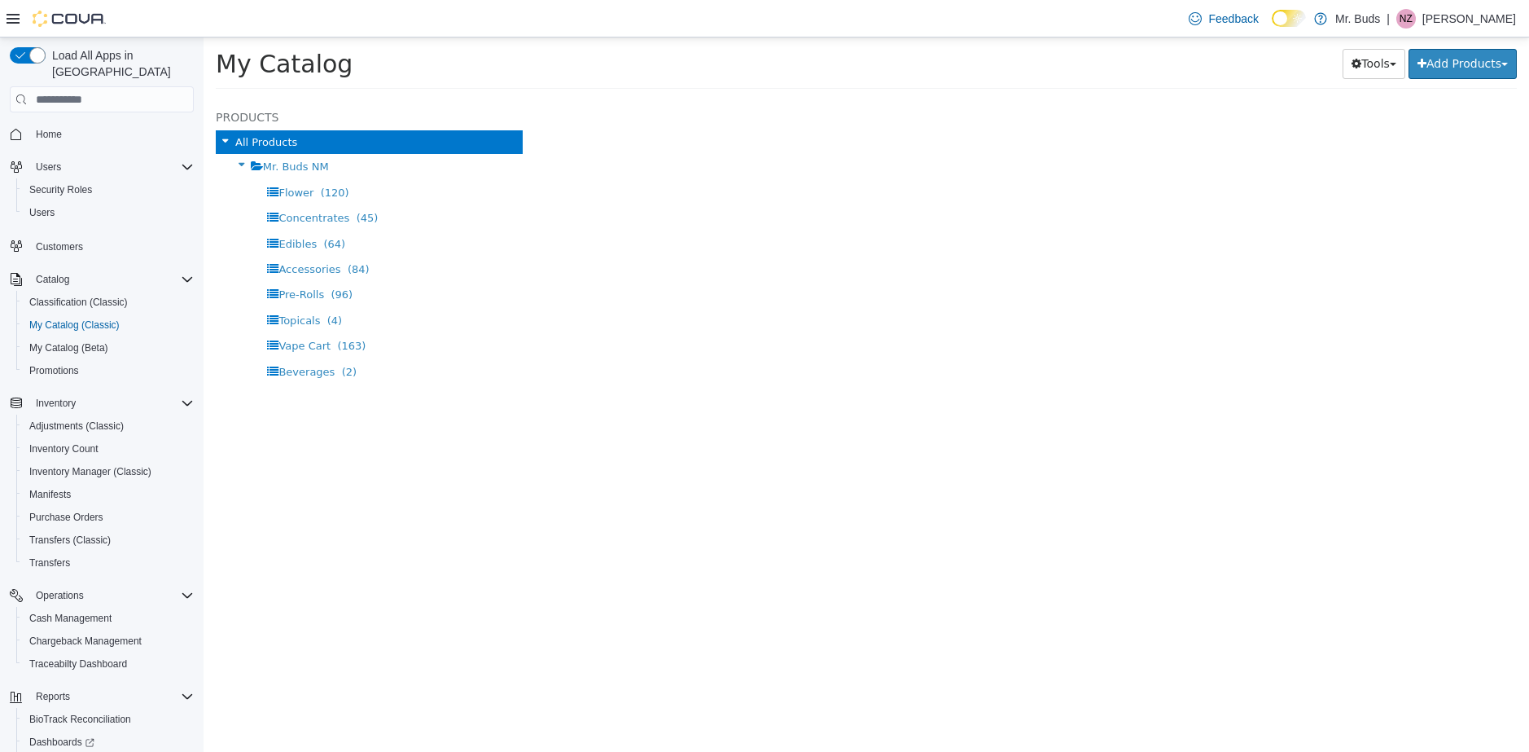
select select "**********"
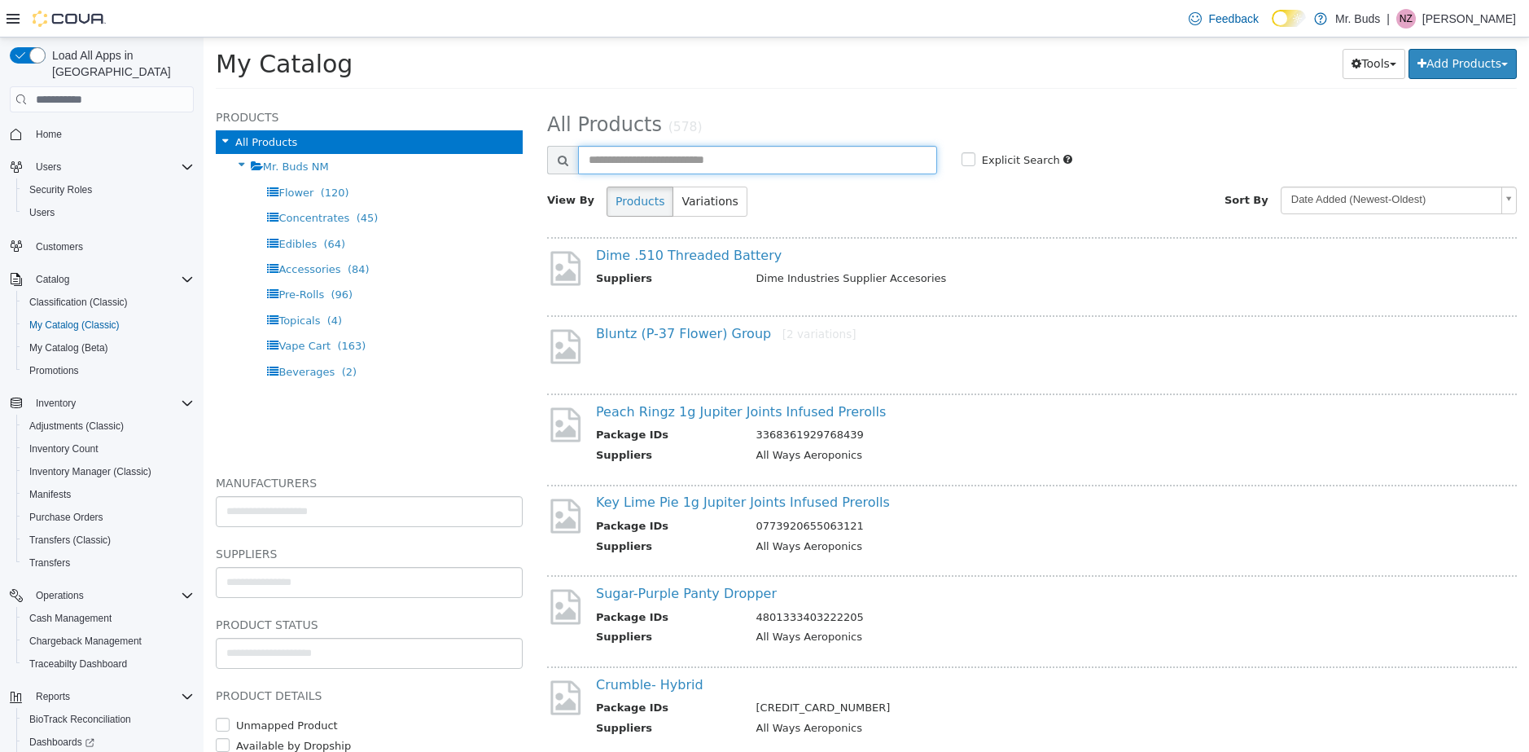
click at [717, 159] on input "text" at bounding box center [757, 160] width 359 height 28
type input "****"
select select "**********"
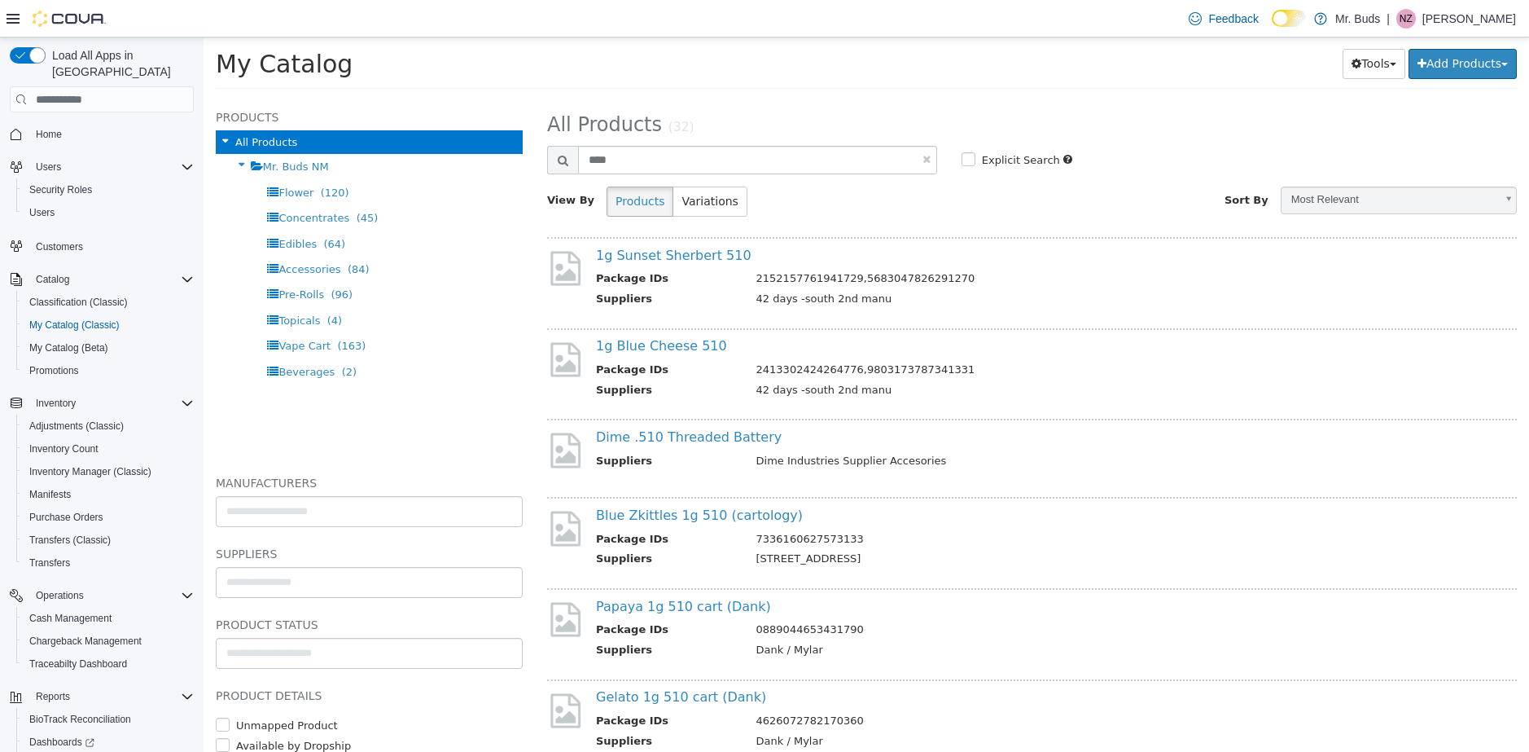
scroll to position [81, 0]
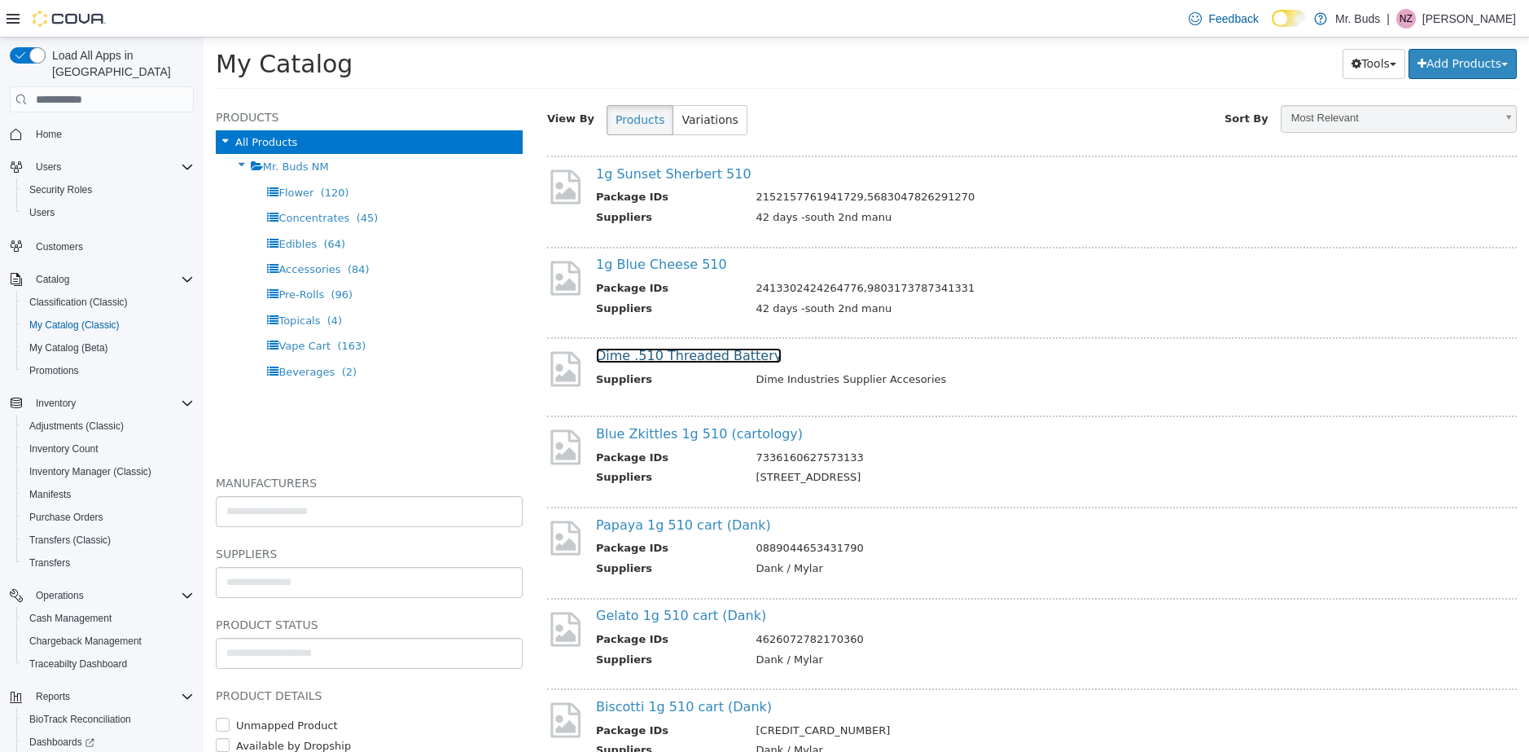
click at [715, 352] on link "Dime .510 Threaded Battery" at bounding box center [689, 355] width 186 height 15
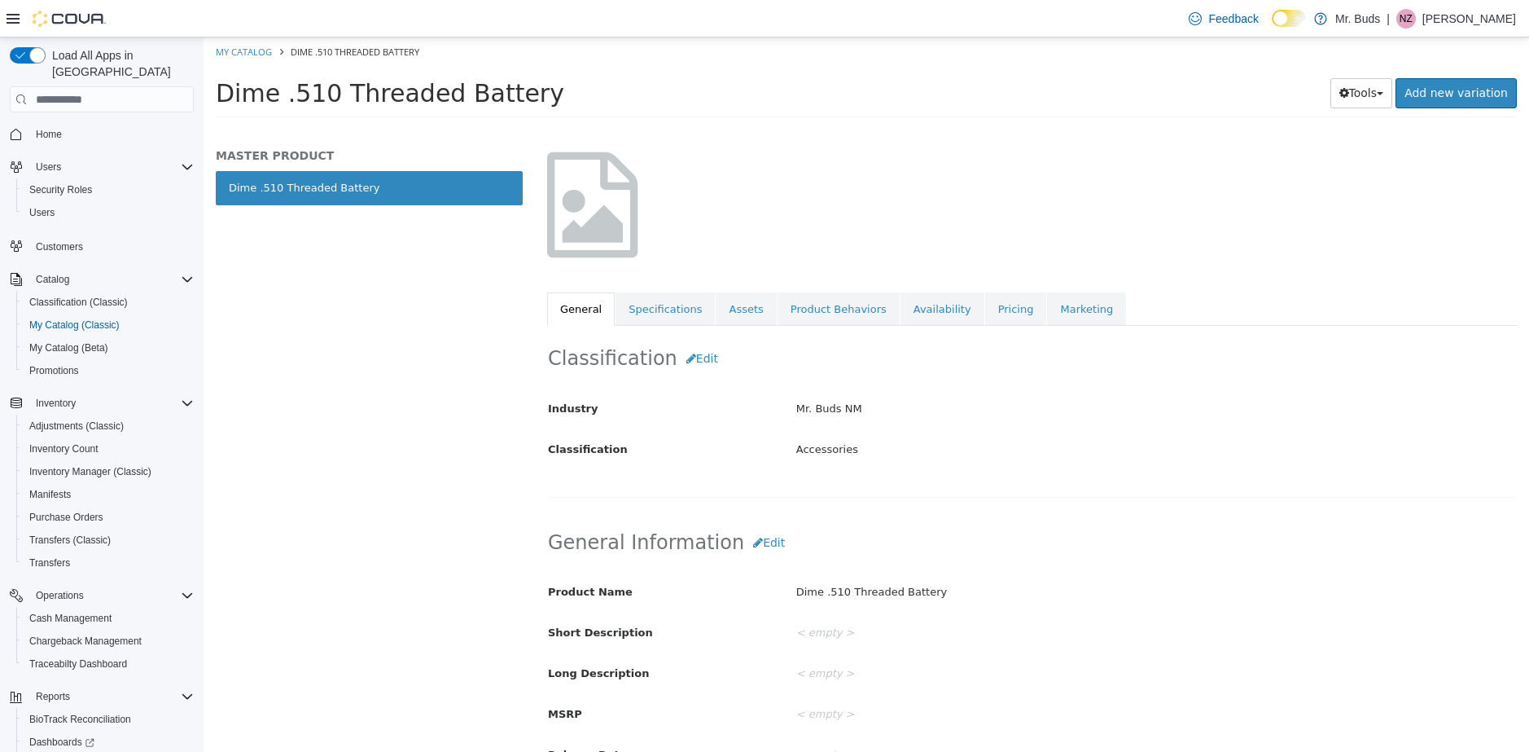
scroll to position [76, 0]
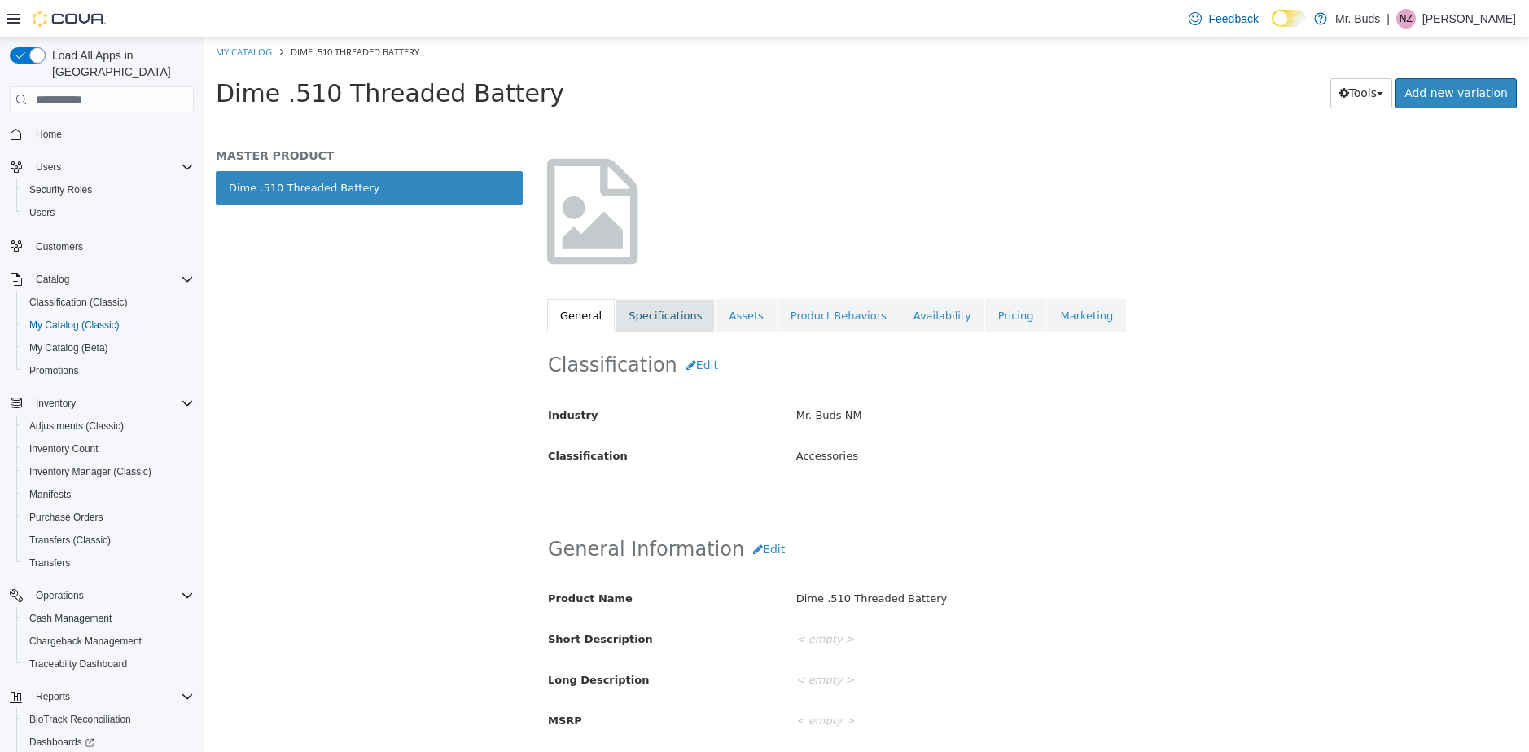
click at [675, 316] on link "Specifications" at bounding box center [665, 316] width 99 height 34
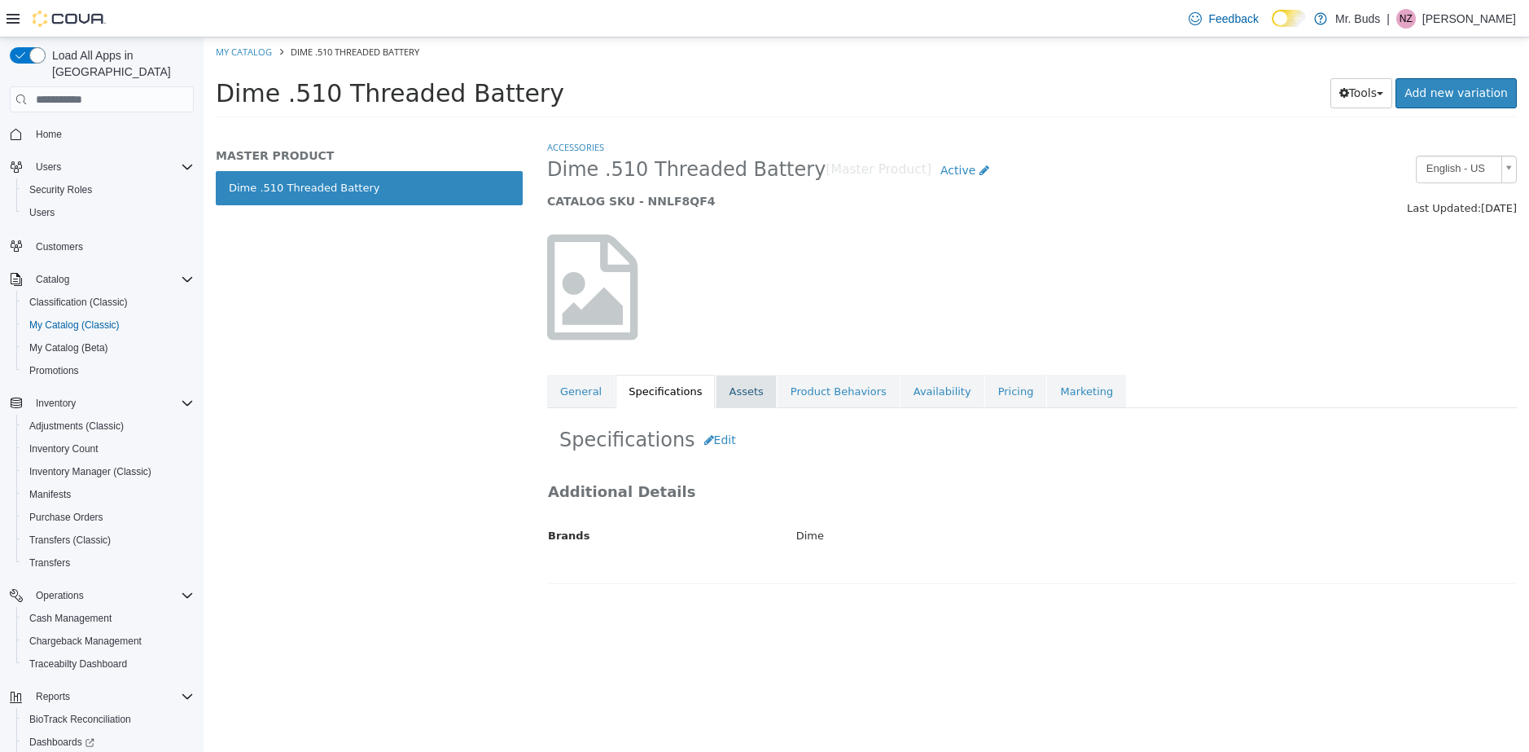
click at [752, 387] on link "Assets" at bounding box center [746, 392] width 60 height 34
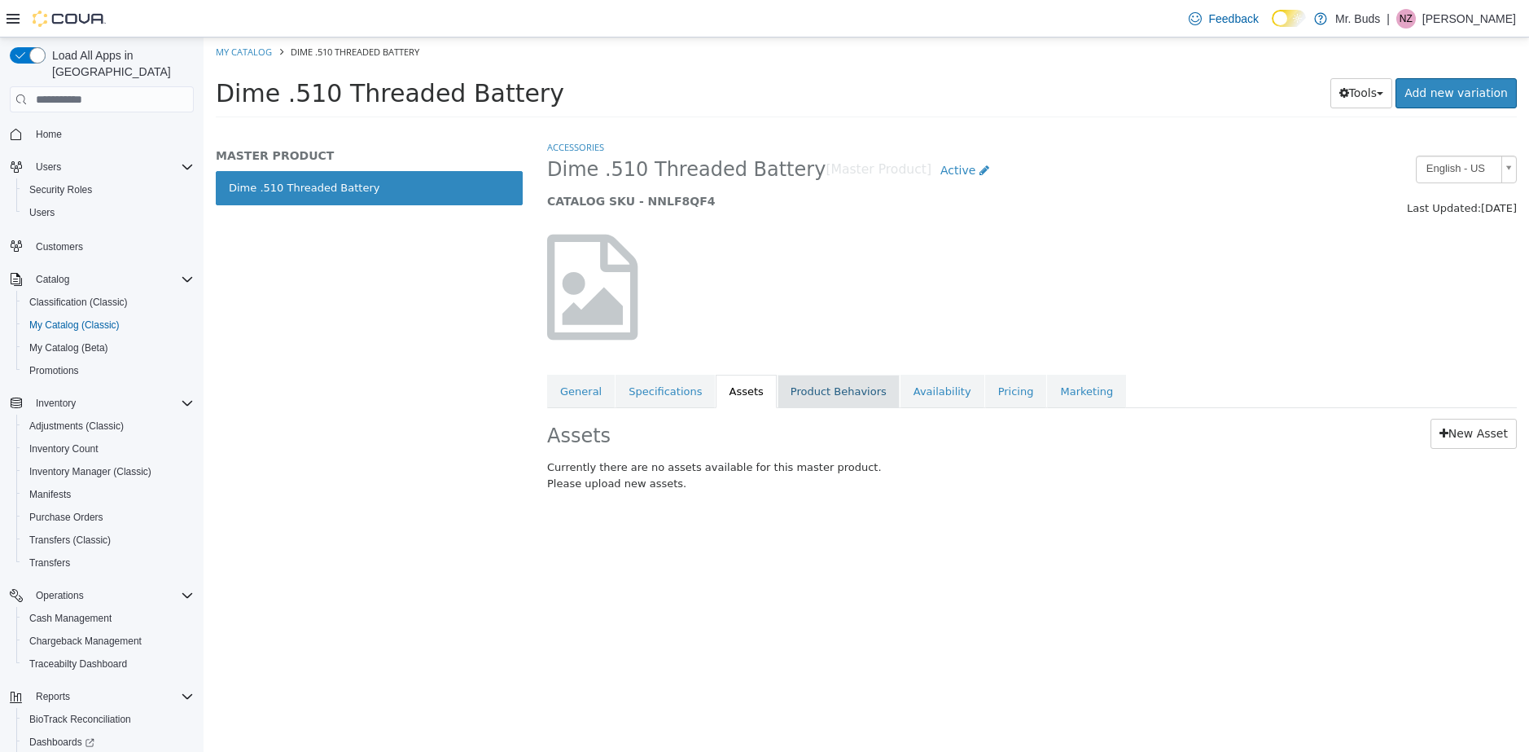
click at [840, 389] on link "Product Behaviors" at bounding box center [839, 392] width 122 height 34
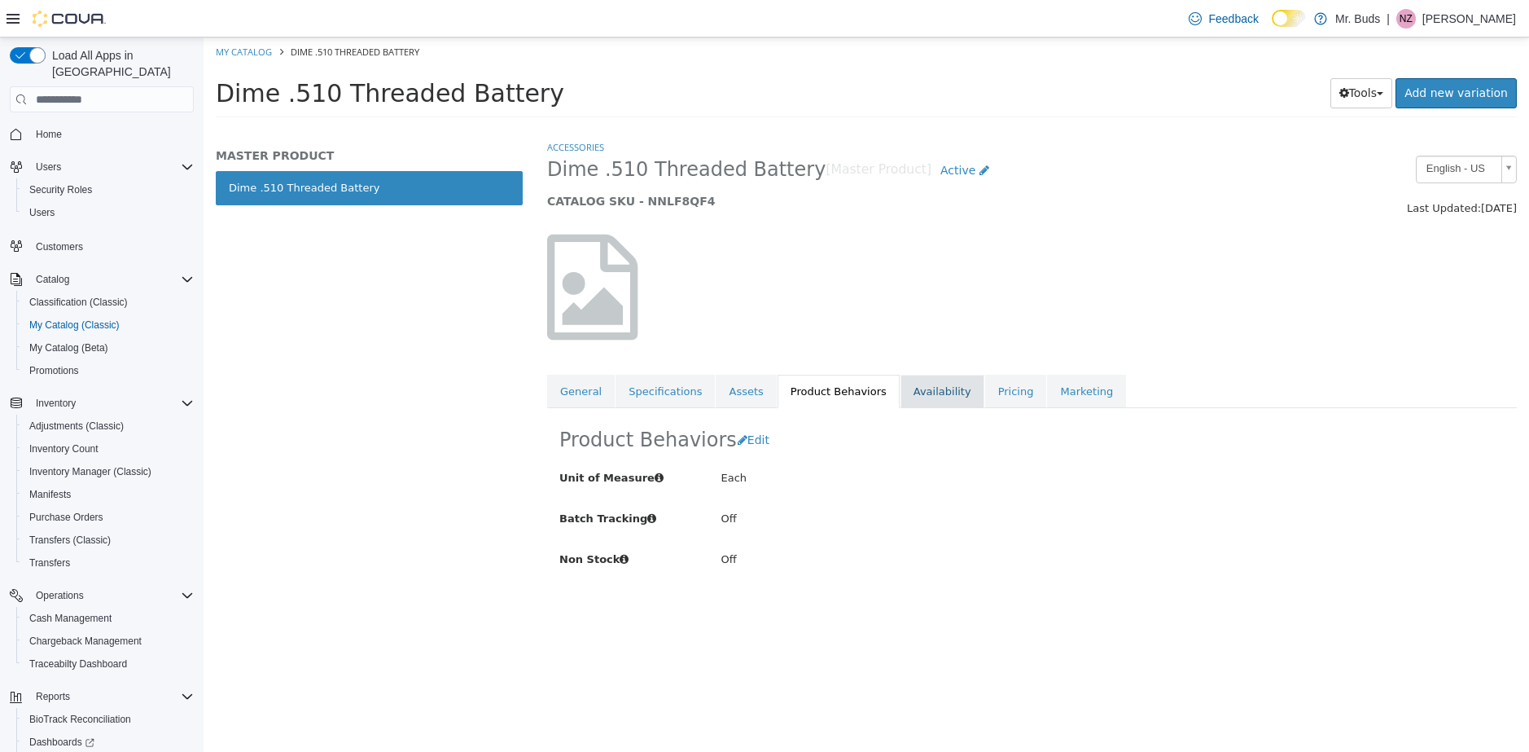
click at [931, 388] on link "Availability" at bounding box center [943, 392] width 84 height 34
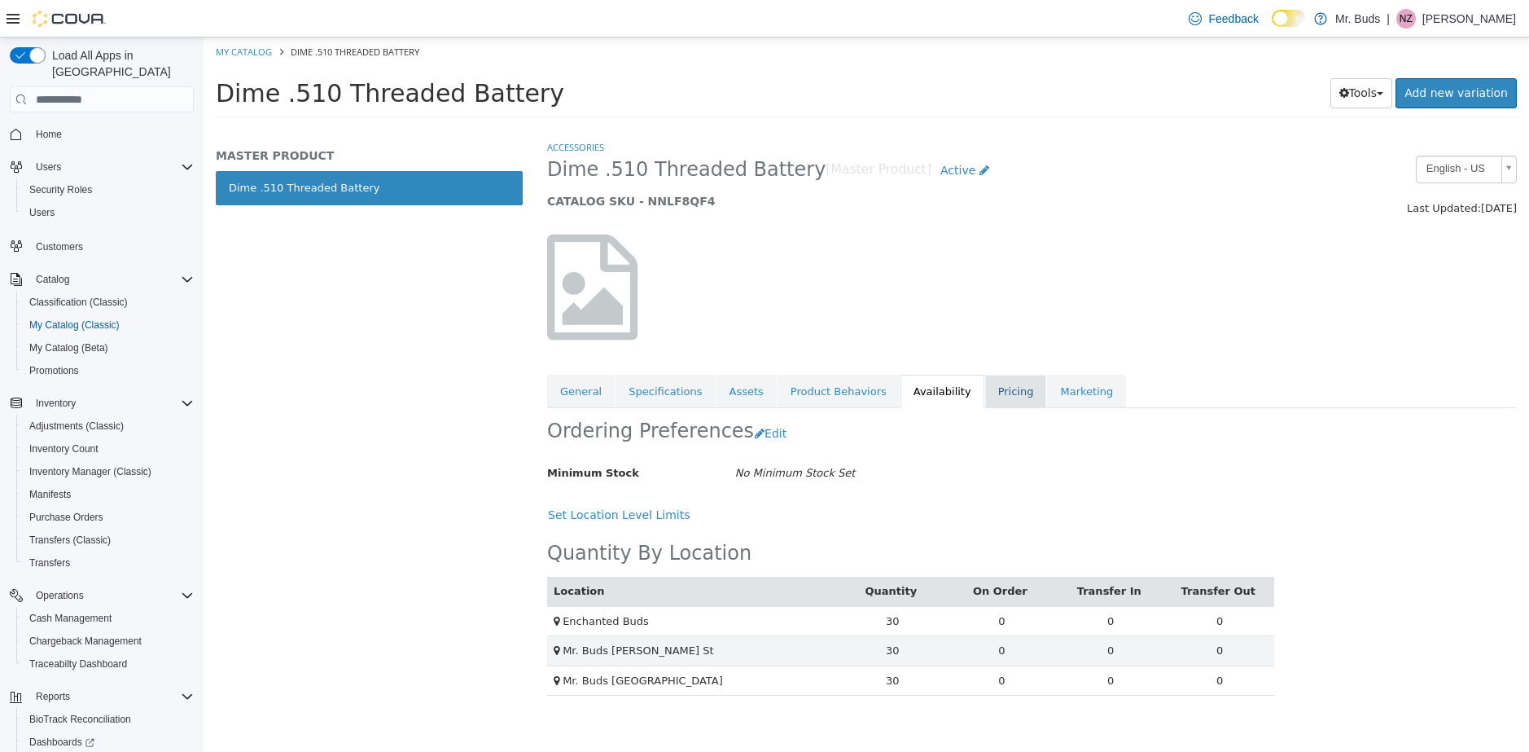
click at [1006, 392] on link "Pricing" at bounding box center [1016, 392] width 62 height 34
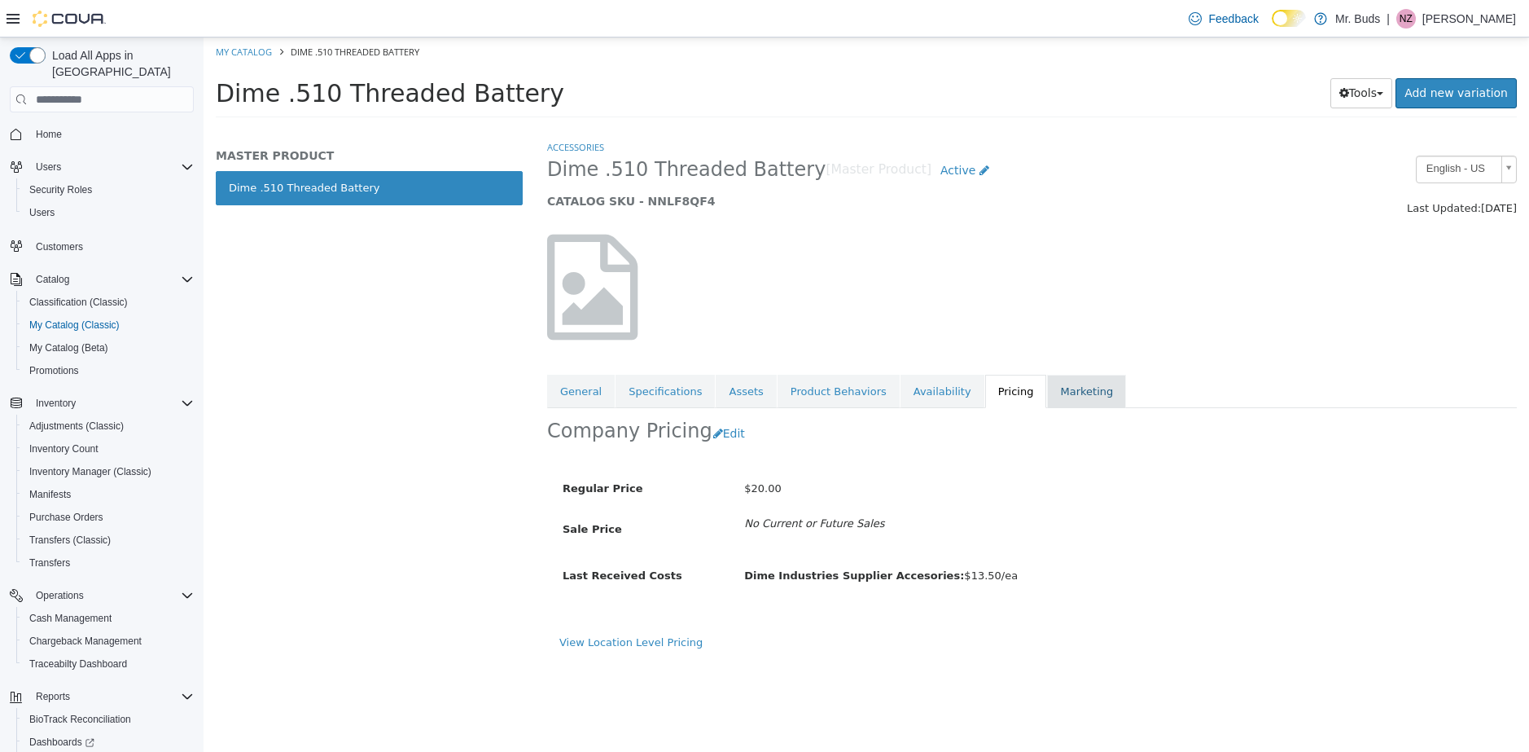
click at [1062, 391] on link "Marketing" at bounding box center [1086, 392] width 79 height 34
